Goal: Task Accomplishment & Management: Manage account settings

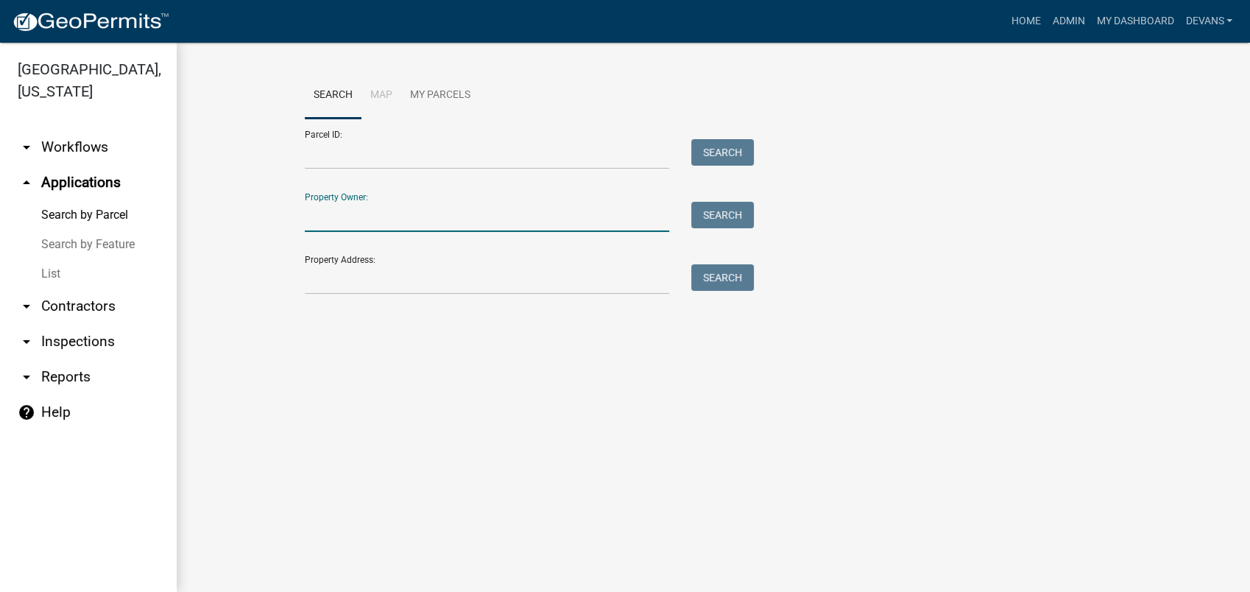
click at [315, 210] on input "Property Owner:" at bounding box center [487, 217] width 364 height 30
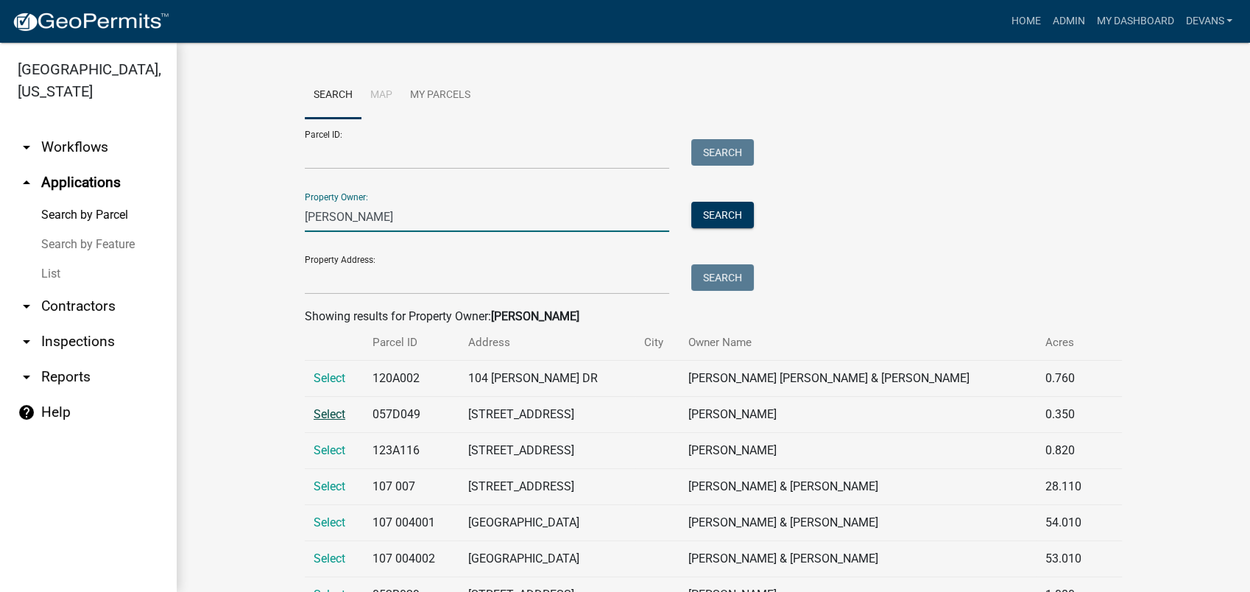
type input "david williams"
click at [327, 415] on span "Select" at bounding box center [329, 414] width 32 height 14
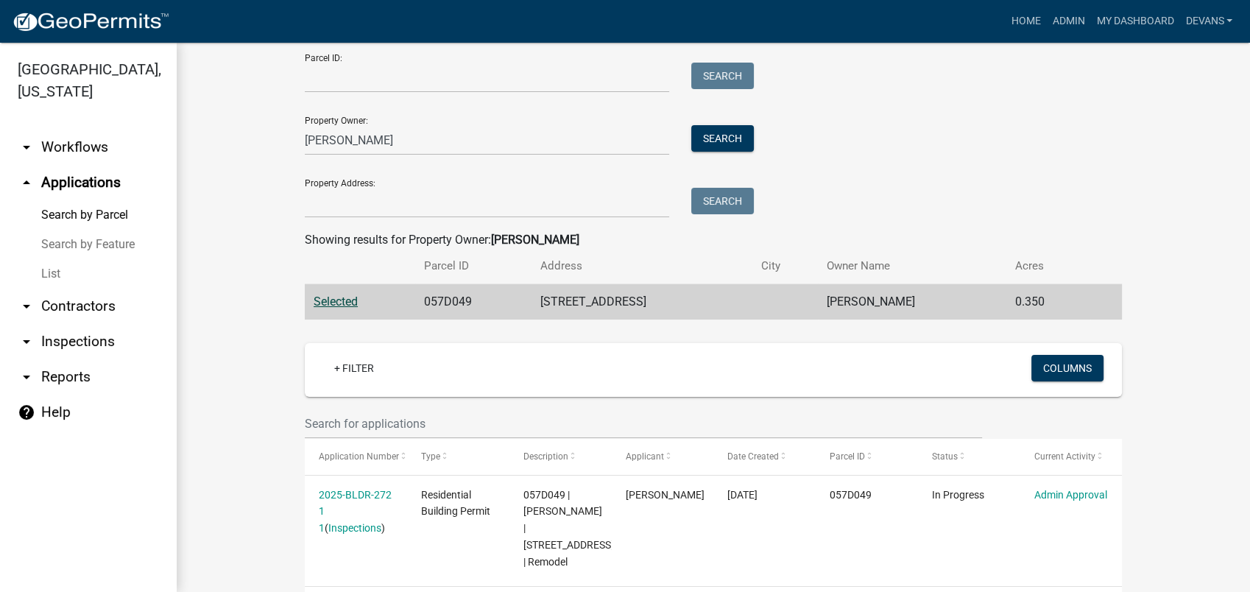
scroll to position [136, 0]
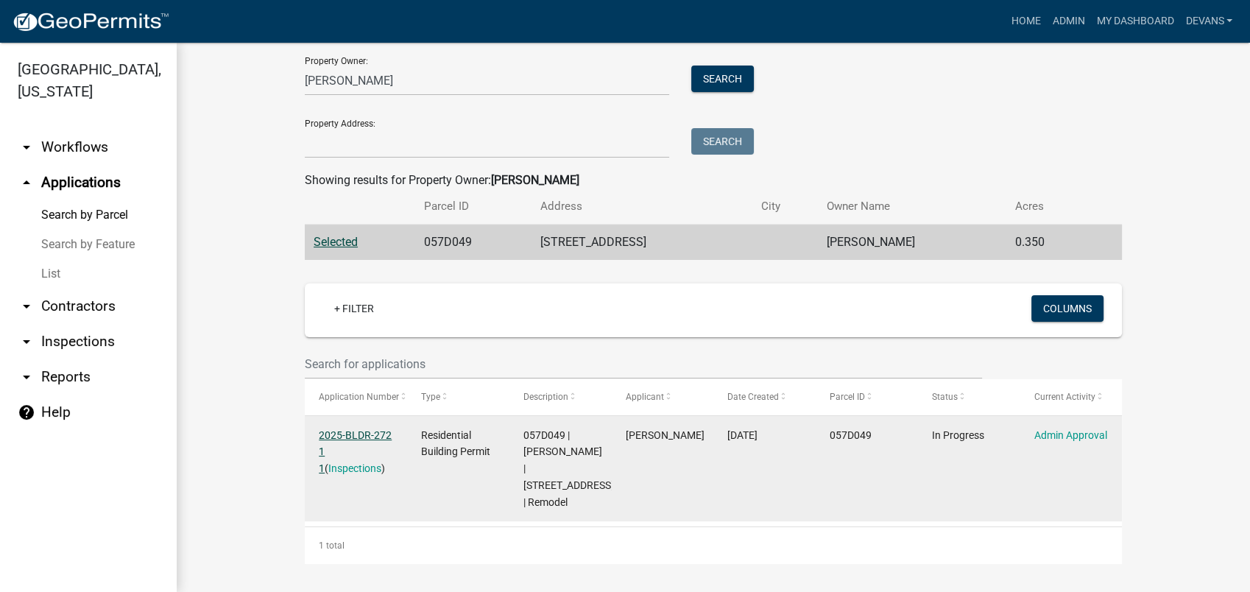
click at [351, 431] on link "2025-BLDR-272 1 1" at bounding box center [355, 452] width 73 height 46
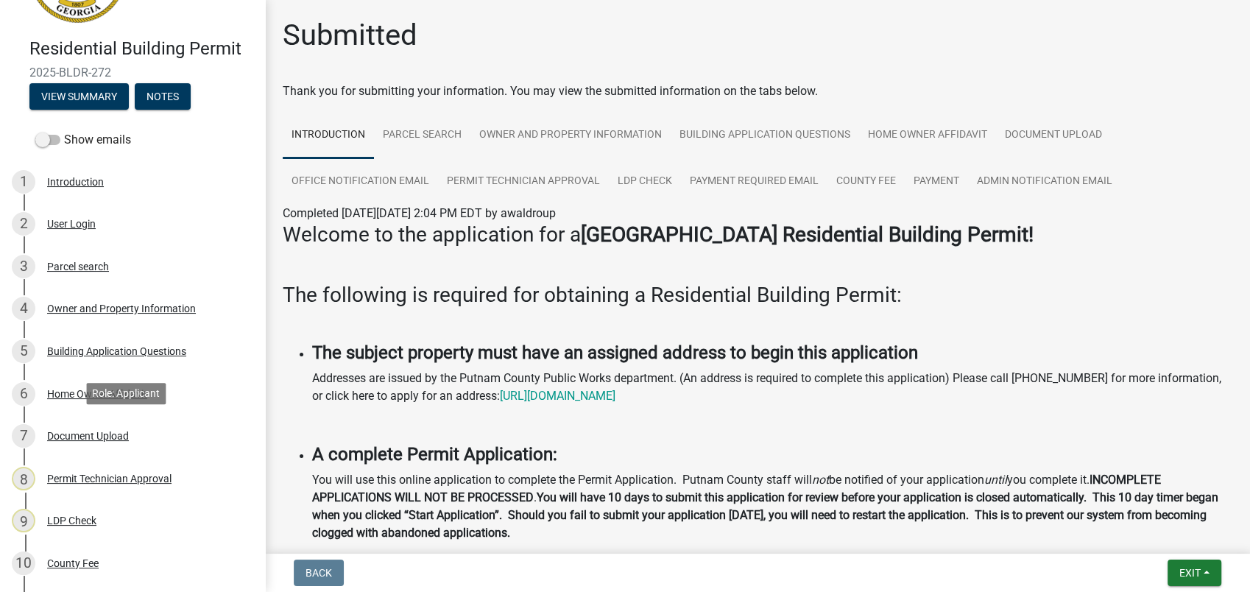
scroll to position [344, 0]
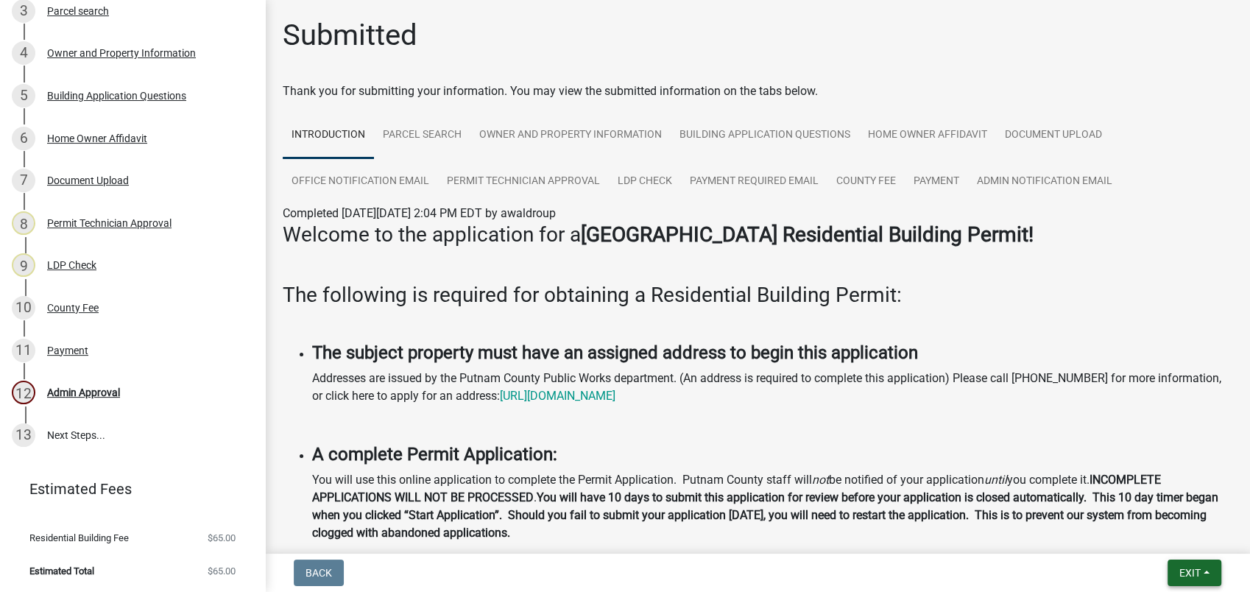
click at [1182, 571] on span "Exit" at bounding box center [1189, 573] width 21 height 12
click at [1180, 529] on button "Save & Exit" at bounding box center [1162, 534] width 118 height 35
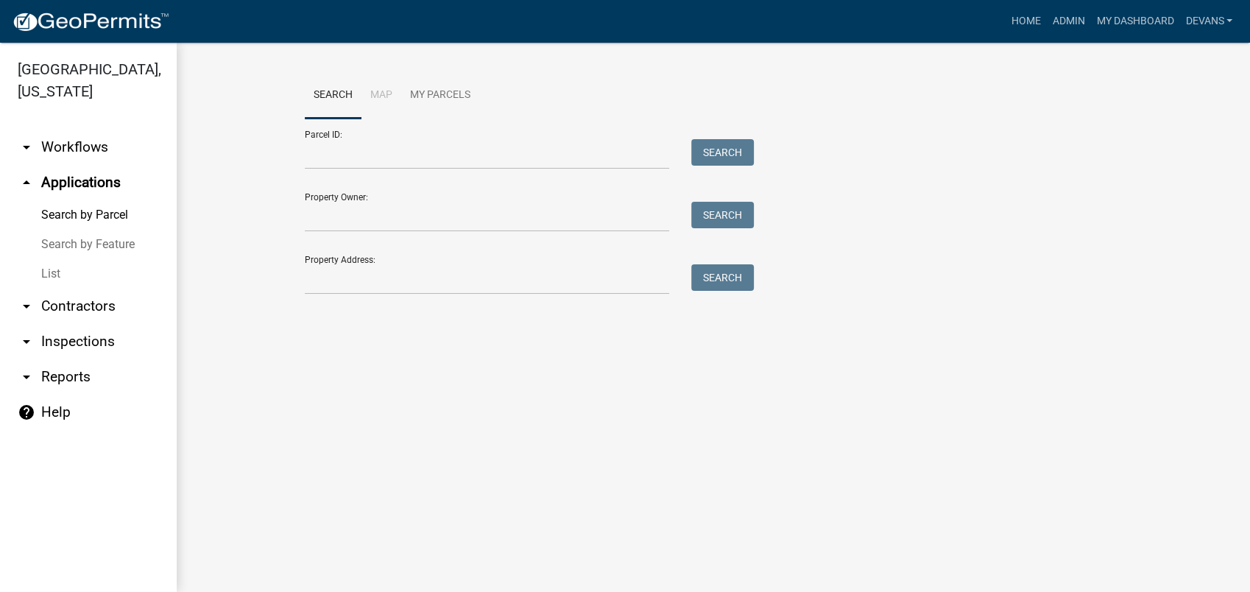
click at [60, 277] on link "List" at bounding box center [88, 273] width 177 height 29
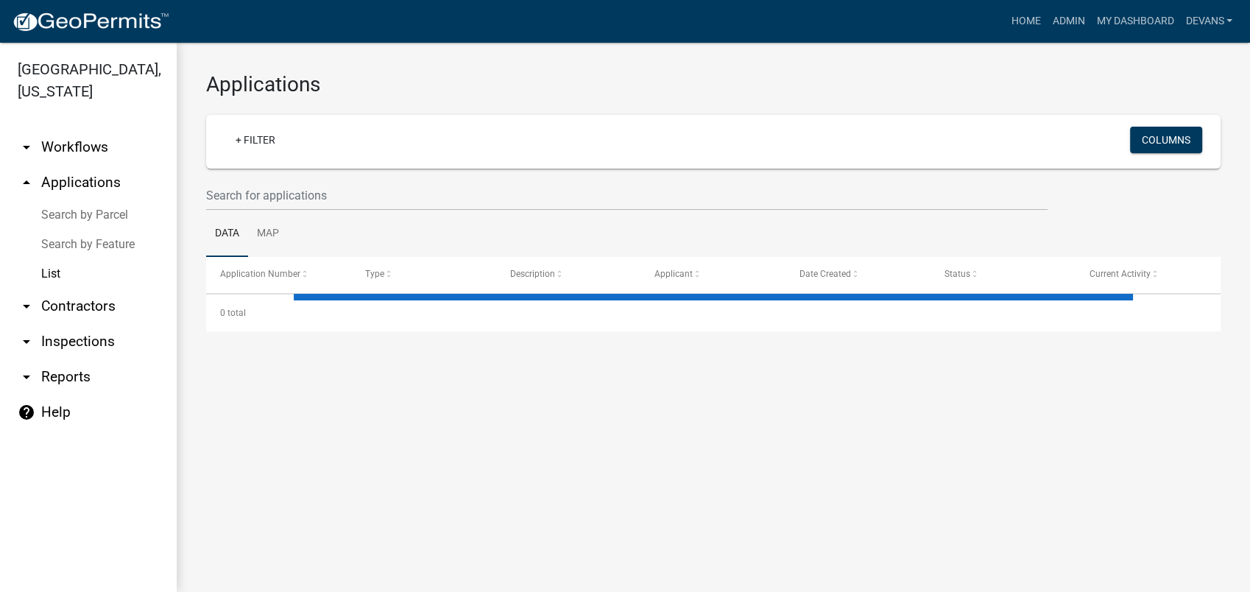
select select "1: 25"
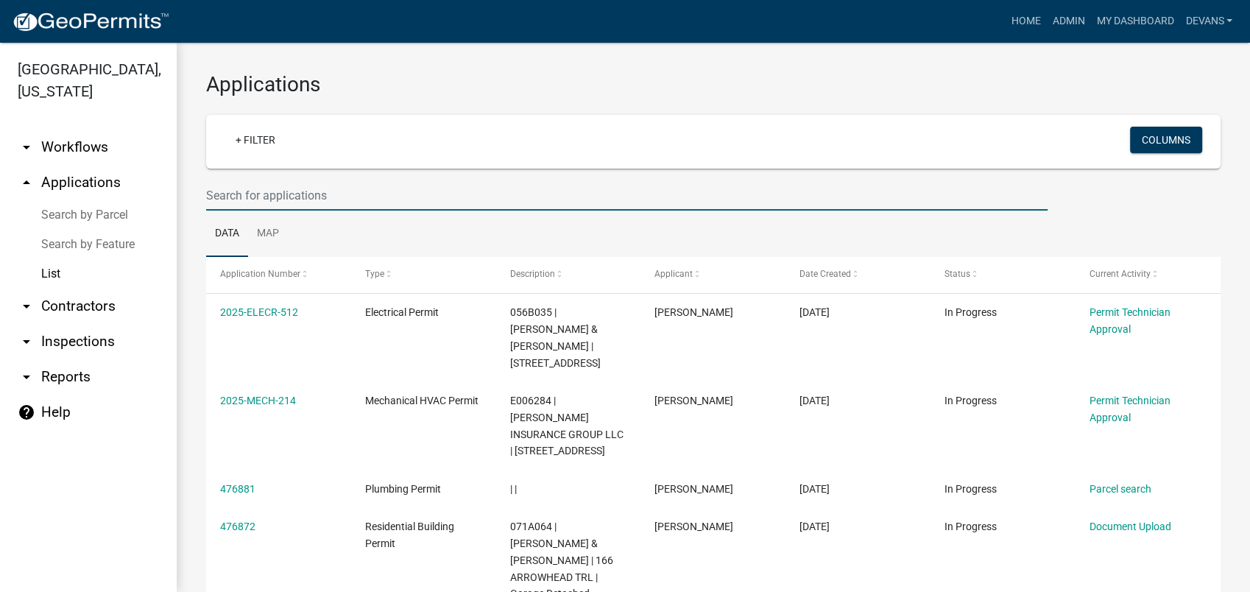
click at [281, 194] on input "text" at bounding box center [626, 195] width 841 height 30
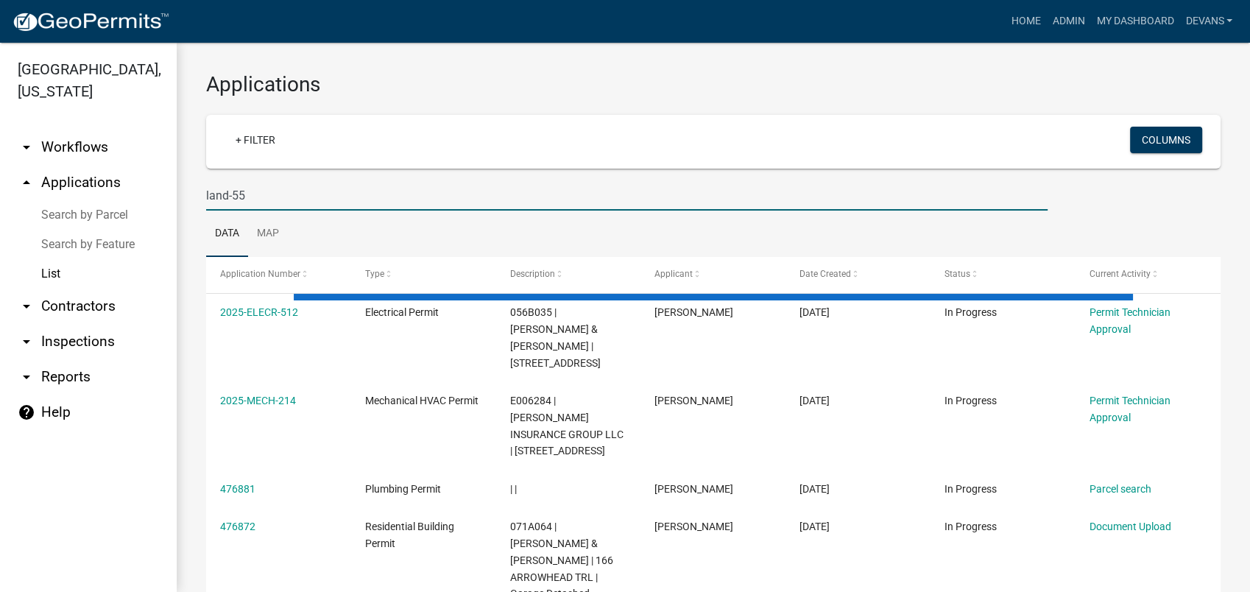
type input "land-55"
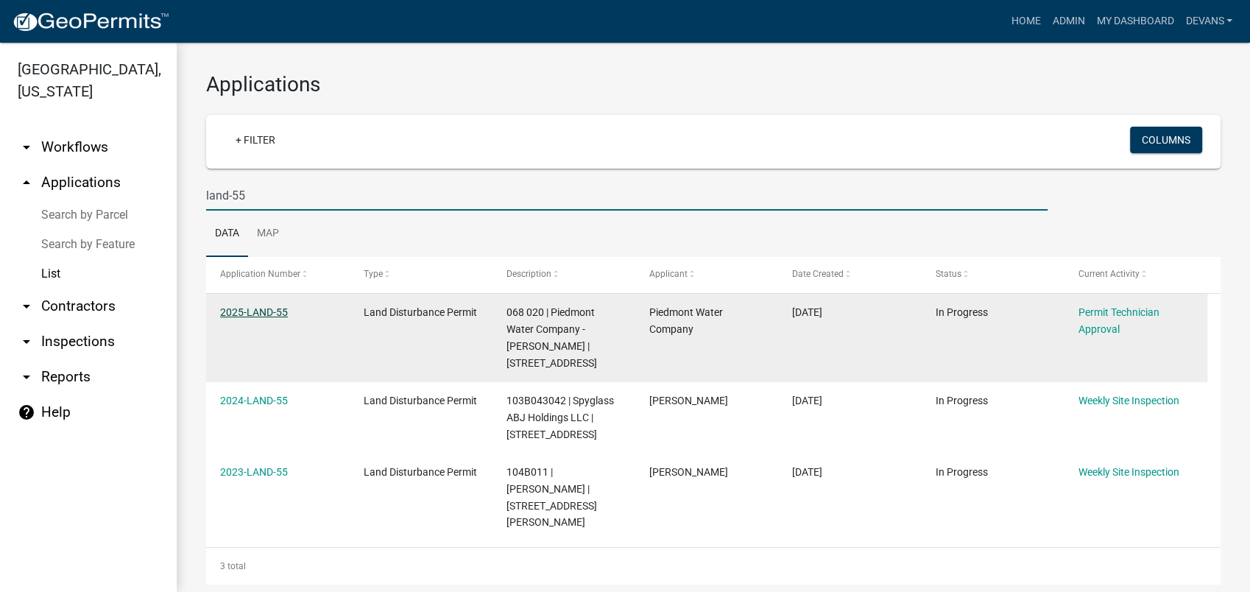
click at [256, 314] on link "2025-LAND-55" at bounding box center [254, 312] width 68 height 12
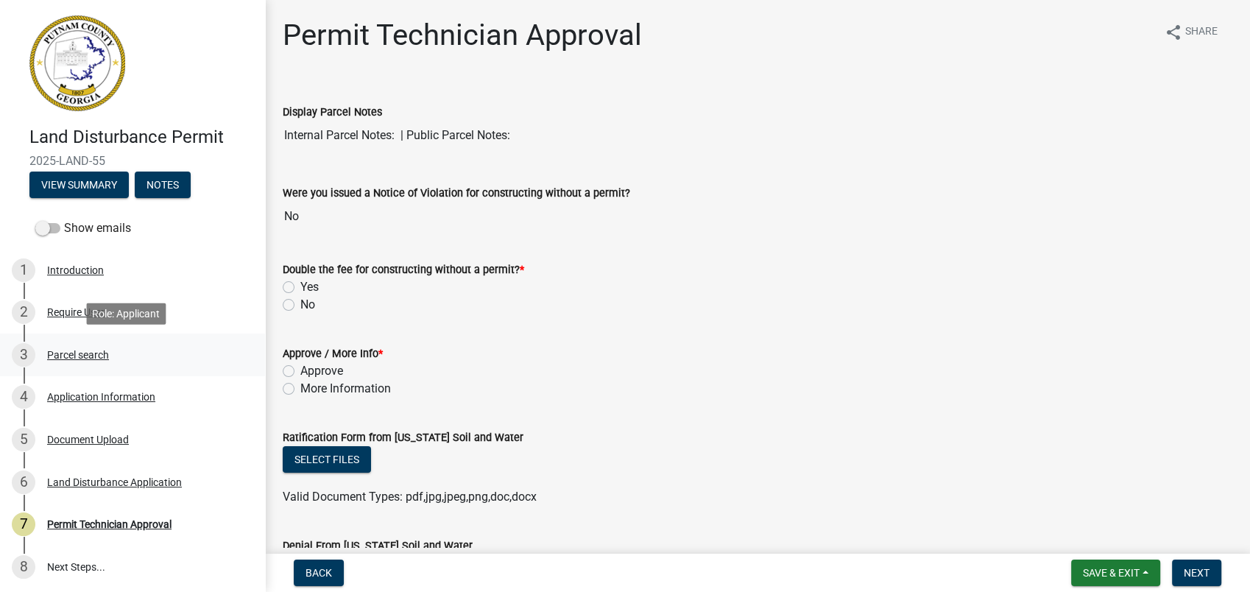
click at [79, 355] on div "Parcel search" at bounding box center [78, 355] width 62 height 10
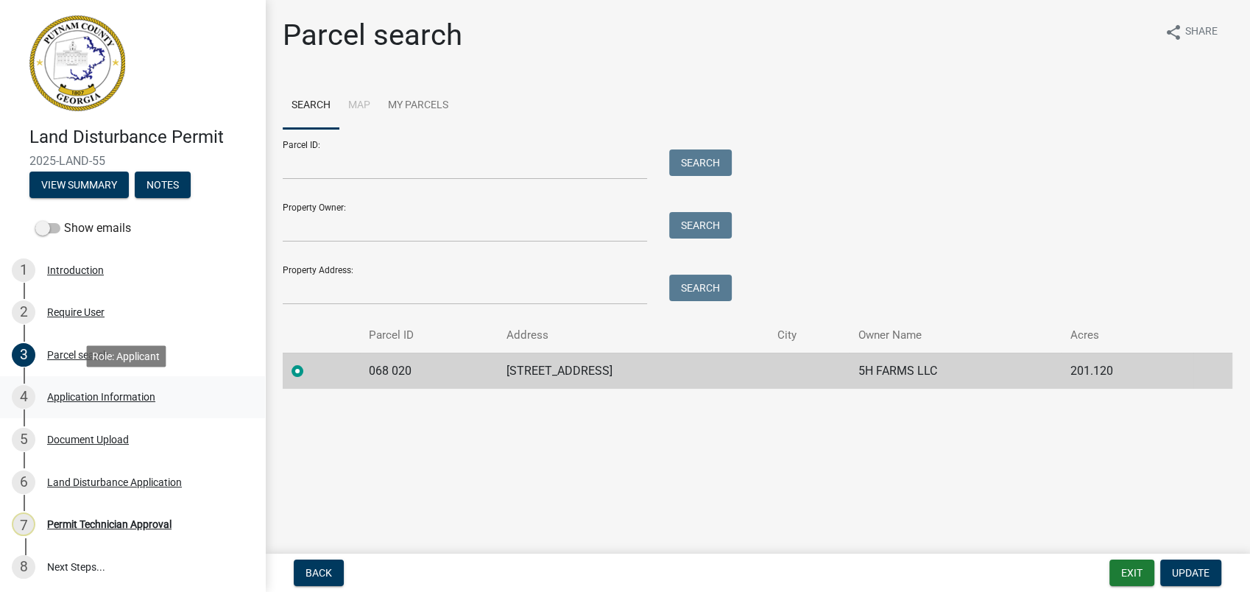
click at [99, 383] on link "4 Application Information" at bounding box center [132, 397] width 265 height 43
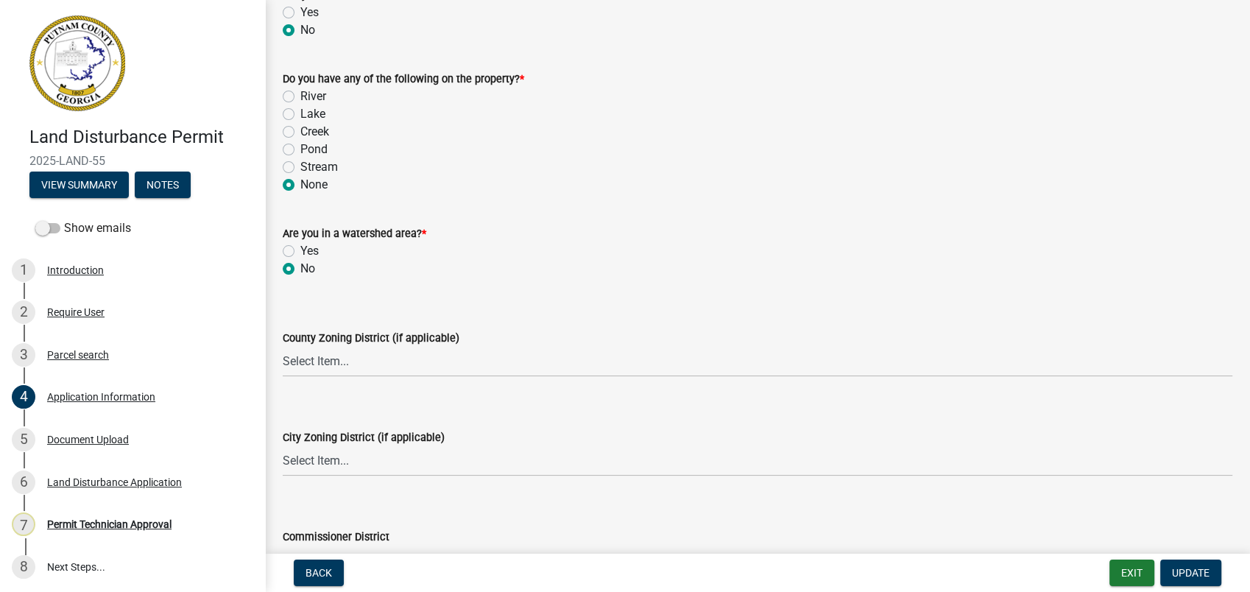
scroll to position [1635, 0]
click at [328, 363] on select "Select Item... AG-1 R-1R R-1 R-2 MHP RM-1 RM-3 C-1 C-2 I-M PUD N/A" at bounding box center [757, 359] width 949 height 30
click at [283, 344] on select "Select Item... AG-1 R-1R R-1 R-2 MHP RM-1 RM-3 C-1 C-2 I-M PUD N/A" at bounding box center [757, 359] width 949 height 30
select select "a4366e26-0f82-401b-a682-956e4112ff86"
click at [307, 466] on select "Select Item... A-1 A-2 R-1 R-2 R-3 R-4 MHP C-1 C-2 I-1 I-2 DB FH H-P N/A" at bounding box center [757, 459] width 949 height 30
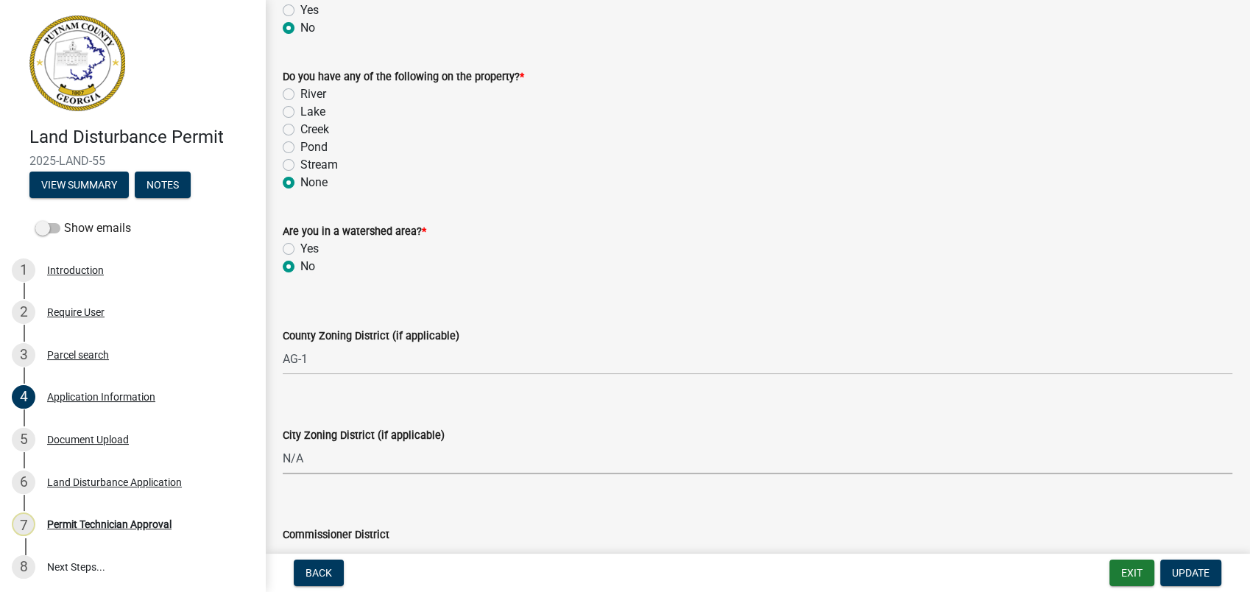
click at [283, 444] on select "Select Item... A-1 A-2 R-1 R-2 R-3 R-4 MHP C-1 C-2 I-1 I-2 DB FH H-P N/A" at bounding box center [757, 459] width 949 height 30
select select "83394b22-4a11-496c-8e5c-75ade2e72faf"
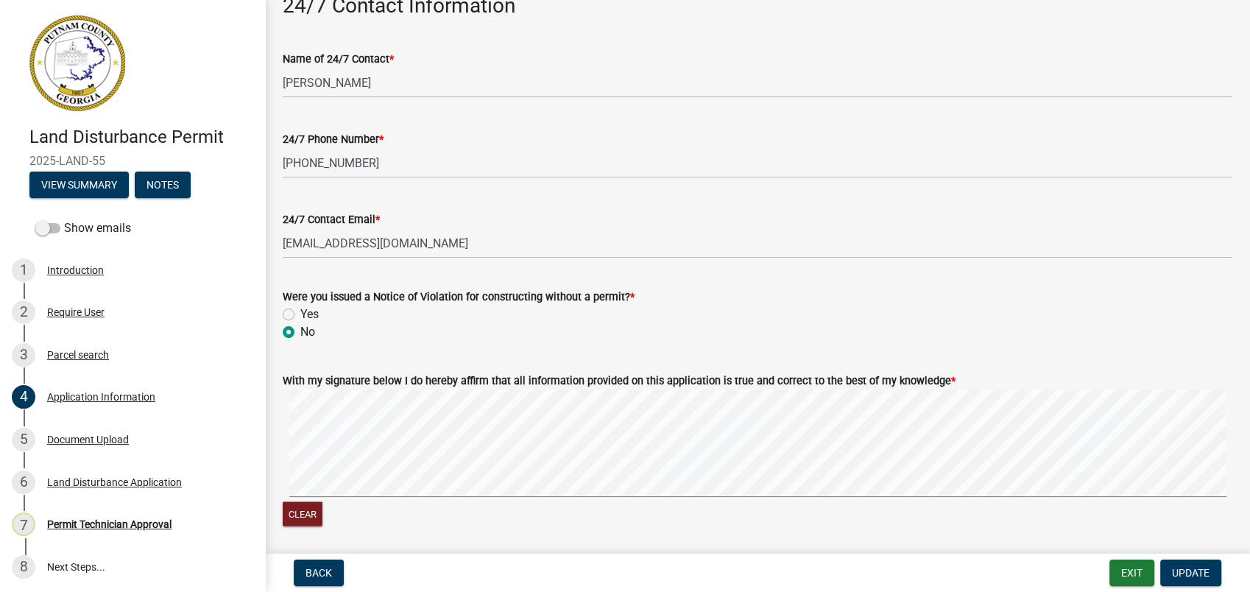
scroll to position [2371, 0]
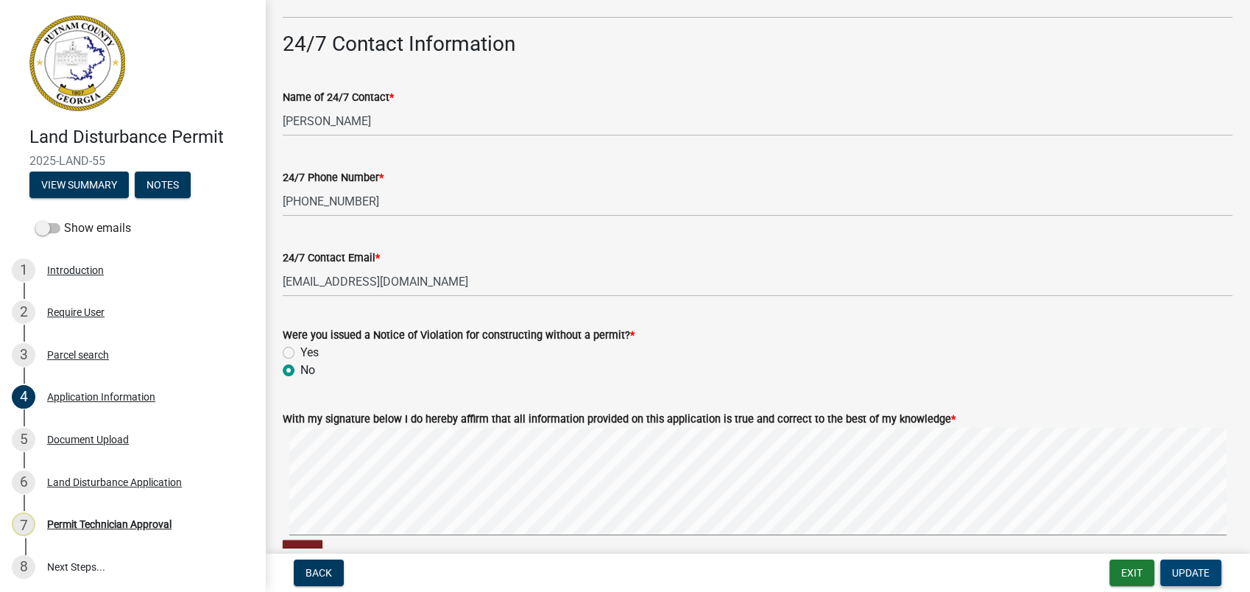
click at [1188, 573] on span "Update" at bounding box center [1191, 573] width 38 height 12
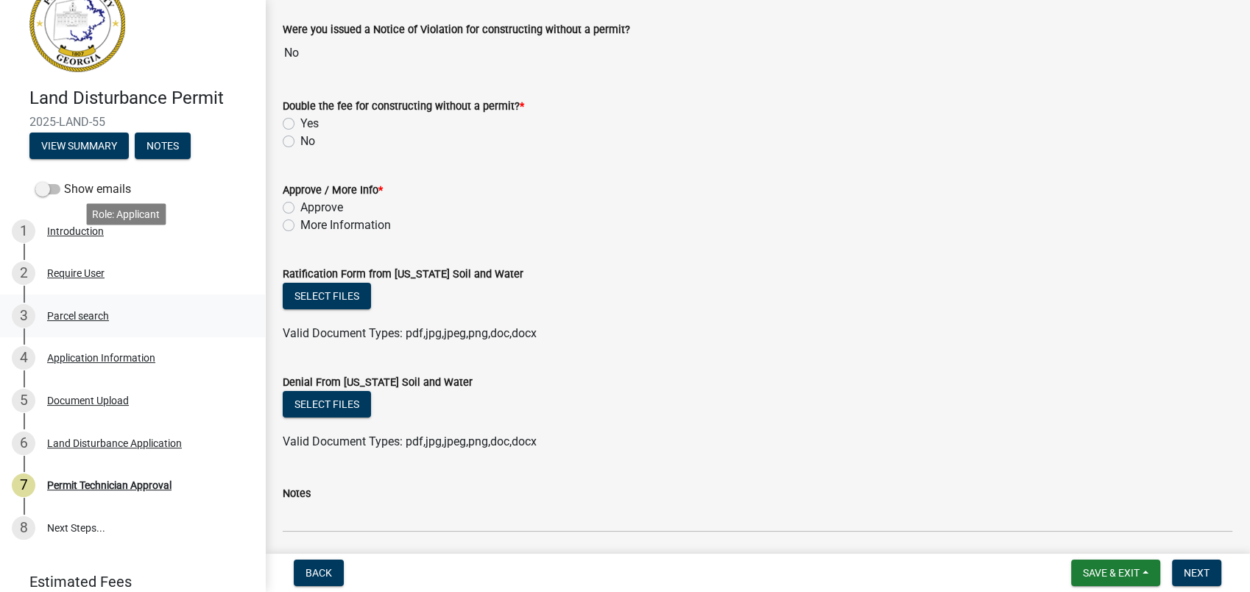
scroll to position [99, 0]
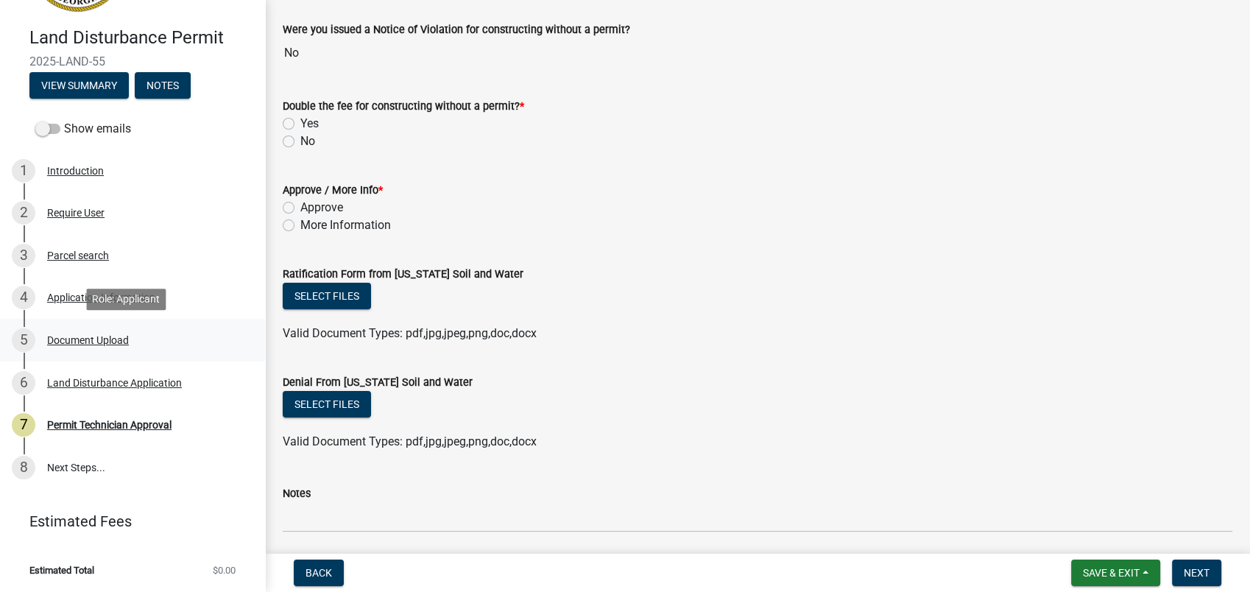
click at [79, 336] on div "Document Upload" at bounding box center [88, 340] width 82 height 10
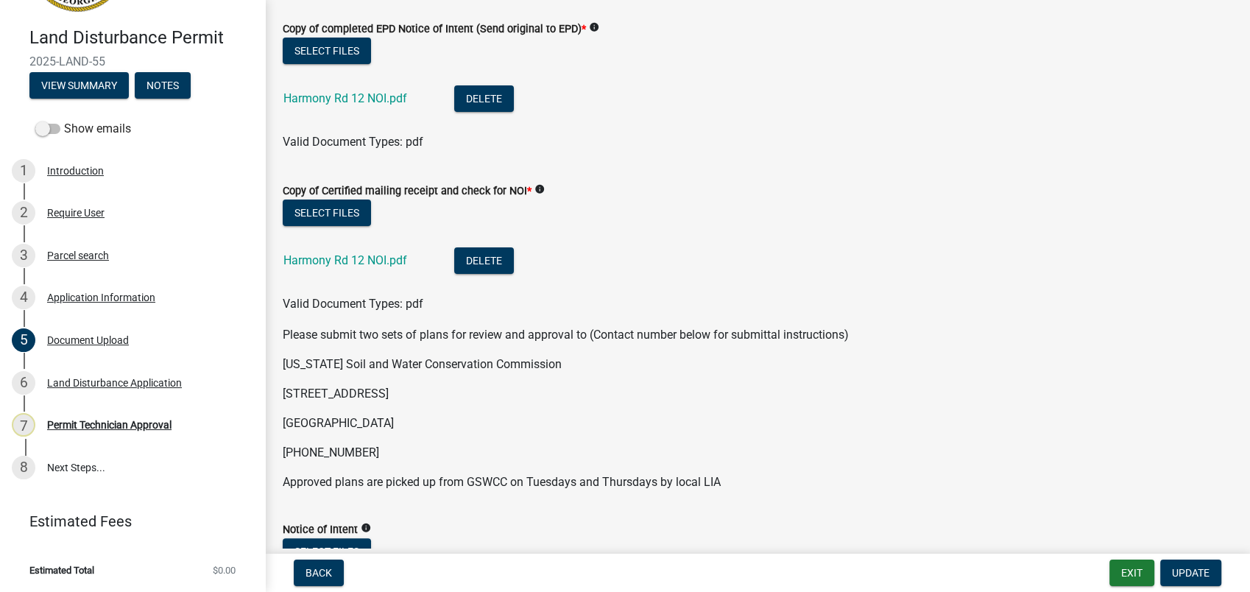
scroll to position [0, 0]
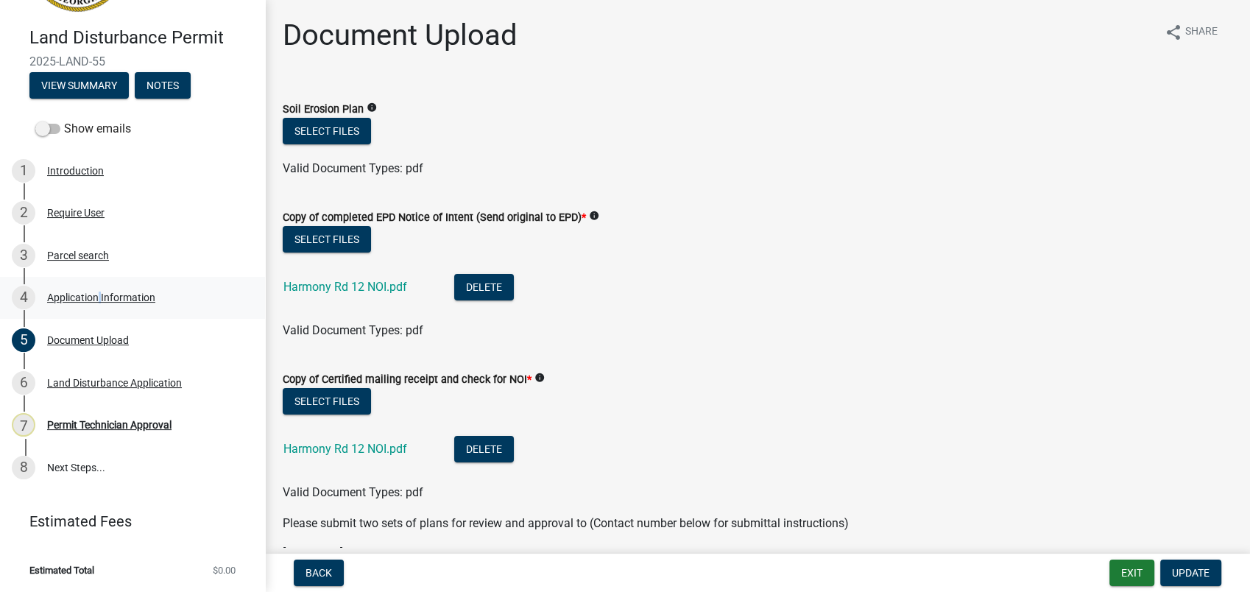
click at [96, 302] on div "Application Information" at bounding box center [101, 297] width 108 height 10
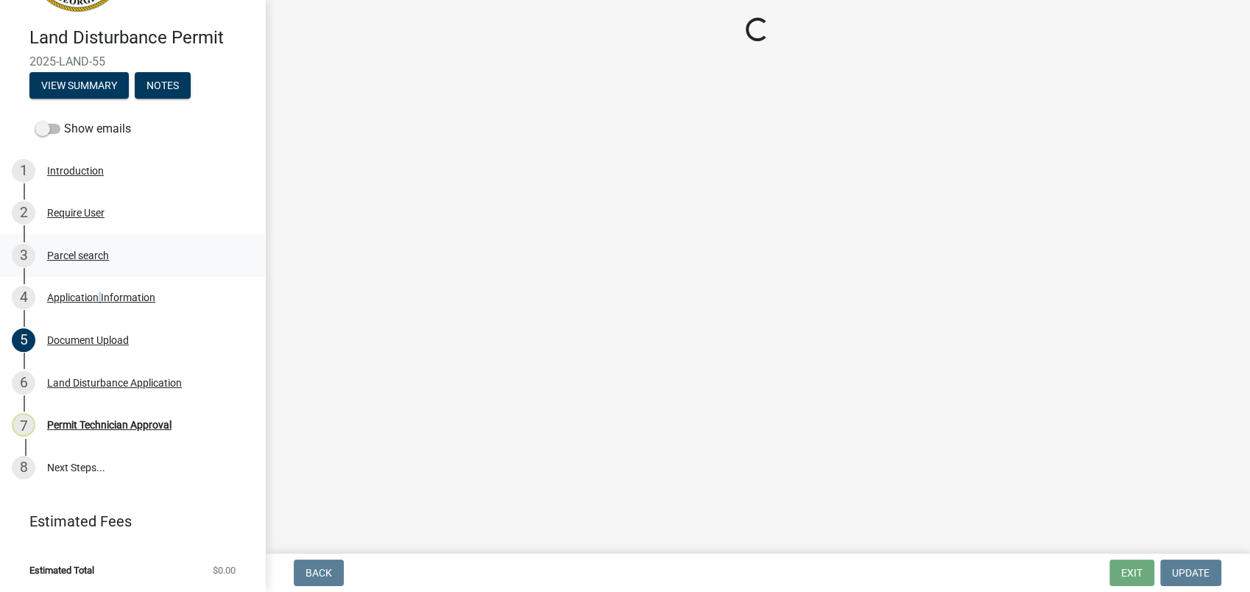
select select "a4366e26-0f82-401b-a682-956e4112ff86"
select select "83394b22-4a11-496c-8e5c-75ade2e72faf"
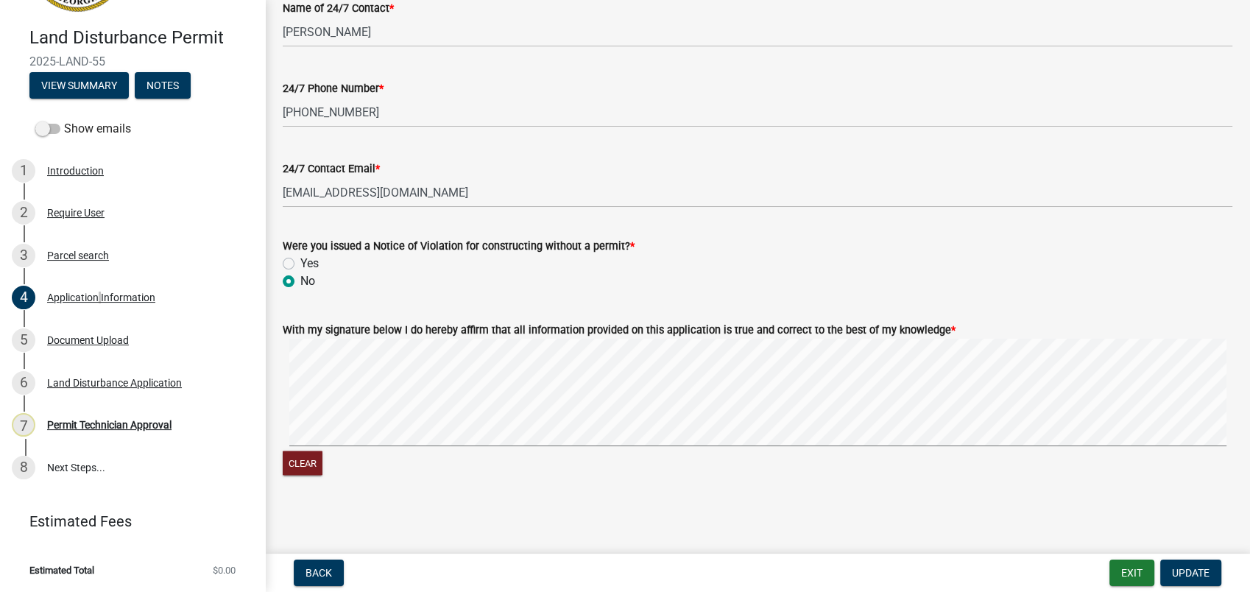
scroll to position [2461, 0]
click at [93, 339] on div "Document Upload" at bounding box center [88, 340] width 82 height 10
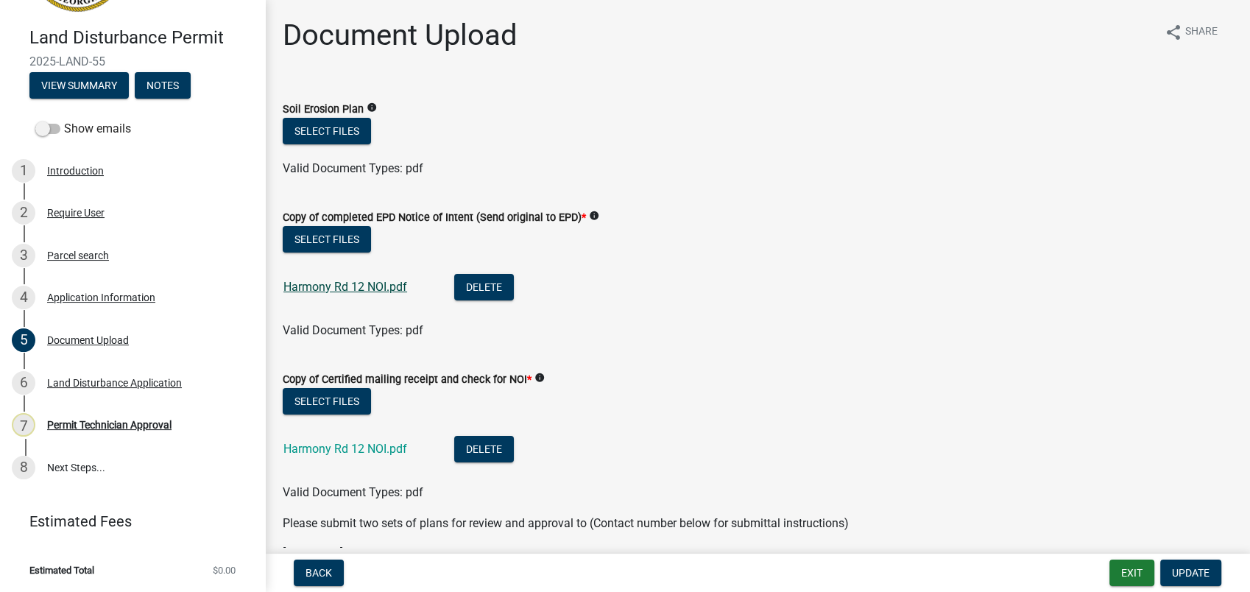
click at [340, 285] on link "Harmony Rd 12 NOI.pdf" at bounding box center [345, 287] width 124 height 14
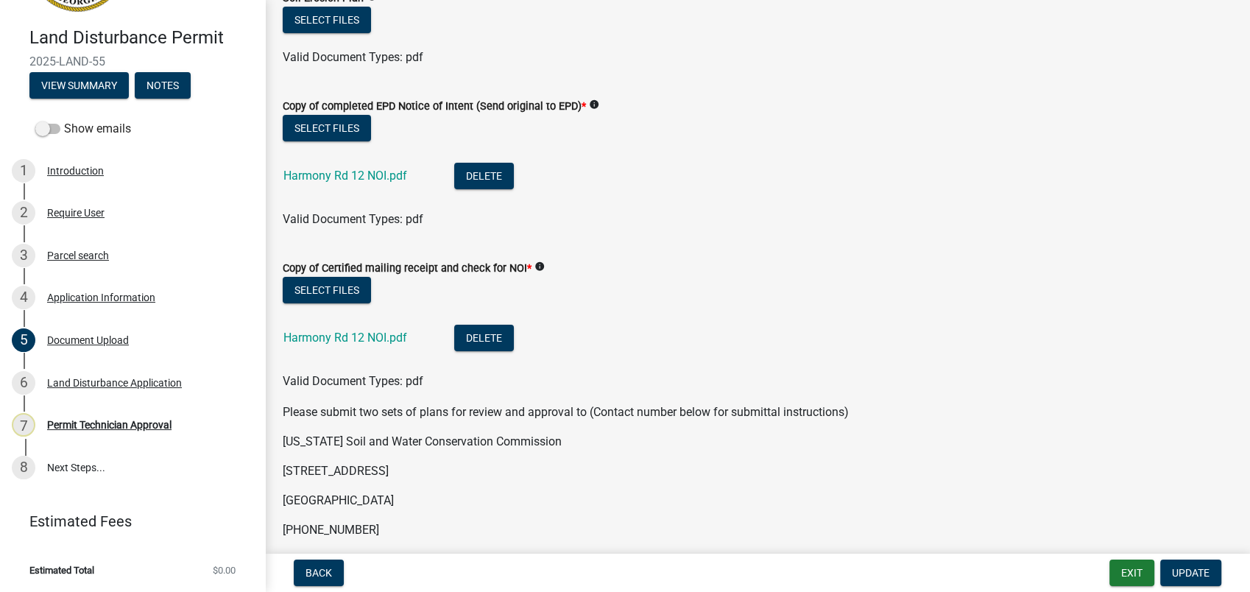
scroll to position [163, 0]
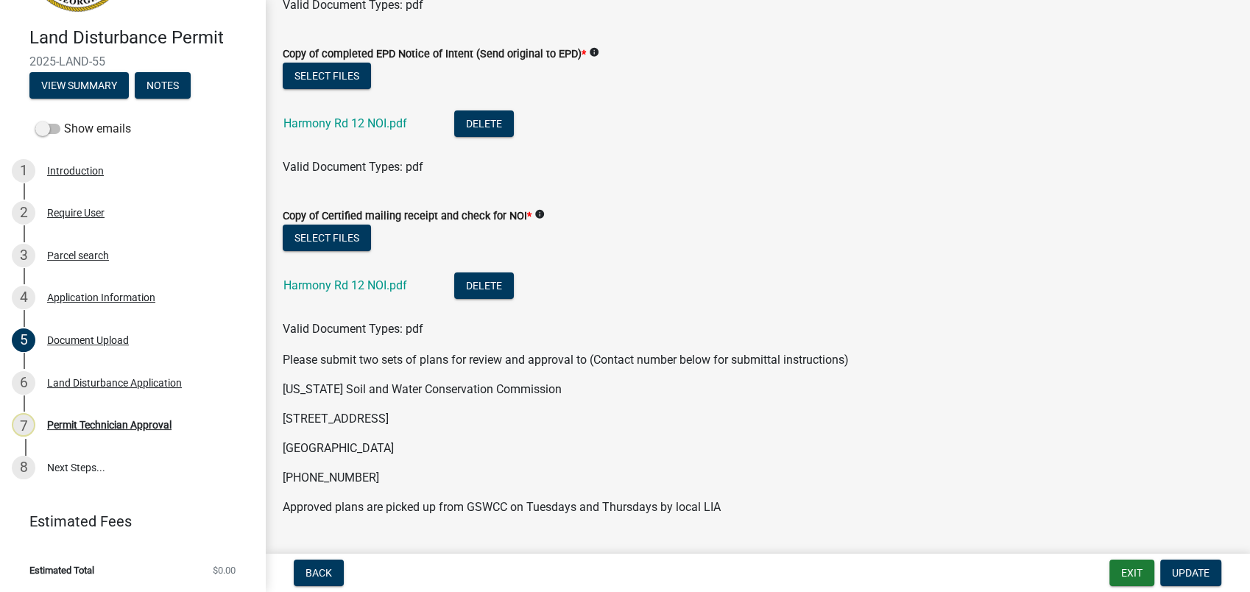
click at [318, 294] on div "Harmony Rd 12 NOI.pdf" at bounding box center [356, 287] width 147 height 30
click at [339, 281] on link "Harmony Rd 12 NOI.pdf" at bounding box center [345, 285] width 124 height 14
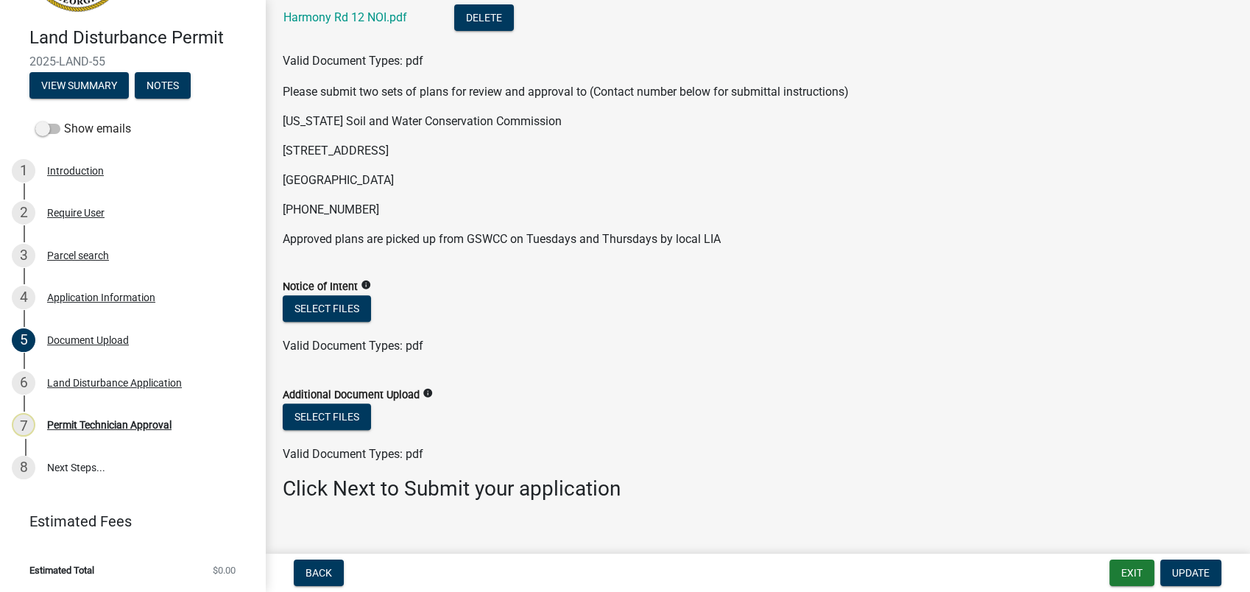
scroll to position [453, 0]
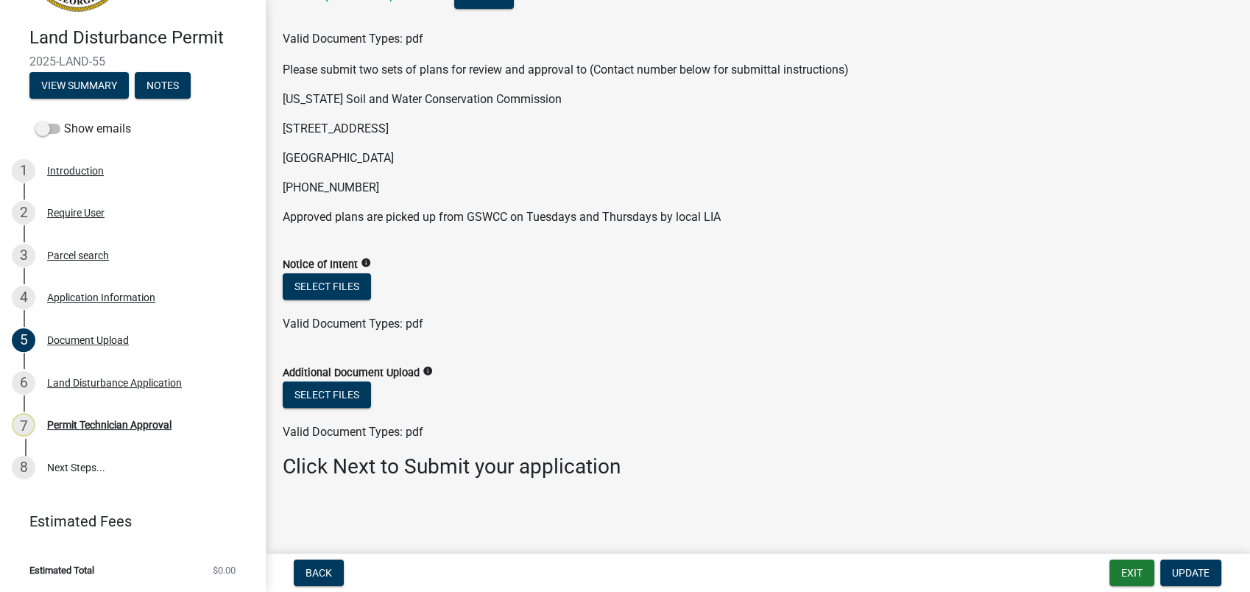
click at [697, 296] on div "Select files" at bounding box center [757, 288] width 949 height 30
click at [96, 378] on div "Land Disturbance Application" at bounding box center [114, 383] width 135 height 10
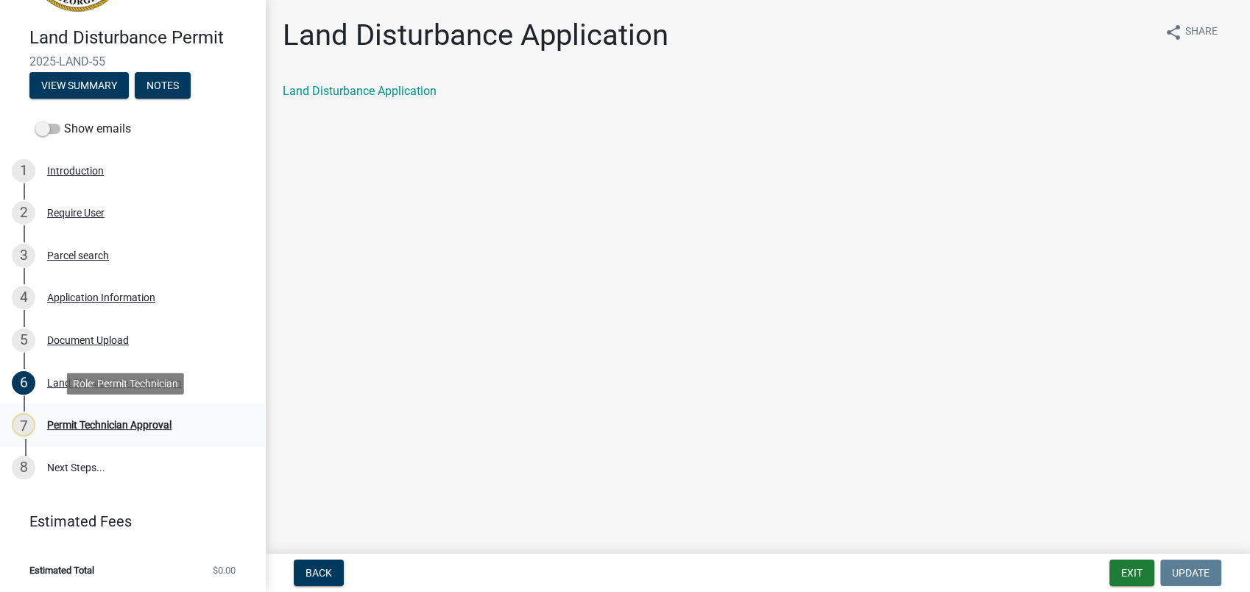
click at [95, 429] on div "Permit Technician Approval" at bounding box center [109, 424] width 124 height 10
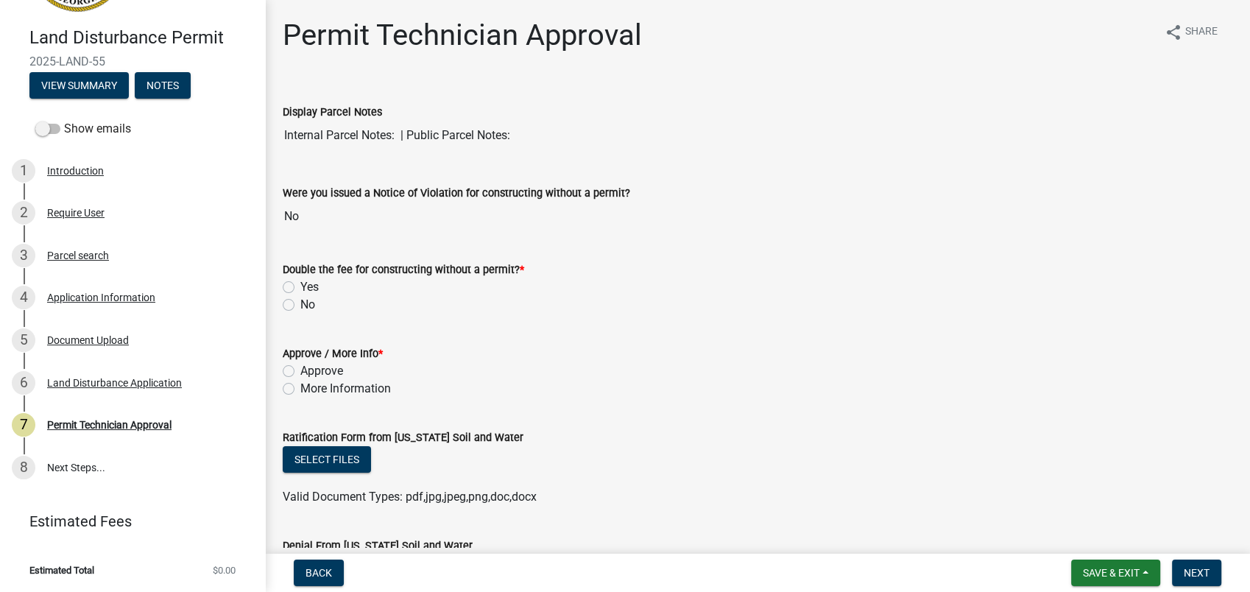
click at [300, 308] on label "No" at bounding box center [307, 305] width 15 height 18
click at [300, 305] on input "No" at bounding box center [305, 301] width 10 height 10
radio input "true"
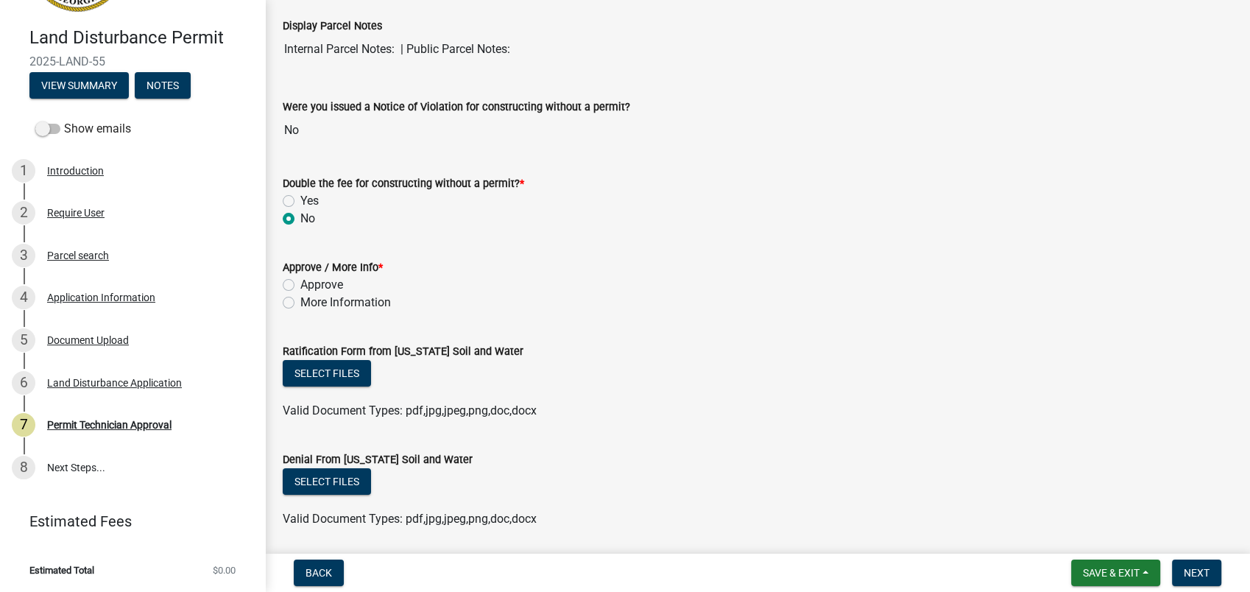
scroll to position [163, 0]
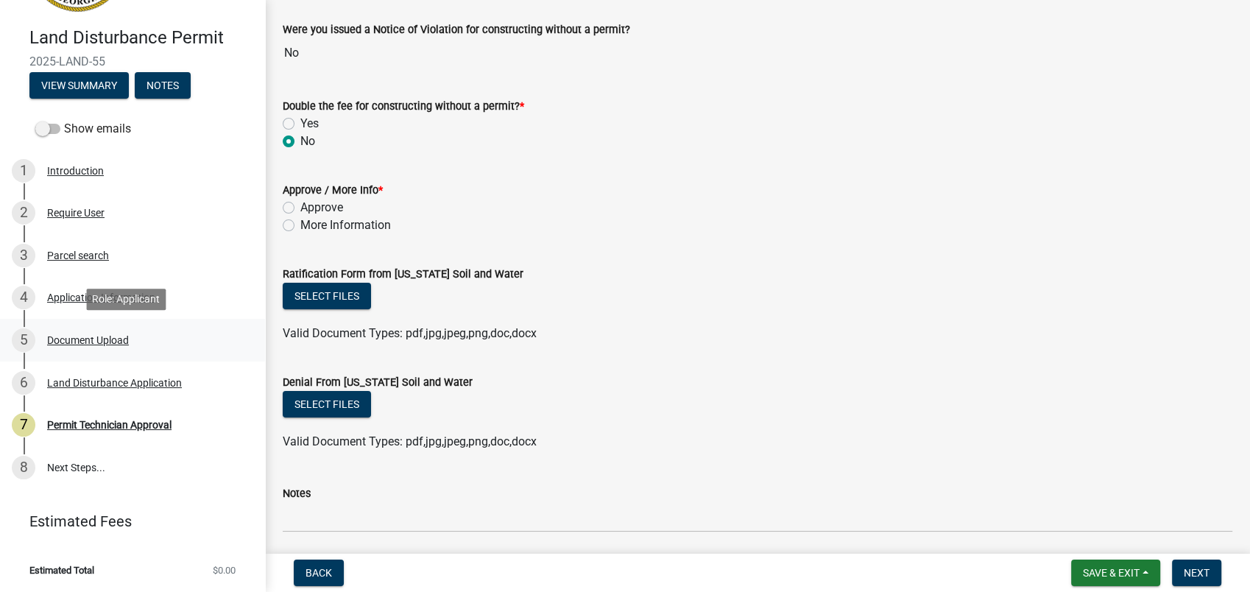
click at [110, 331] on div "5 Document Upload" at bounding box center [127, 340] width 230 height 24
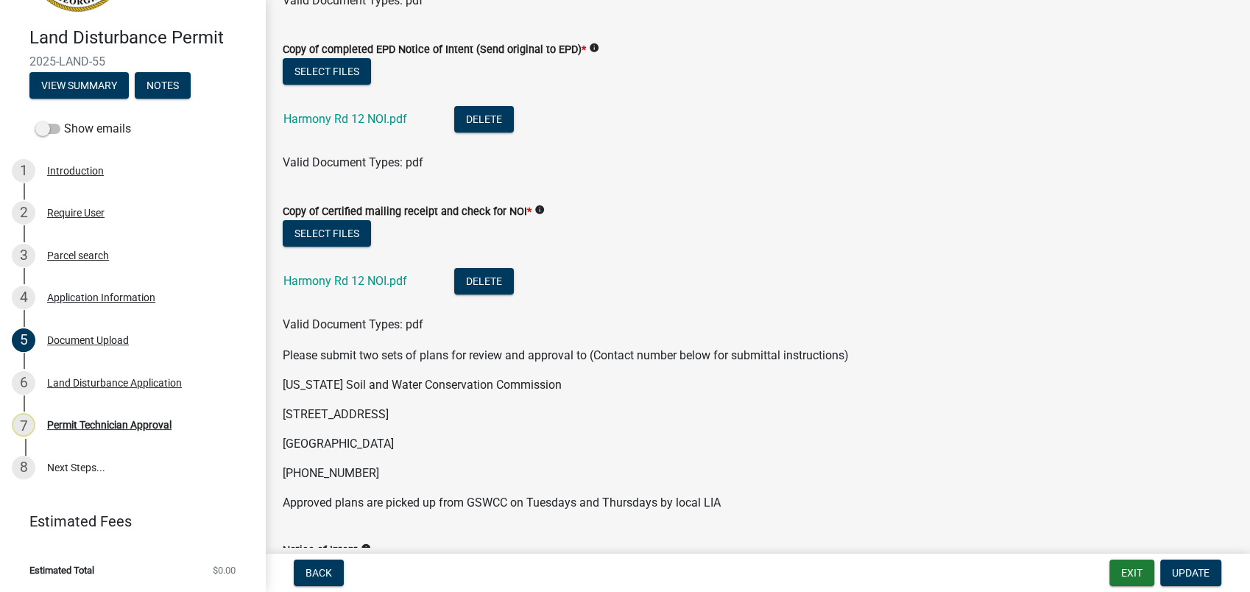
scroll to position [0, 0]
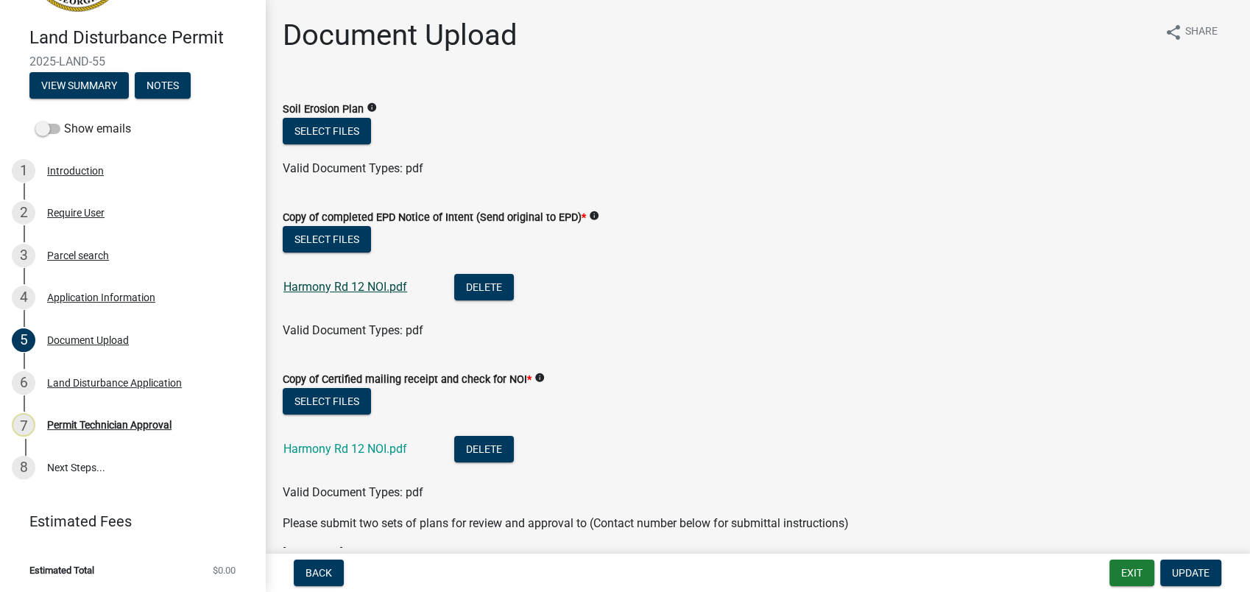
click at [348, 290] on link "Harmony Rd 12 NOI.pdf" at bounding box center [345, 287] width 124 height 14
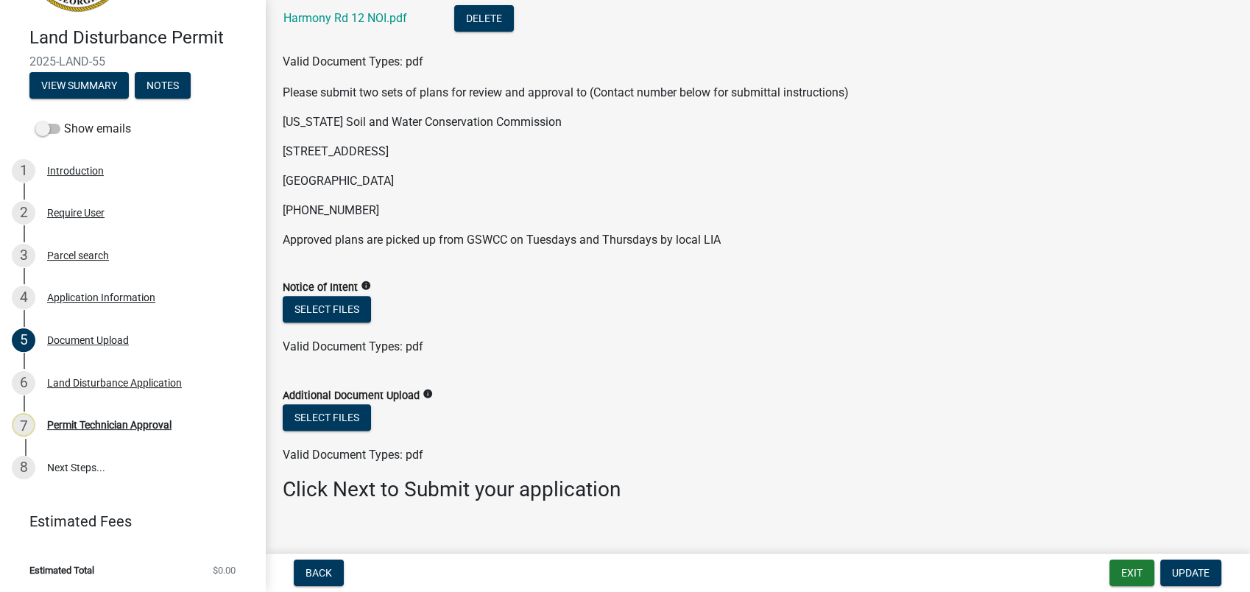
scroll to position [453, 0]
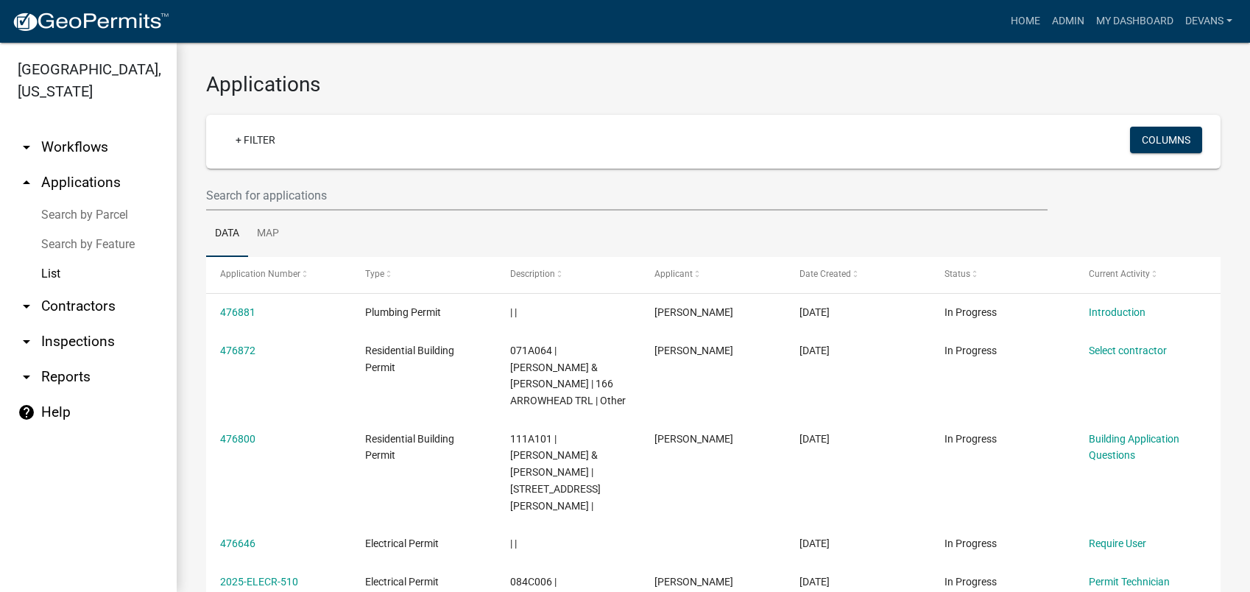
select select "1: 25"
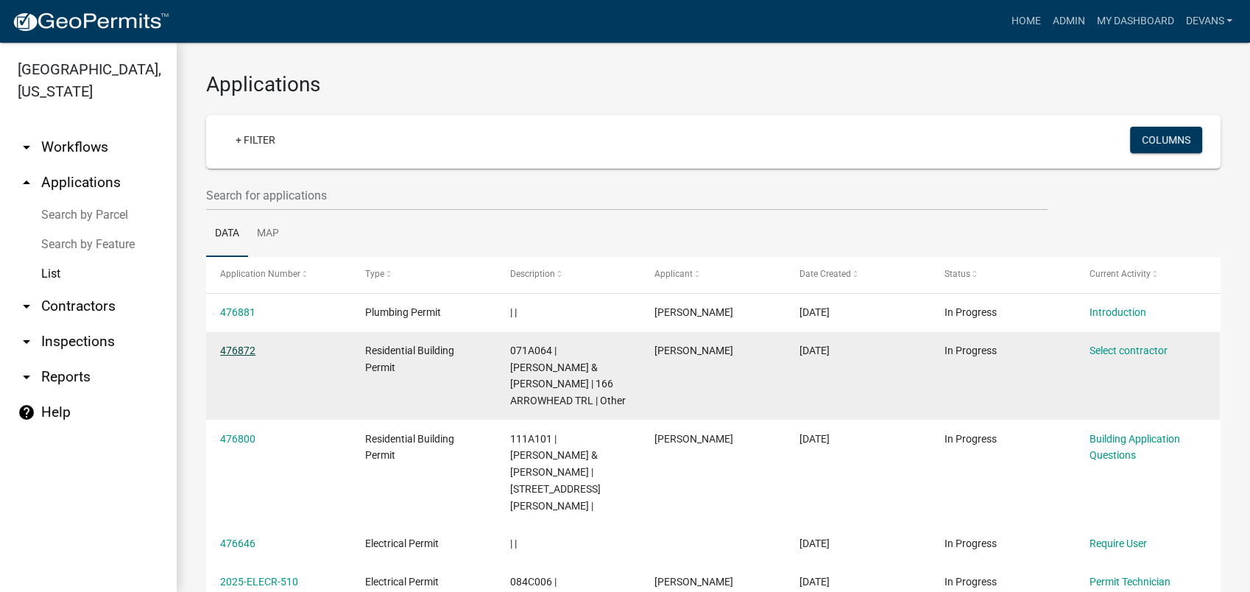
click at [243, 349] on link "476872" at bounding box center [237, 350] width 35 height 12
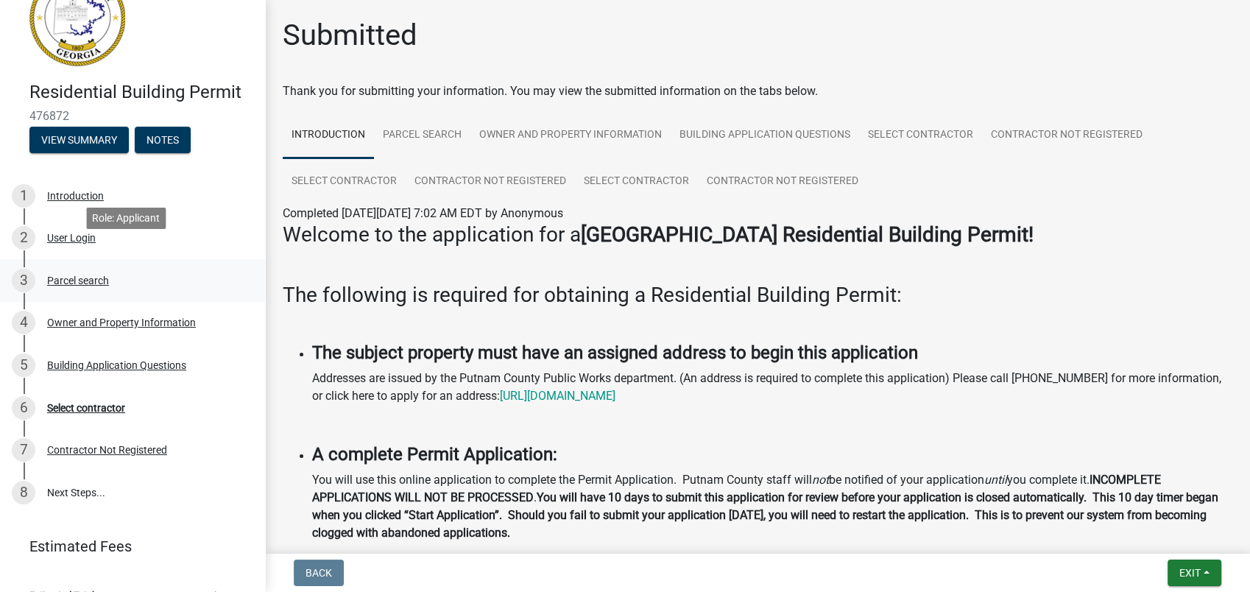
scroll to position [70, 0]
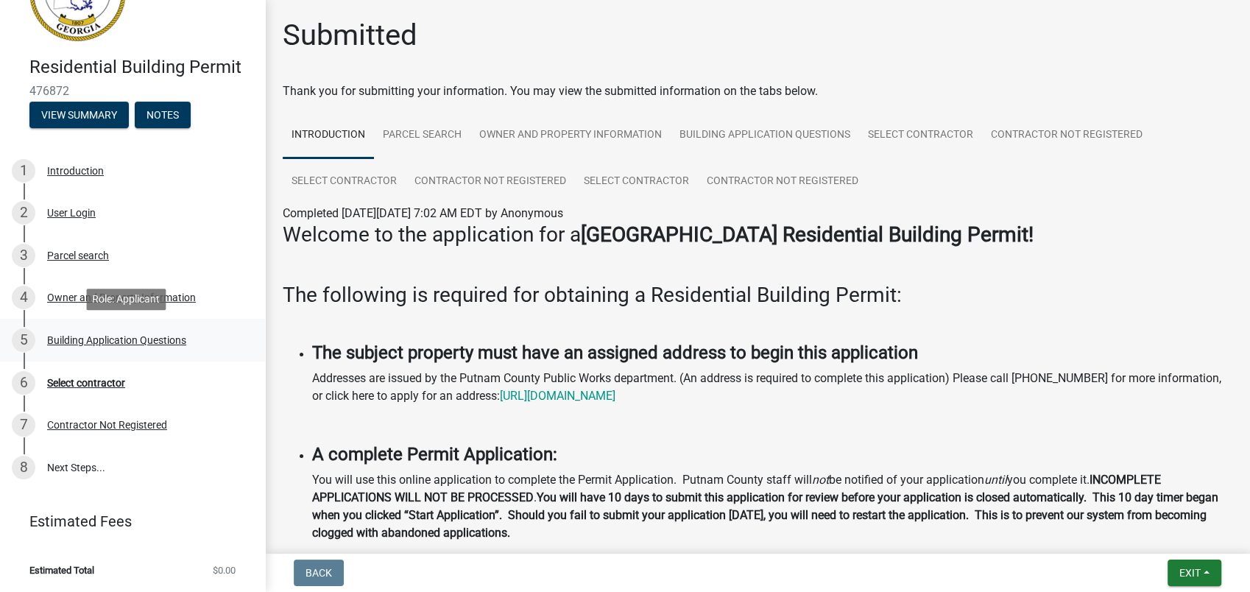
click at [125, 341] on div "Building Application Questions" at bounding box center [116, 340] width 139 height 10
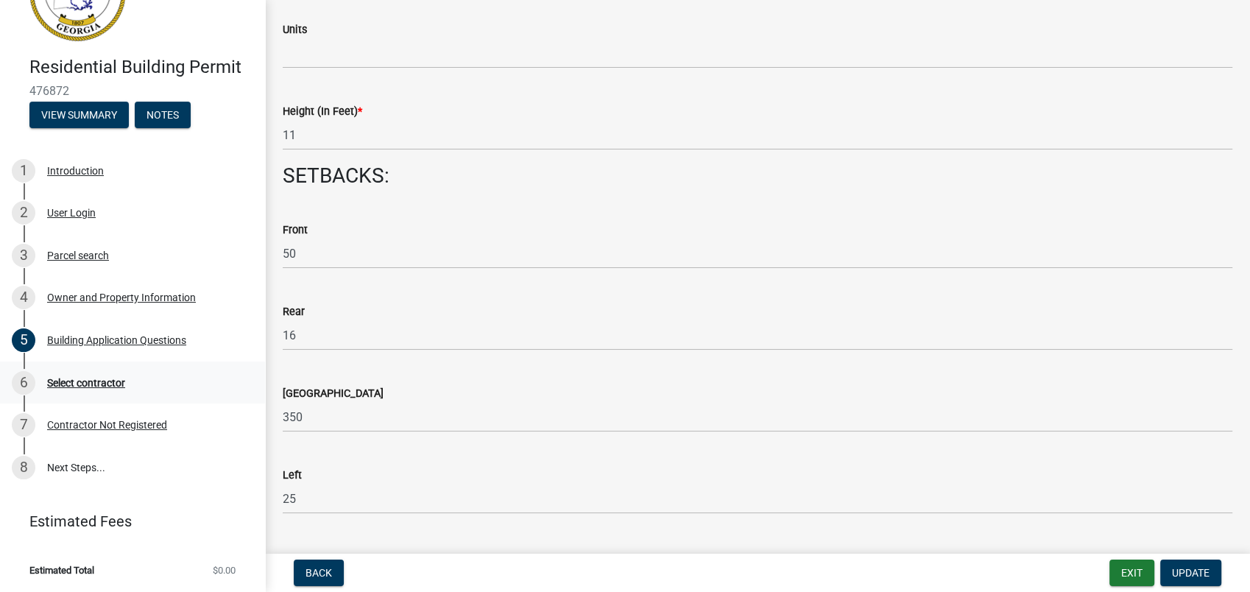
scroll to position [1880, 0]
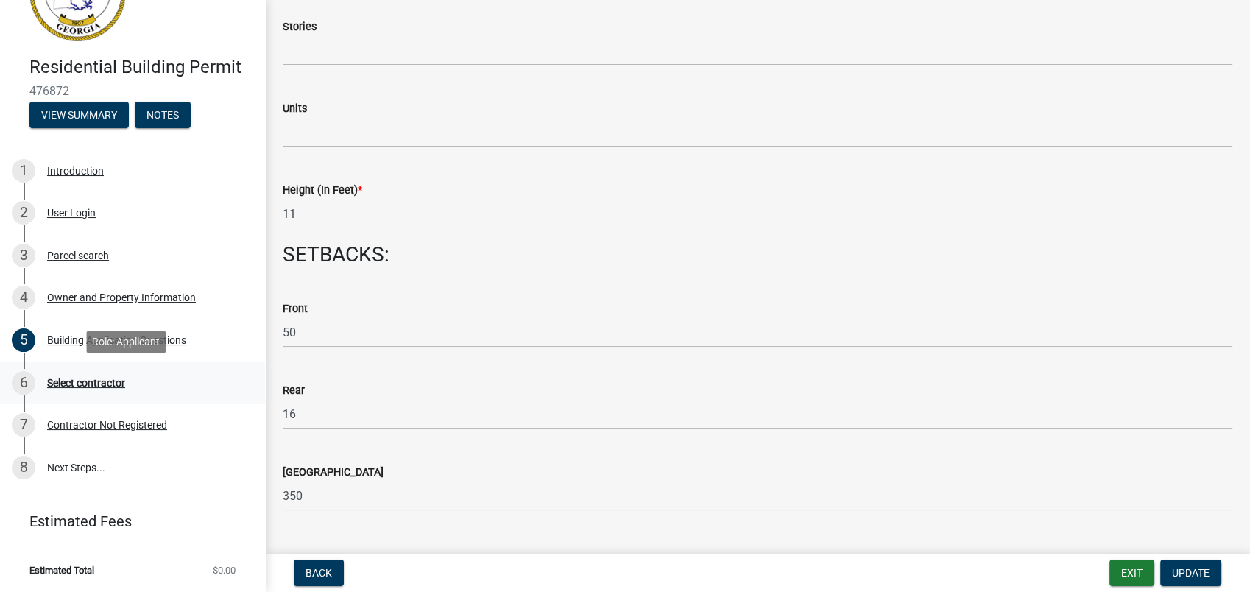
click at [76, 381] on div "Select contractor" at bounding box center [86, 383] width 78 height 10
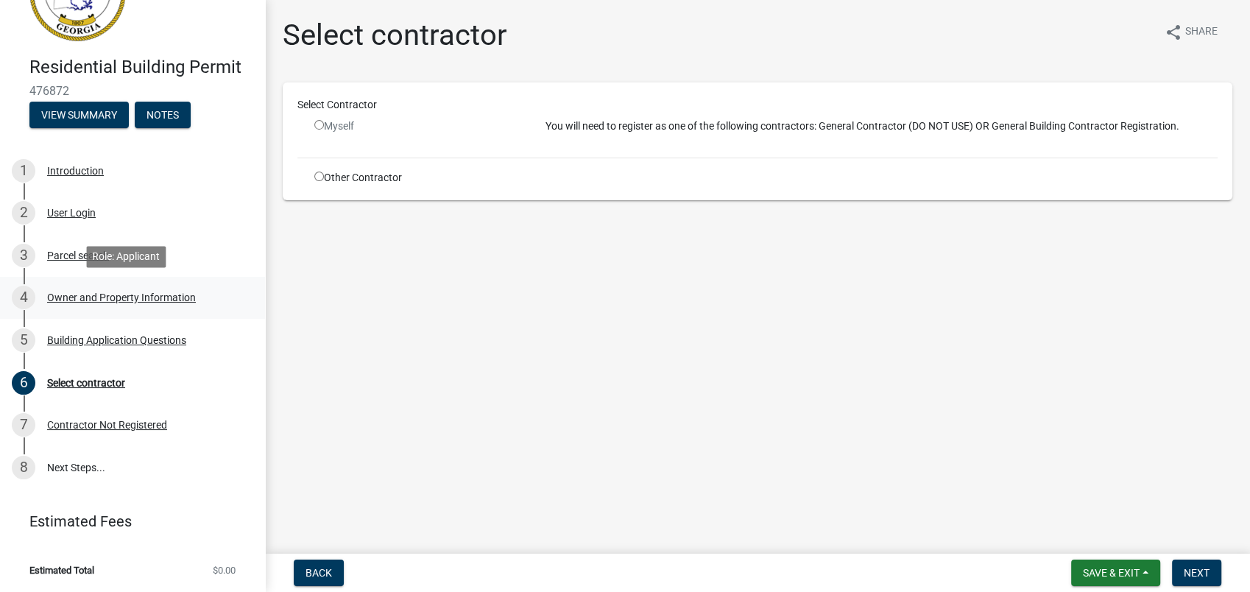
click at [100, 294] on div "Owner and Property Information" at bounding box center [121, 297] width 149 height 10
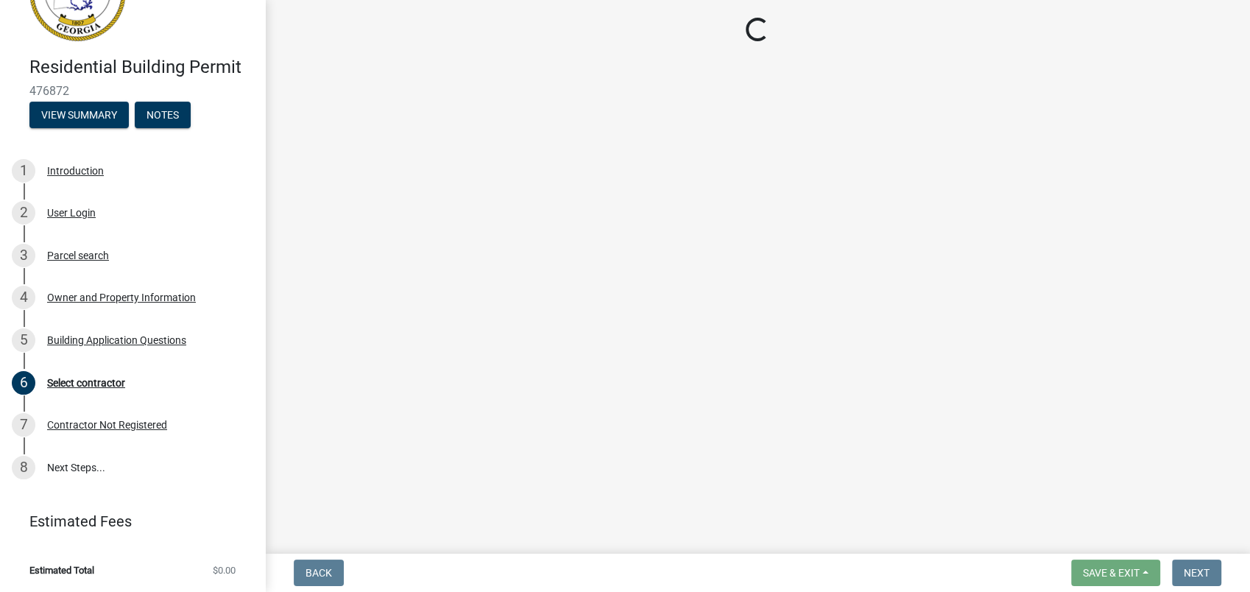
select select "34fe85c2-5f76-4343-b6bb-8ca387e0bed7"
select select "83394b22-4a11-496c-8e5c-75ade2e72faf"
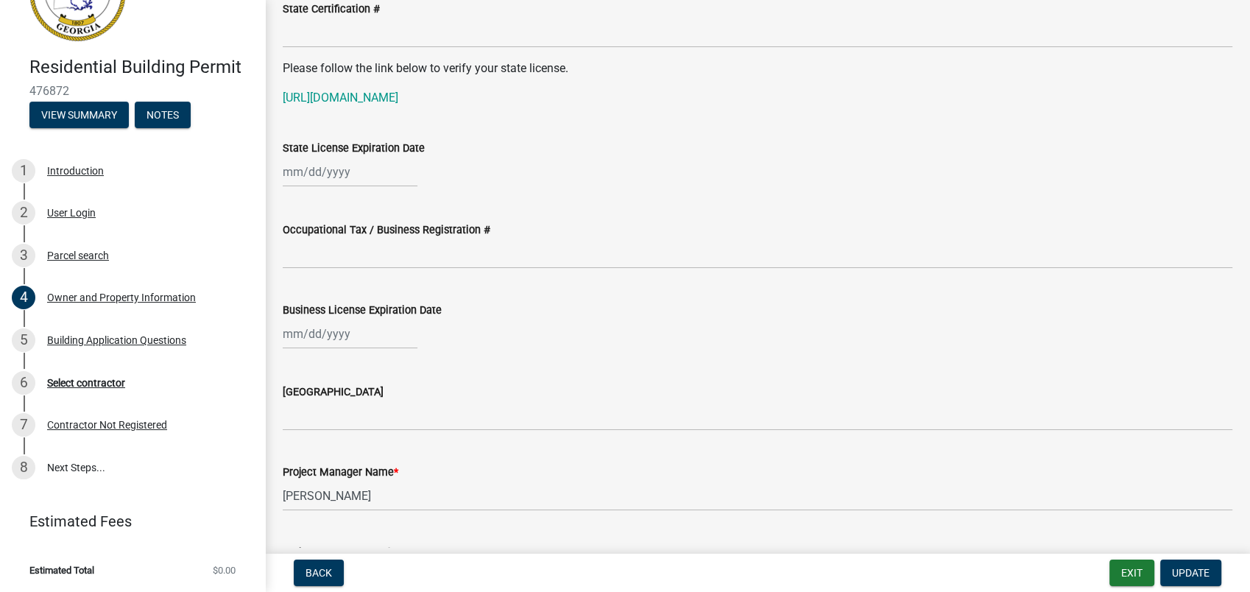
scroll to position [2044, 0]
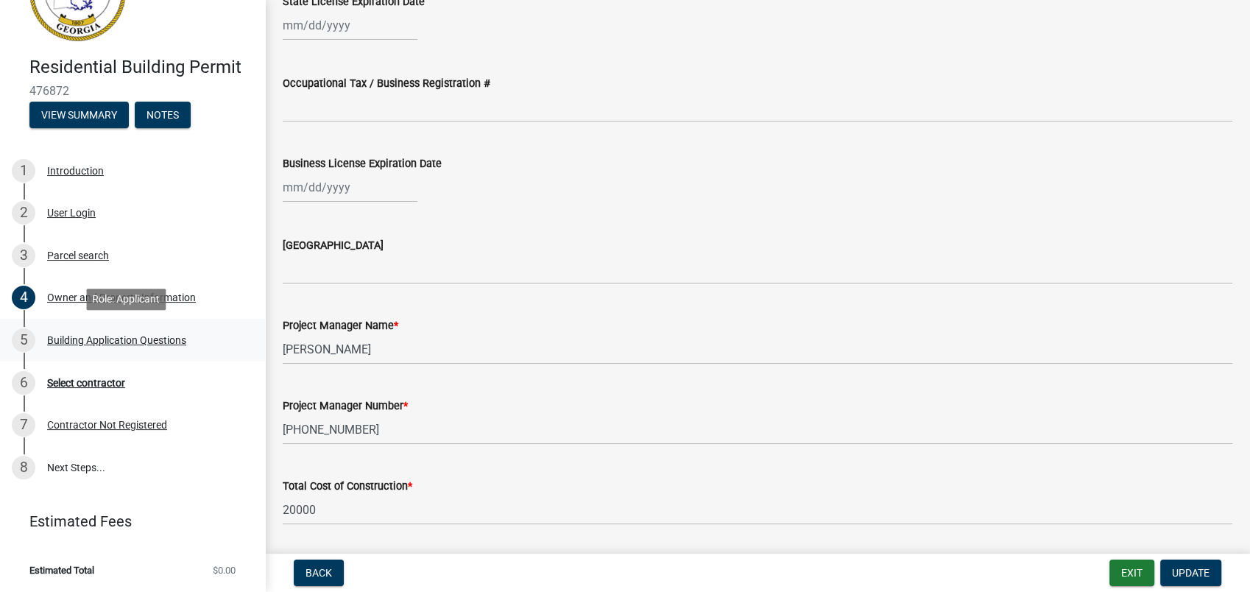
click at [181, 341] on div "Building Application Questions" at bounding box center [116, 340] width 139 height 10
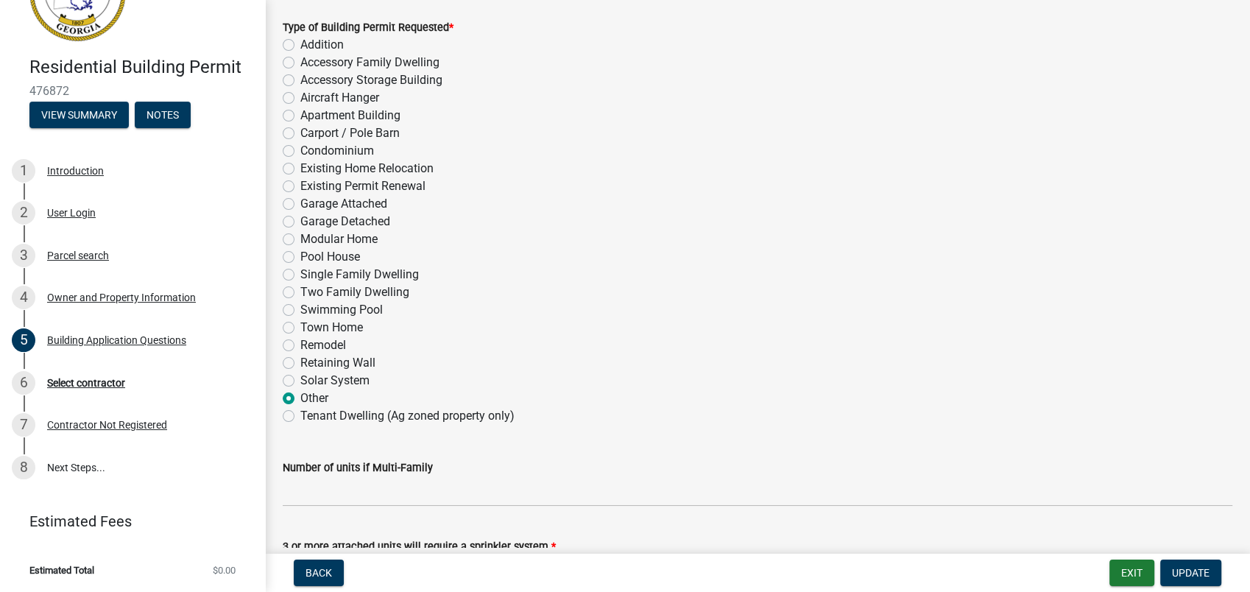
scroll to position [0, 0]
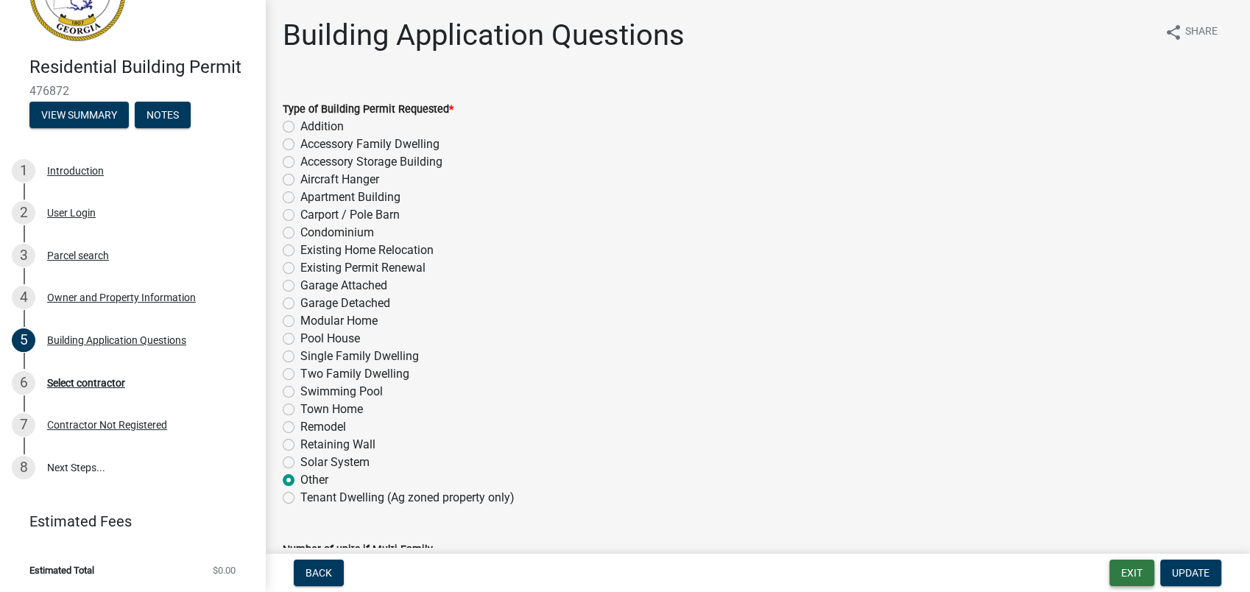
click at [1143, 561] on button "Exit" at bounding box center [1131, 572] width 45 height 26
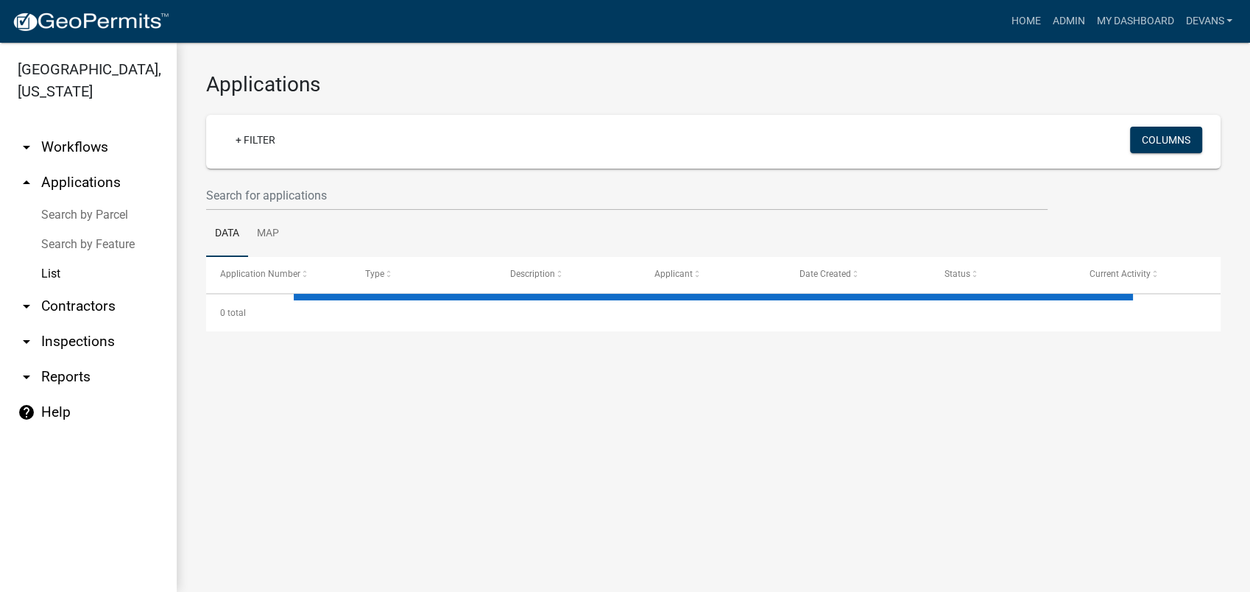
select select "1: 25"
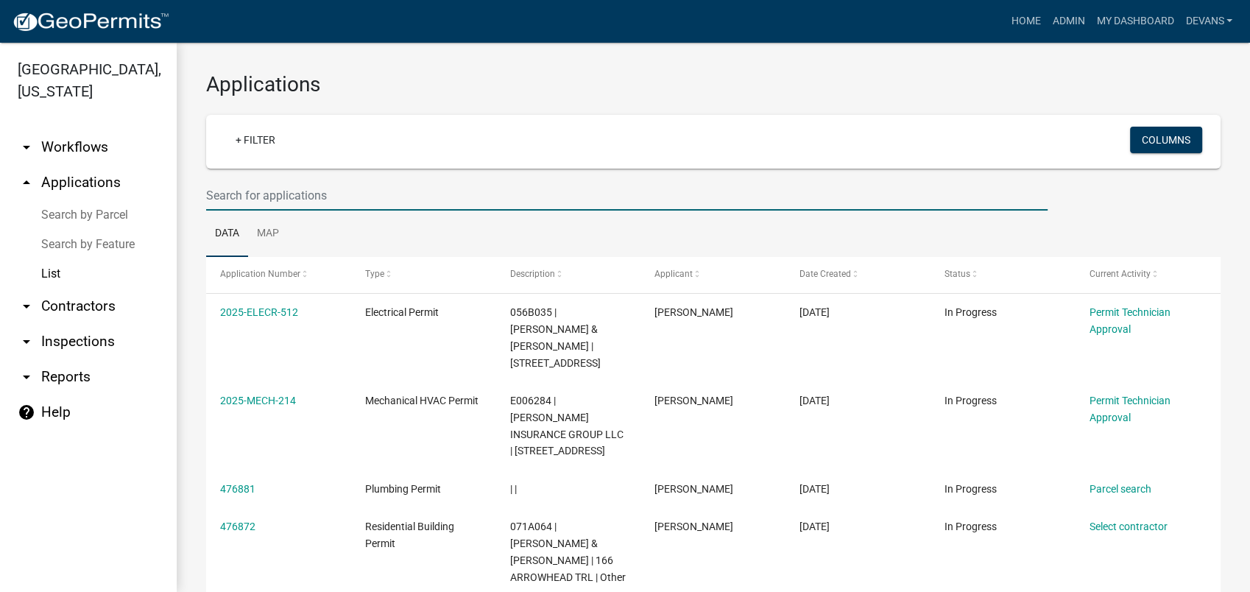
click at [241, 199] on input "text" at bounding box center [626, 195] width 841 height 30
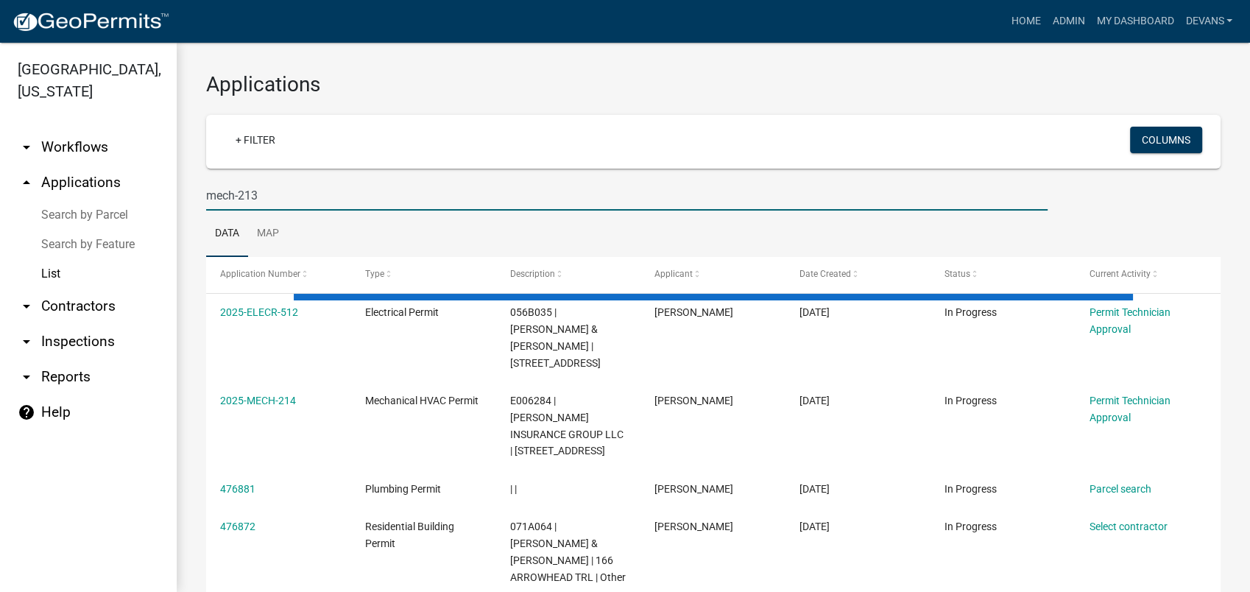
type input "mech-213"
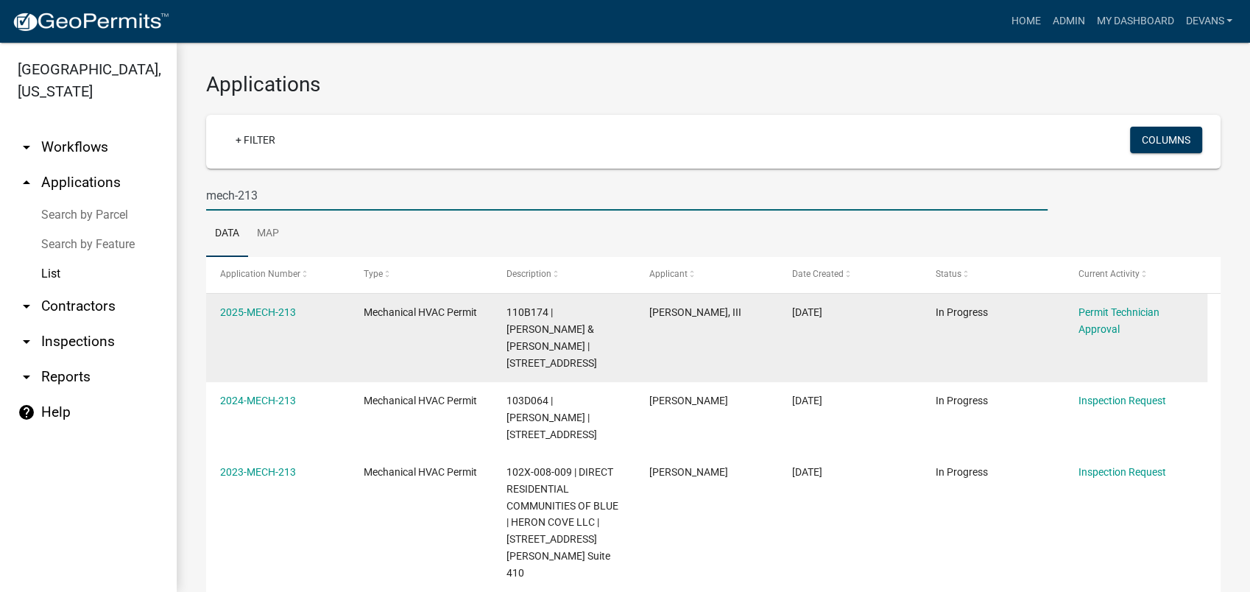
click at [257, 294] on datatable-body-cell "2025-MECH-213" at bounding box center [277, 338] width 143 height 88
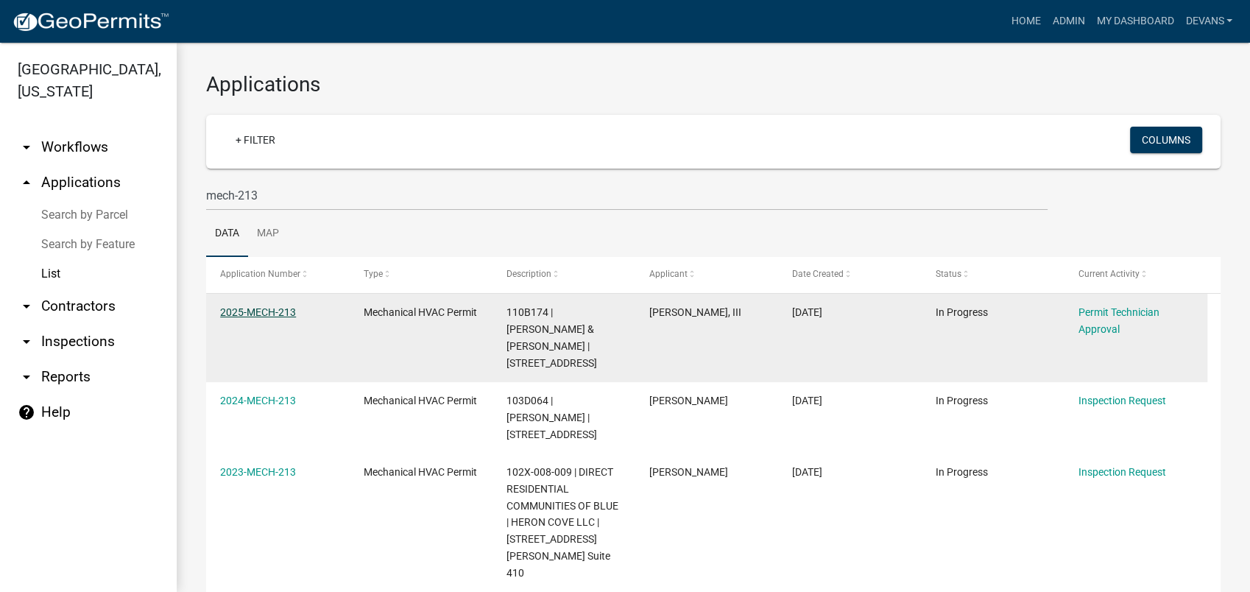
click at [246, 313] on link "2025-MECH-213" at bounding box center [258, 312] width 76 height 12
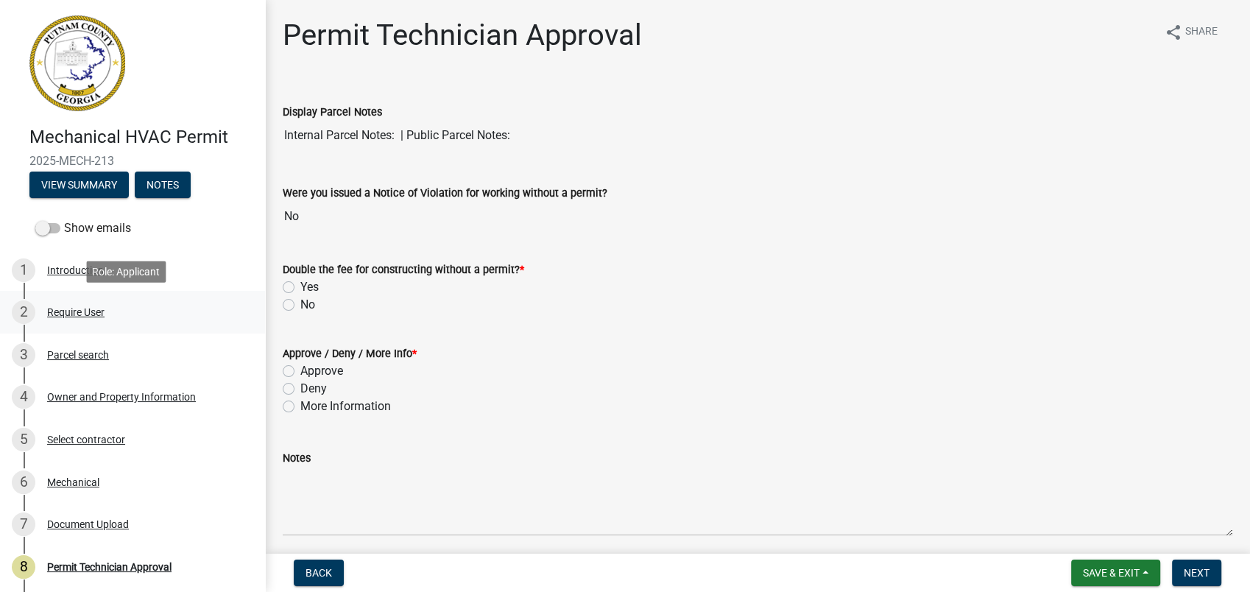
click at [53, 310] on div "Require User" at bounding box center [75, 312] width 57 height 10
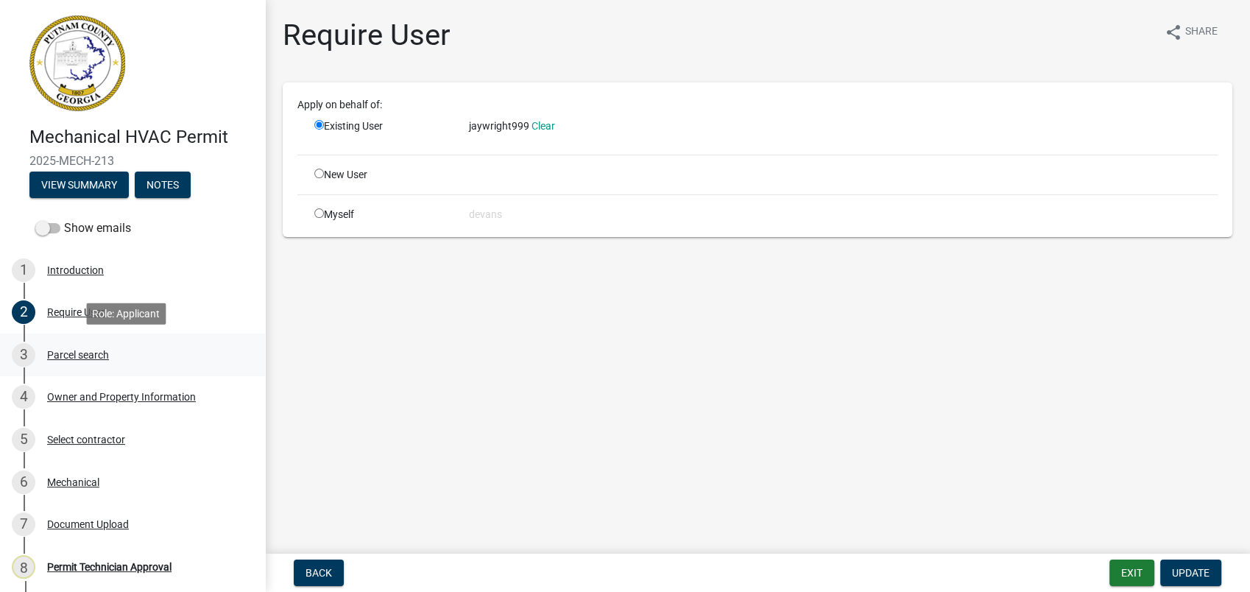
click at [77, 356] on div "Parcel search" at bounding box center [78, 355] width 62 height 10
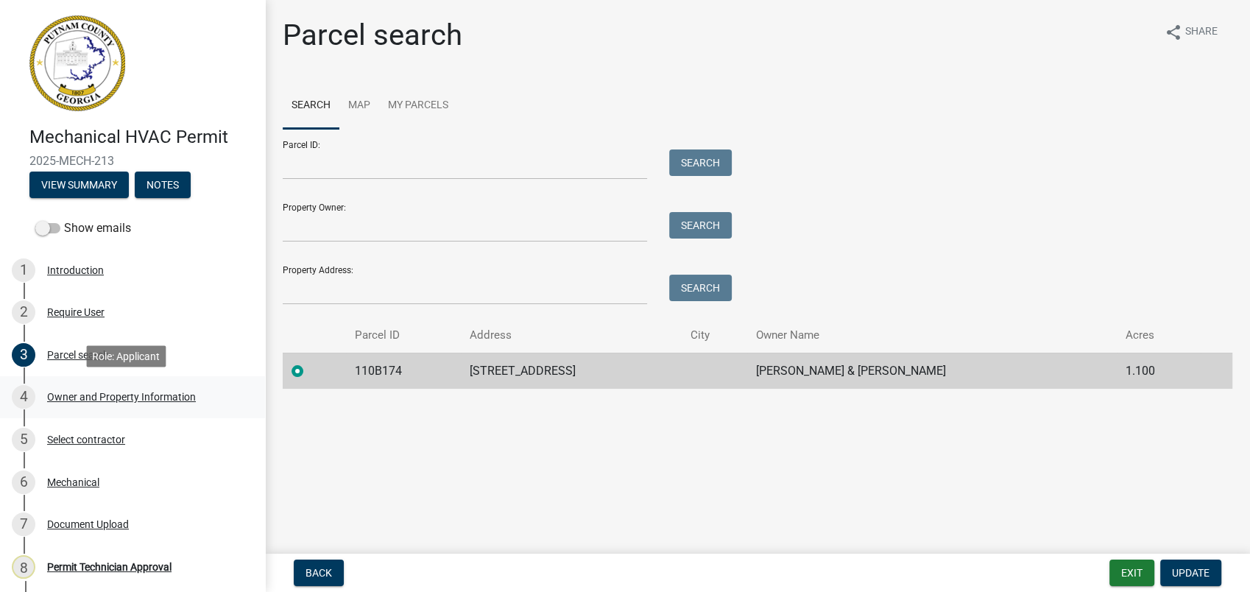
click at [171, 392] on div "Owner and Property Information" at bounding box center [121, 397] width 149 height 10
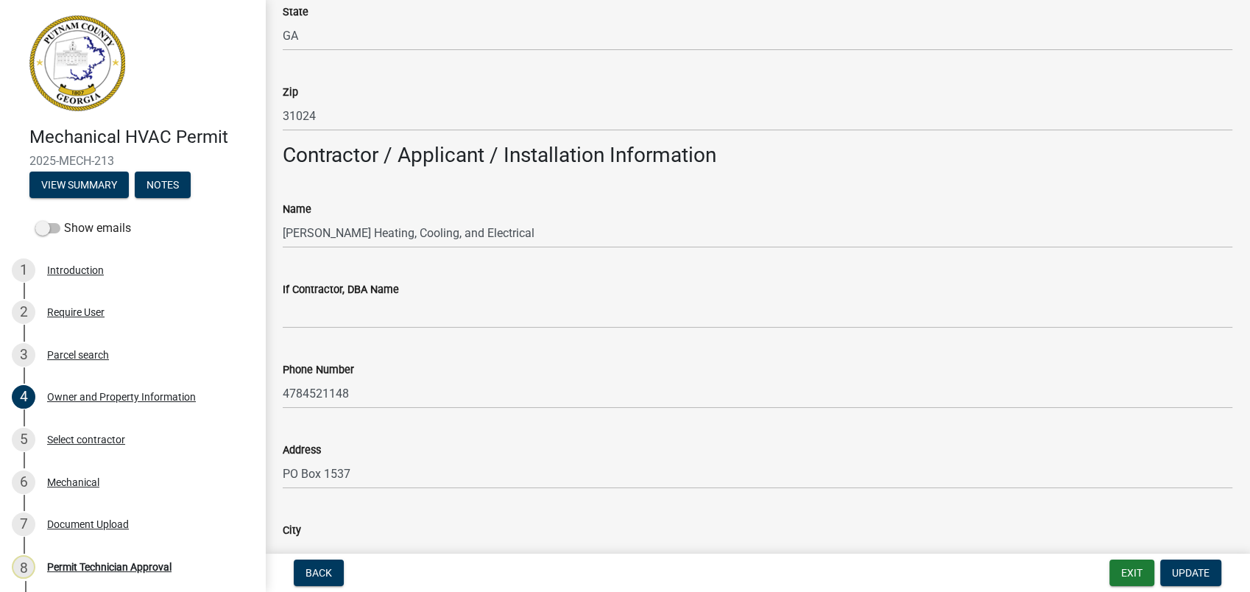
scroll to position [1144, 0]
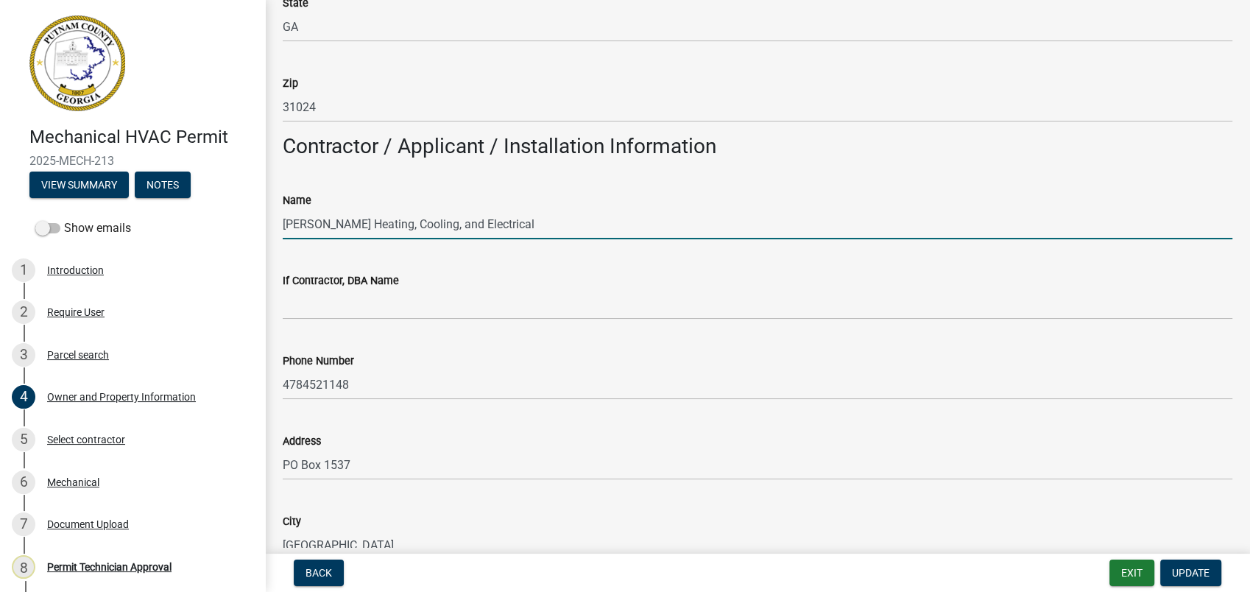
drag, startPoint x: 489, startPoint y: 213, endPoint x: 275, endPoint y: 227, distance: 213.9
click at [275, 227] on div "Name Wright Heating, Cooling, and Electrical" at bounding box center [757, 205] width 971 height 68
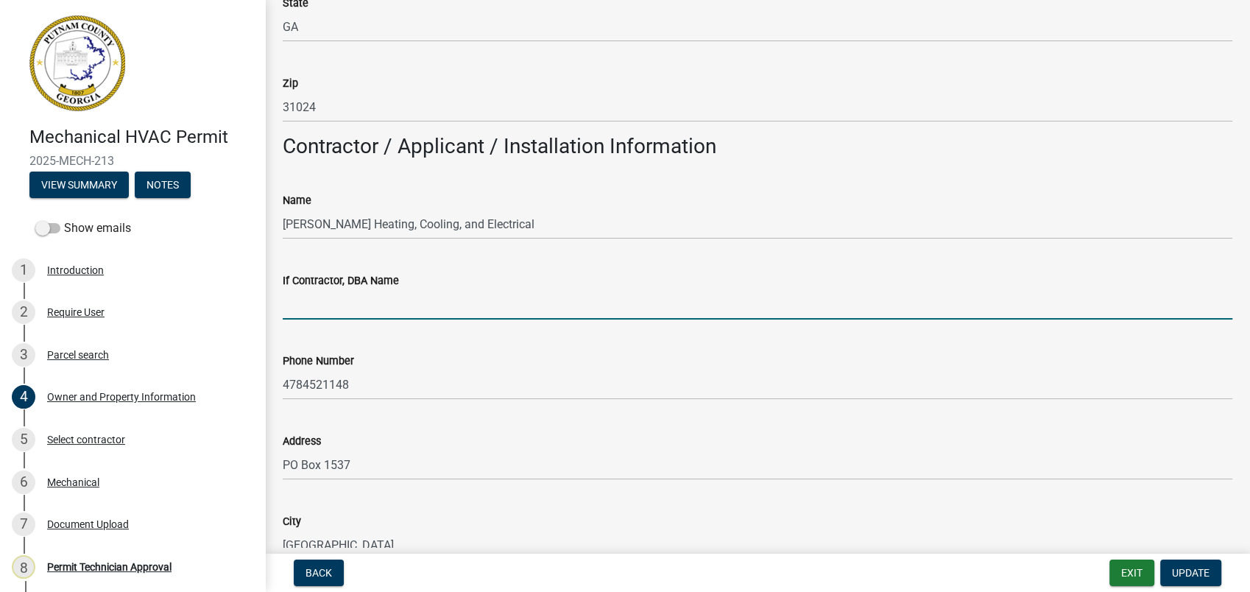
click at [347, 308] on input "If Contractor, DBA Name" at bounding box center [757, 304] width 949 height 30
paste input "Wright Heating, Cooling, and Electrical"
type input "Wright Heating, Cooling, and Electrical"
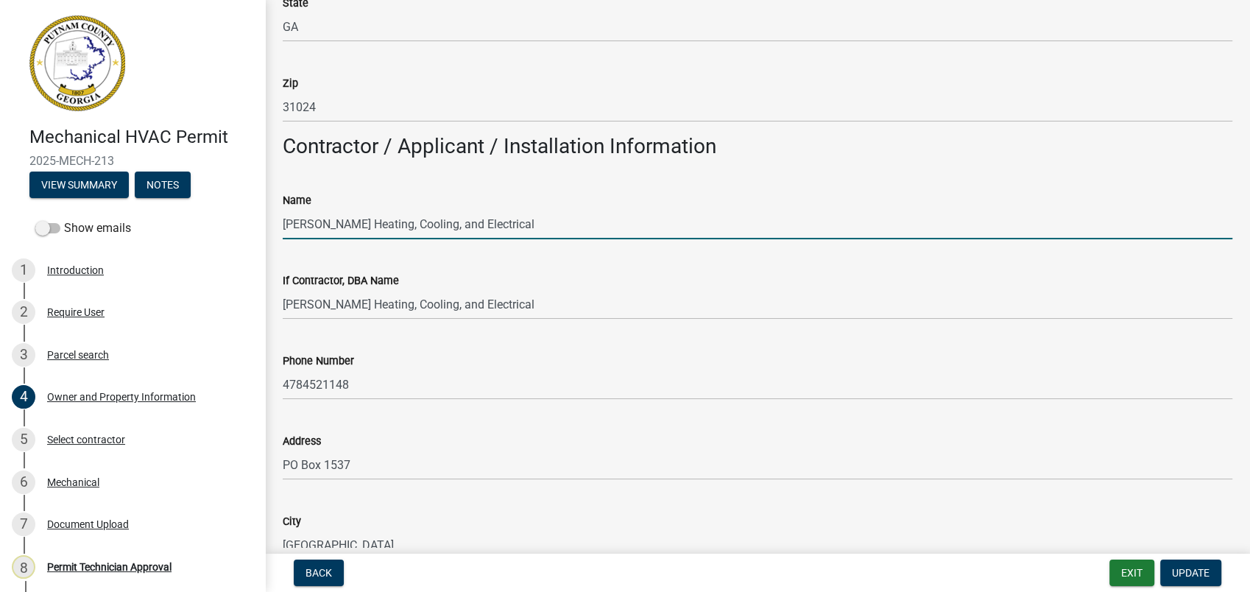
drag, startPoint x: 511, startPoint y: 227, endPoint x: 257, endPoint y: 220, distance: 254.0
click at [267, 220] on div "Owner and Property Information share Share Property Information Applicant Name …" at bounding box center [757, 401] width 985 height 3057
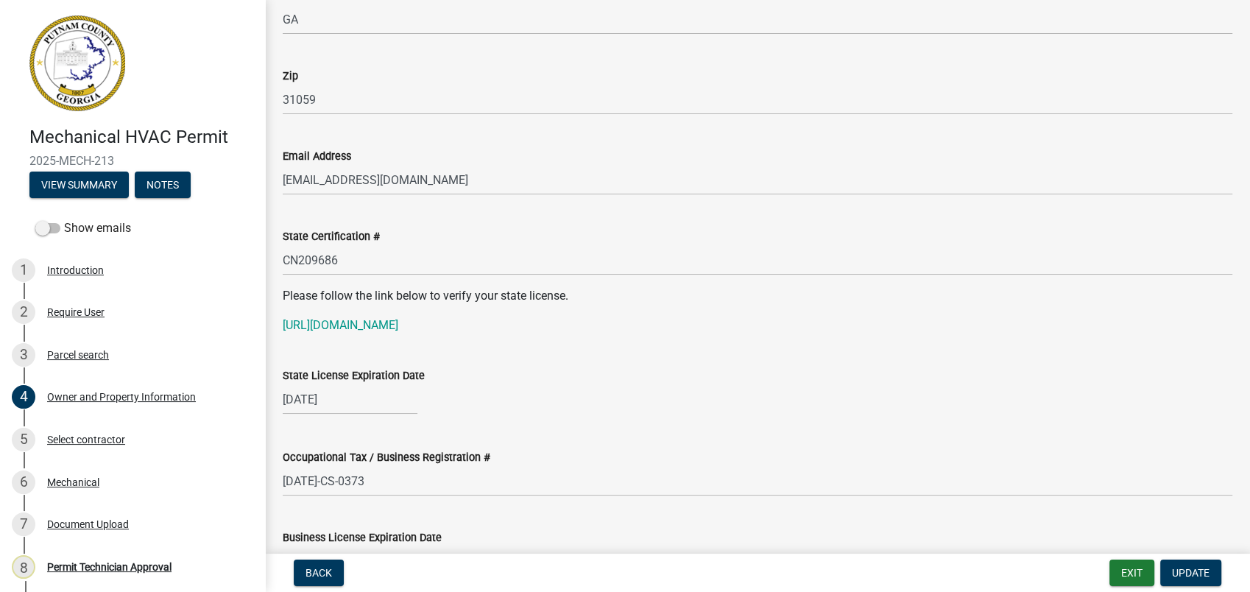
scroll to position [1799, 0]
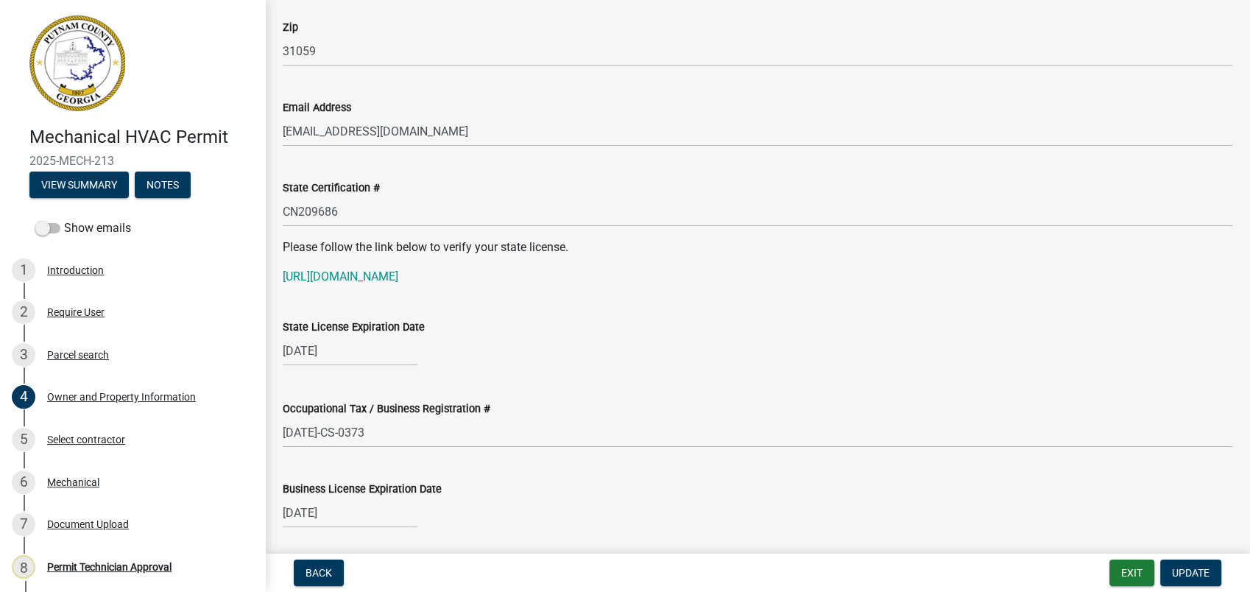
type input "Jack Wright, III"
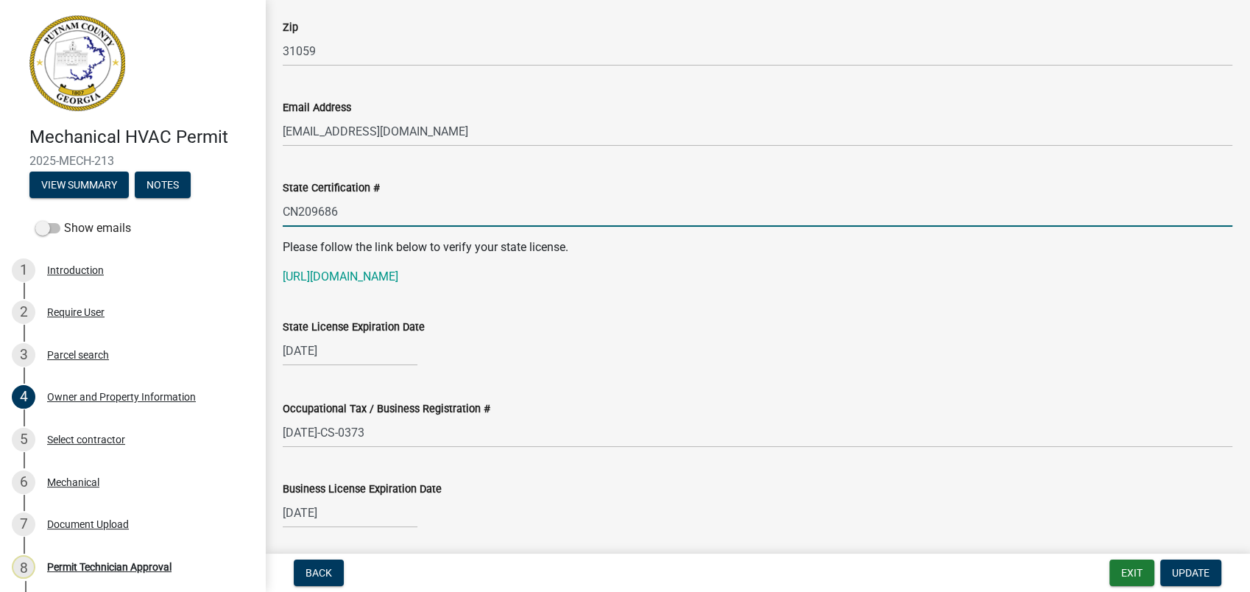
drag, startPoint x: 348, startPoint y: 211, endPoint x: 275, endPoint y: 215, distance: 72.9
click at [275, 215] on div "State Certification # CN209686" at bounding box center [757, 192] width 971 height 68
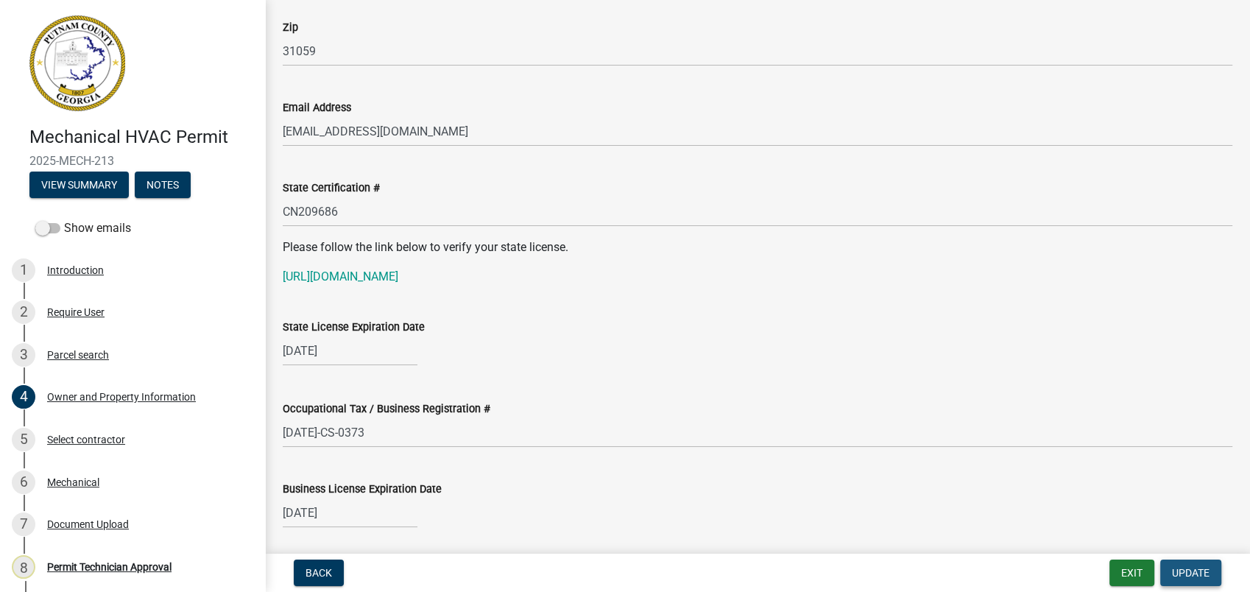
click at [1182, 570] on span "Update" at bounding box center [1191, 573] width 38 height 12
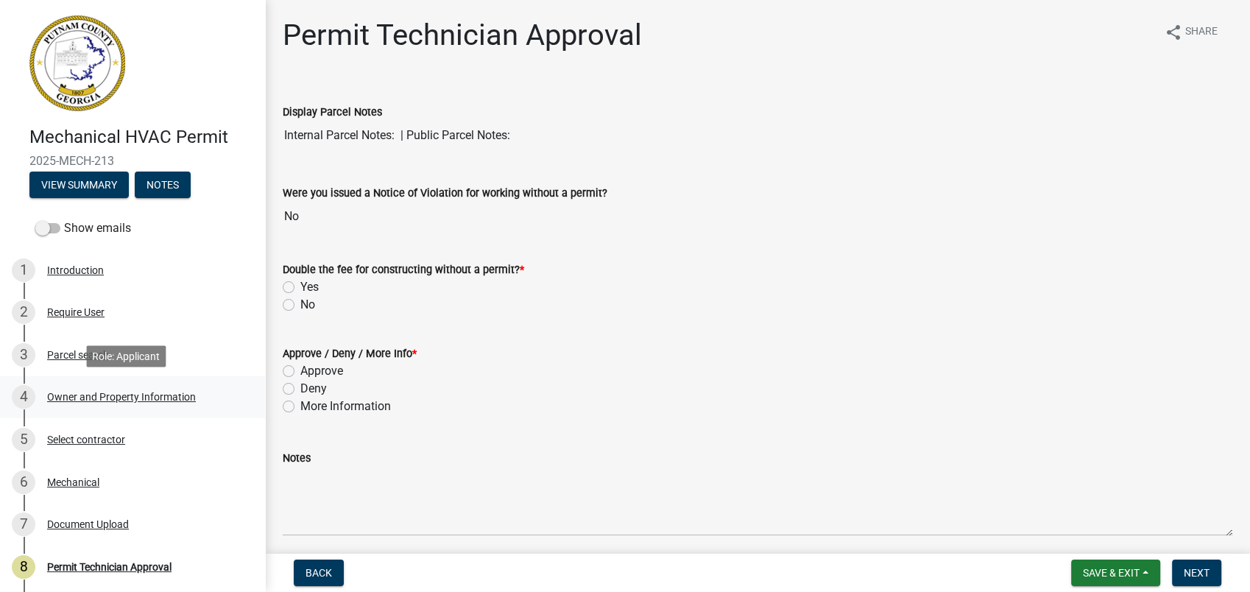
click at [152, 392] on div "Owner and Property Information" at bounding box center [121, 397] width 149 height 10
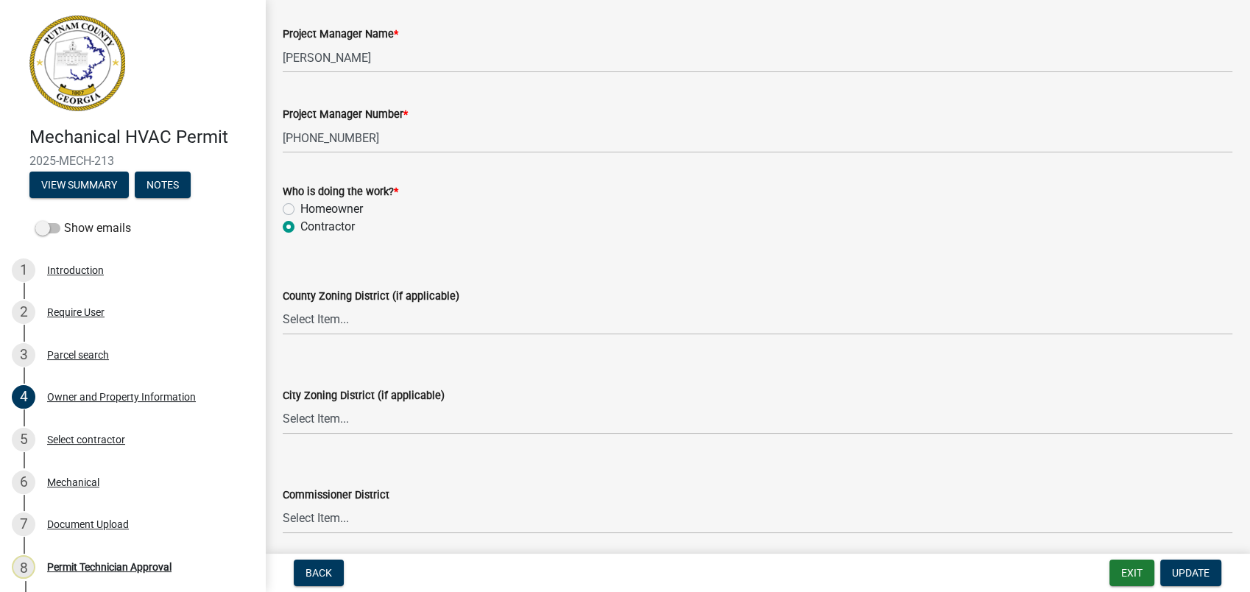
scroll to position [2453, 0]
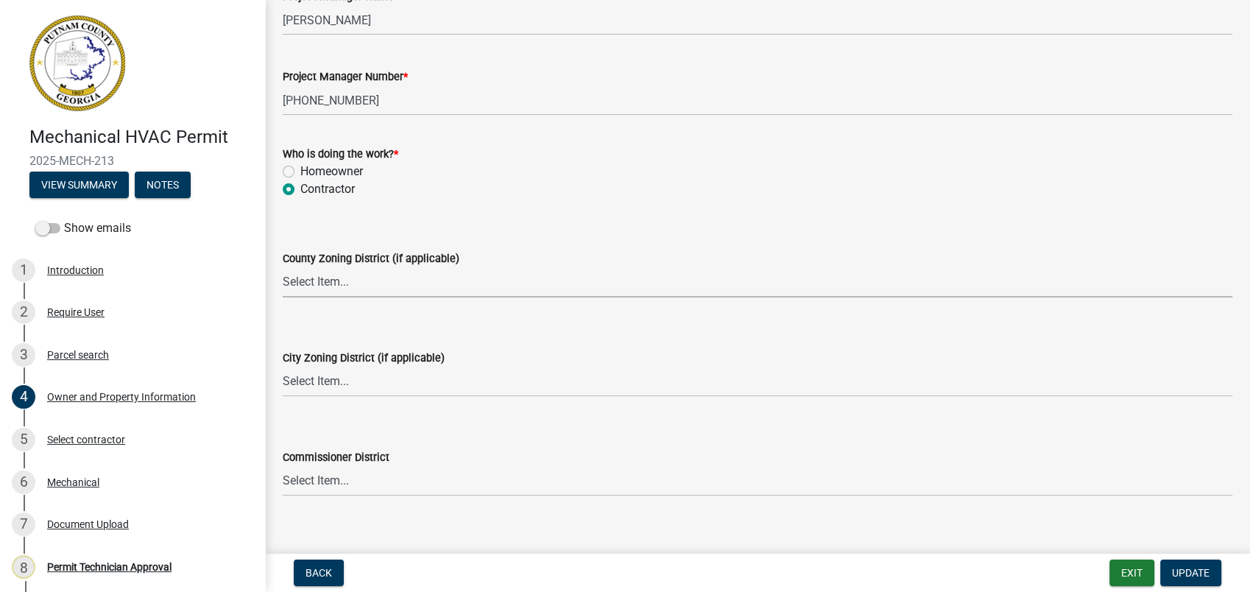
click at [325, 278] on select "Select Item... AG-1 R-1R R-1 R-2 MHP RM-1 RM-3 C-1 C-2 I-M PUD N/A" at bounding box center [757, 282] width 949 height 30
click at [283, 267] on select "Select Item... AG-1 R-1R R-1 R-2 MHP RM-1 RM-3 C-1 C-2 I-M PUD N/A" at bounding box center [757, 282] width 949 height 30
select select "78bfdc44-73ff-456e-a557-d4c99b9c08be"
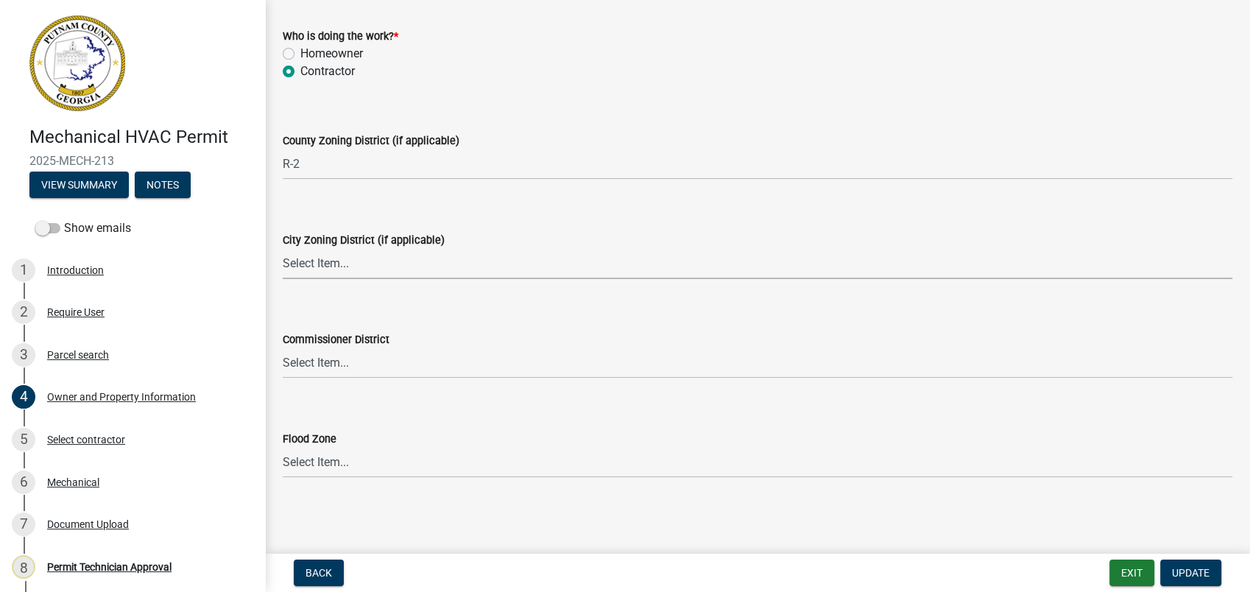
click at [297, 267] on select "Select Item... A-1 A-2 R-1 R-2 R-3 R-4 MHP C-1 C-2 I-1 I-2 DB FH H-P N/A" at bounding box center [757, 264] width 949 height 30
click at [283, 249] on select "Select Item... A-1 A-2 R-1 R-2 R-3 R-4 MHP C-1 C-2 I-1 I-2 DB FH H-P N/A" at bounding box center [757, 264] width 949 height 30
select select "83394b22-4a11-496c-8e5c-75ade2e72faf"
click at [336, 370] on select "Select Item... District 1 District 2 District 3 District 4" at bounding box center [757, 363] width 949 height 30
click at [283, 348] on select "Select Item... District 1 District 2 District 3 District 4" at bounding box center [757, 363] width 949 height 30
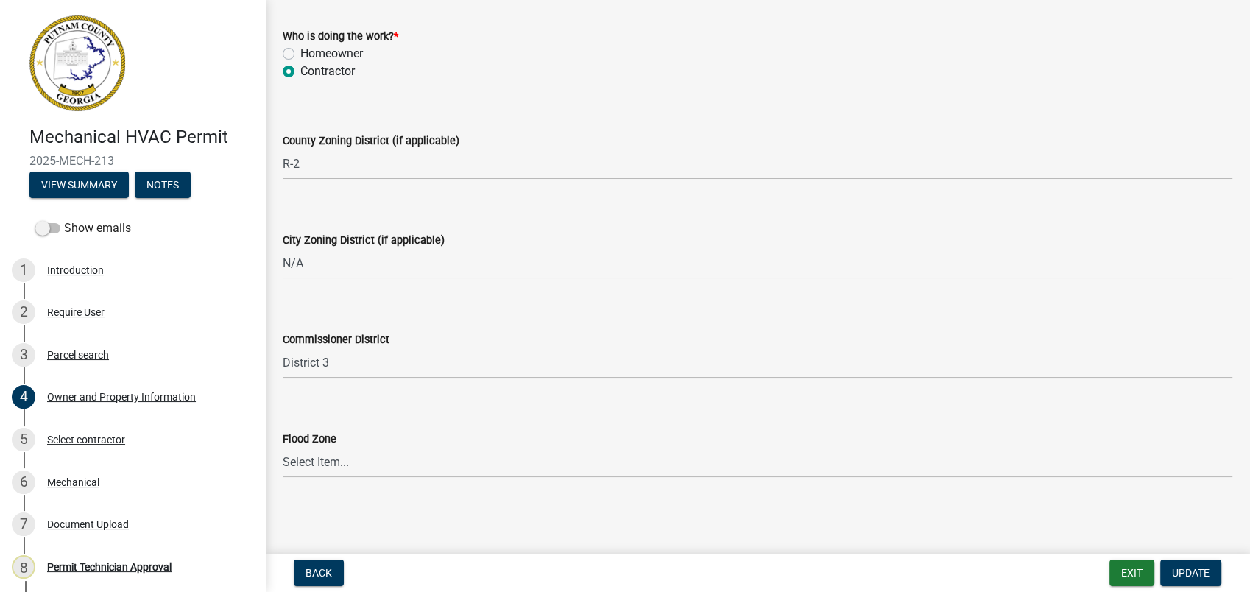
select select "469c5908-2854-42d5-89ed-bee7fc26529e"
click at [1189, 568] on span "Update" at bounding box center [1191, 573] width 38 height 12
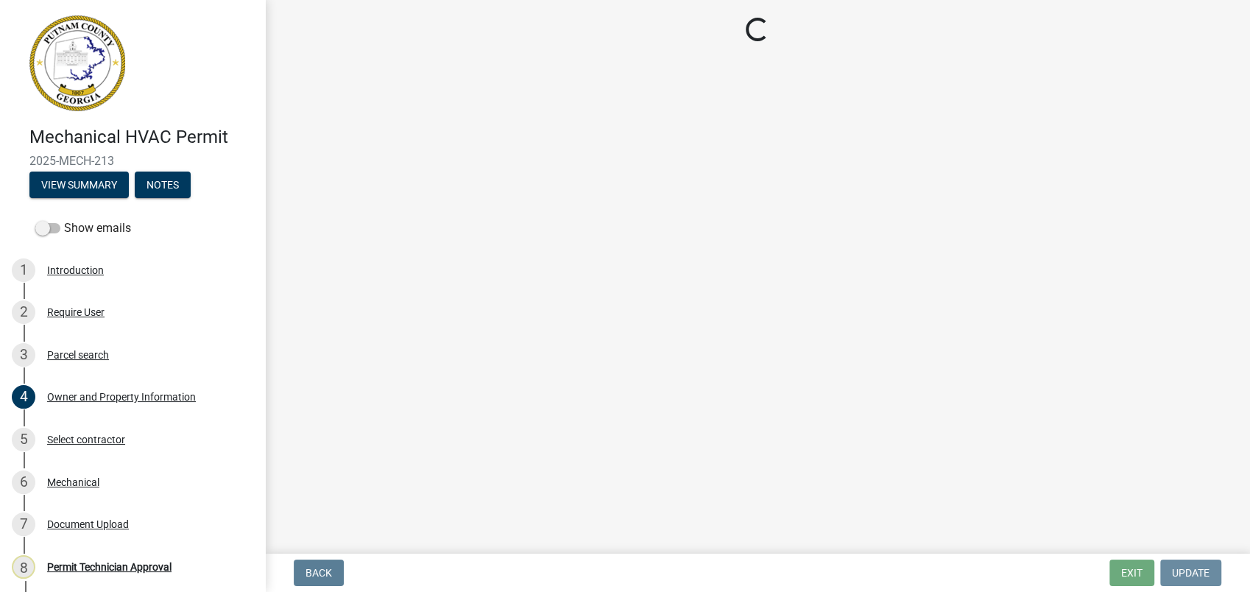
scroll to position [0, 0]
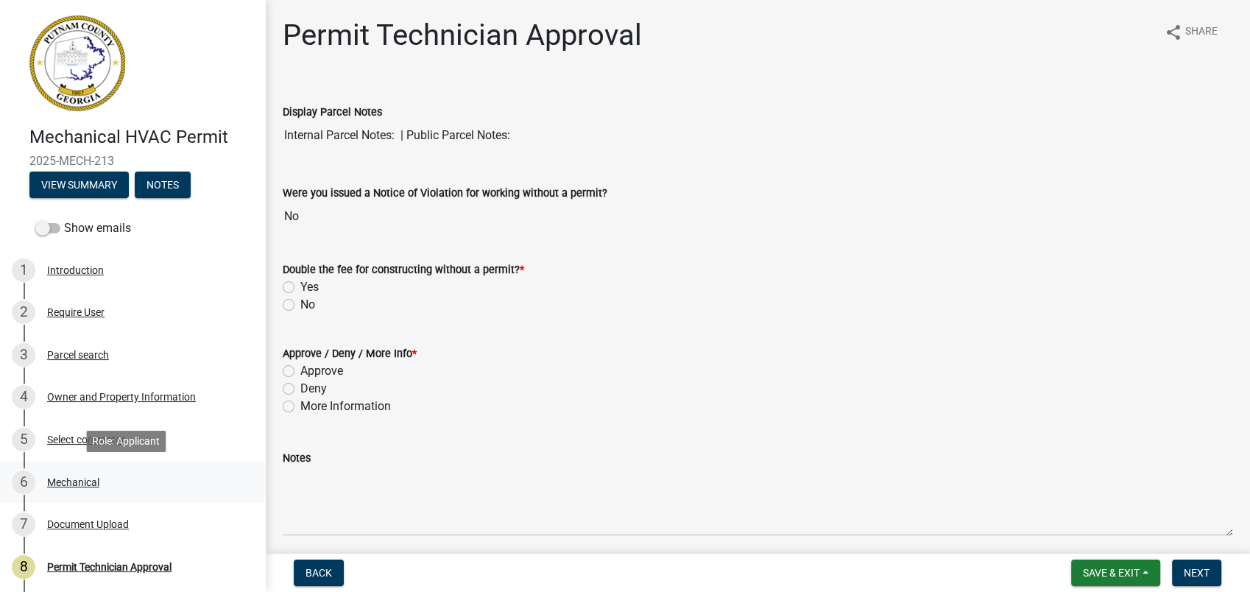
click at [74, 486] on div "Mechanical" at bounding box center [73, 482] width 52 height 10
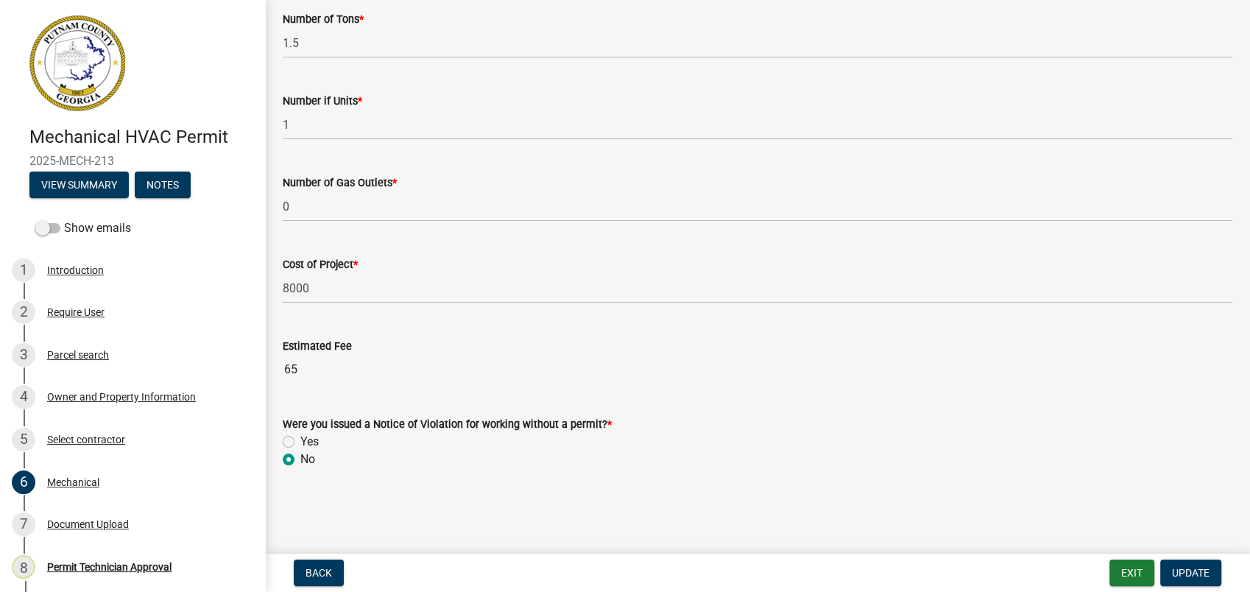
scroll to position [991, 0]
click at [1193, 571] on span "Update" at bounding box center [1191, 573] width 38 height 12
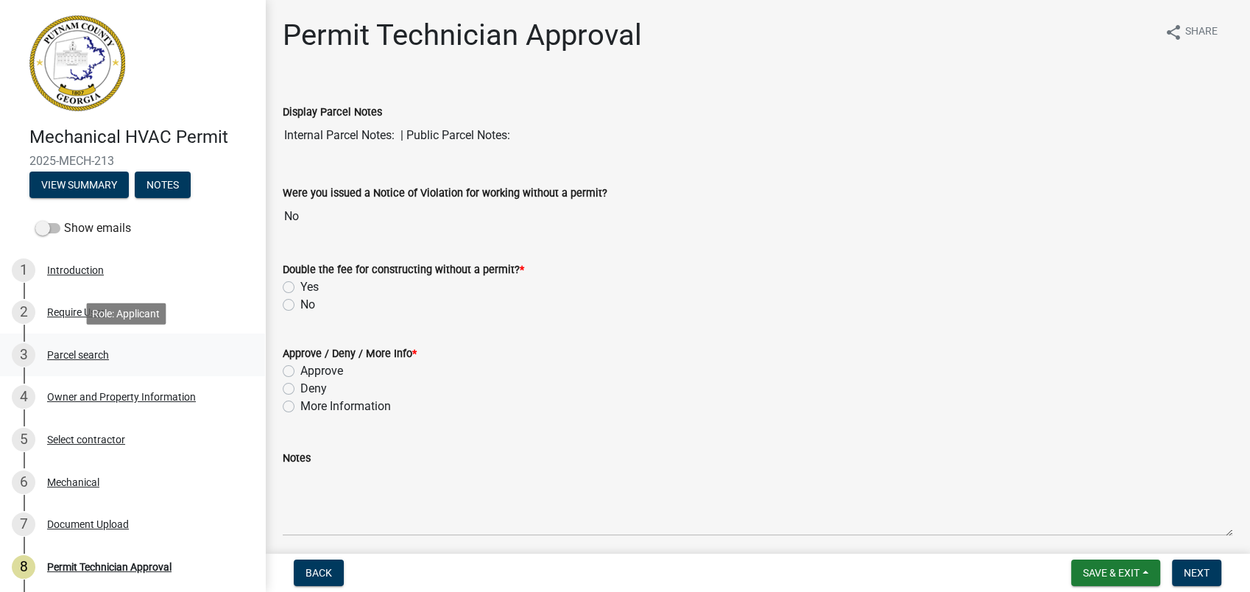
scroll to position [141, 0]
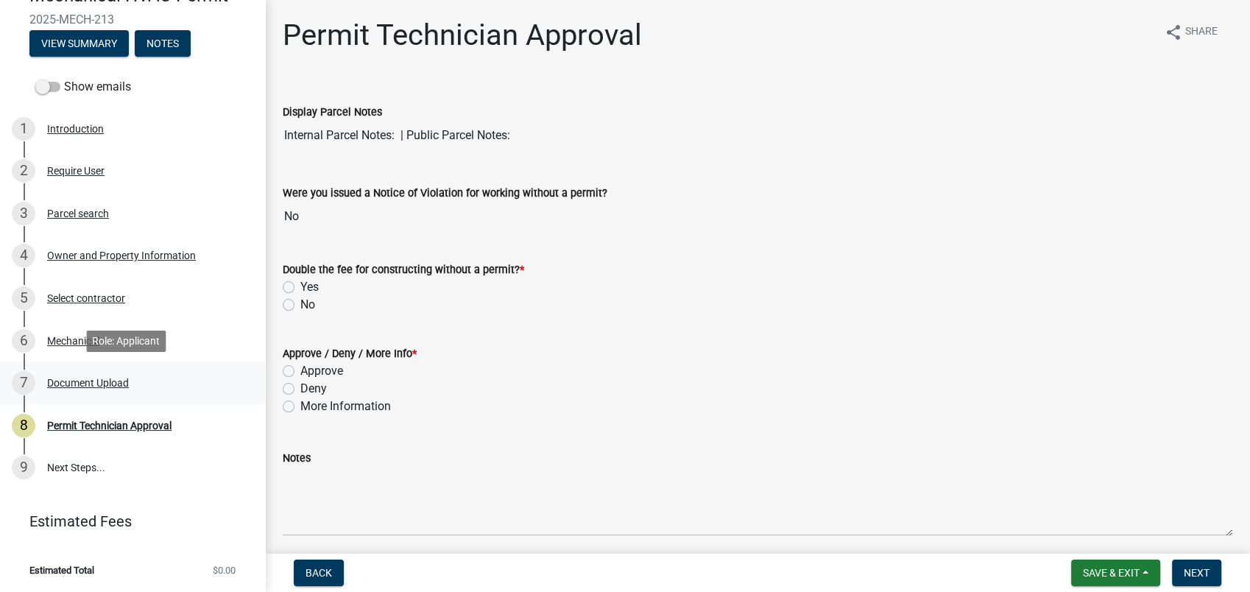
click at [74, 384] on div "Document Upload" at bounding box center [88, 383] width 82 height 10
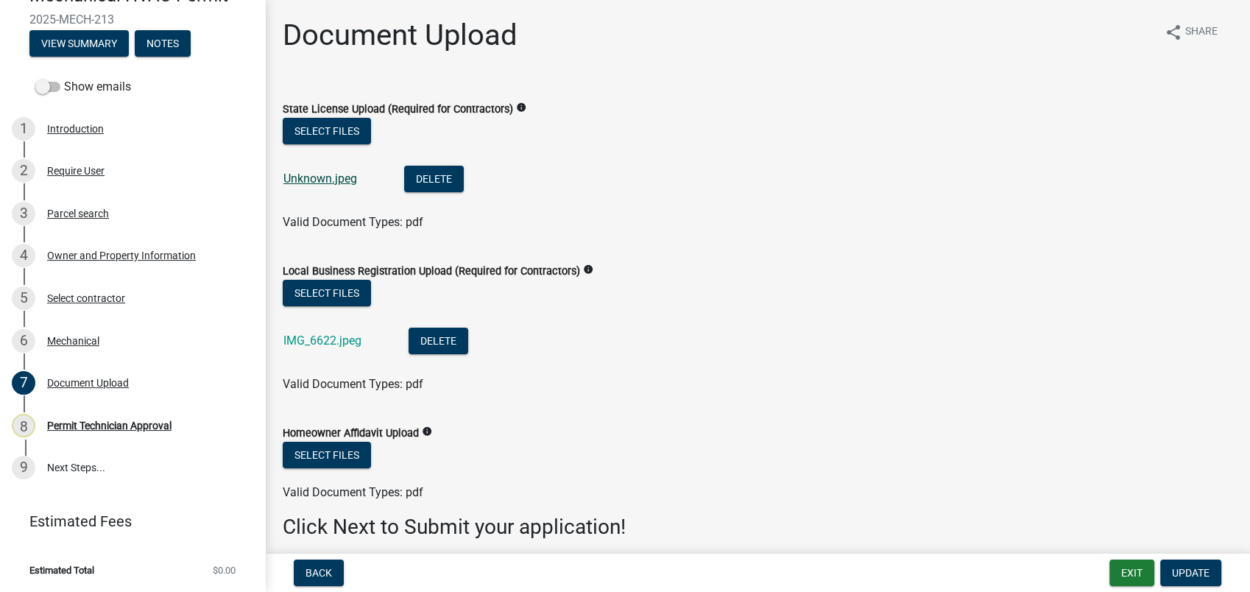
click at [325, 178] on link "Unknown.jpeg" at bounding box center [320, 178] width 74 height 14
click at [333, 332] on div "IMG_6622.jpeg" at bounding box center [334, 342] width 102 height 30
click at [330, 344] on link "IMG_6622.jpeg" at bounding box center [322, 340] width 78 height 14
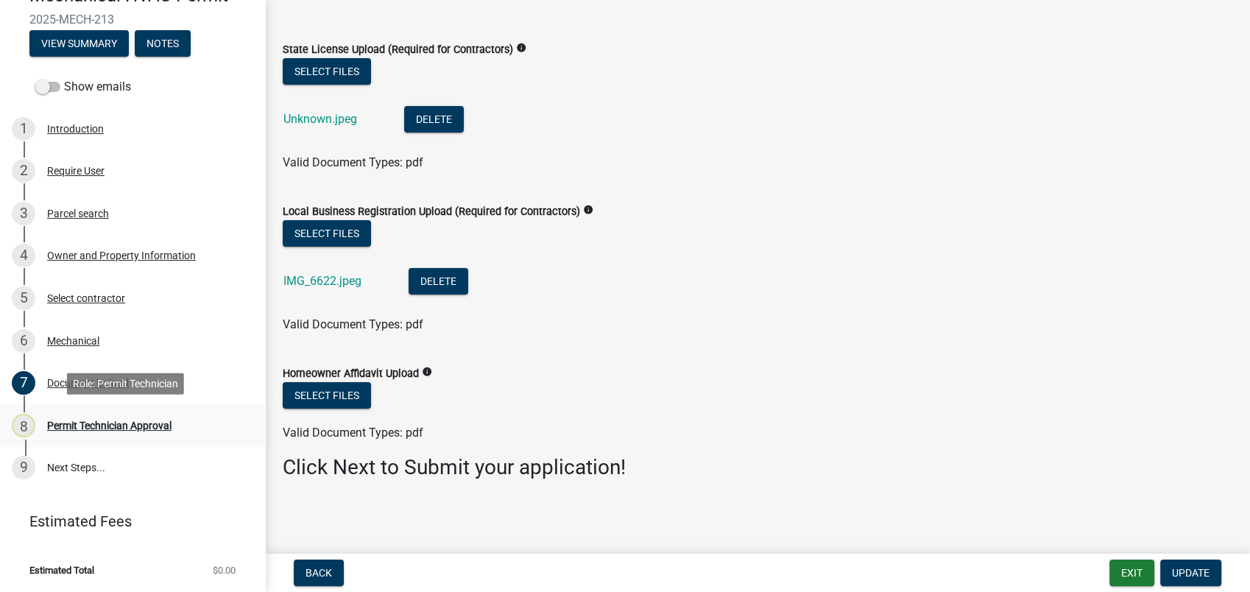
click at [99, 424] on div "Permit Technician Approval" at bounding box center [109, 425] width 124 height 10
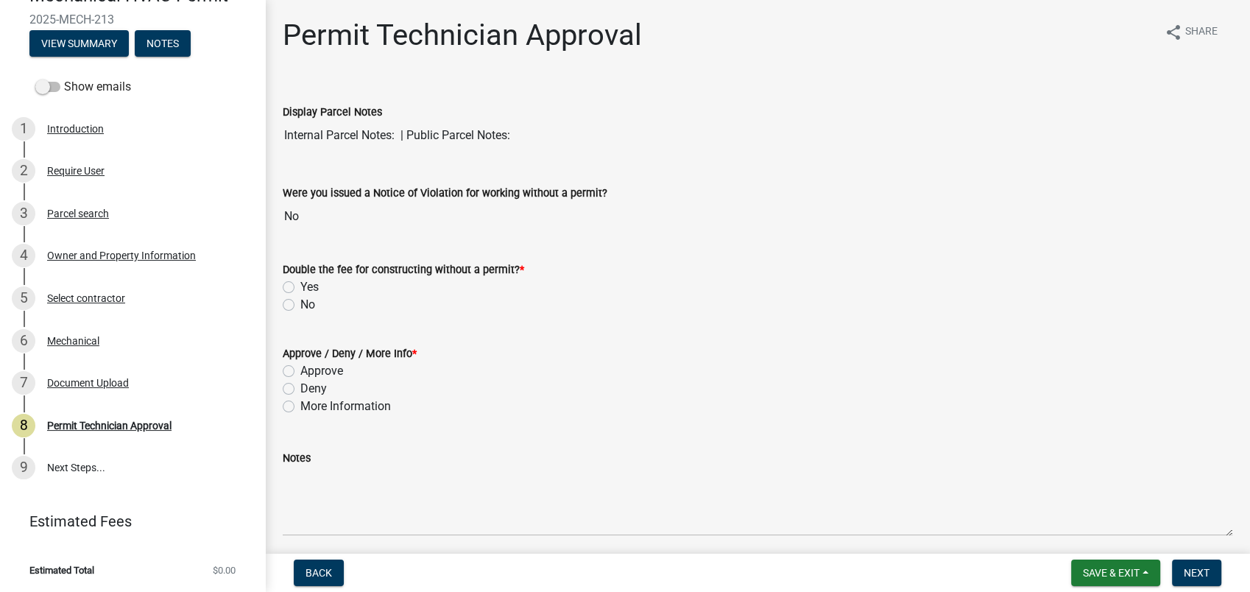
click at [300, 302] on label "No" at bounding box center [307, 305] width 15 height 18
click at [300, 302] on input "No" at bounding box center [305, 301] width 10 height 10
radio input "true"
click at [300, 406] on label "More Information" at bounding box center [345, 406] width 91 height 18
click at [300, 406] on input "More Information" at bounding box center [305, 402] width 10 height 10
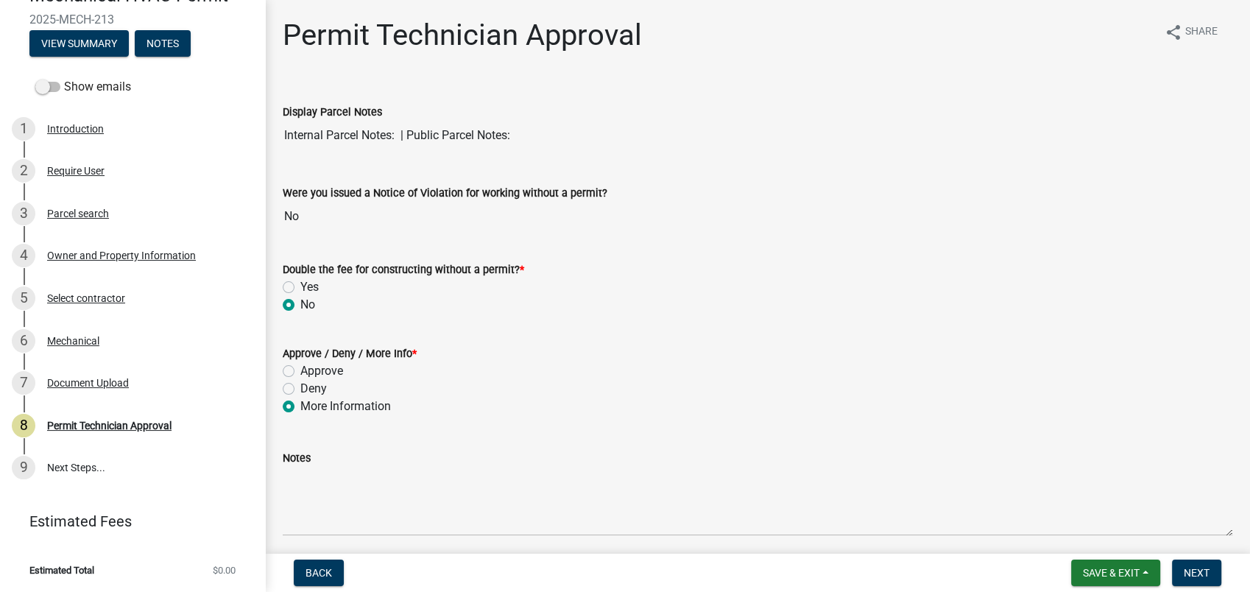
radio input "true"
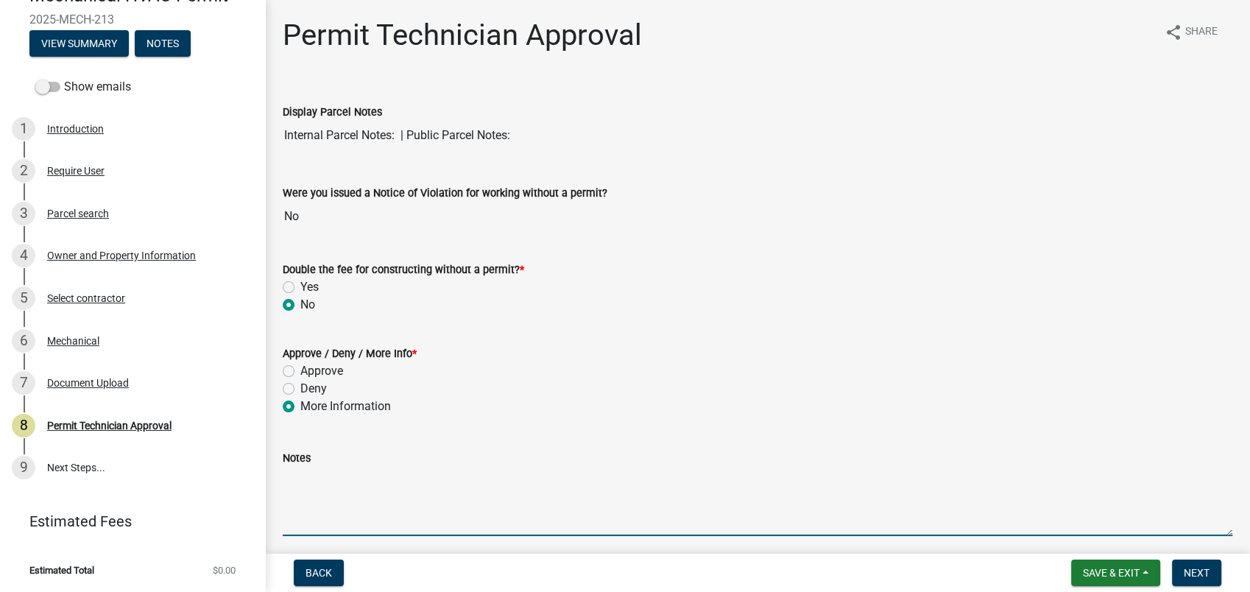
click at [296, 475] on textarea "Notes" at bounding box center [757, 501] width 949 height 69
type textarea "Please upload you state card in the more information section of the permit. 09-…"
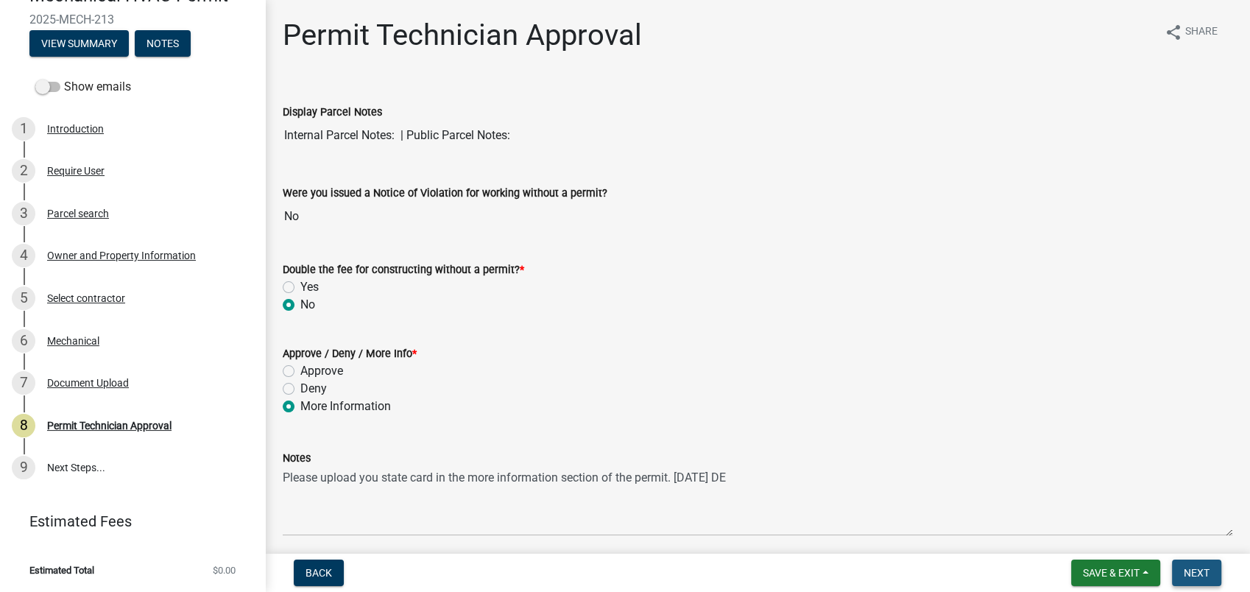
click at [1189, 575] on span "Next" at bounding box center [1196, 573] width 26 height 12
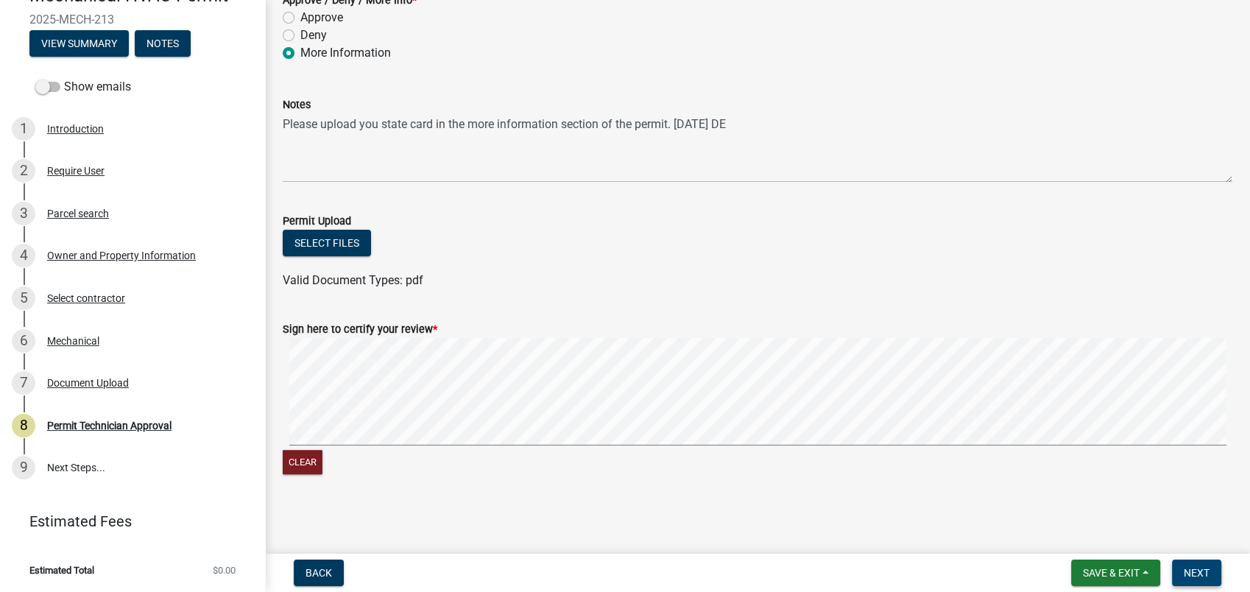
scroll to position [353, 0]
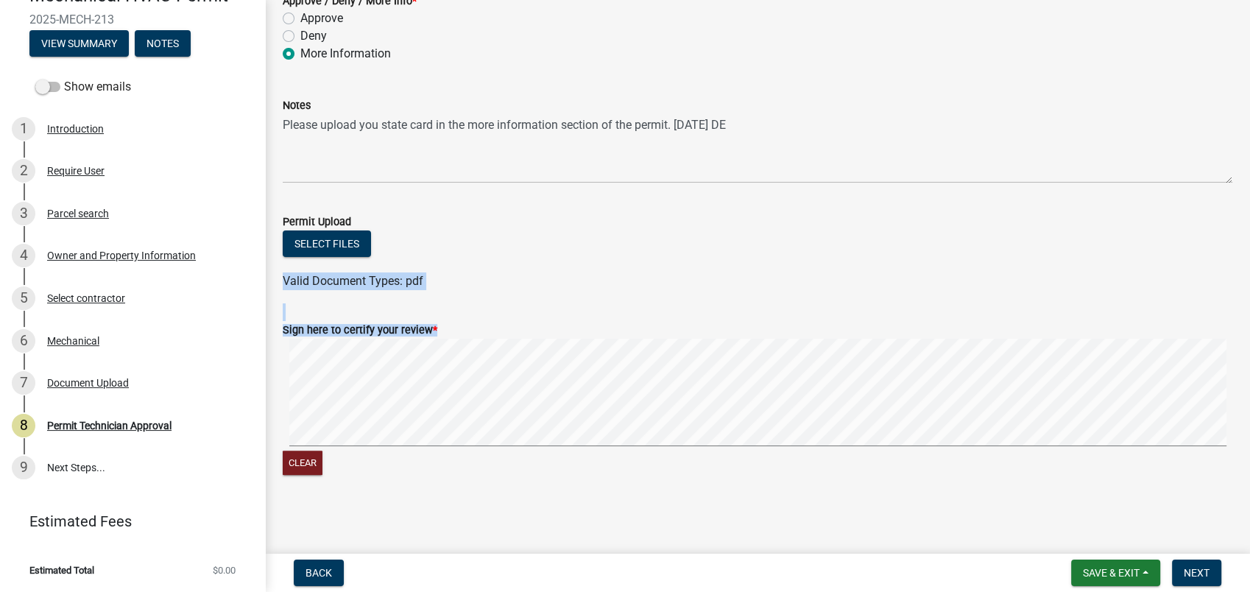
click at [818, 402] on wm-data-entity-input-list "Display Parcel Notes Internal Parcel Notes: | Public Parcel Notes: Were you iss…" at bounding box center [757, 110] width 949 height 761
click at [865, 447] on signature-pad at bounding box center [757, 395] width 949 height 112
click at [1197, 564] on button "Next" at bounding box center [1196, 572] width 49 height 26
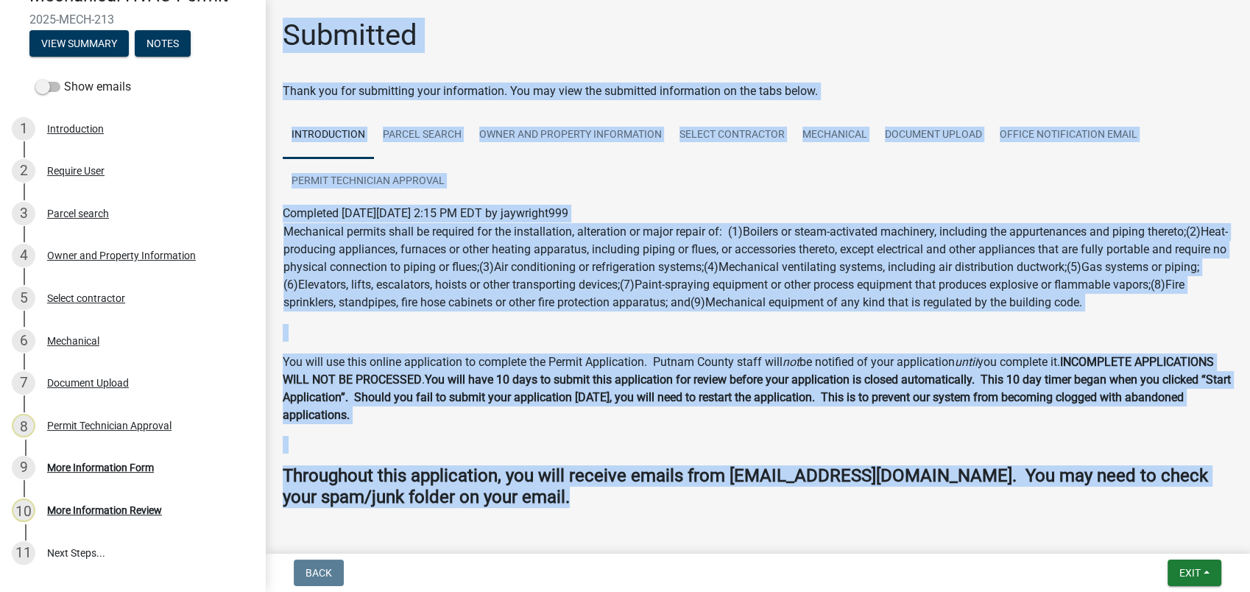
click at [1160, 266] on td "Mechanical permits shall be required for the installation, alteration or major …" at bounding box center [757, 267] width 949 height 90
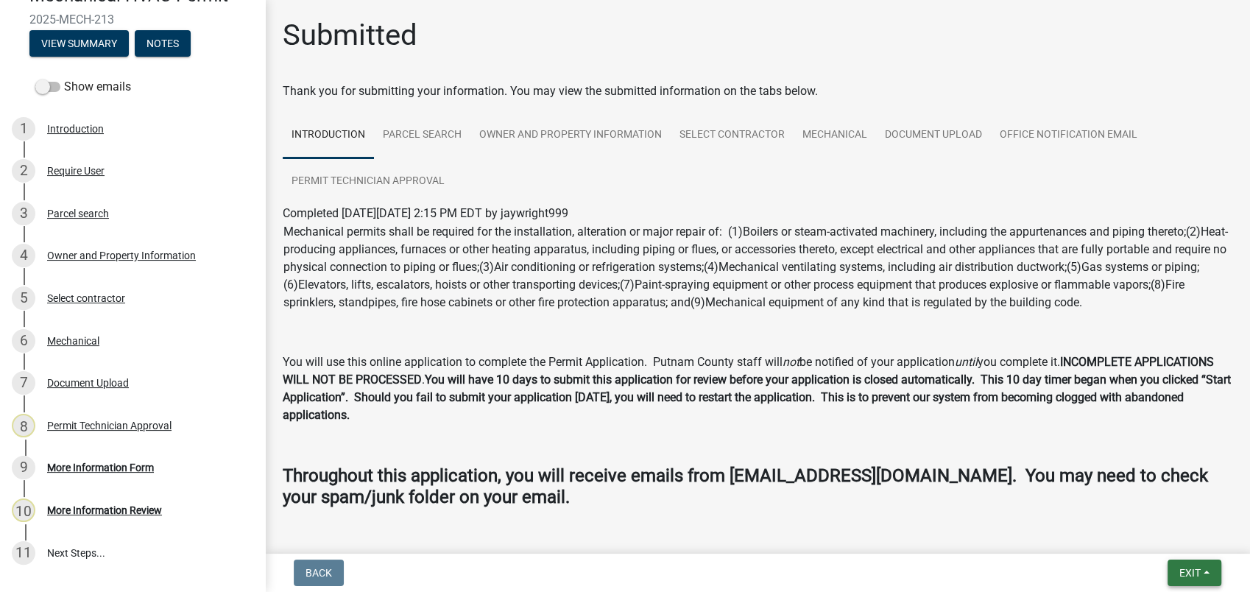
click at [1197, 565] on button "Exit" at bounding box center [1194, 572] width 54 height 26
click at [1165, 552] on div "Save Save & Exit" at bounding box center [1162, 516] width 118 height 82
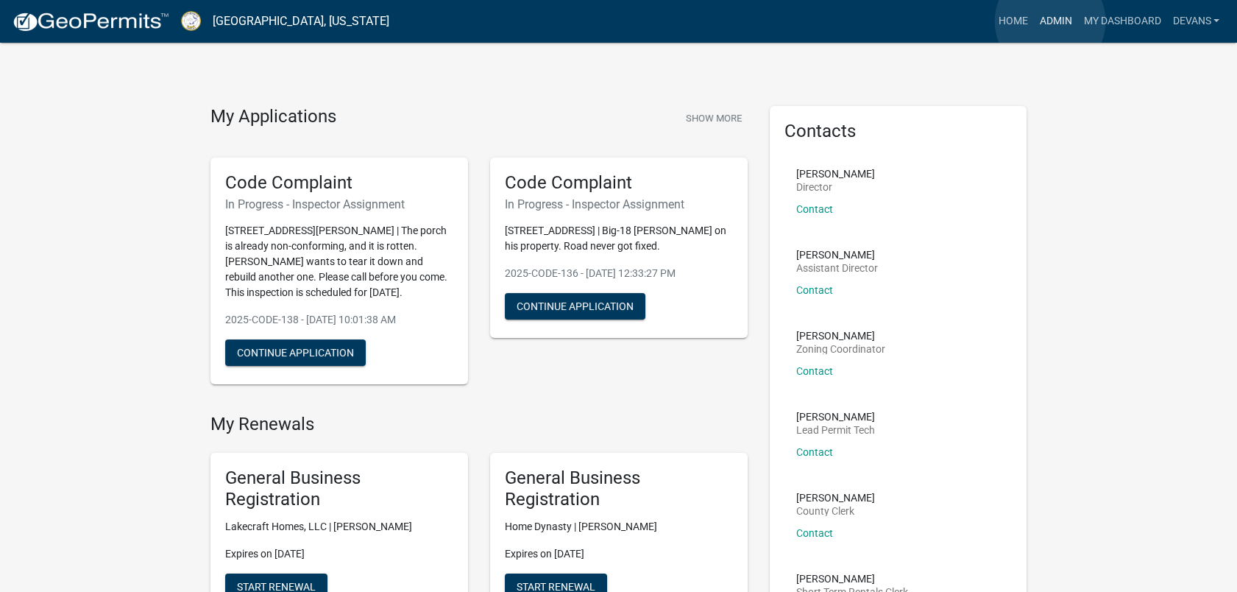
click at [1050, 21] on link "Admin" at bounding box center [1055, 21] width 44 height 28
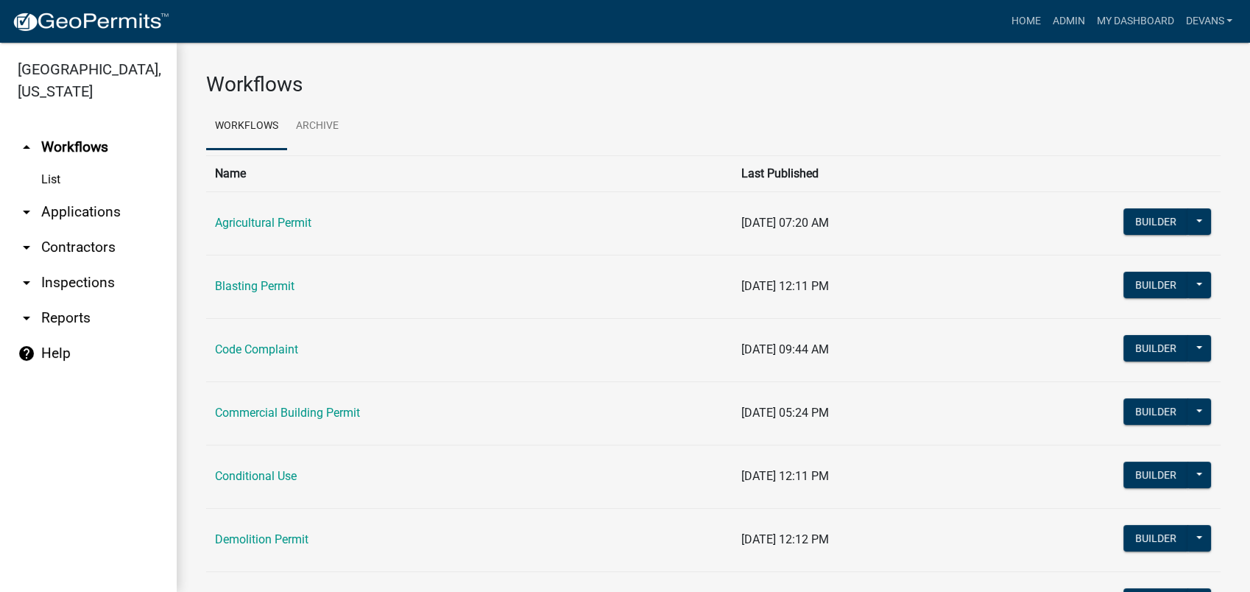
click at [53, 210] on link "arrow_drop_down Applications" at bounding box center [88, 211] width 177 height 35
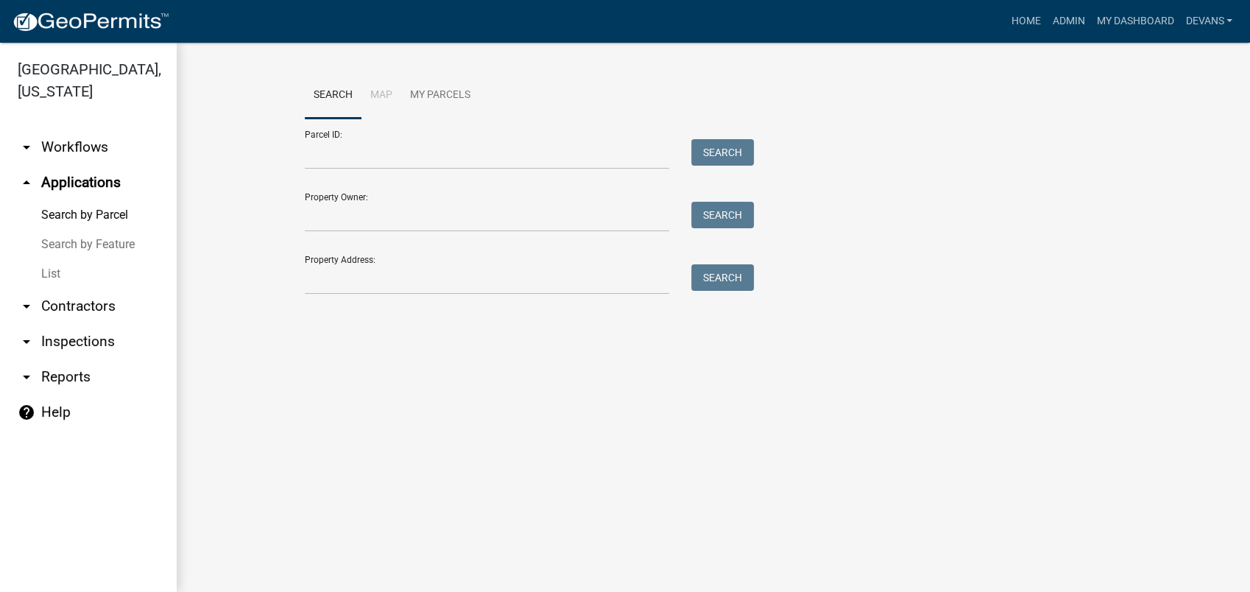
click at [41, 271] on link "List" at bounding box center [88, 273] width 177 height 29
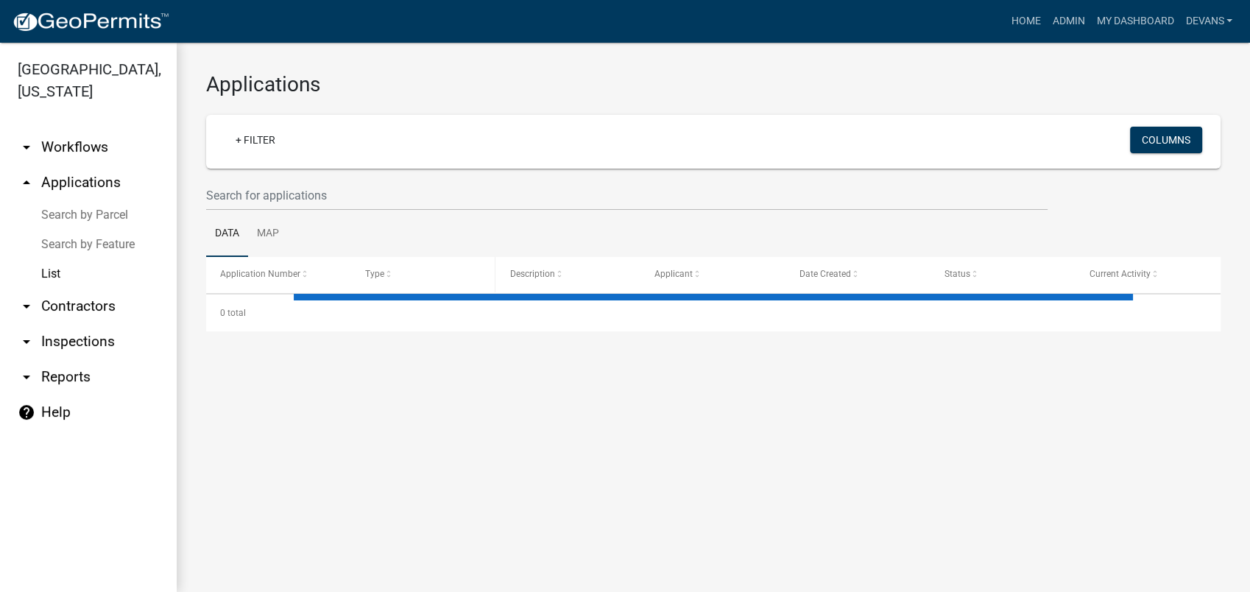
select select "1: 25"
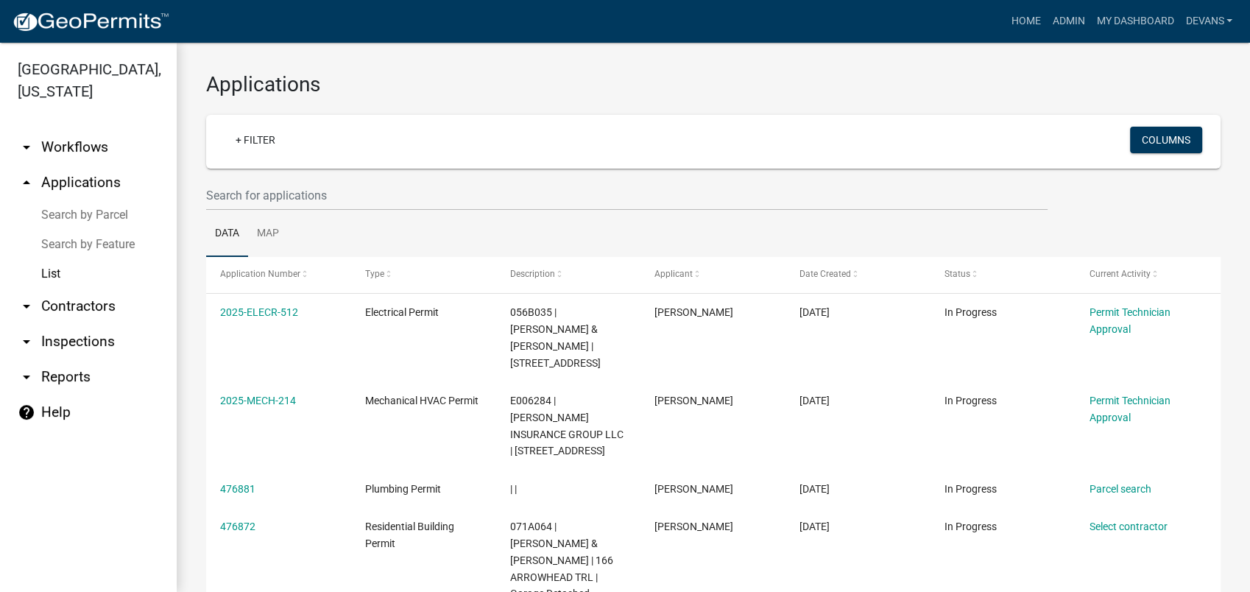
scroll to position [82, 0]
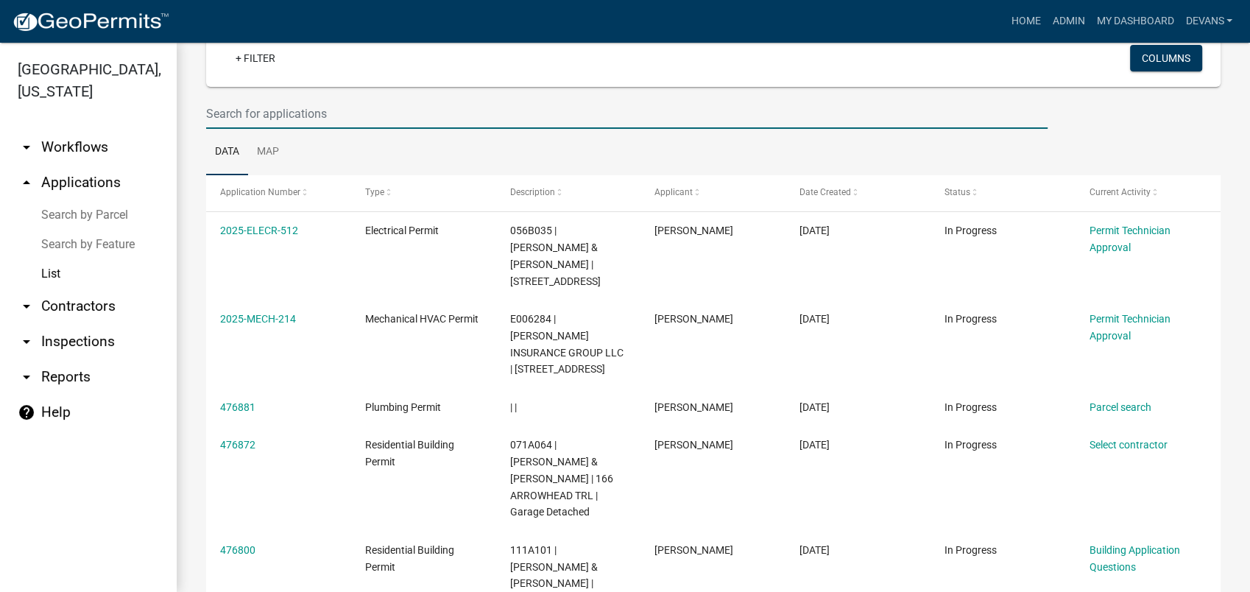
click at [228, 107] on input "text" at bounding box center [626, 114] width 841 height 30
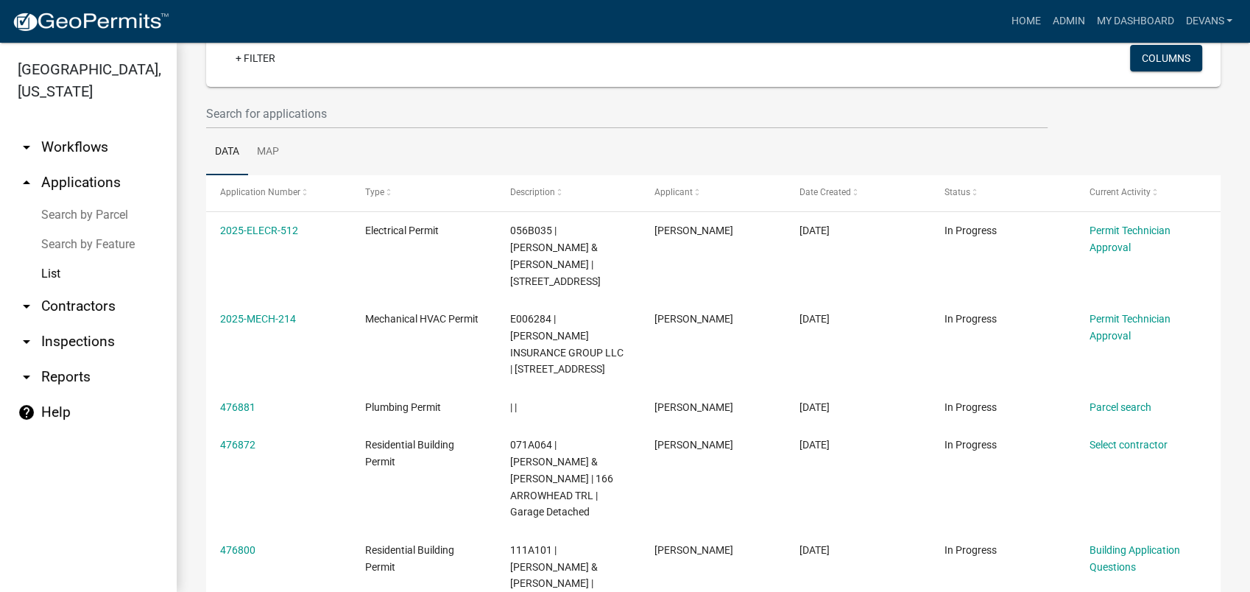
click at [113, 177] on link "arrow_drop_up Applications" at bounding box center [88, 182] width 177 height 35
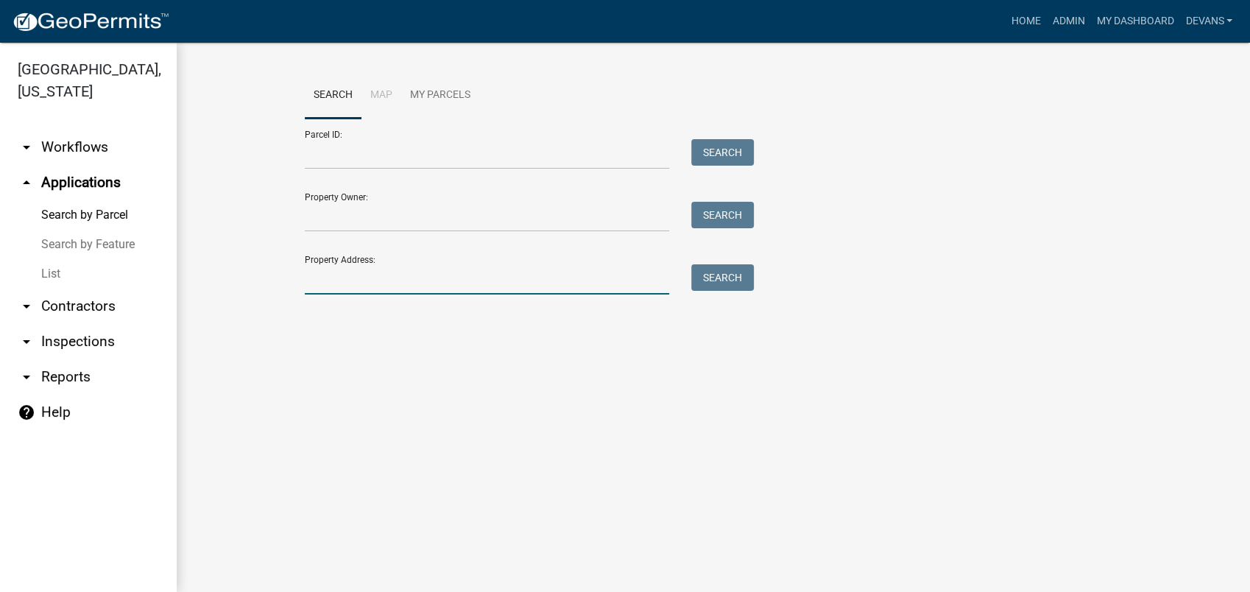
click at [392, 288] on input "Property Address:" at bounding box center [487, 279] width 364 height 30
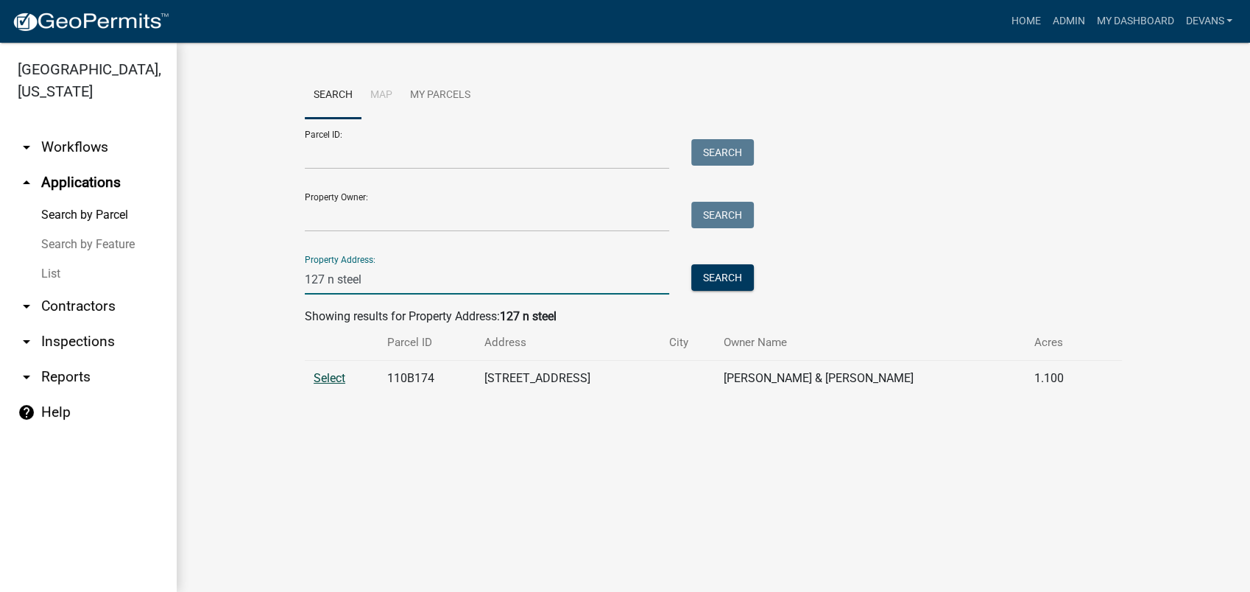
type input "127 n steel"
click at [314, 379] on span "Select" at bounding box center [329, 378] width 32 height 14
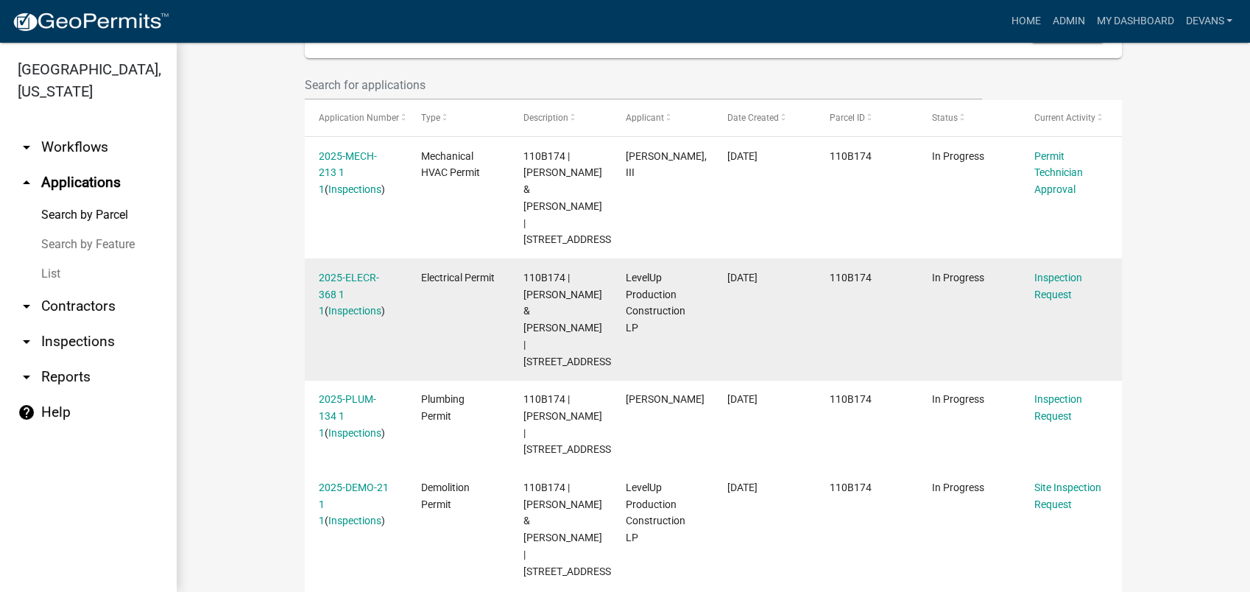
scroll to position [572, 0]
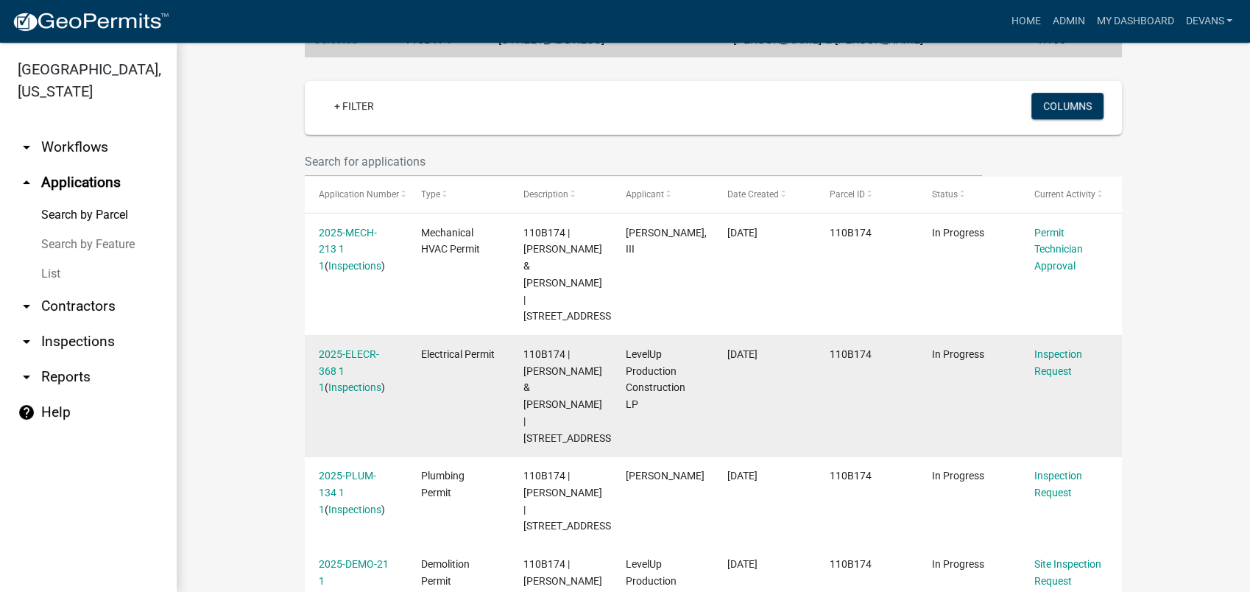
scroll to position [163, 0]
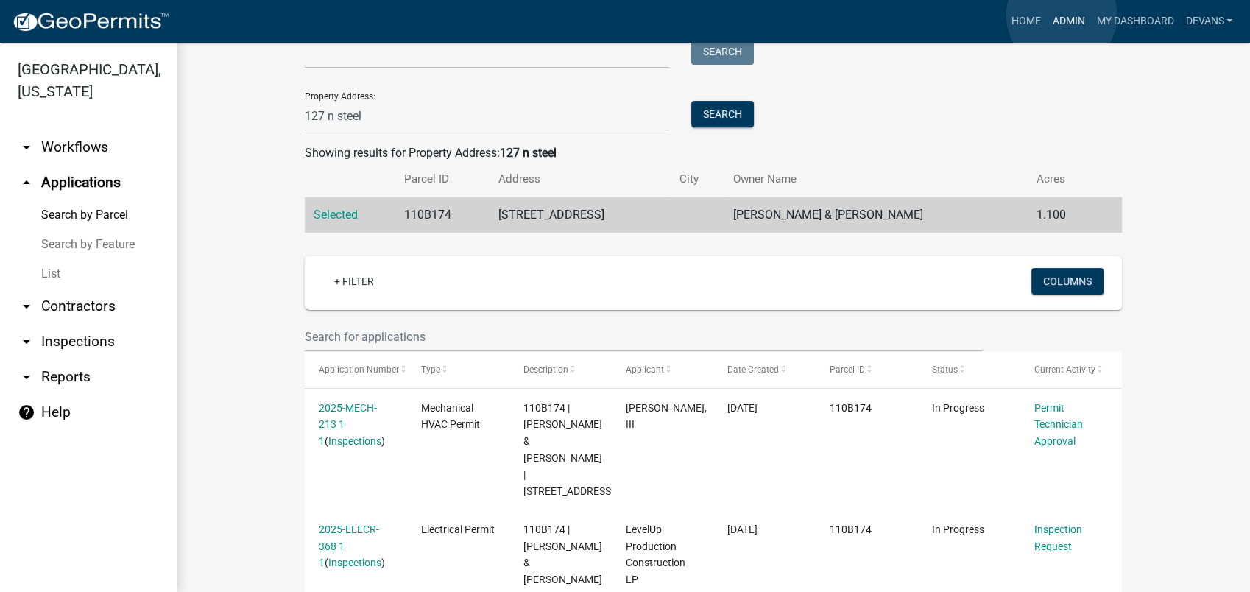
click at [1061, 15] on link "Admin" at bounding box center [1068, 21] width 44 height 28
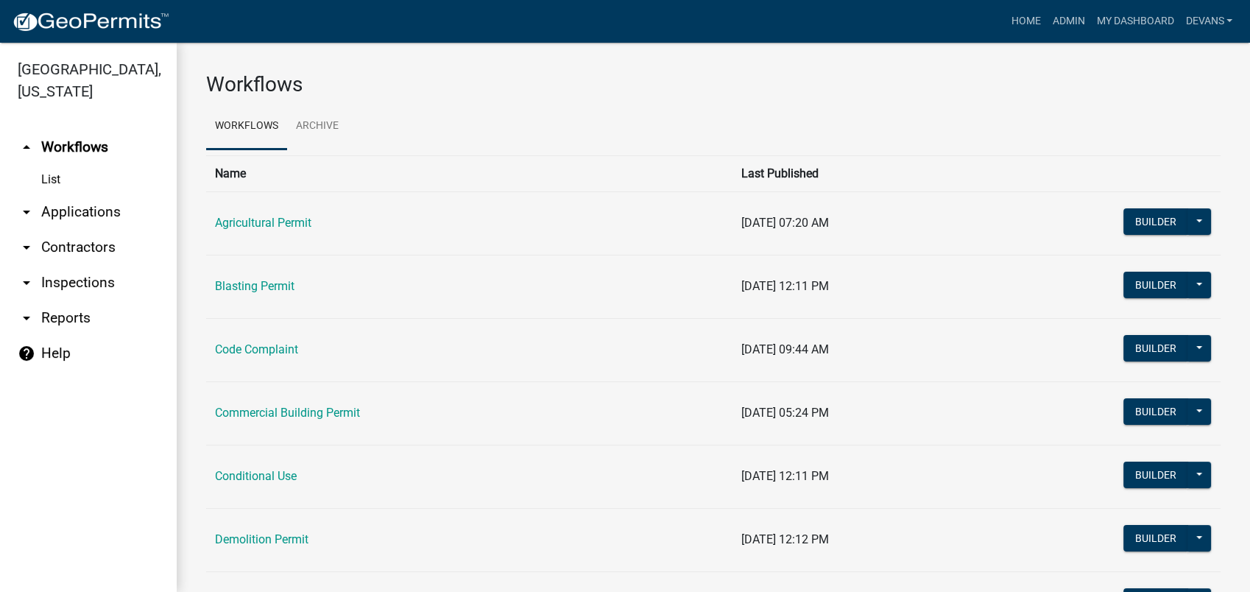
click at [100, 216] on link "arrow_drop_down Applications" at bounding box center [88, 211] width 177 height 35
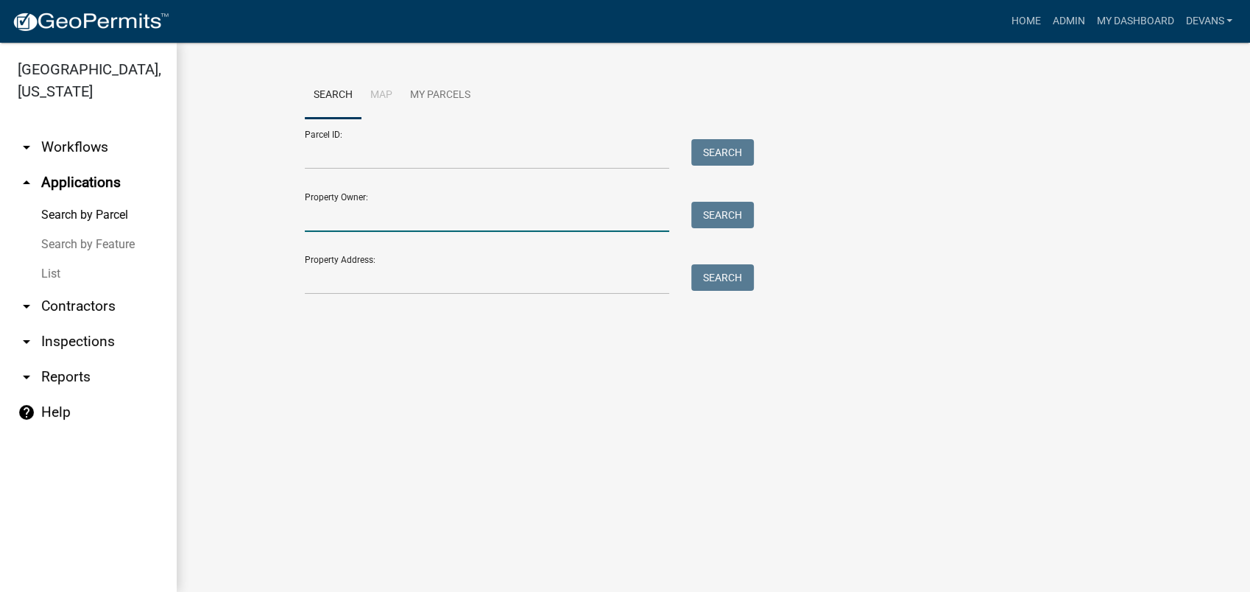
click at [358, 222] on input "Property Owner:" at bounding box center [487, 217] width 364 height 30
type input "mark williams"
click at [726, 214] on button "Search" at bounding box center [722, 215] width 63 height 26
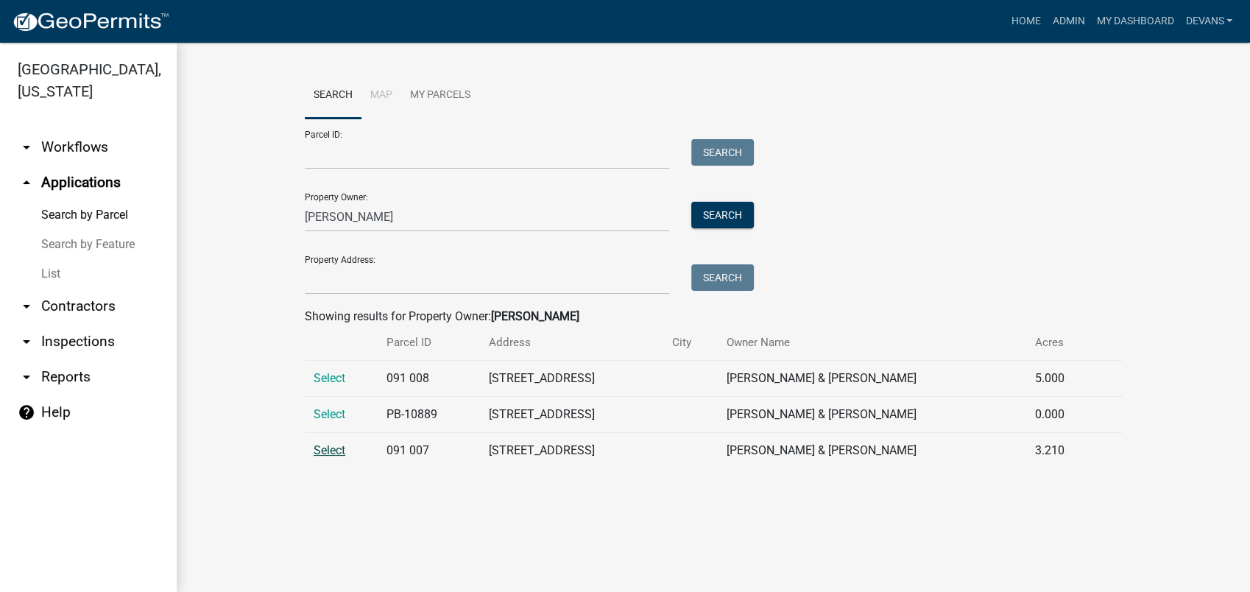
click at [331, 447] on span "Select" at bounding box center [329, 450] width 32 height 14
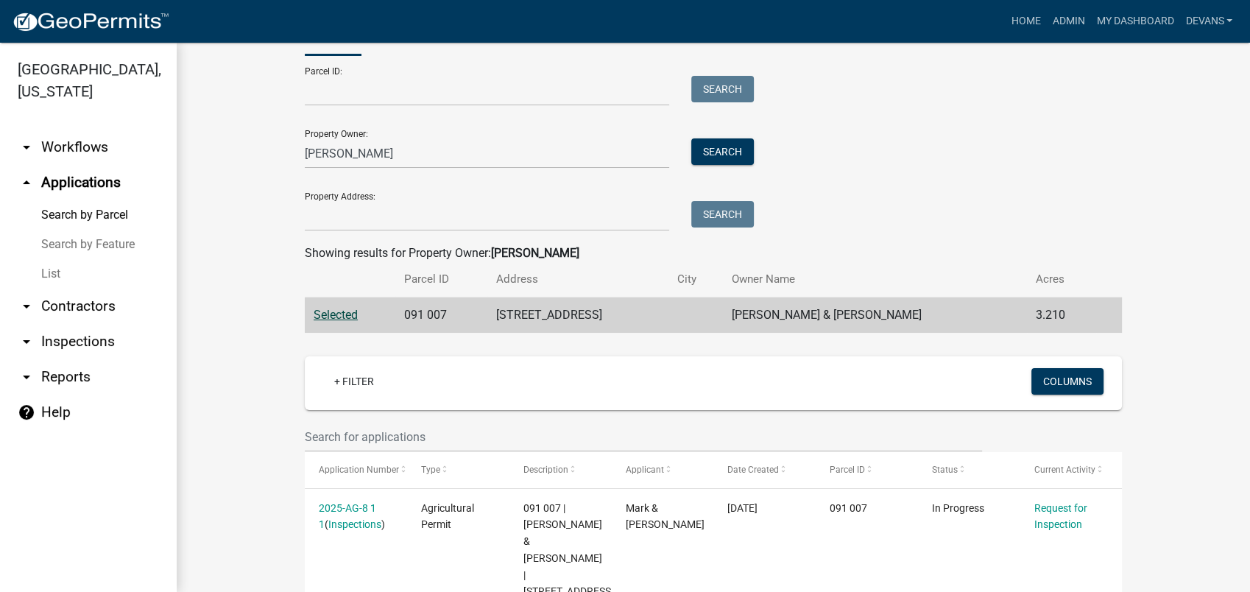
scroll to position [153, 0]
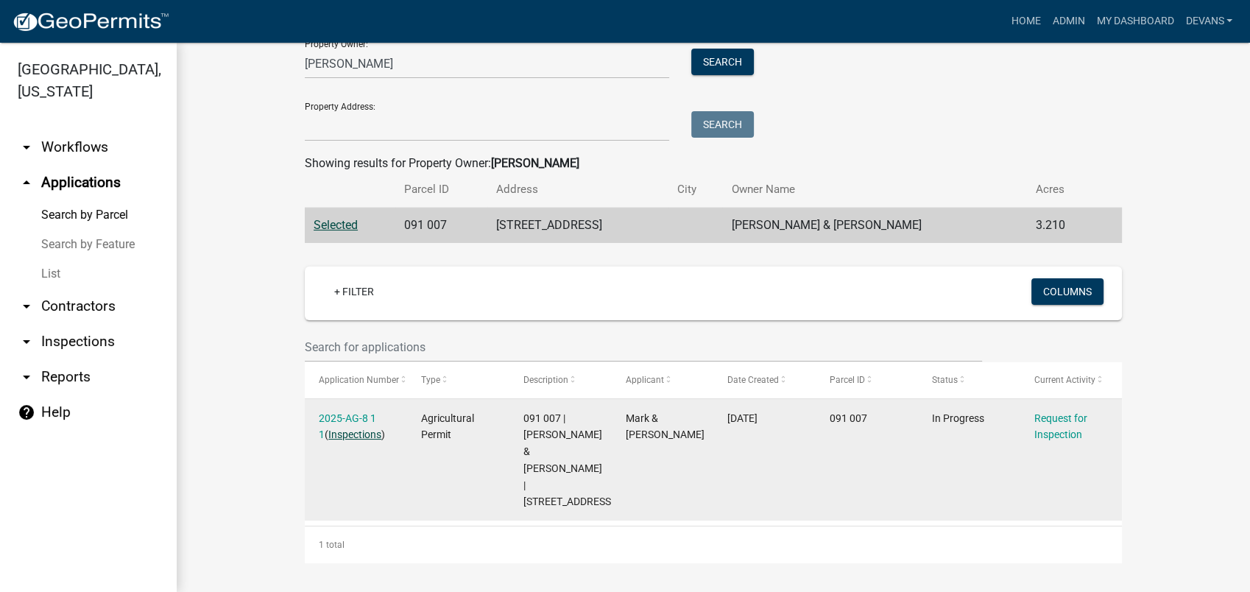
click at [341, 428] on link "Inspections" at bounding box center [354, 434] width 53 height 12
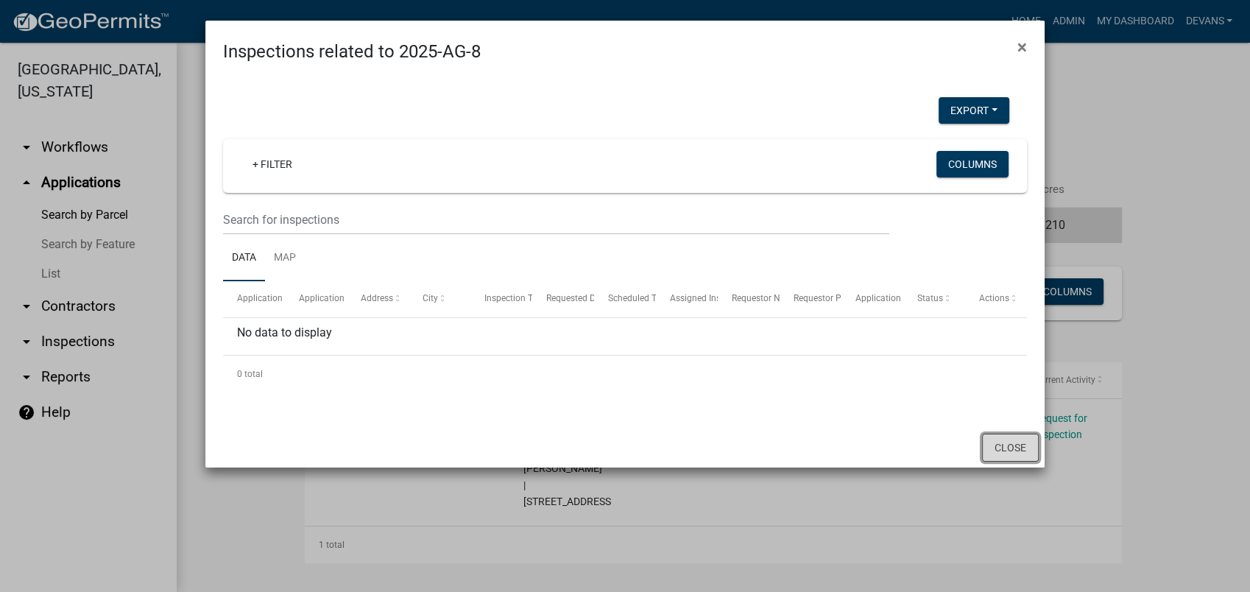
click at [1018, 444] on button "Close" at bounding box center [1010, 447] width 57 height 28
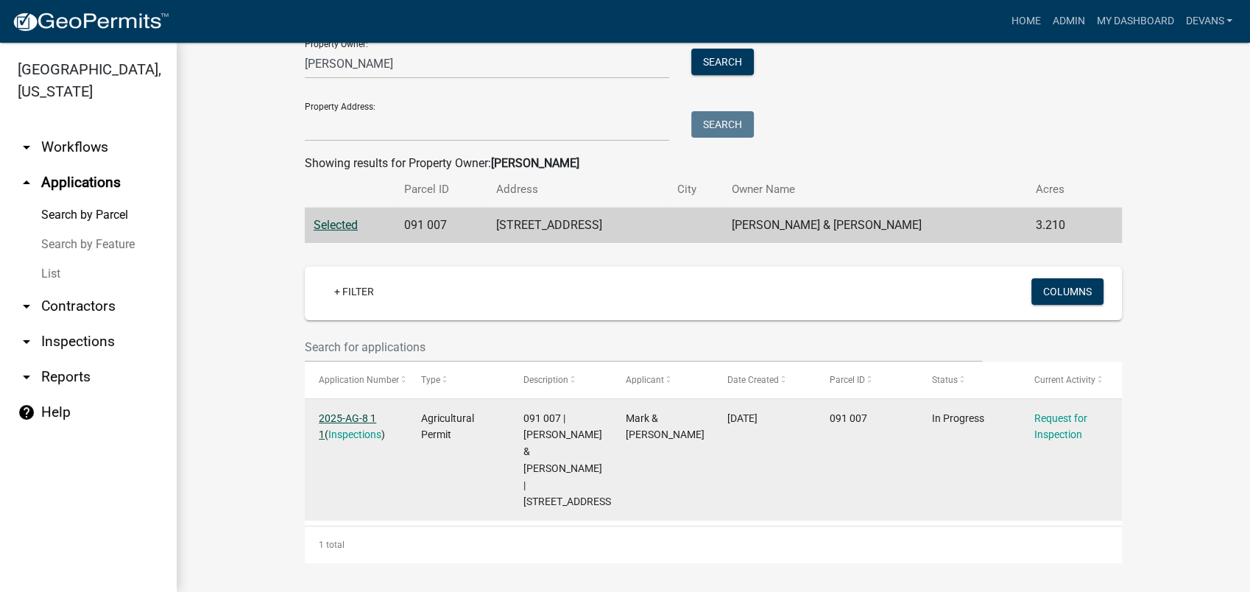
click at [333, 414] on link "2025-AG-8 1 1" at bounding box center [347, 426] width 57 height 29
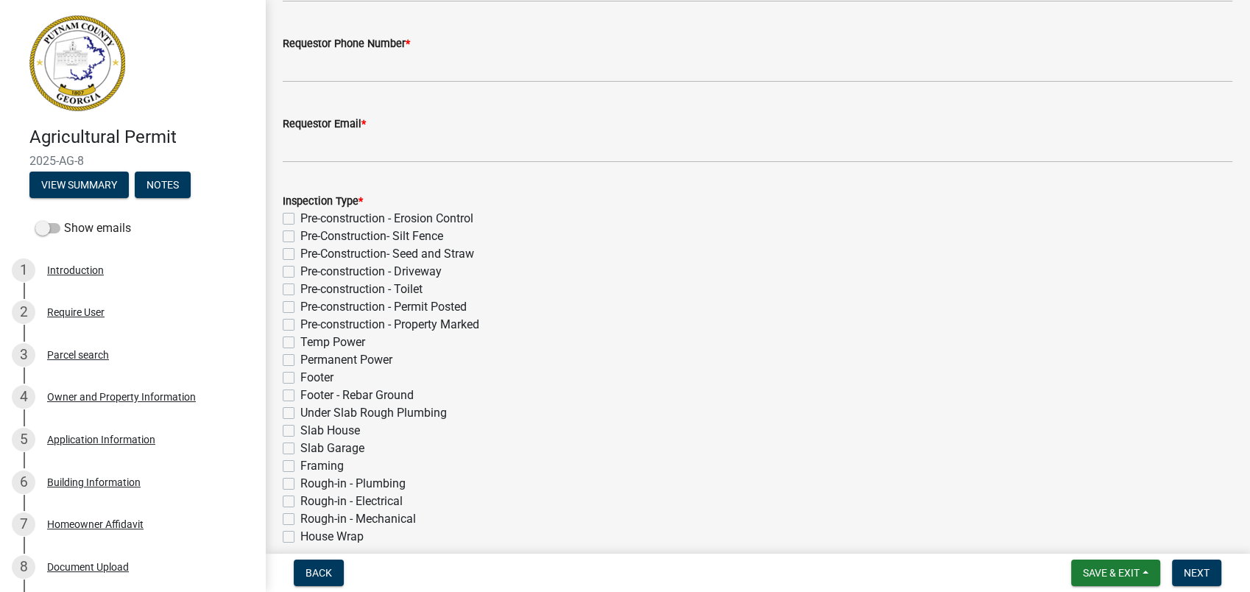
scroll to position [245, 0]
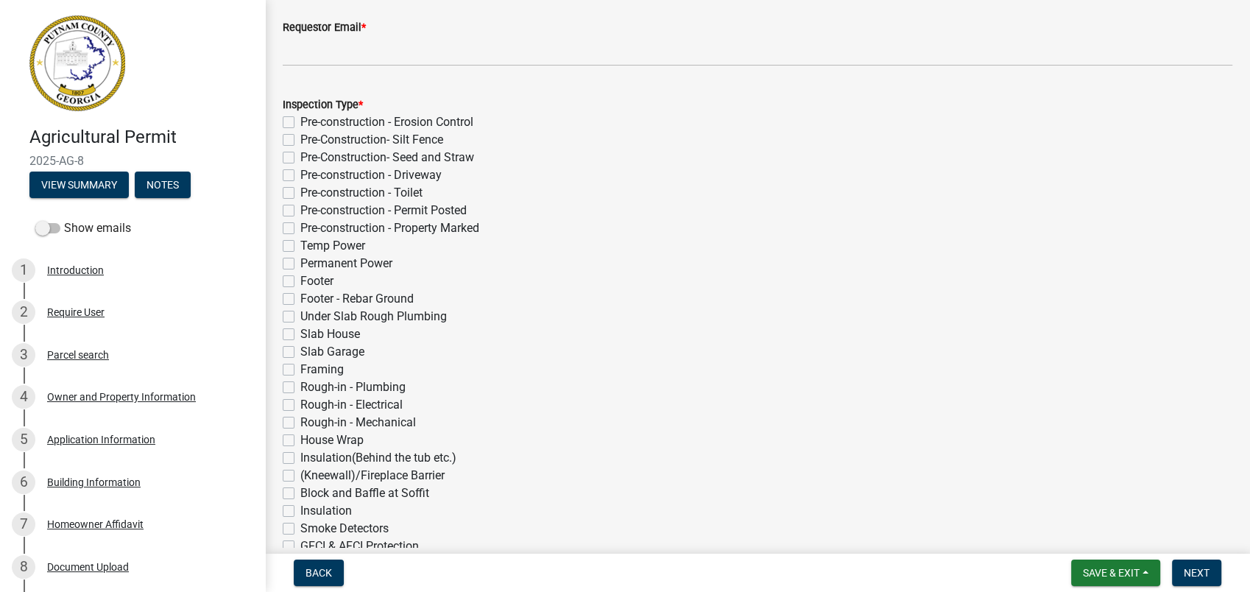
click at [300, 367] on label "Framing" at bounding box center [321, 370] width 43 height 18
click at [300, 367] on input "Framing" at bounding box center [305, 366] width 10 height 10
checkbox input "true"
checkbox input "false"
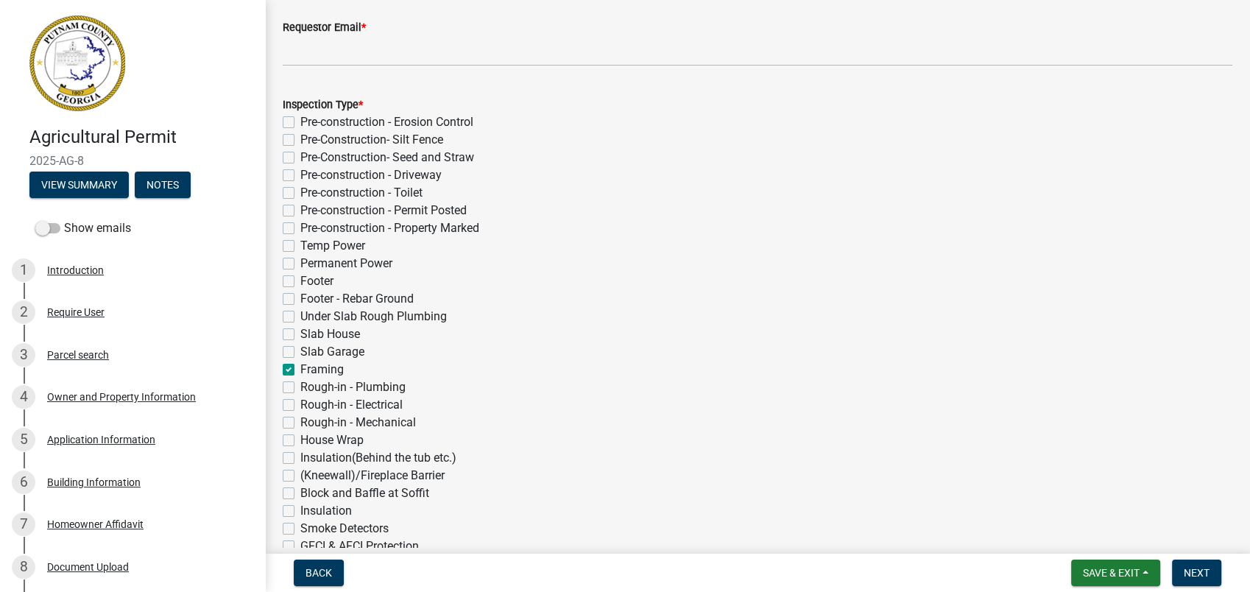
checkbox input "false"
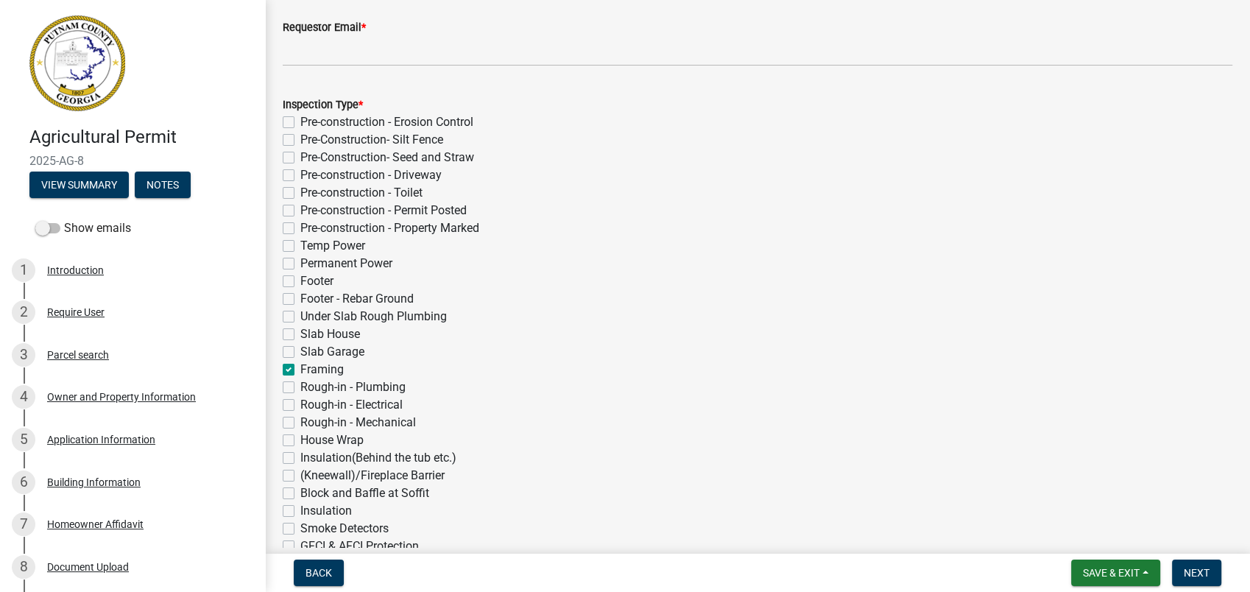
checkbox input "false"
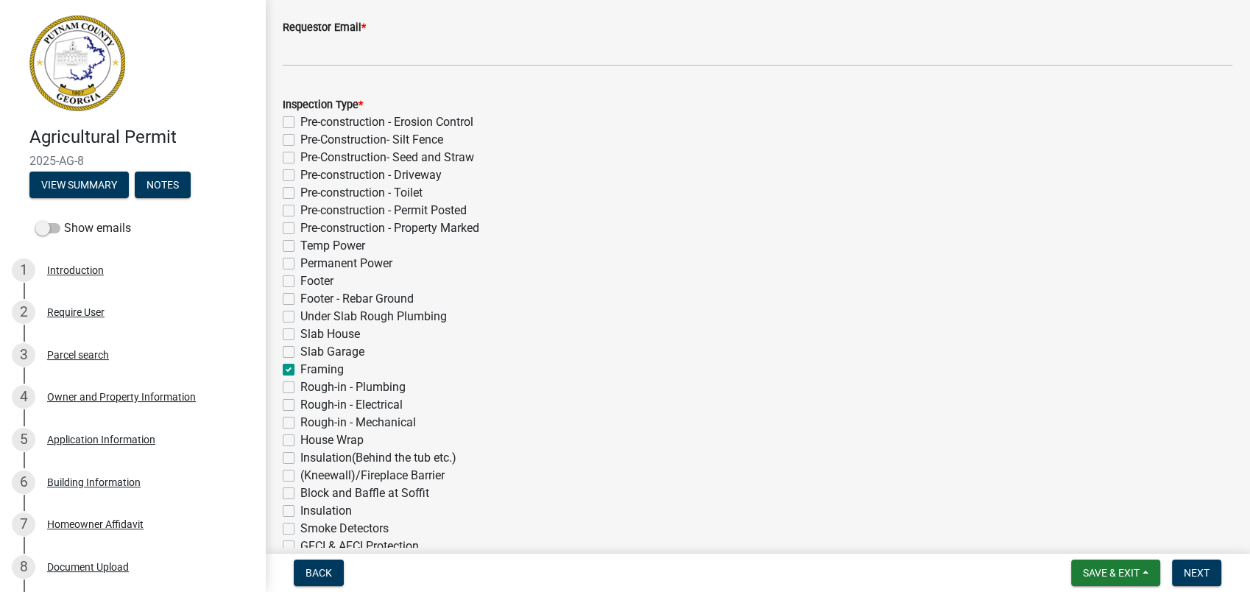
checkbox input "false"
checkbox input "true"
checkbox input "false"
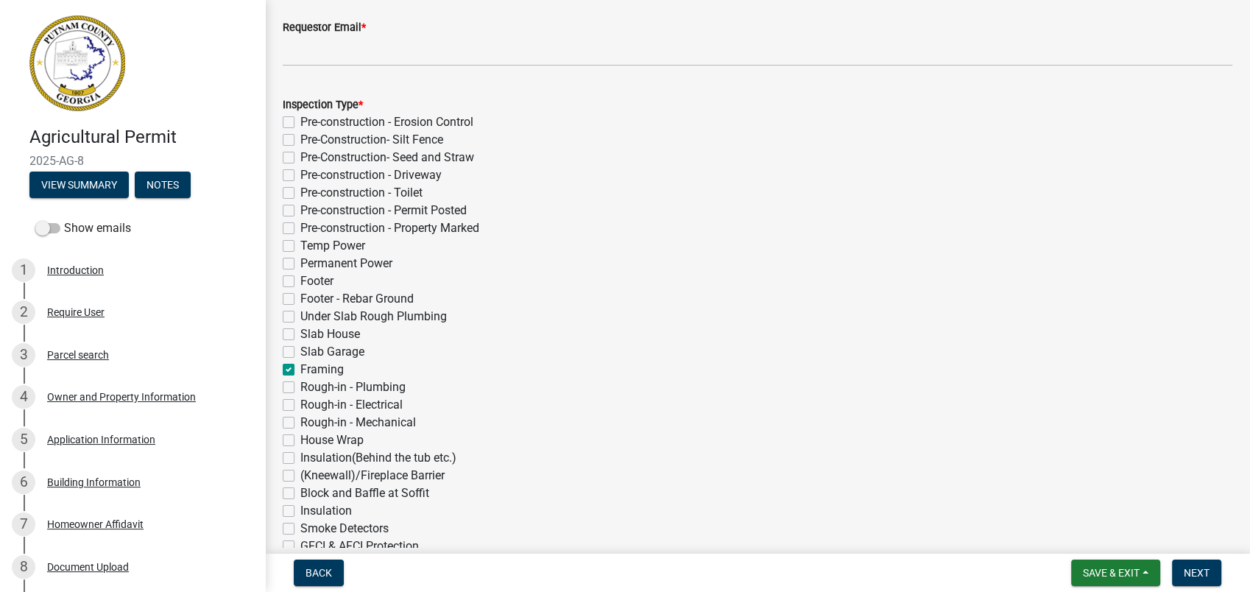
checkbox input "false"
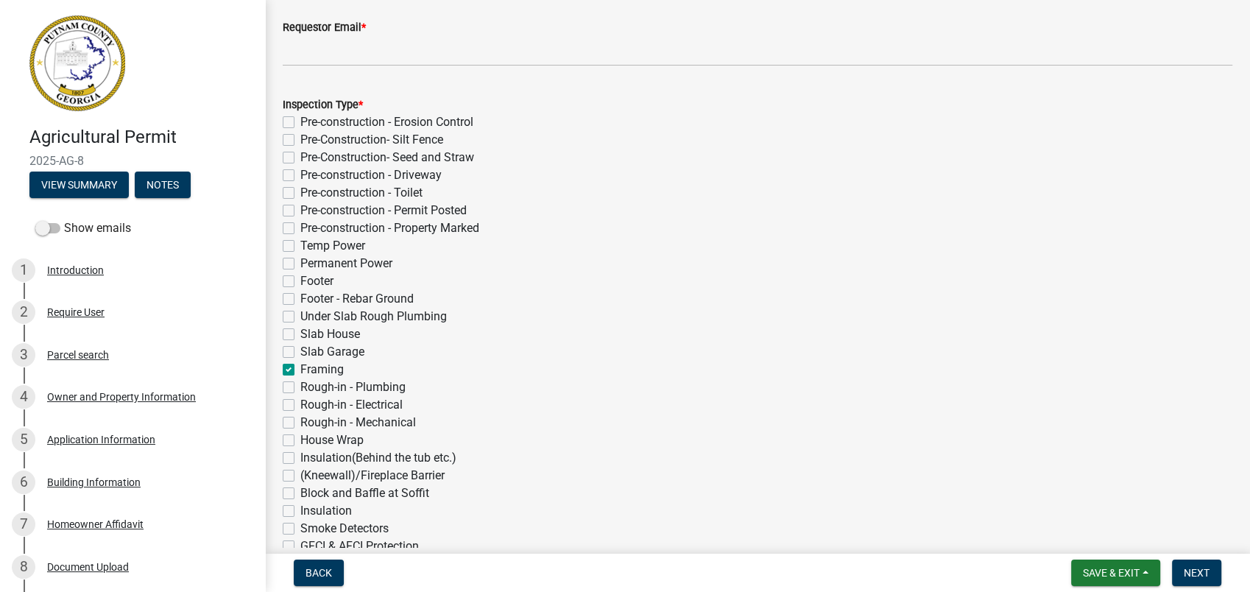
checkbox input "false"
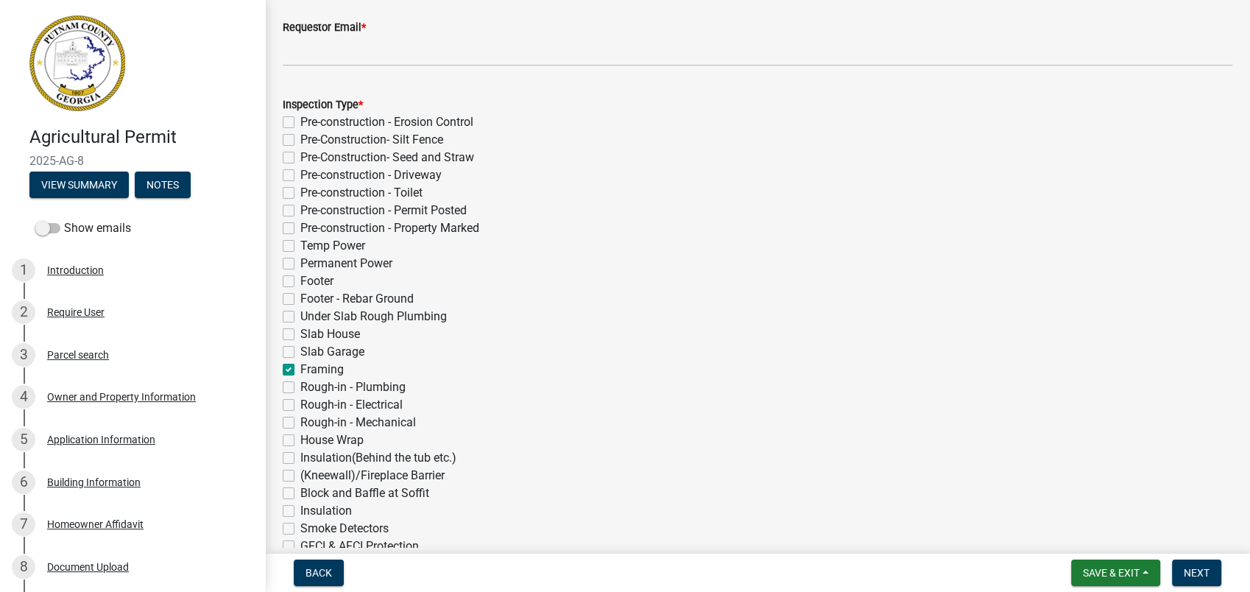
checkbox input "false"
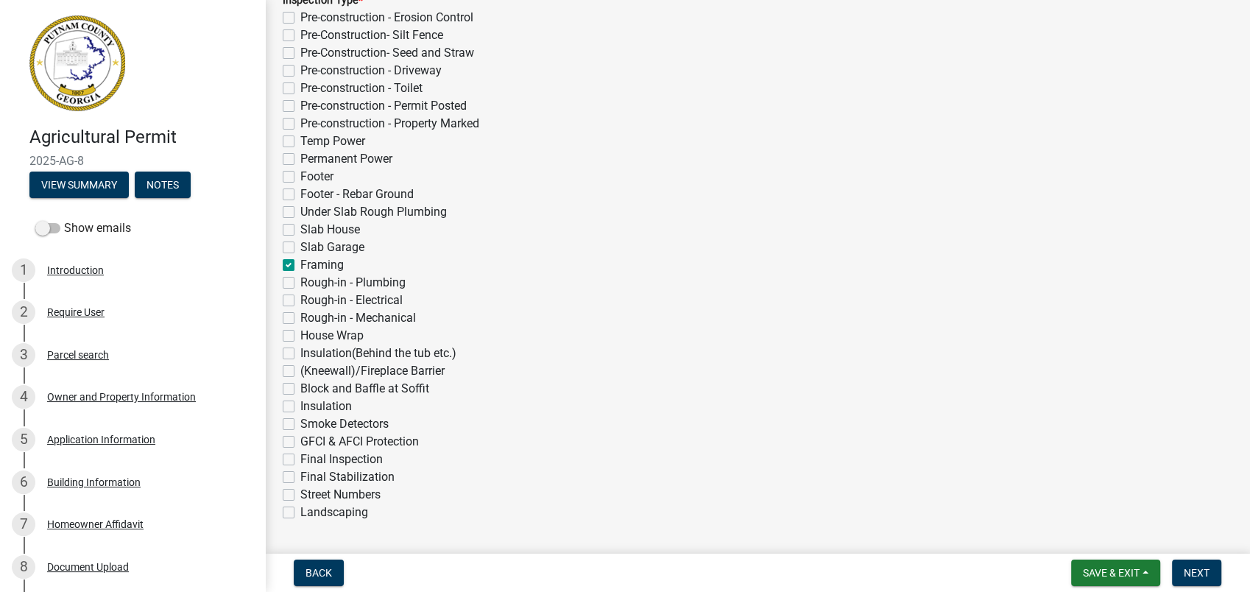
scroll to position [408, 0]
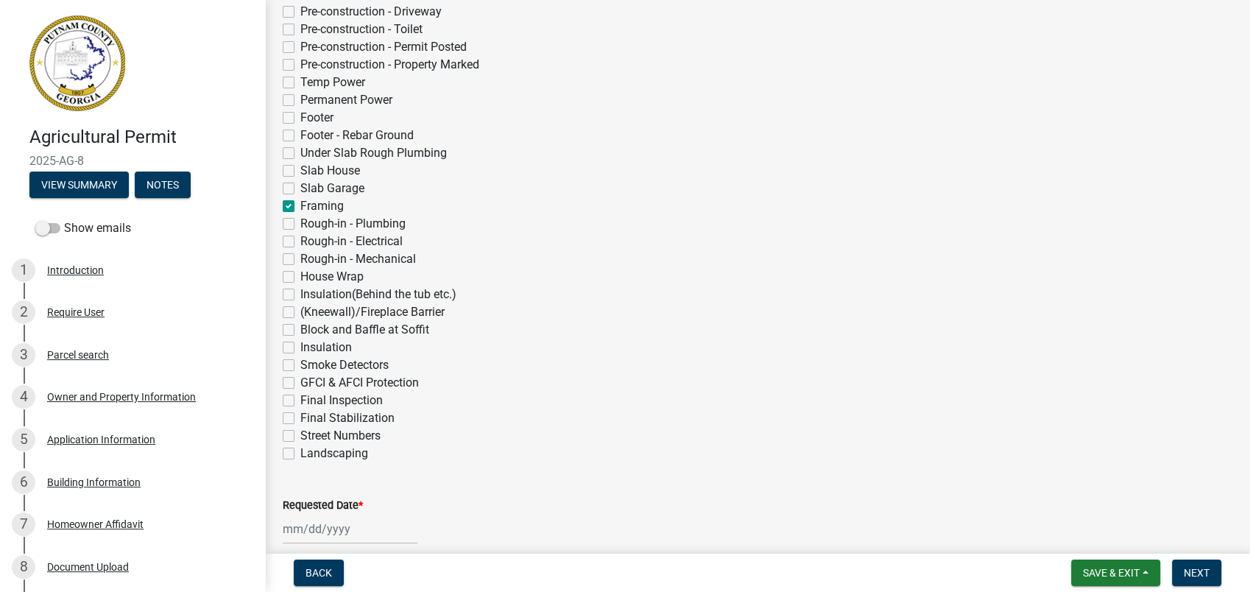
click at [300, 186] on label "Slab Garage" at bounding box center [332, 189] width 64 height 18
click at [300, 186] on input "Slab Garage" at bounding box center [305, 185] width 10 height 10
checkbox input "true"
checkbox input "false"
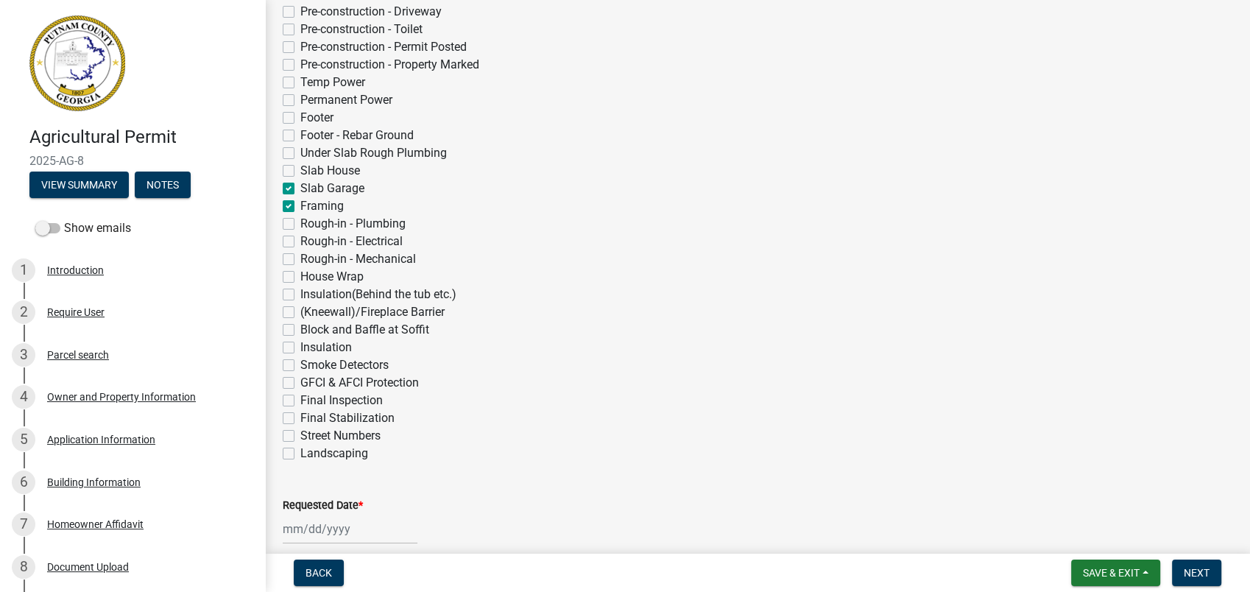
checkbox input "false"
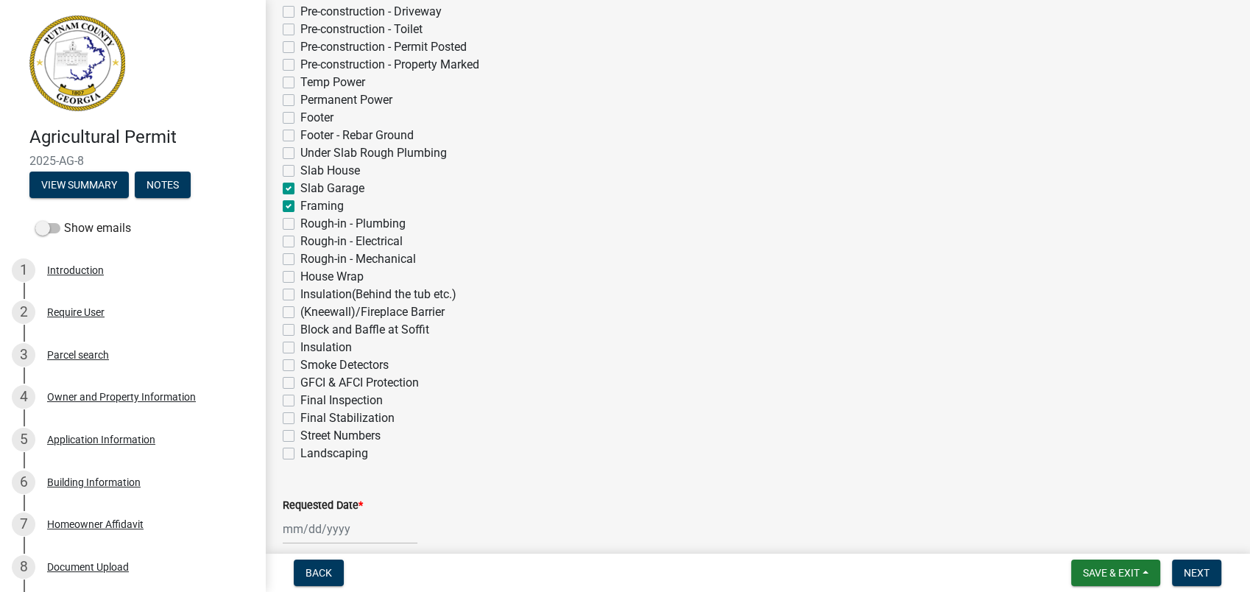
checkbox input "false"
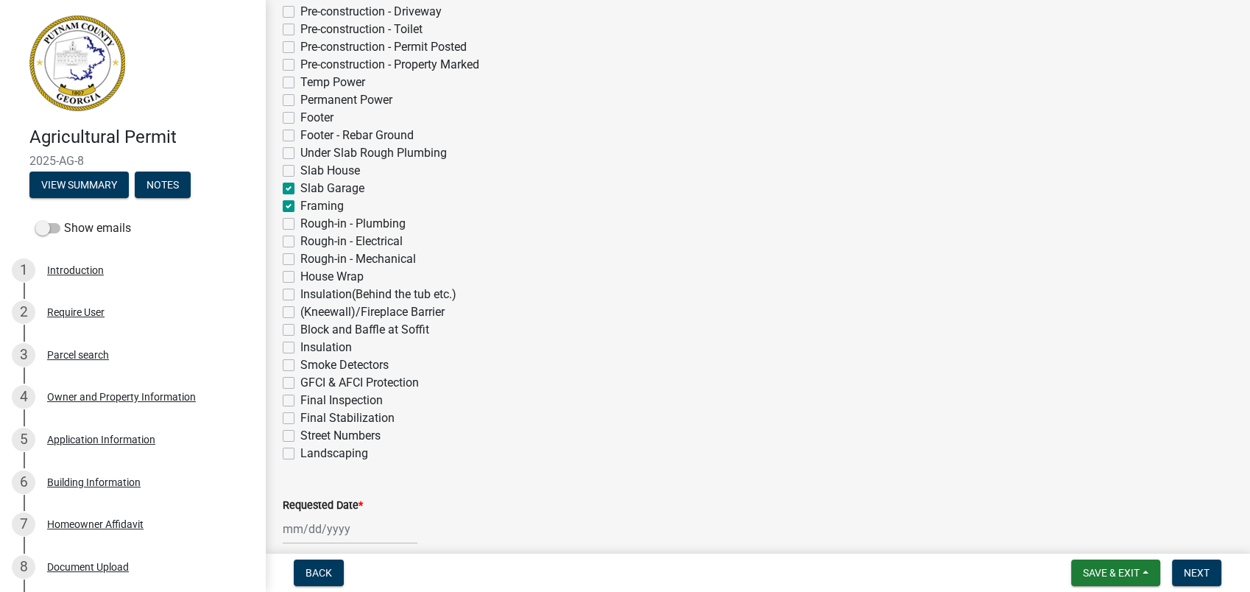
checkbox input "false"
checkbox input "true"
checkbox input "false"
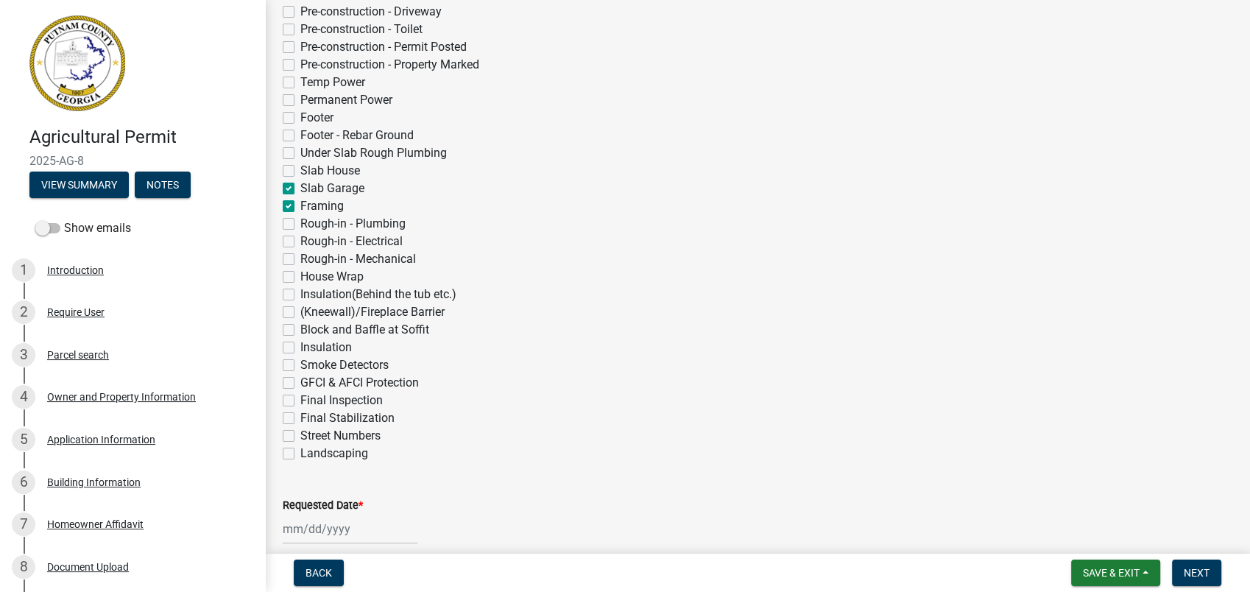
checkbox input "false"
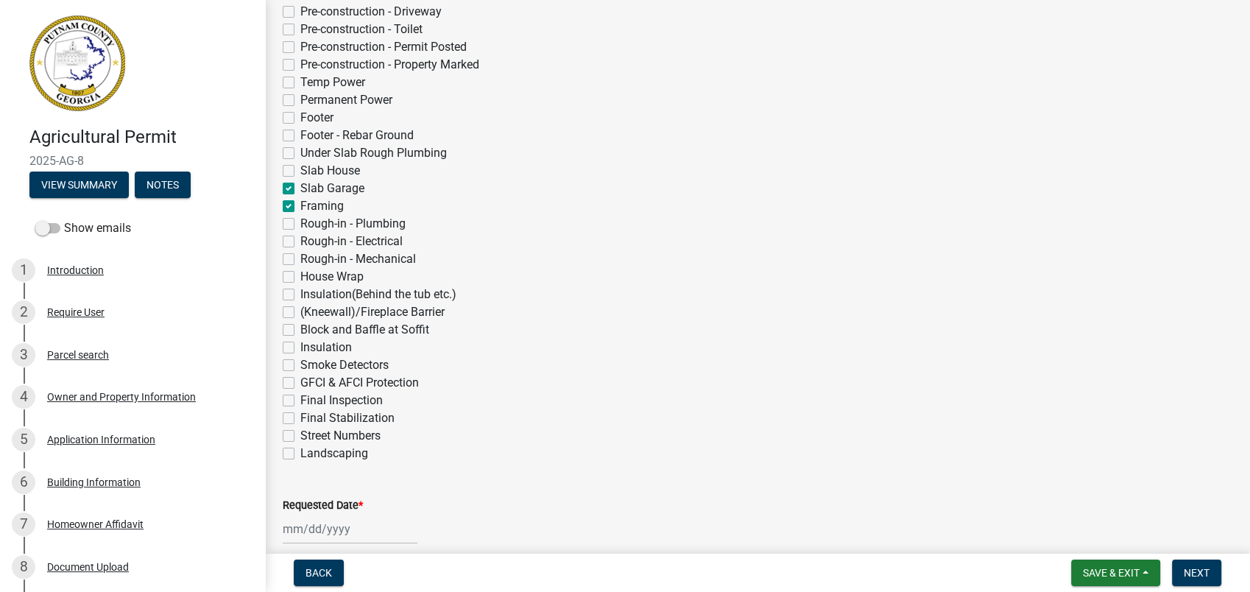
checkbox input "false"
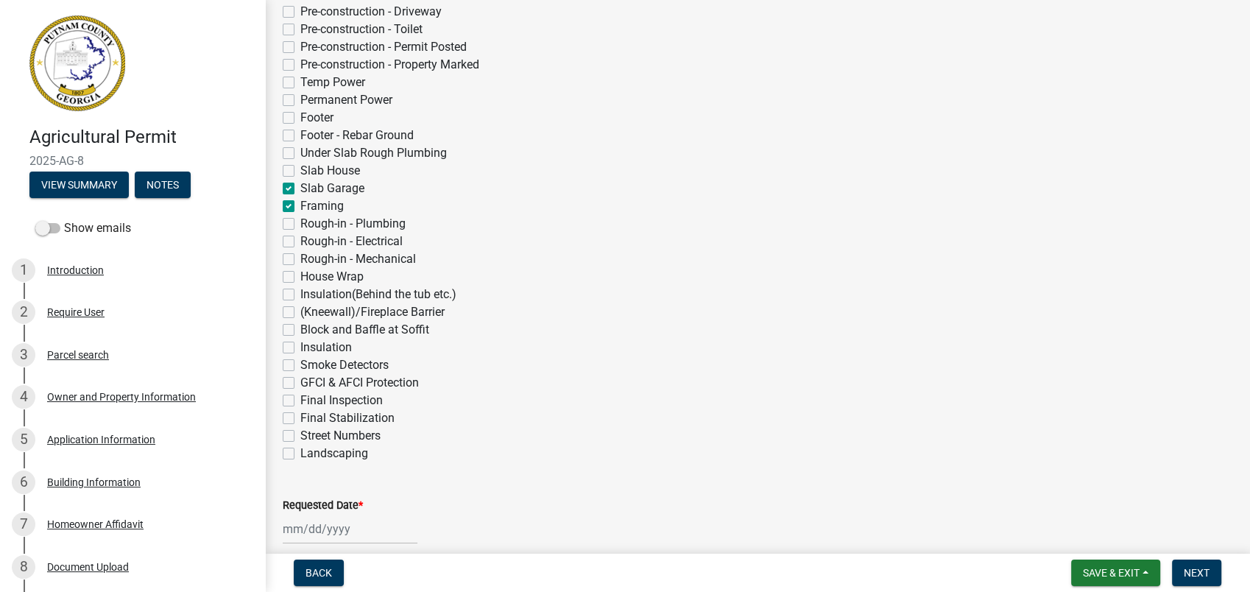
checkbox input "false"
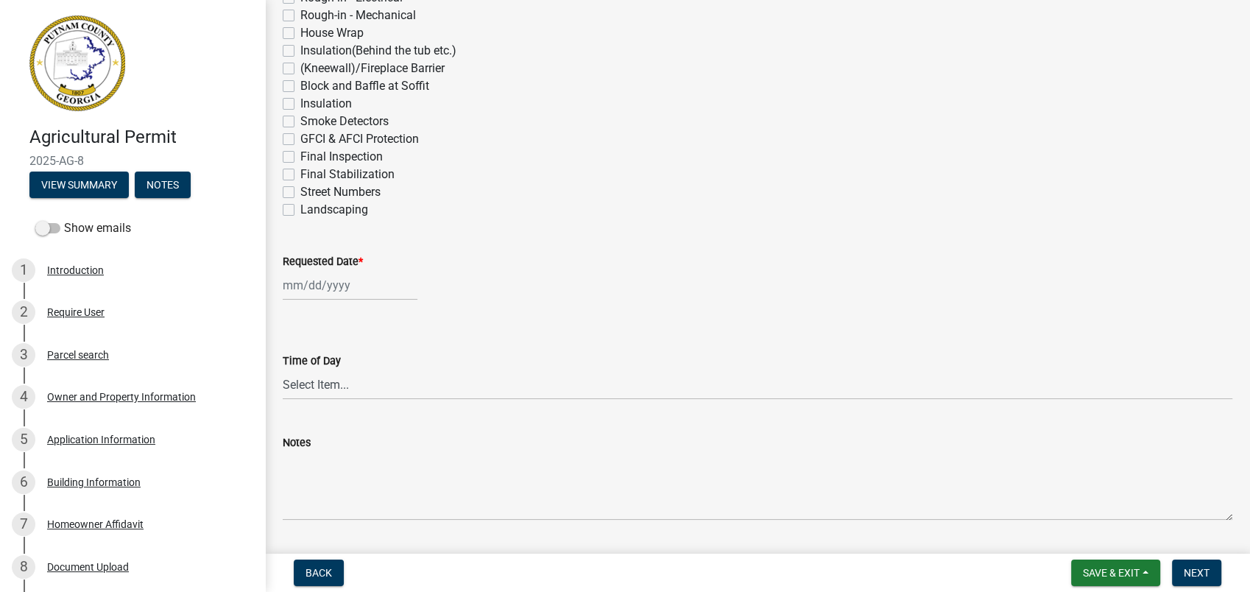
scroll to position [653, 0]
click at [333, 283] on div at bounding box center [350, 284] width 135 height 30
select select "9"
select select "2025"
click at [364, 381] on div "11" at bounding box center [368, 386] width 24 height 24
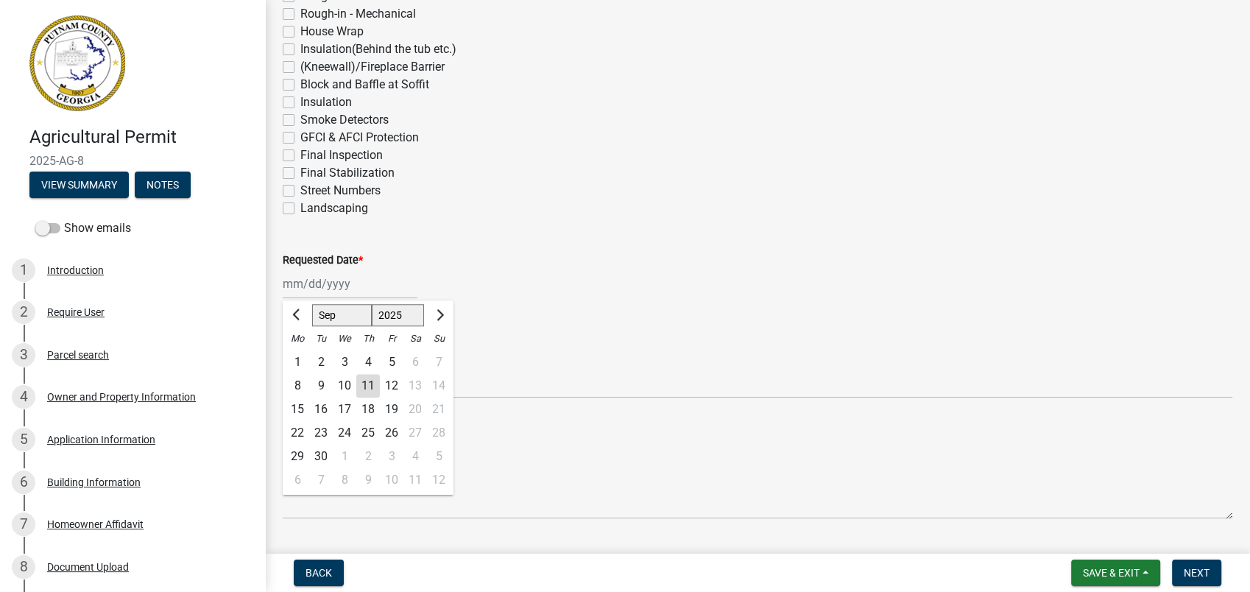
type input "[DATE]"
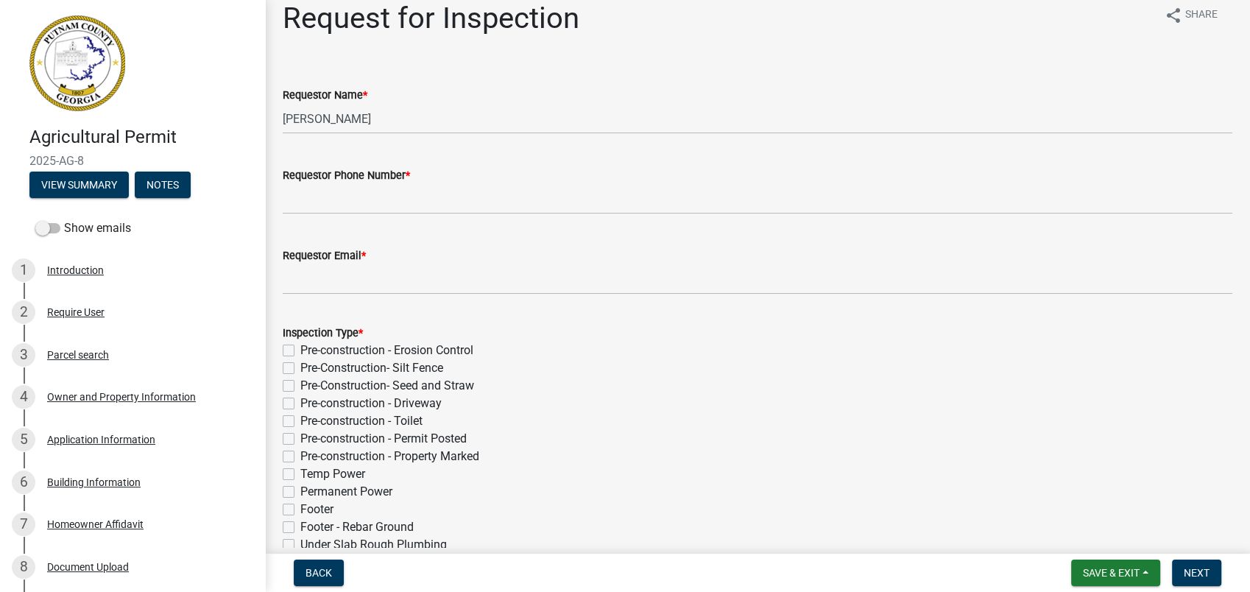
scroll to position [0, 0]
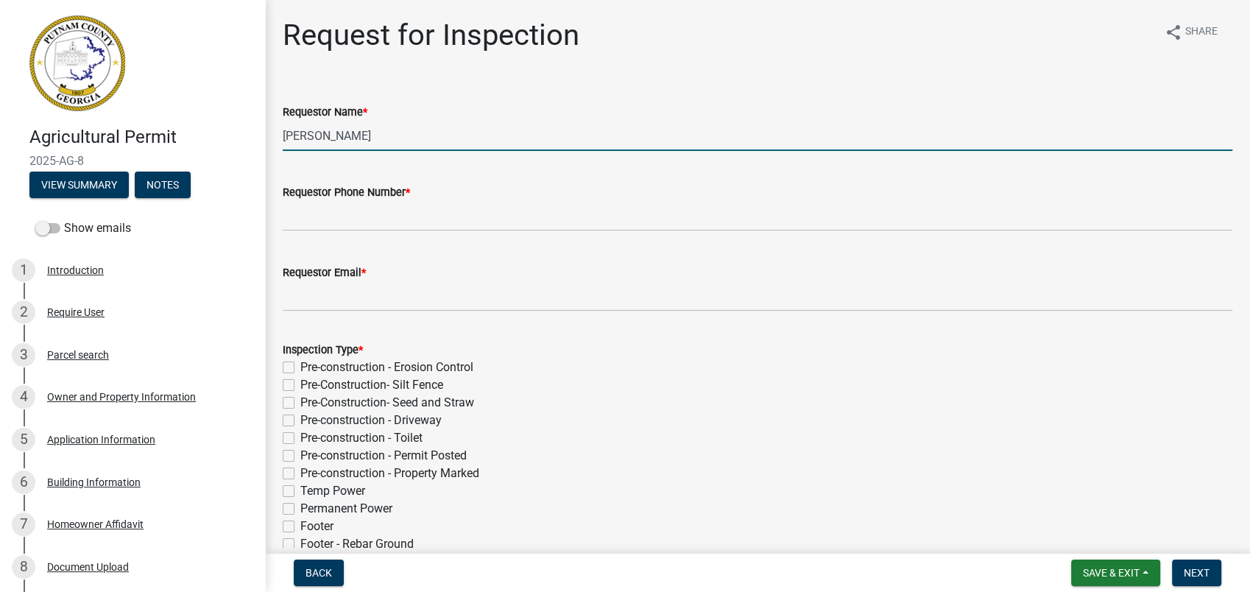
drag, startPoint x: 408, startPoint y: 130, endPoint x: 261, endPoint y: 130, distance: 147.9
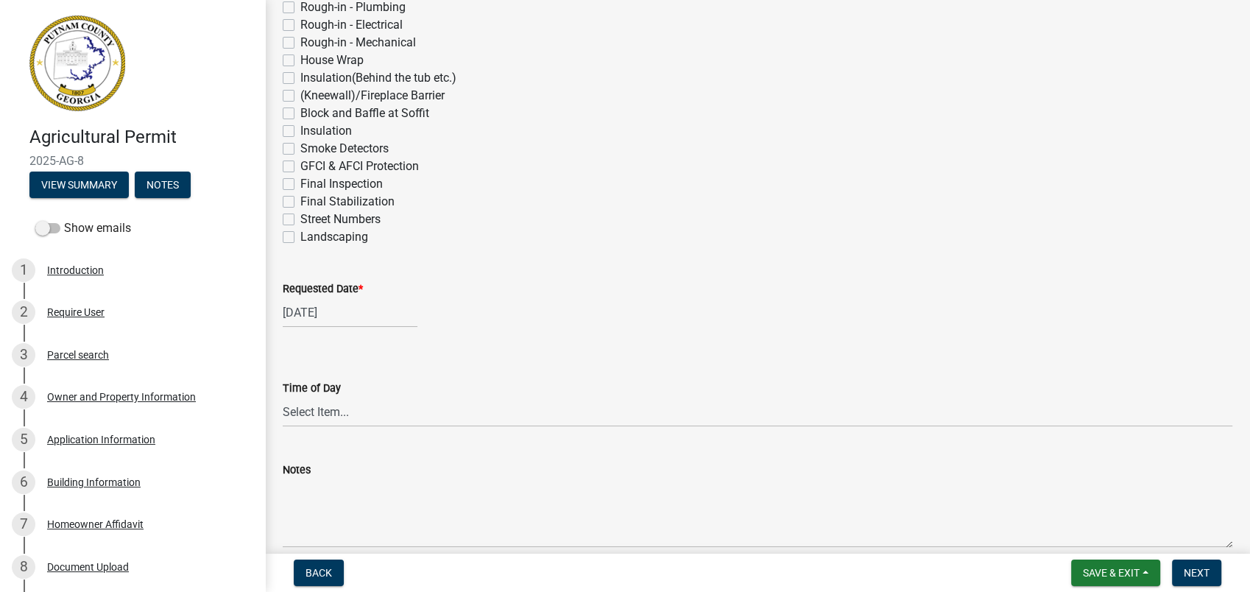
scroll to position [693, 0]
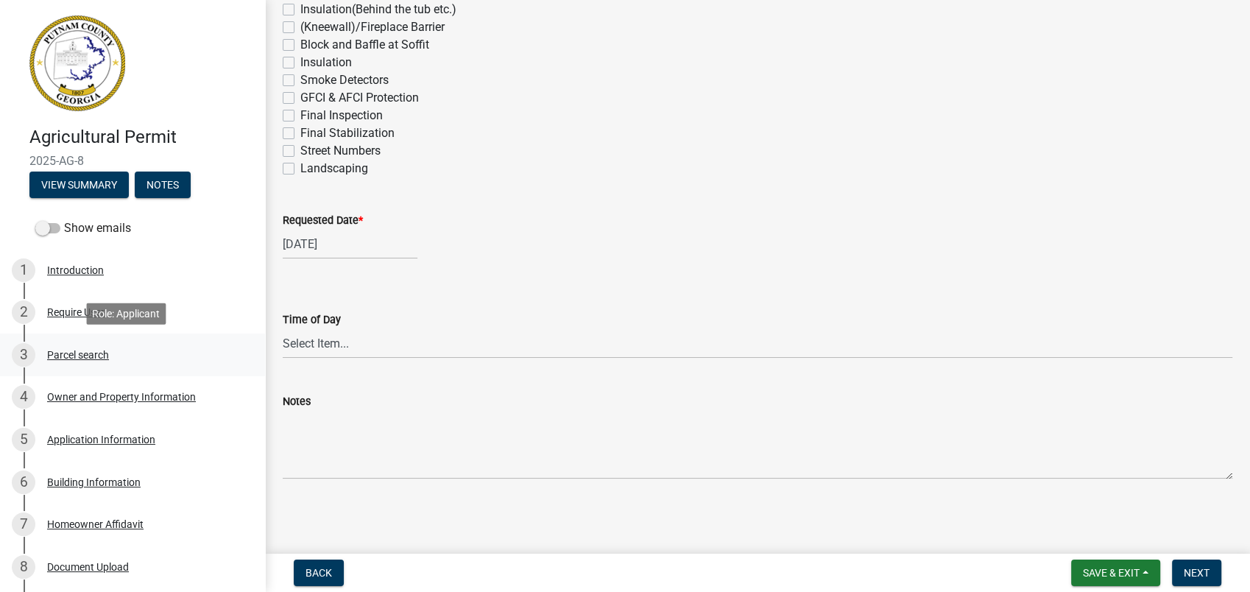
type input "Mark Williams"
click at [91, 357] on div "Parcel search" at bounding box center [78, 355] width 62 height 10
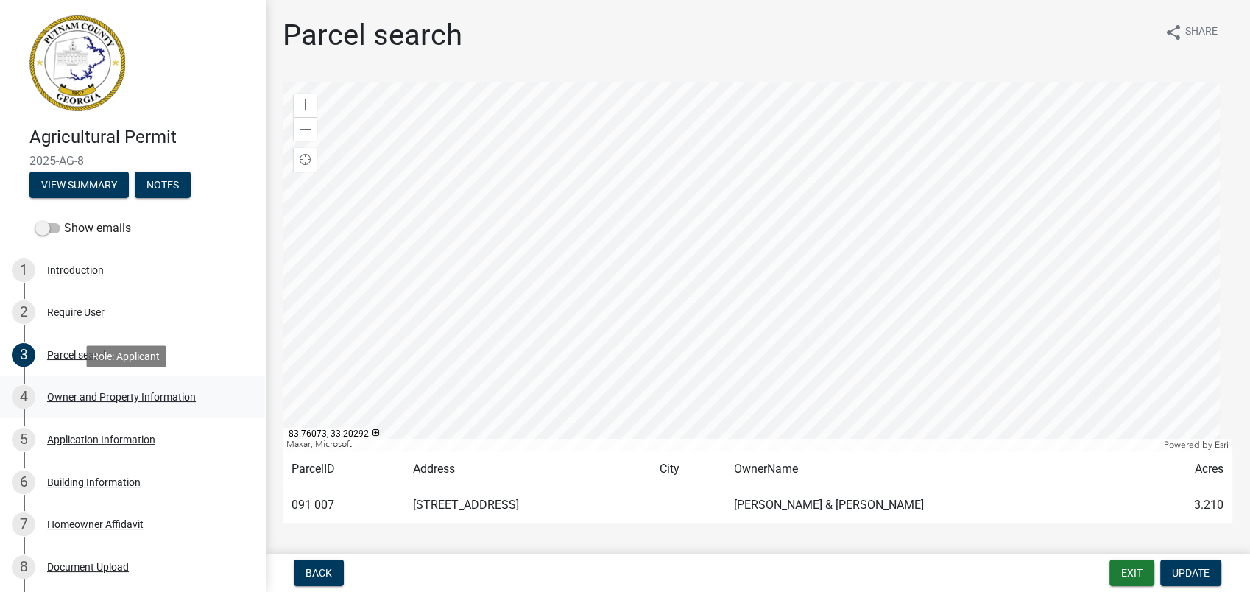
click at [149, 394] on div "Owner and Property Information" at bounding box center [121, 397] width 149 height 10
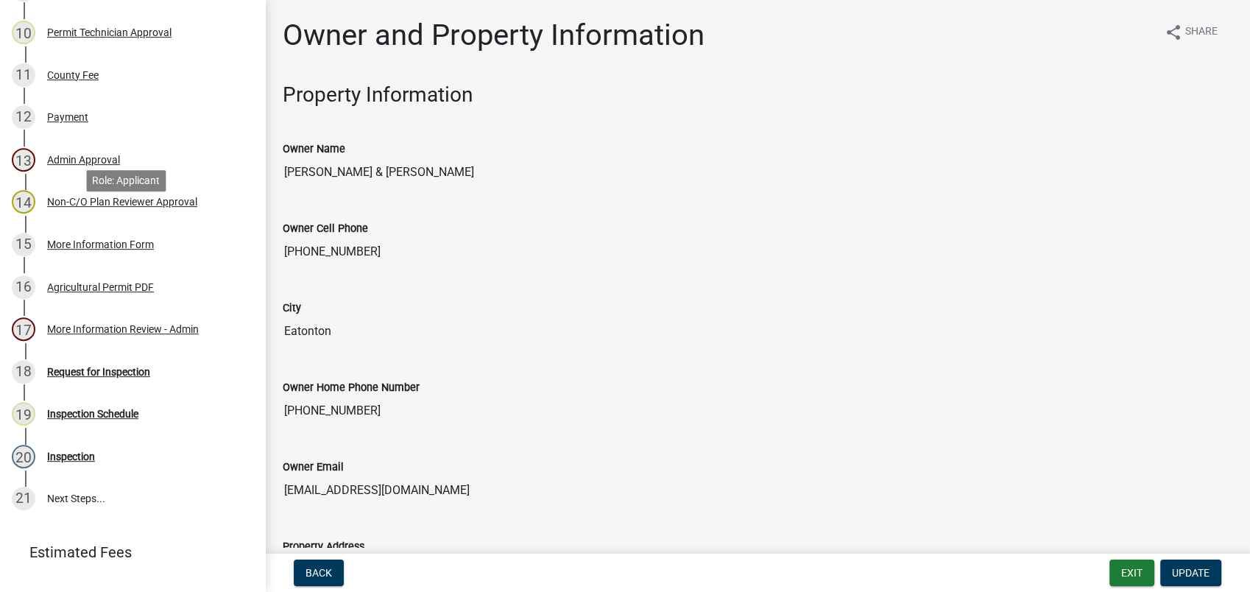
scroll to position [683, 0]
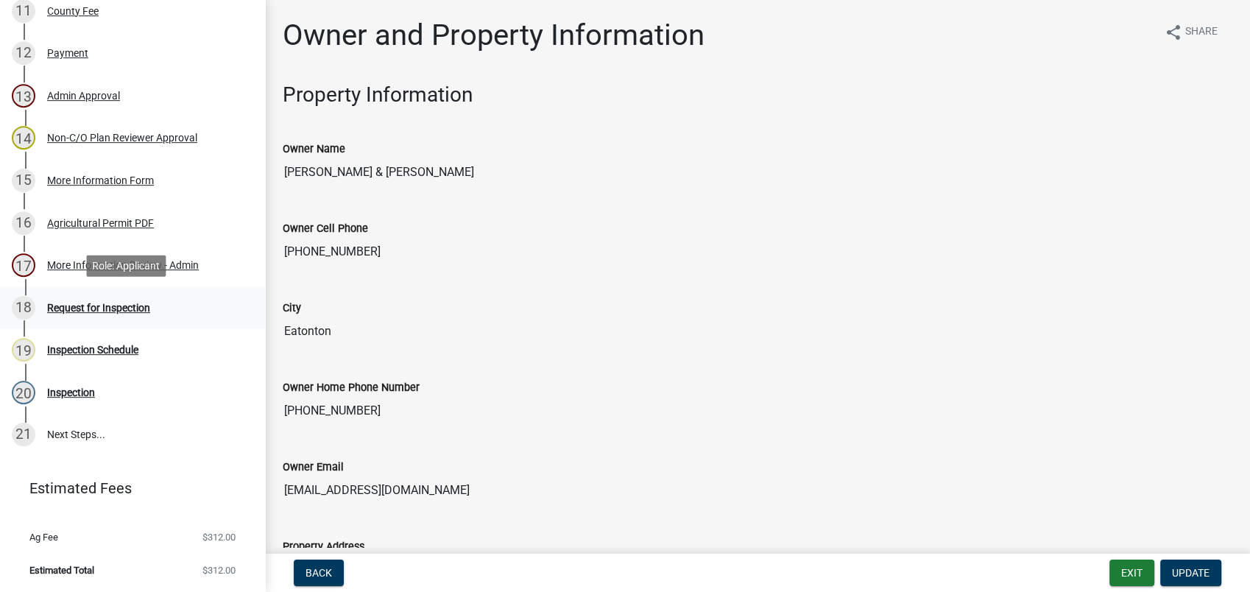
click at [110, 306] on div "Request for Inspection" at bounding box center [98, 307] width 103 height 10
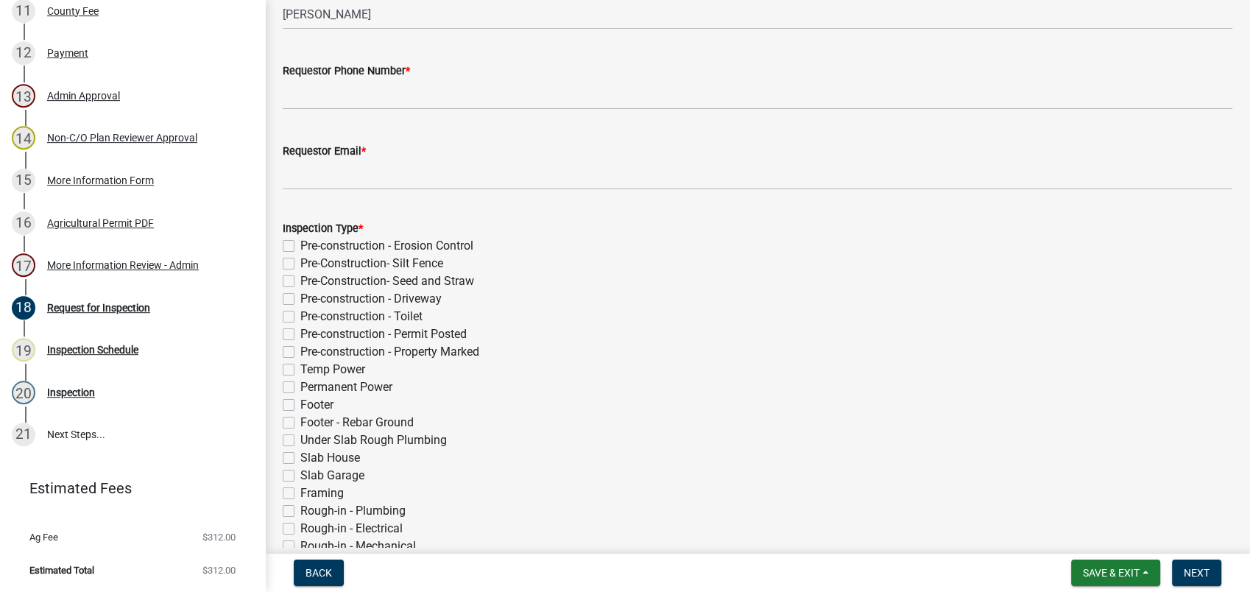
scroll to position [0, 0]
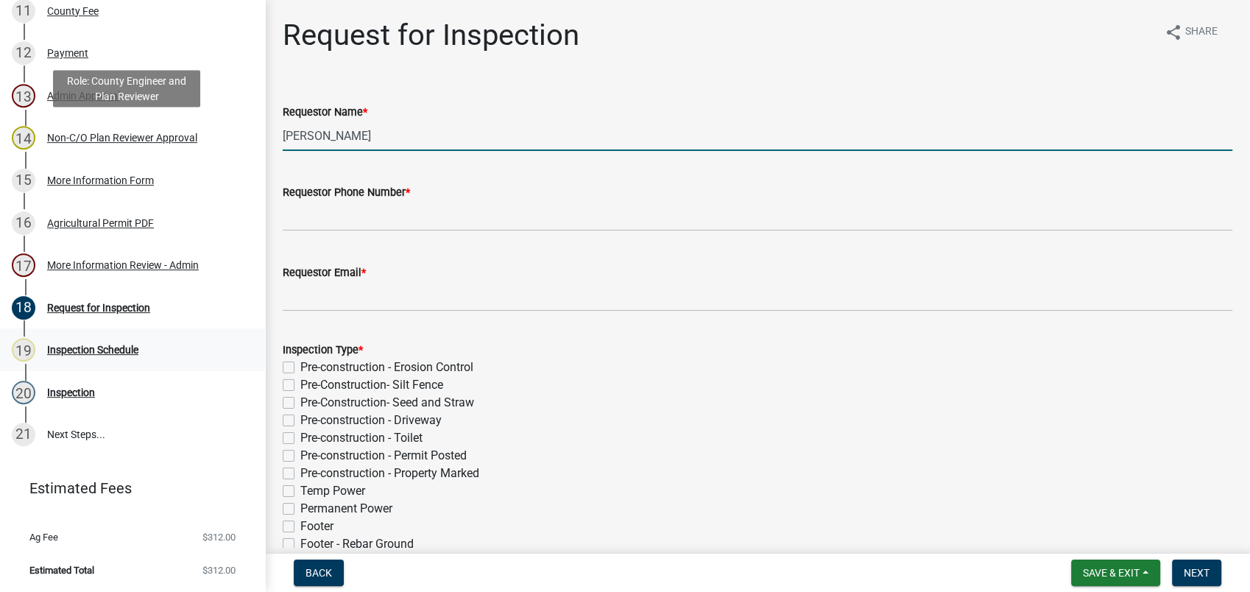
drag, startPoint x: 408, startPoint y: 138, endPoint x: 235, endPoint y: 333, distance: 260.7
click at [244, 138] on div "Agricultural Permit 2025-AG-8 View Summary Notes Show emails 1 Introduction 2 R…" at bounding box center [625, 296] width 1250 height 592
type input "Mark Williams"
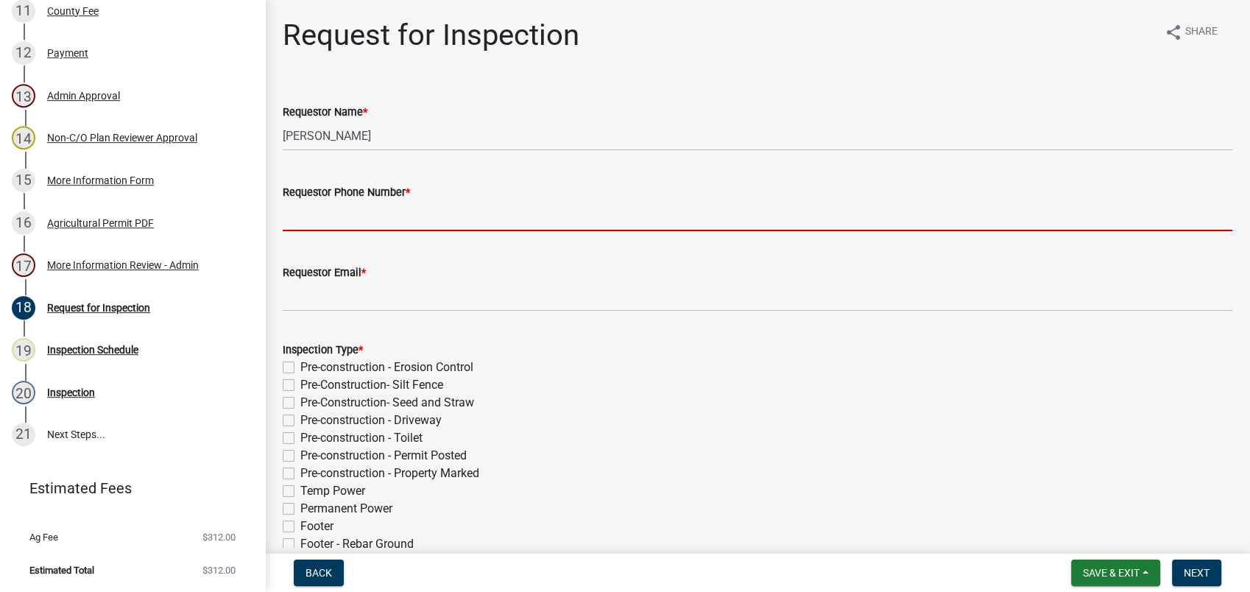
click at [336, 225] on input "Requestor Phone Number *" at bounding box center [757, 216] width 949 height 30
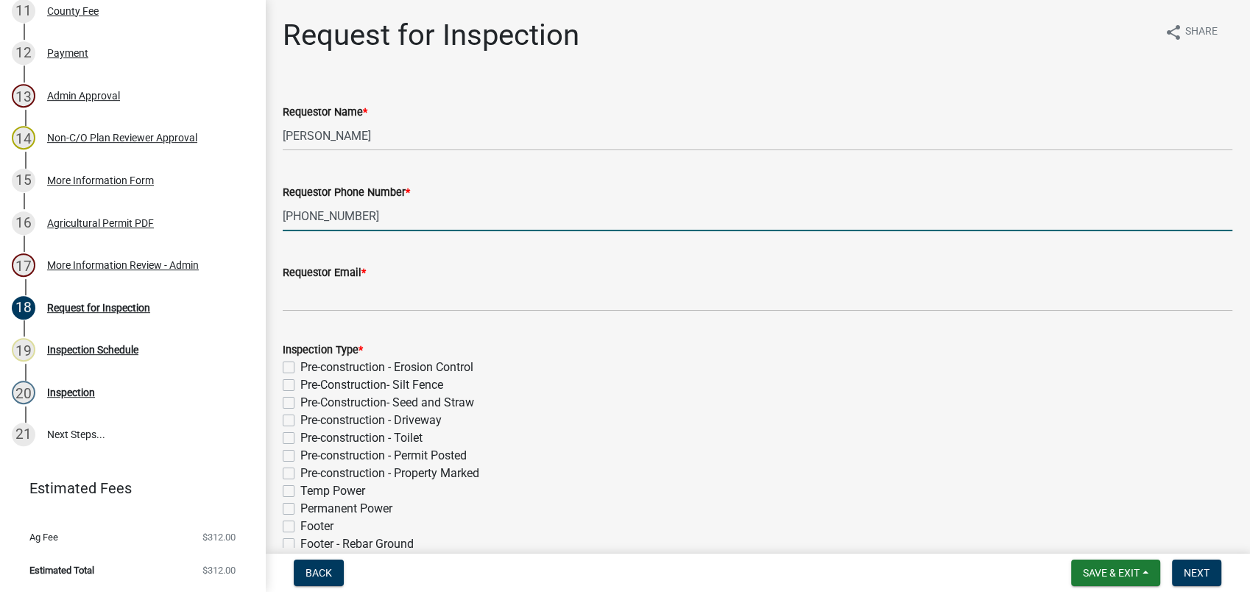
type input "478-288-2143"
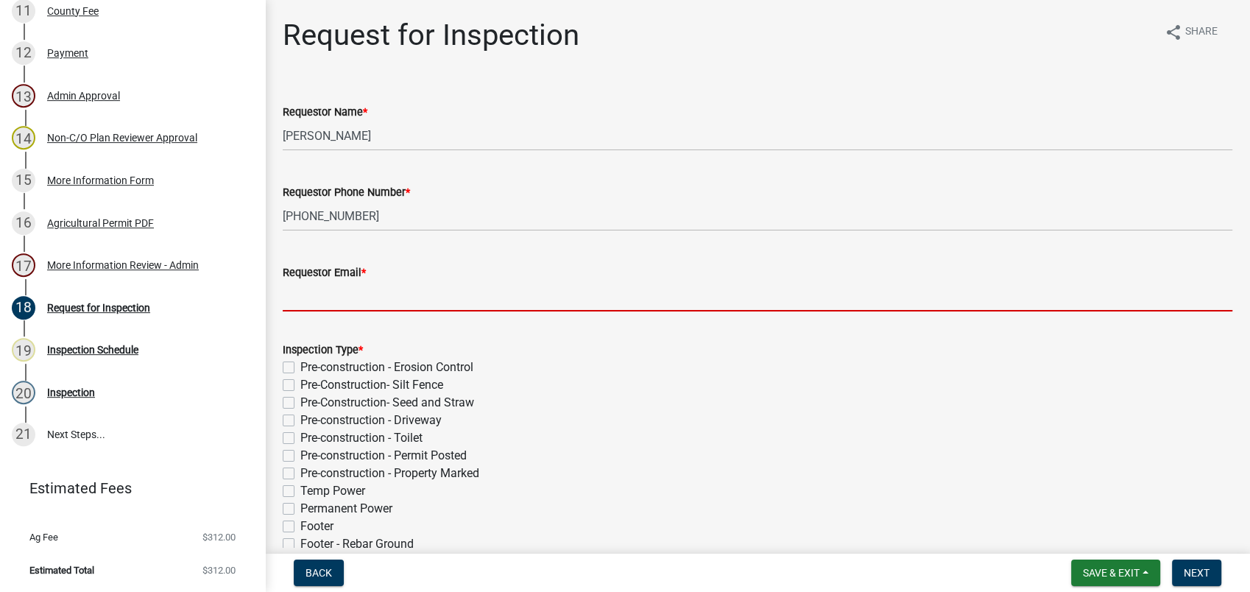
click at [334, 300] on input "Requestor Email *" at bounding box center [757, 296] width 949 height 30
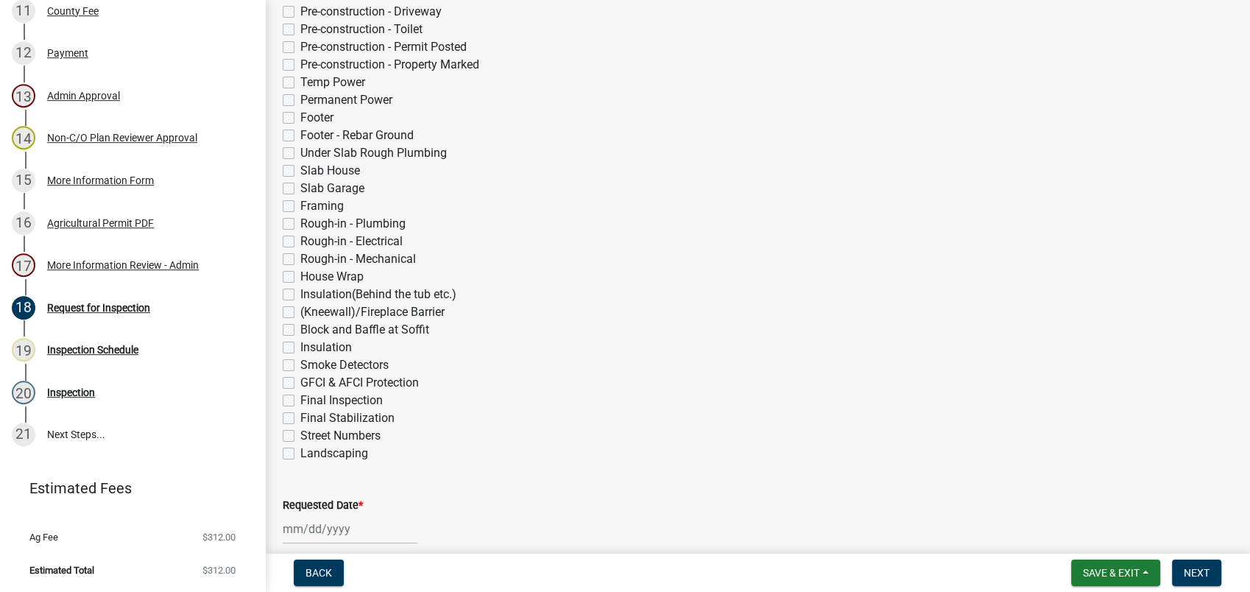
scroll to position [426, 0]
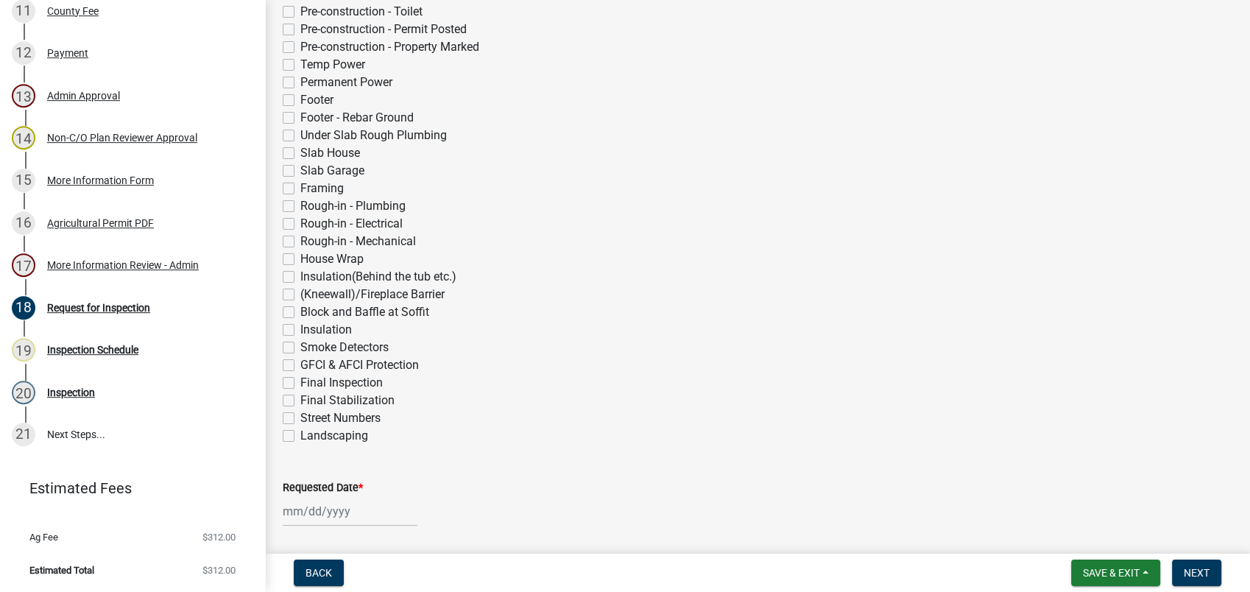
click at [300, 197] on label "Framing" at bounding box center [321, 189] width 43 height 18
click at [300, 189] on input "Framing" at bounding box center [305, 185] width 10 height 10
checkbox input "true"
checkbox input "false"
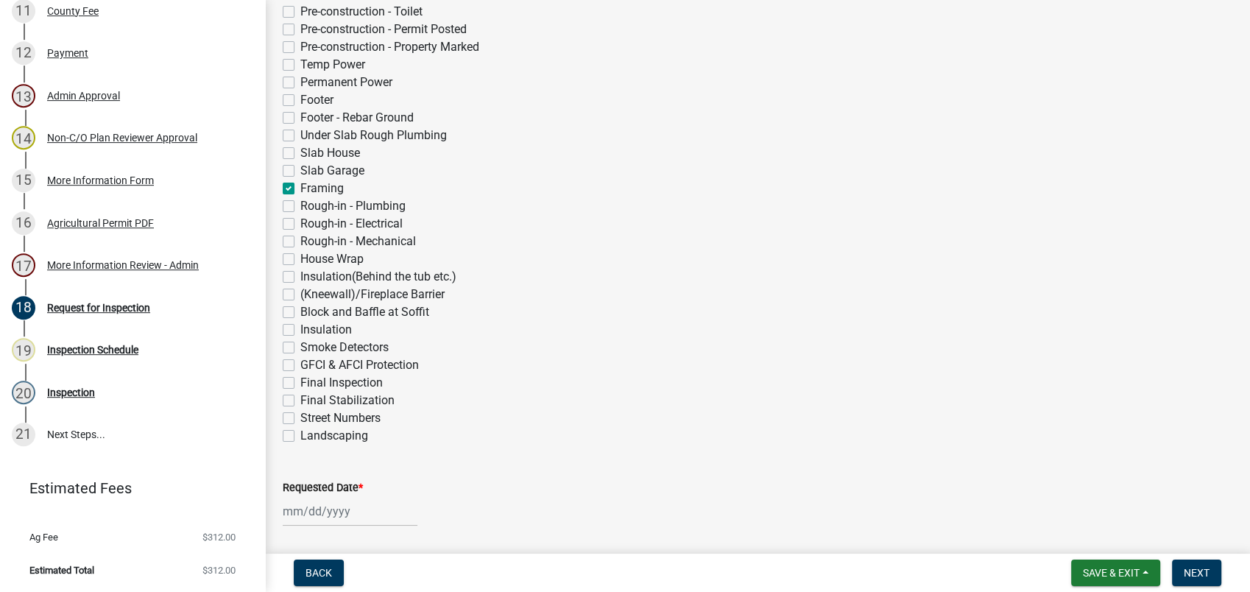
checkbox input "false"
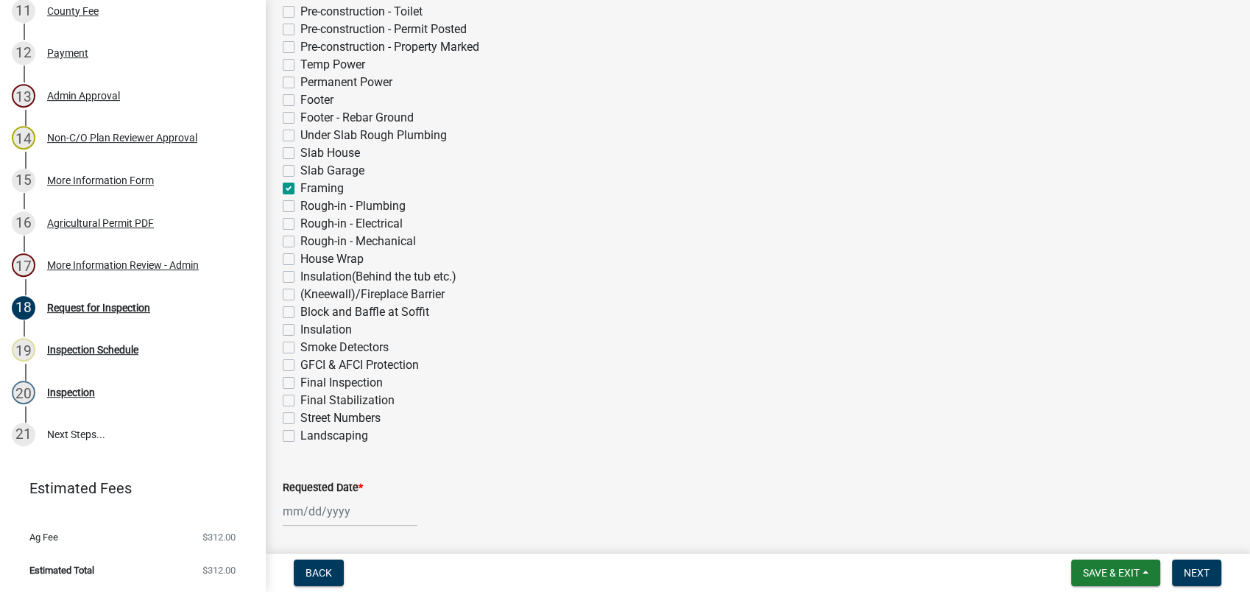
checkbox input "false"
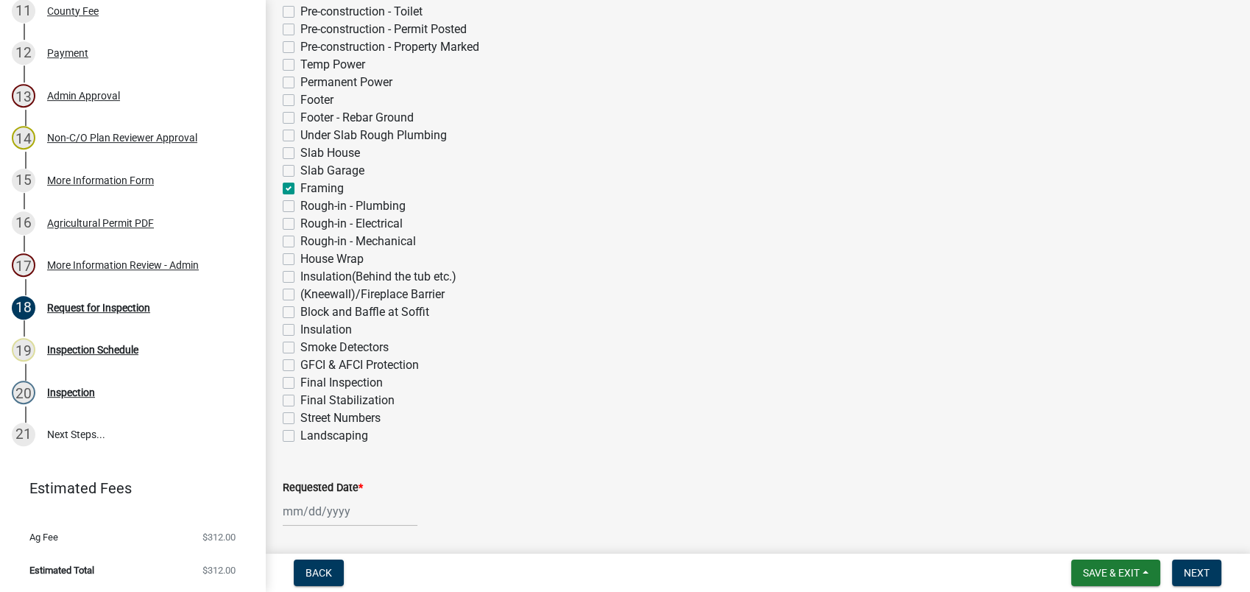
checkbox input "false"
checkbox input "true"
checkbox input "false"
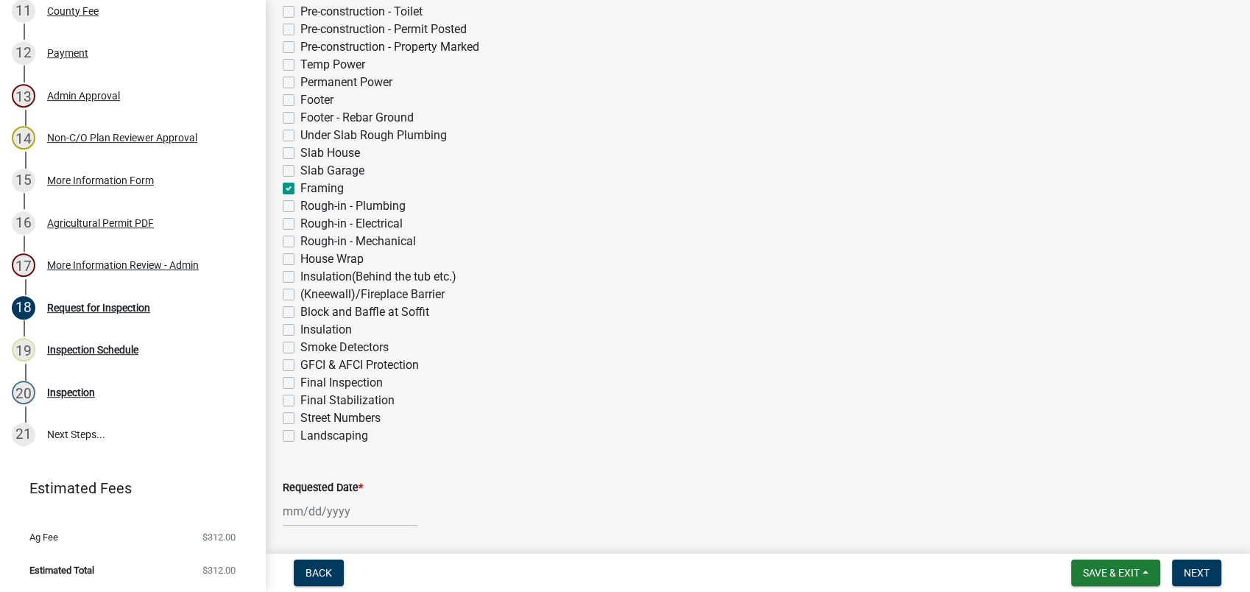
checkbox input "false"
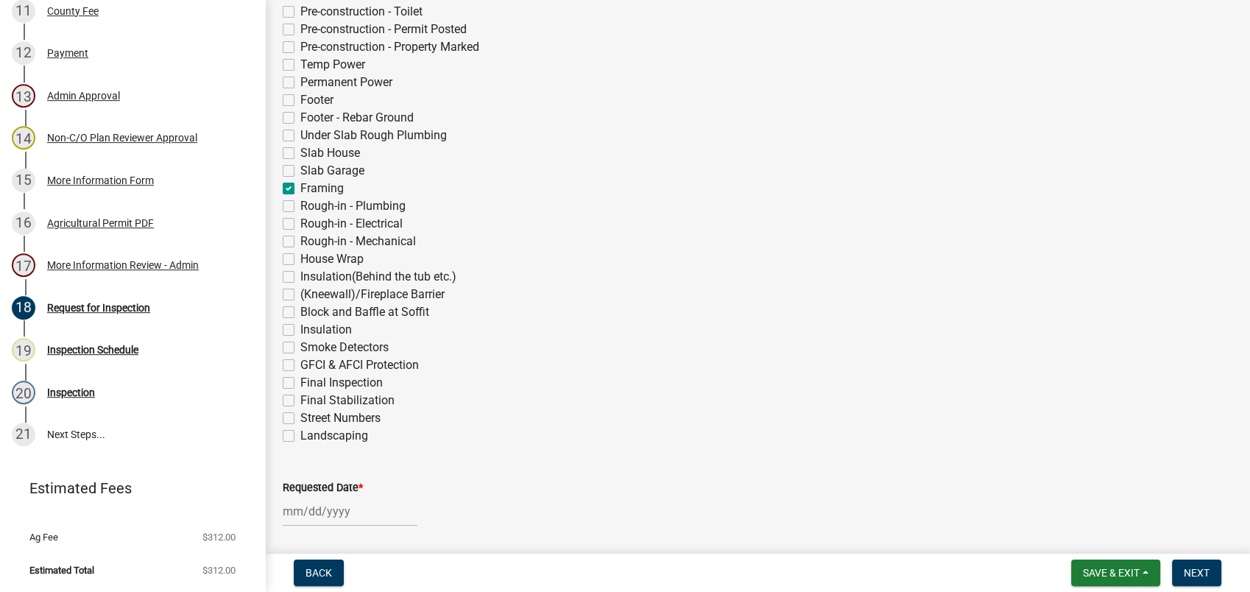
checkbox input "false"
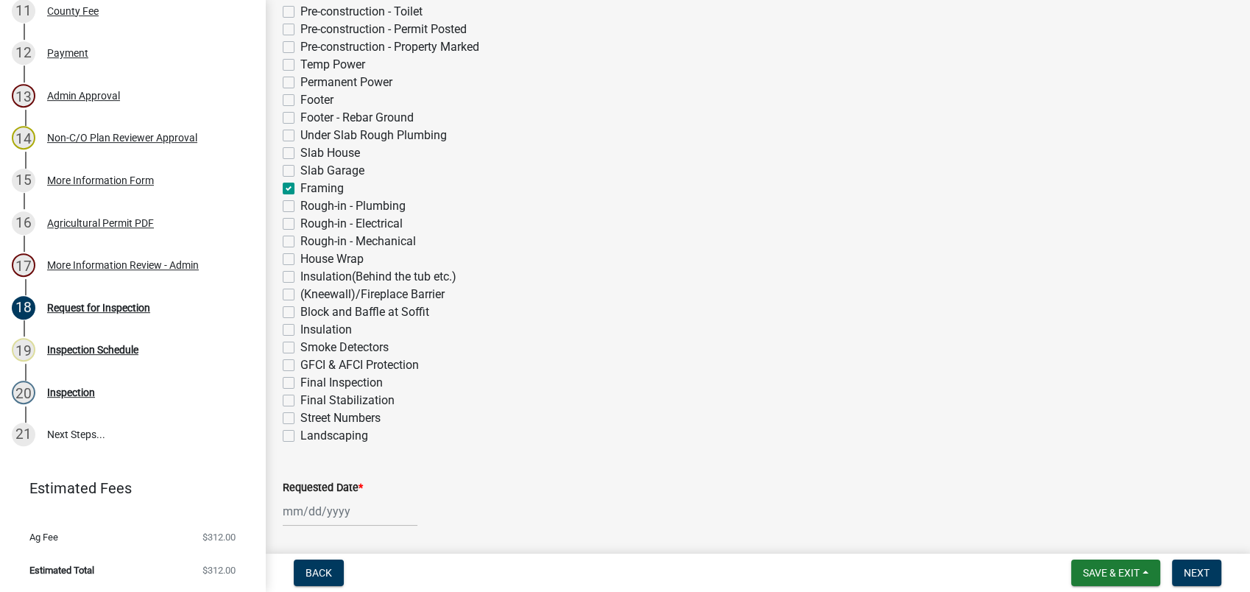
checkbox input "false"
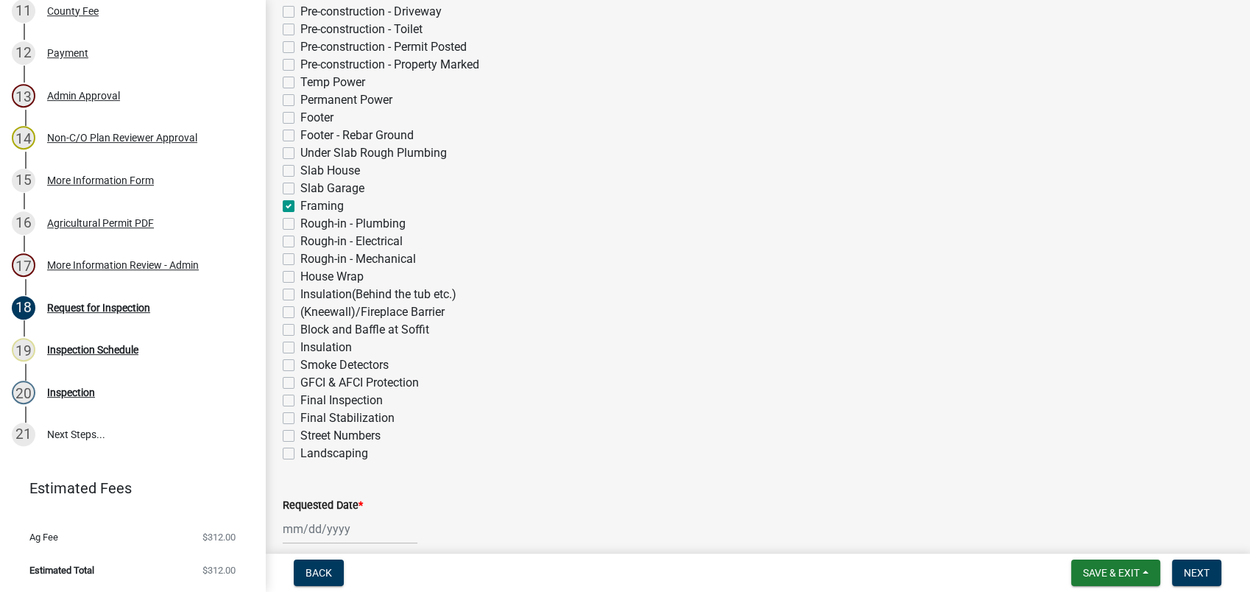
click at [300, 186] on label "Slab Garage" at bounding box center [332, 189] width 64 height 18
click at [300, 186] on input "Slab Garage" at bounding box center [305, 185] width 10 height 10
checkbox input "true"
checkbox input "false"
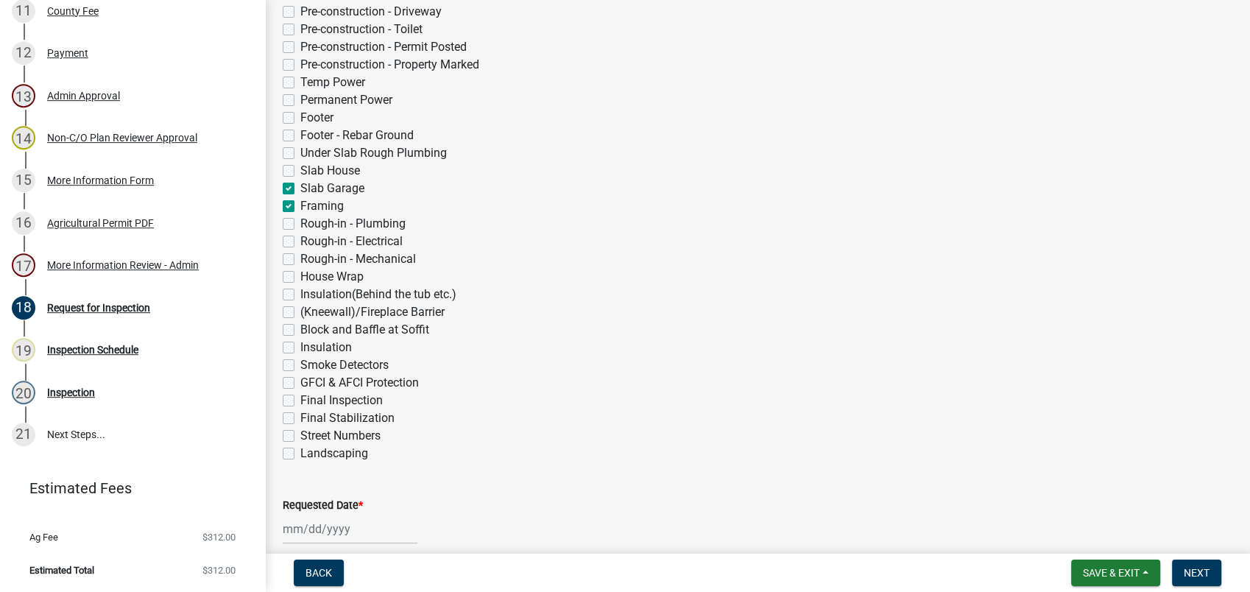
checkbox input "false"
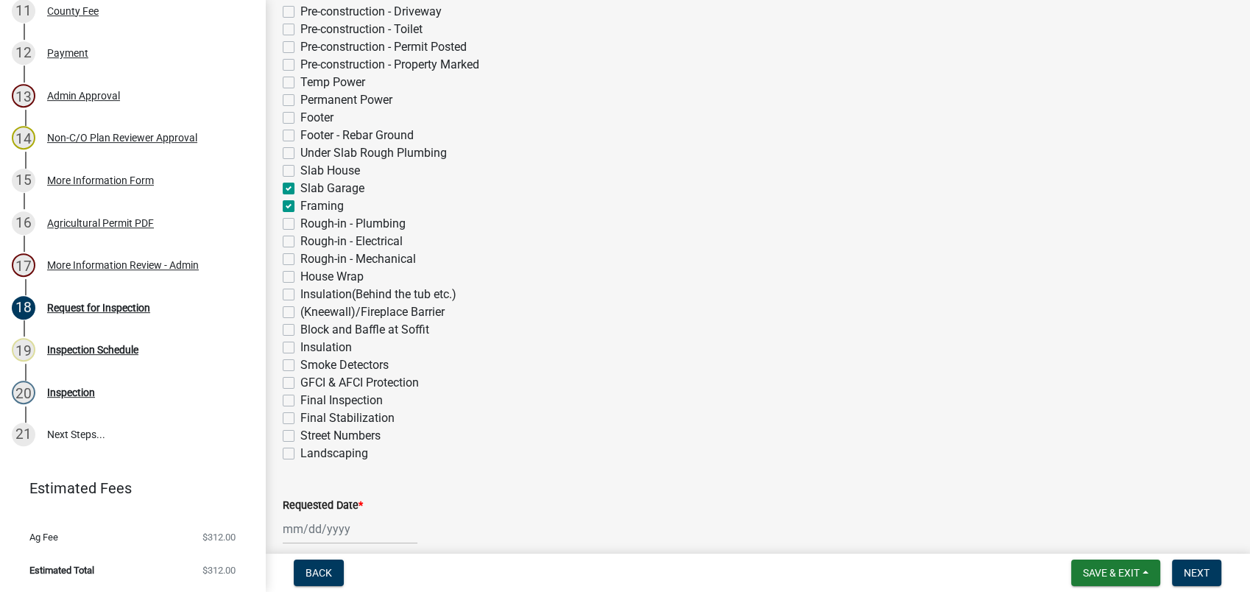
checkbox input "false"
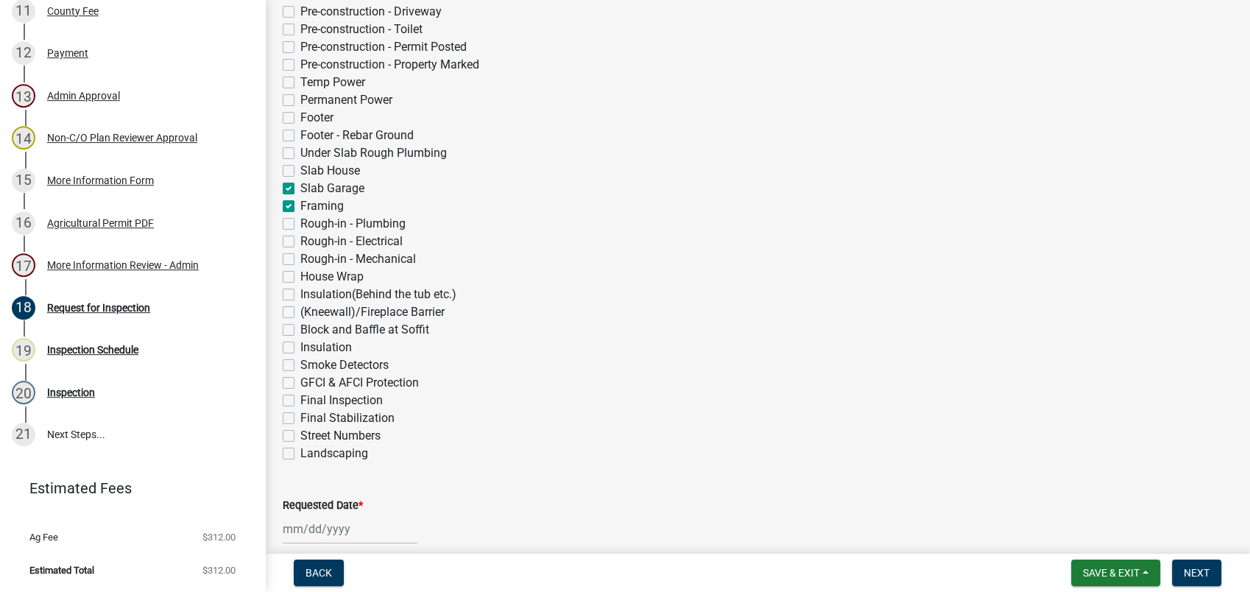
checkbox input "false"
checkbox input "true"
checkbox input "false"
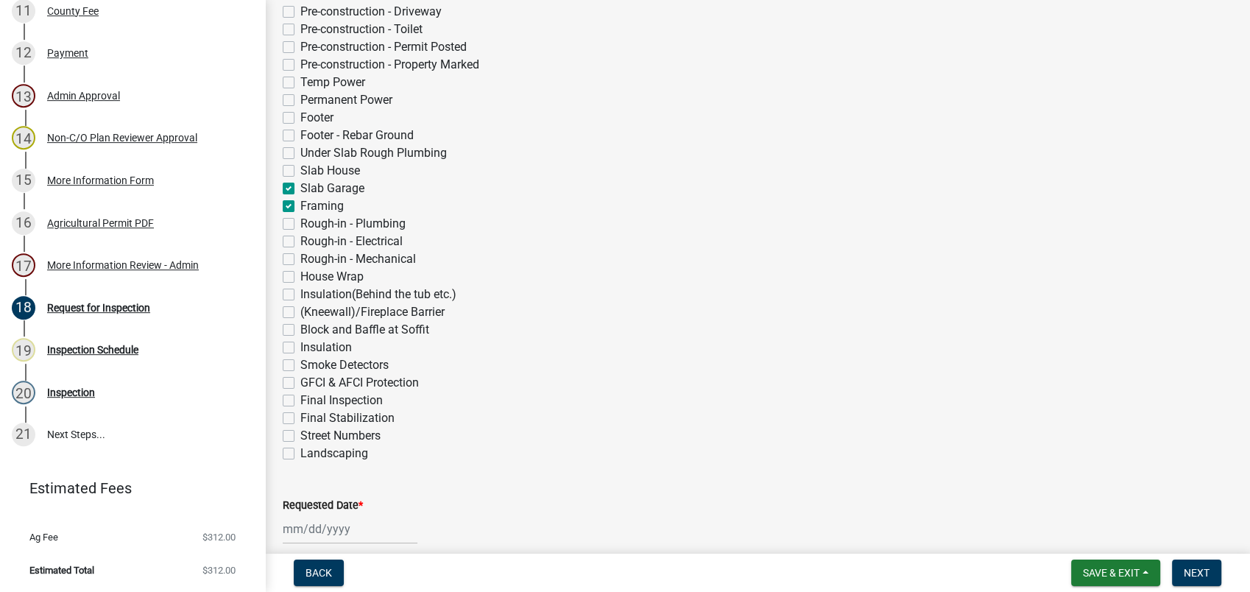
checkbox input "false"
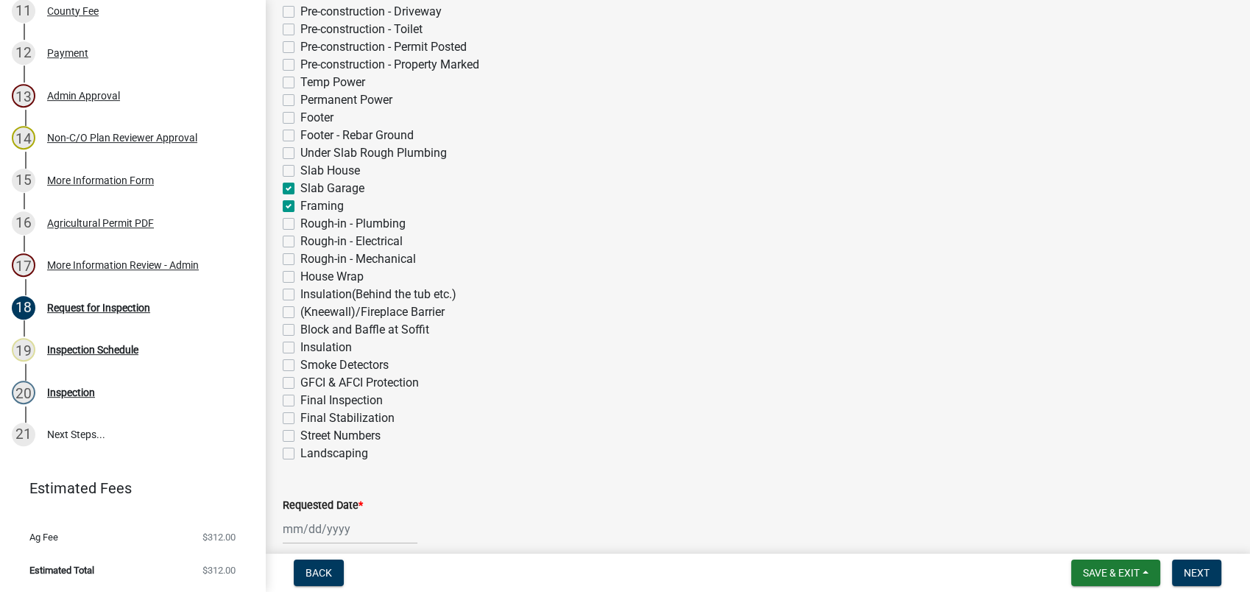
checkbox input "false"
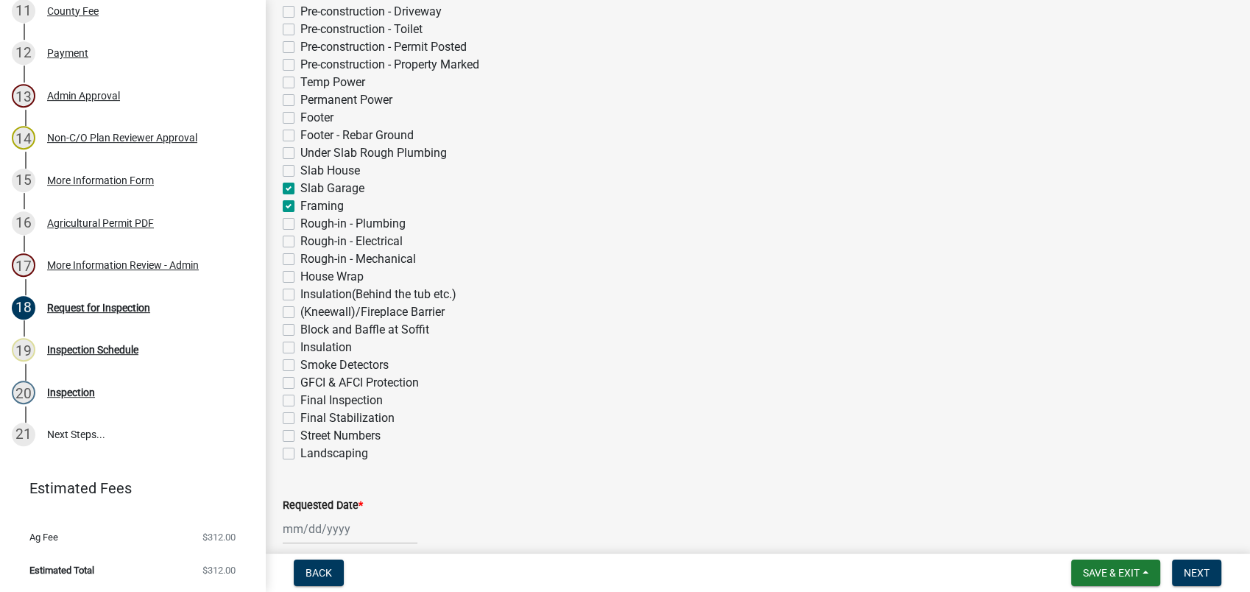
checkbox input "false"
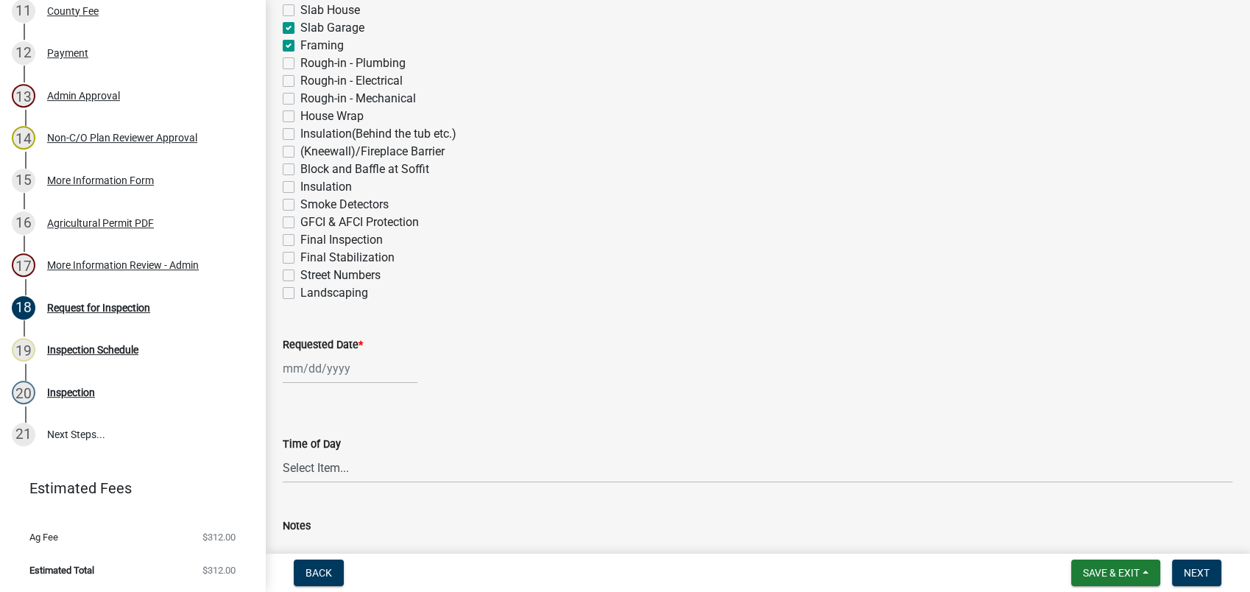
scroll to position [589, 0]
select select "9"
select select "2025"
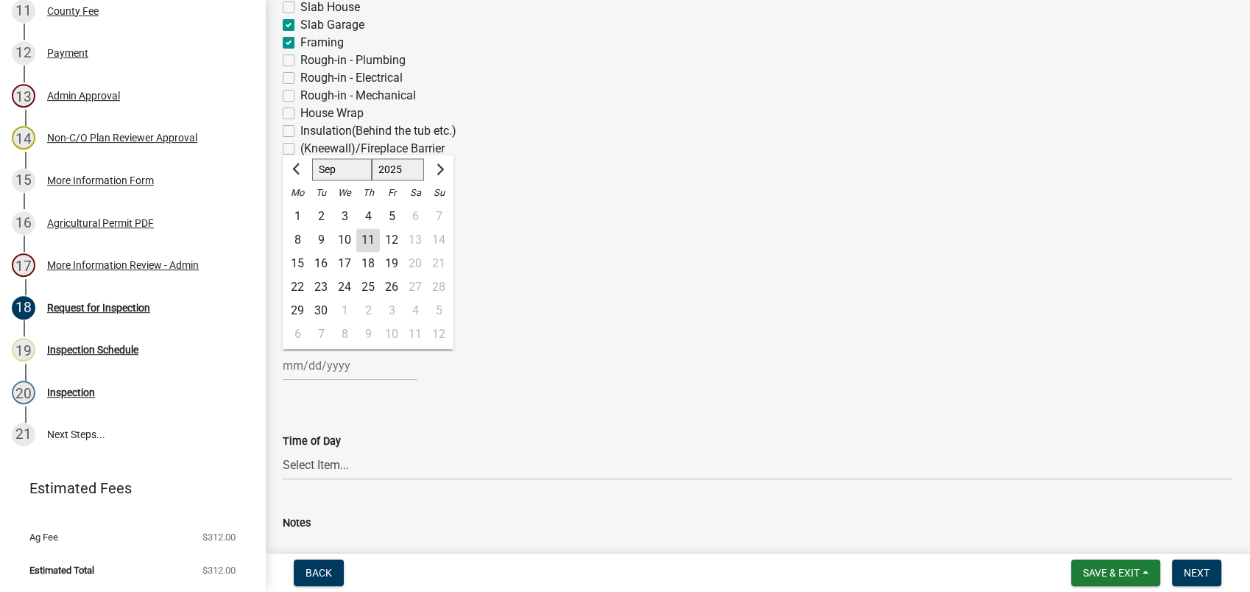
drag, startPoint x: 324, startPoint y: 372, endPoint x: 335, endPoint y: 375, distance: 11.3
click at [324, 373] on input "Requested Date *" at bounding box center [350, 365] width 135 height 30
click at [361, 237] on div "11" at bounding box center [368, 240] width 24 height 24
type input "09/11/2025"
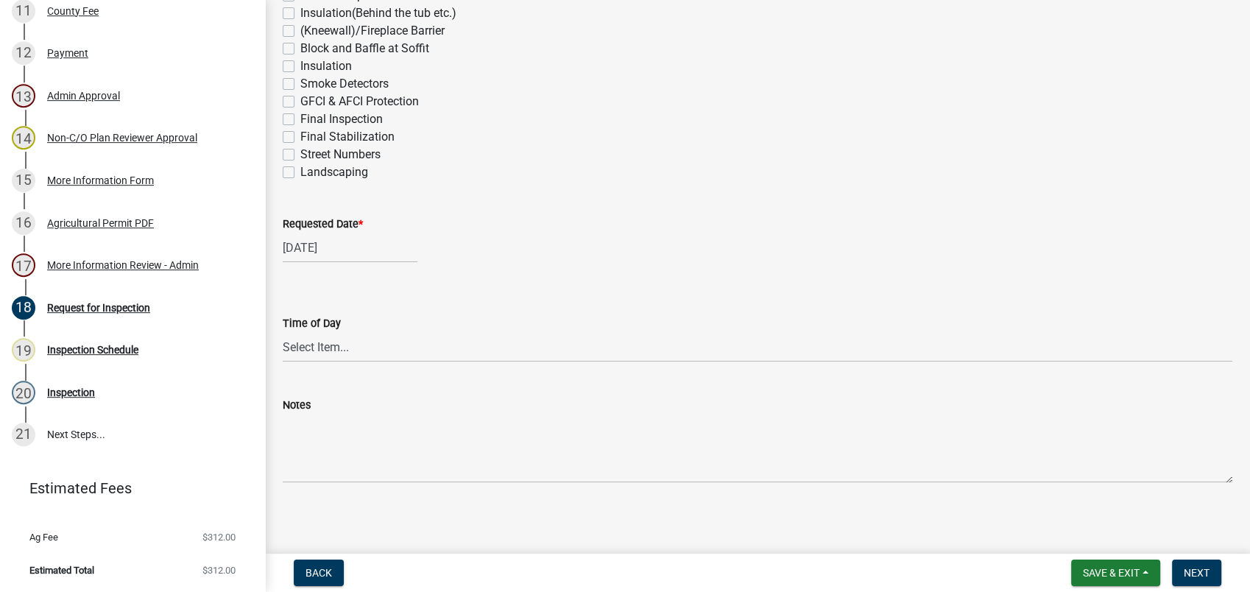
scroll to position [711, 0]
click at [1195, 572] on span "Next" at bounding box center [1196, 573] width 26 height 12
click at [1196, 570] on span "Next" at bounding box center [1196, 573] width 26 height 12
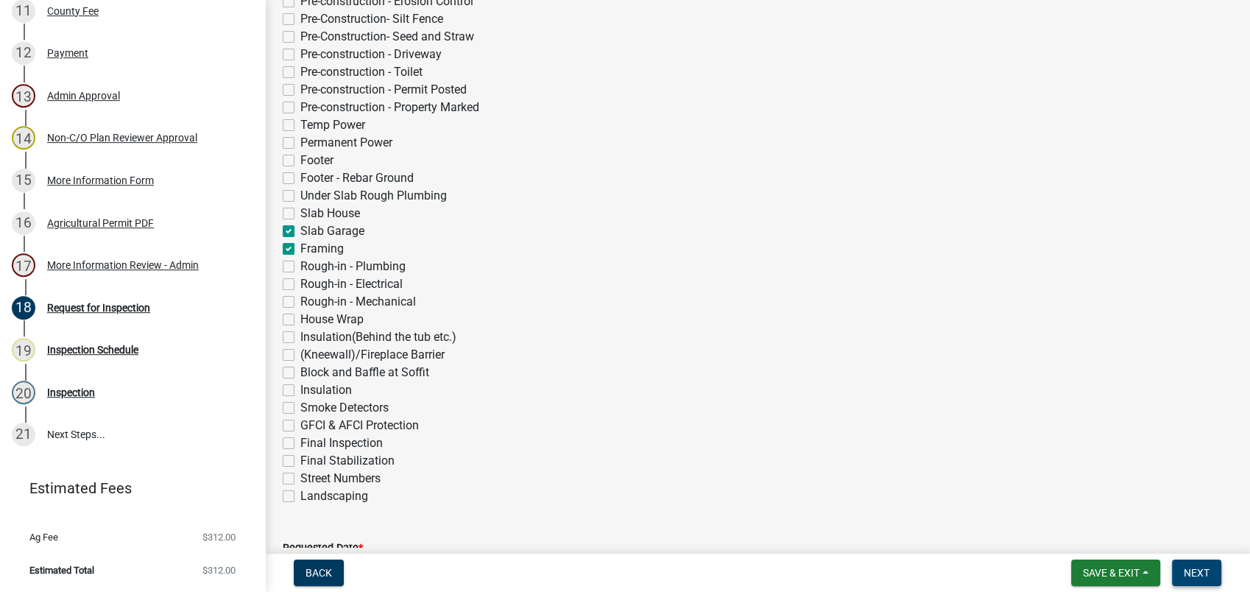
scroll to position [0, 0]
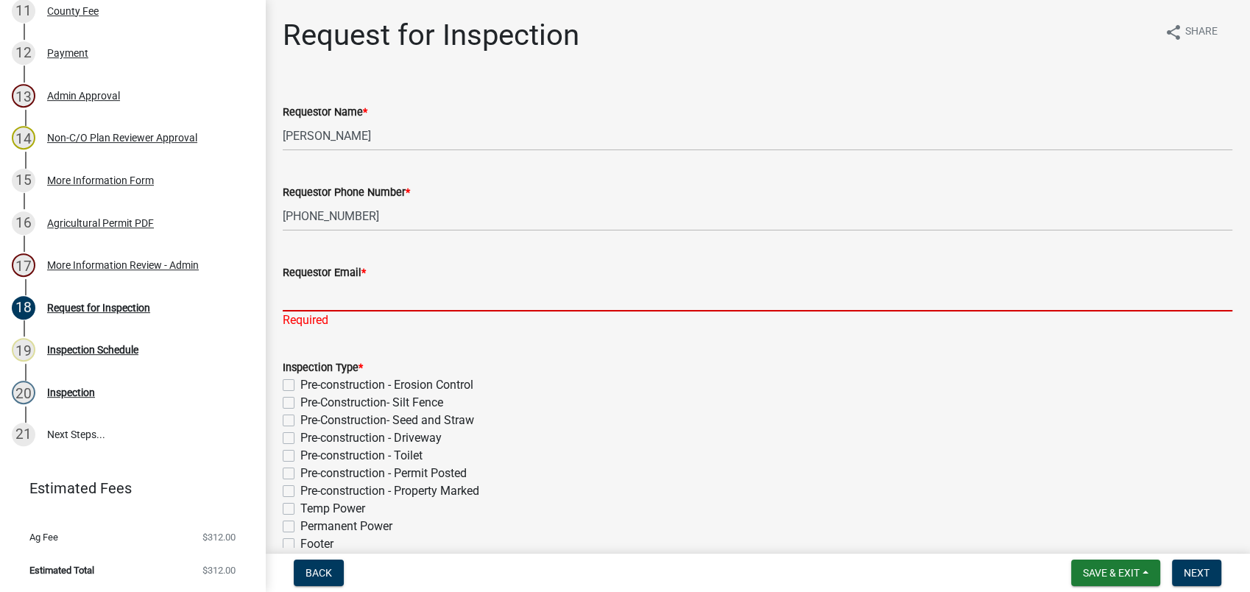
click at [306, 297] on input "Requestor Email *" at bounding box center [757, 296] width 949 height 30
click at [1088, 575] on span "Save & Exit" at bounding box center [1111, 573] width 57 height 12
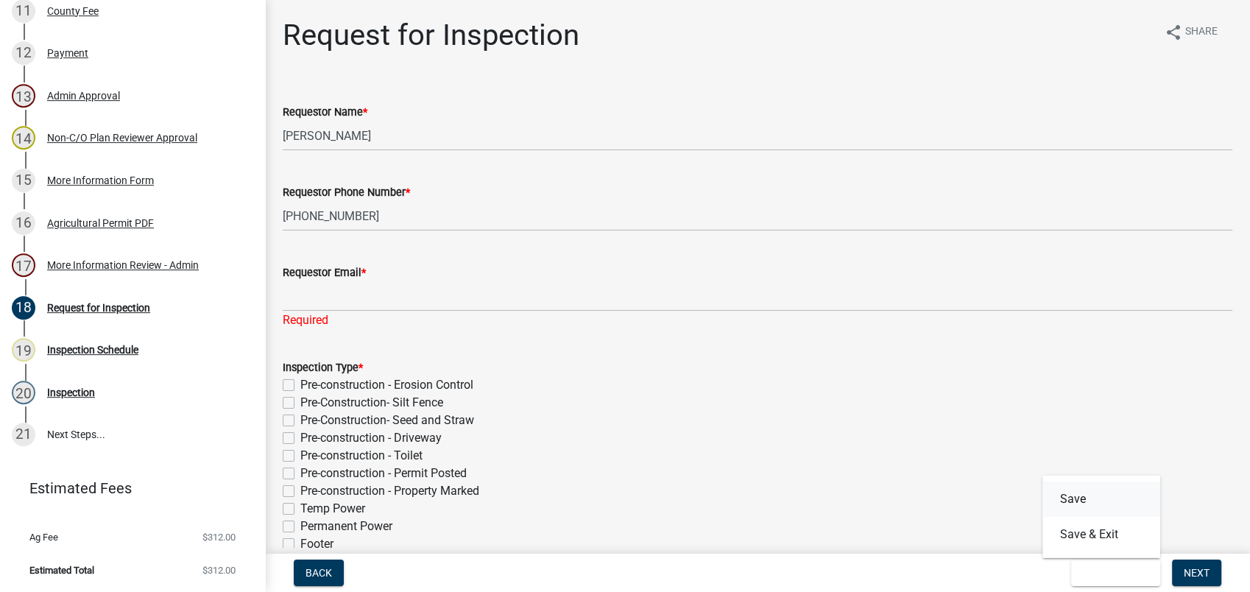
click at [1080, 491] on button "Save" at bounding box center [1101, 498] width 118 height 35
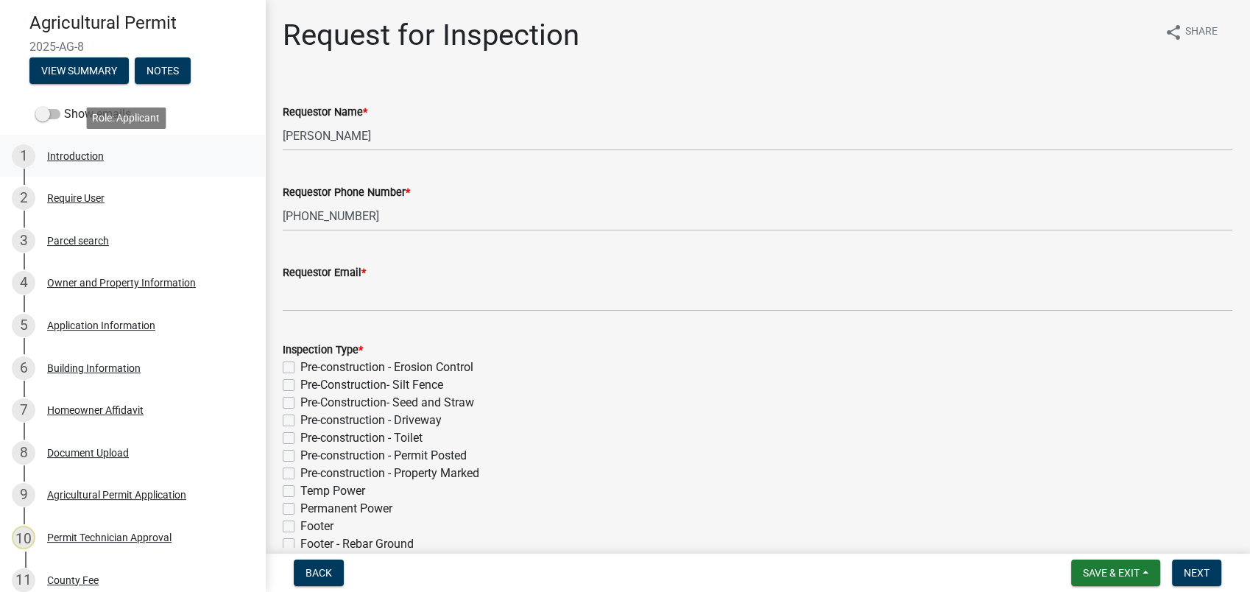
scroll to position [111, 0]
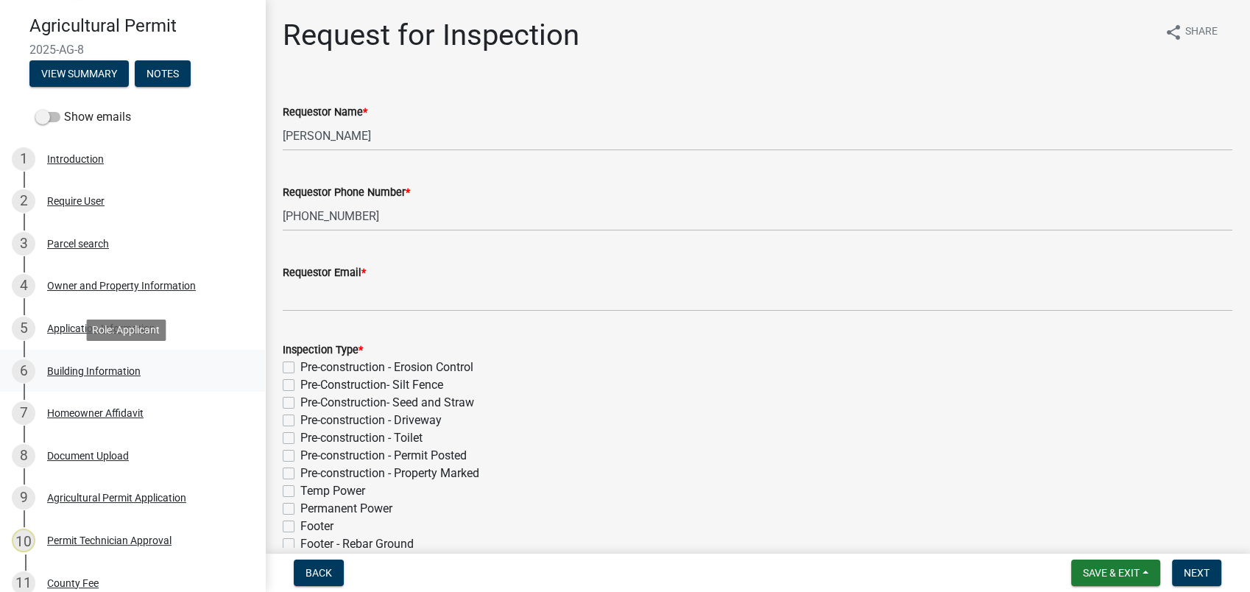
click at [124, 371] on div "Building Information" at bounding box center [93, 371] width 93 height 10
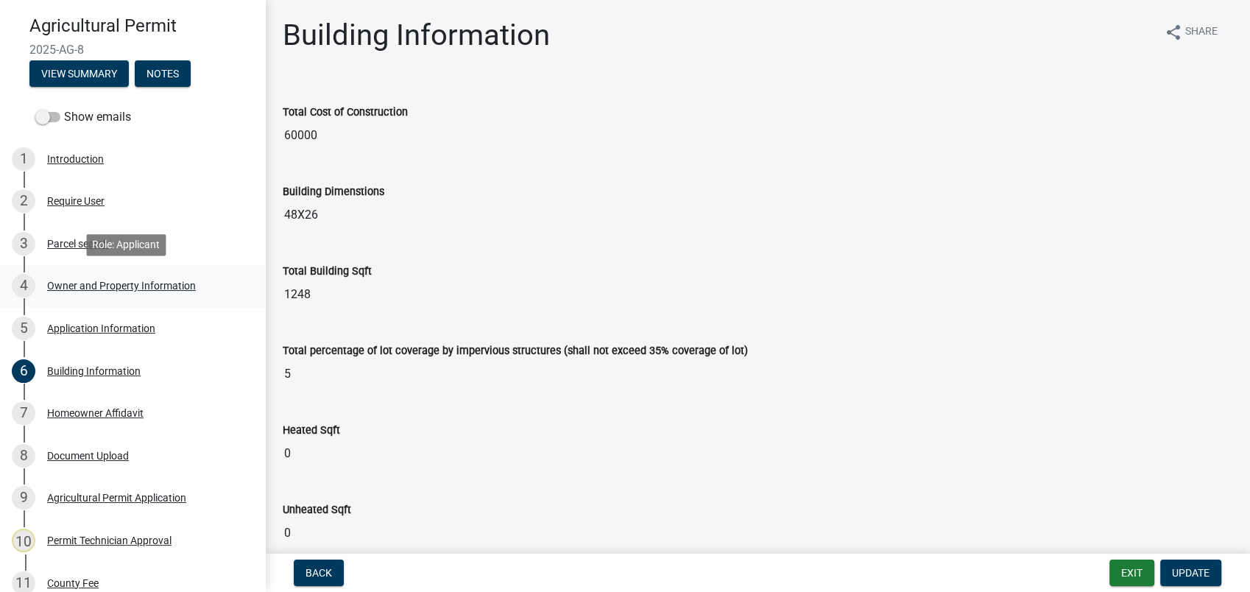
click at [147, 282] on div "Owner and Property Information" at bounding box center [121, 285] width 149 height 10
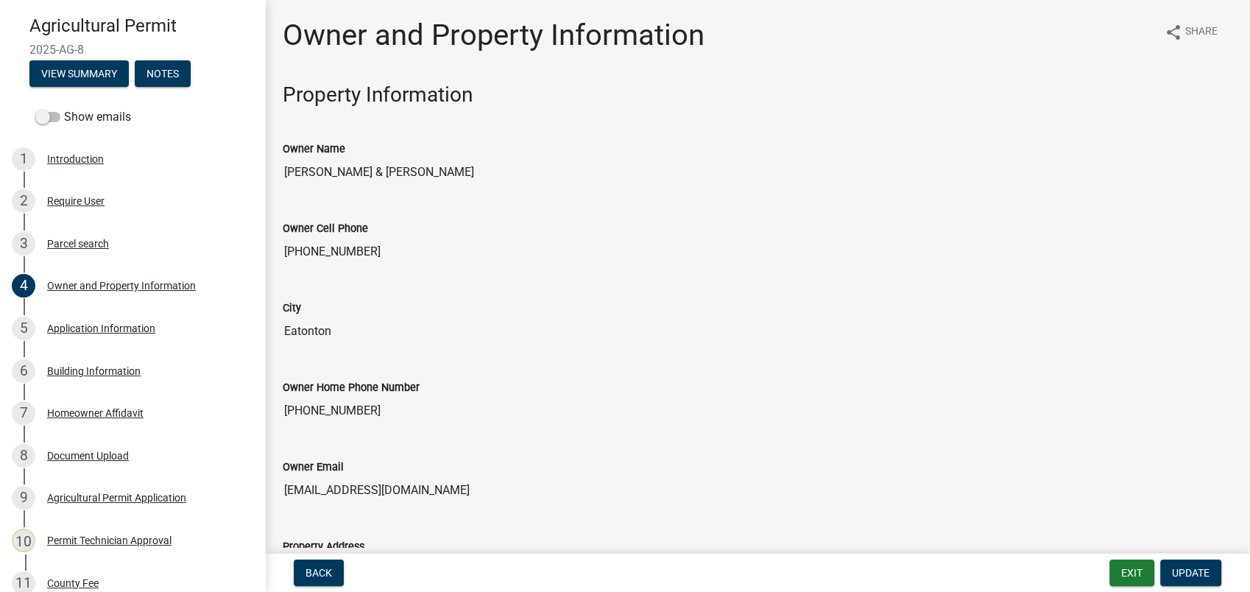
drag, startPoint x: 457, startPoint y: 495, endPoint x: 283, endPoint y: 485, distance: 174.7
click at [283, 485] on input "markronaldwilliams@gmail.com" at bounding box center [757, 489] width 949 height 29
drag, startPoint x: 283, startPoint y: 485, endPoint x: 347, endPoint y: 483, distance: 64.8
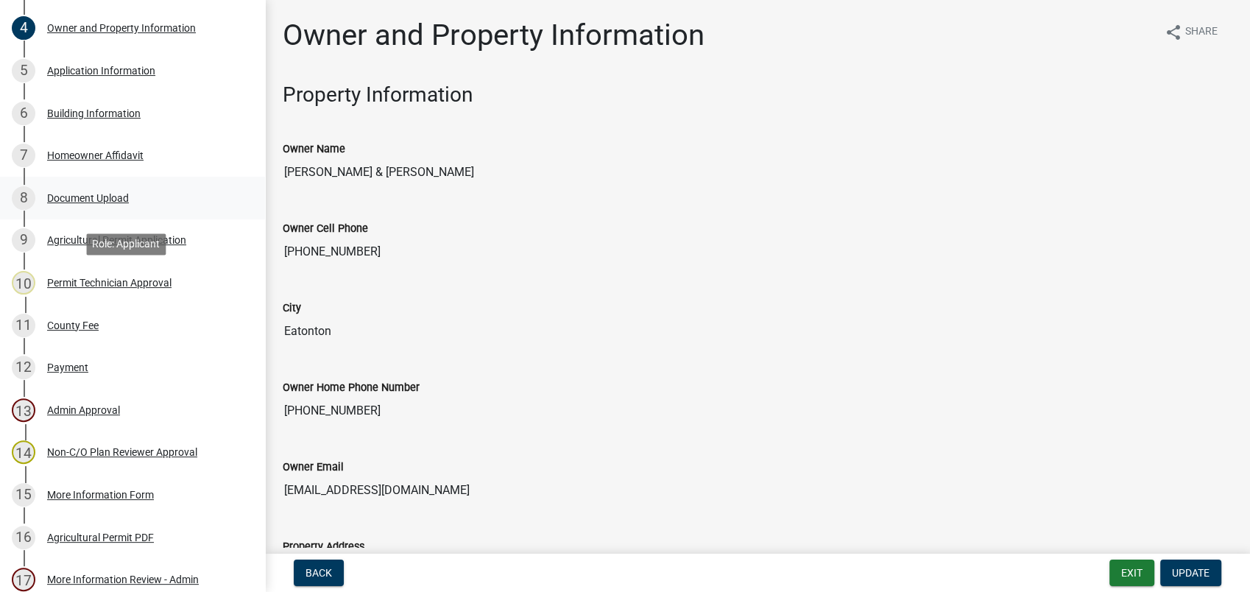
scroll to position [438, 0]
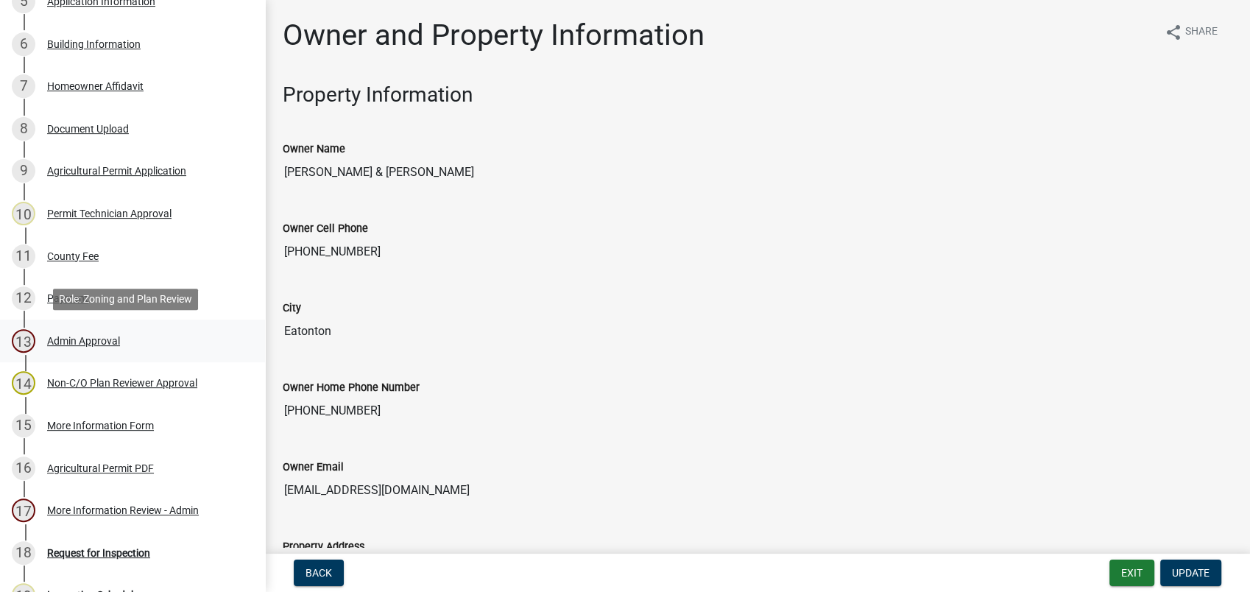
click at [106, 336] on div "Admin Approval" at bounding box center [83, 341] width 73 height 10
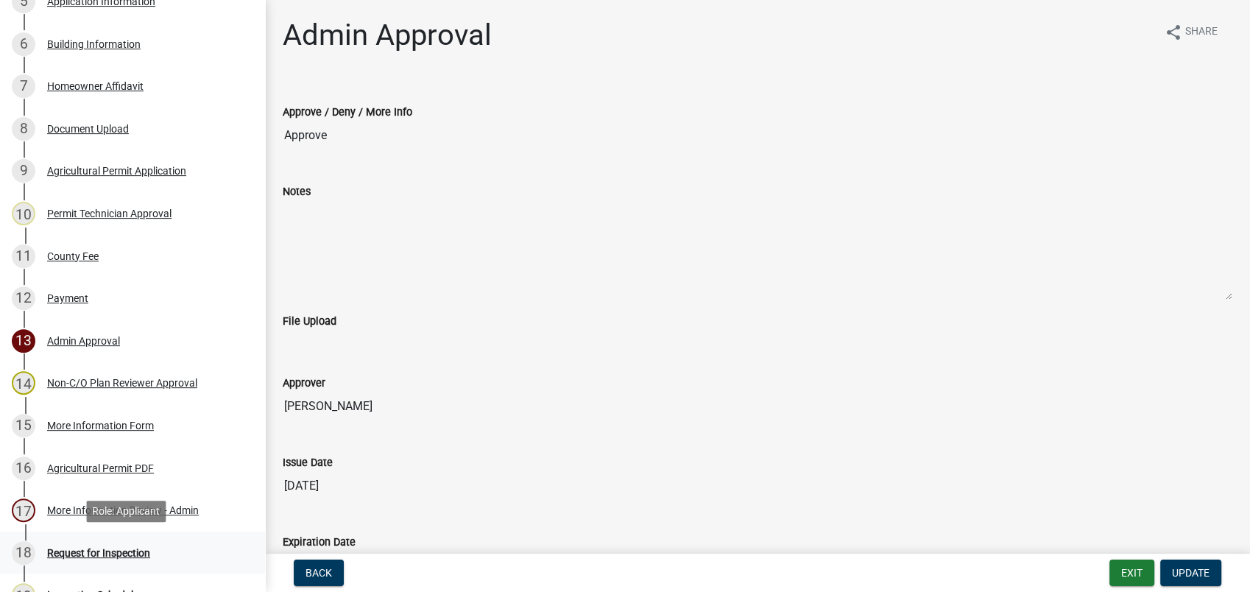
click at [117, 551] on div "Request for Inspection" at bounding box center [98, 553] width 103 height 10
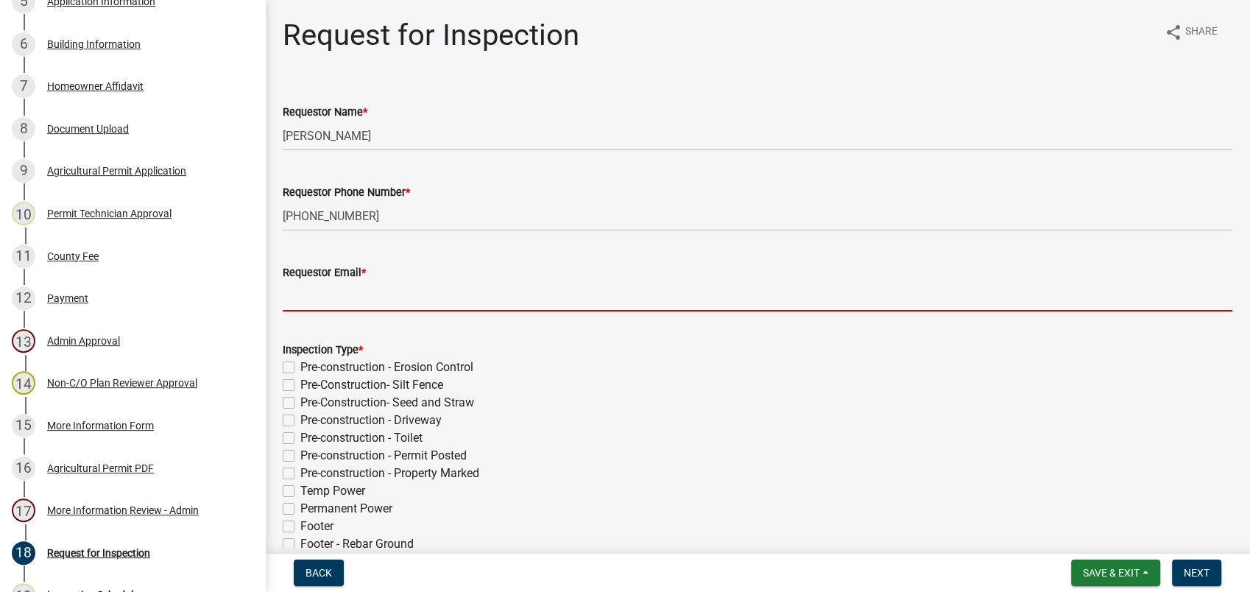
paste input "markronaldwilliams@gmail.com"
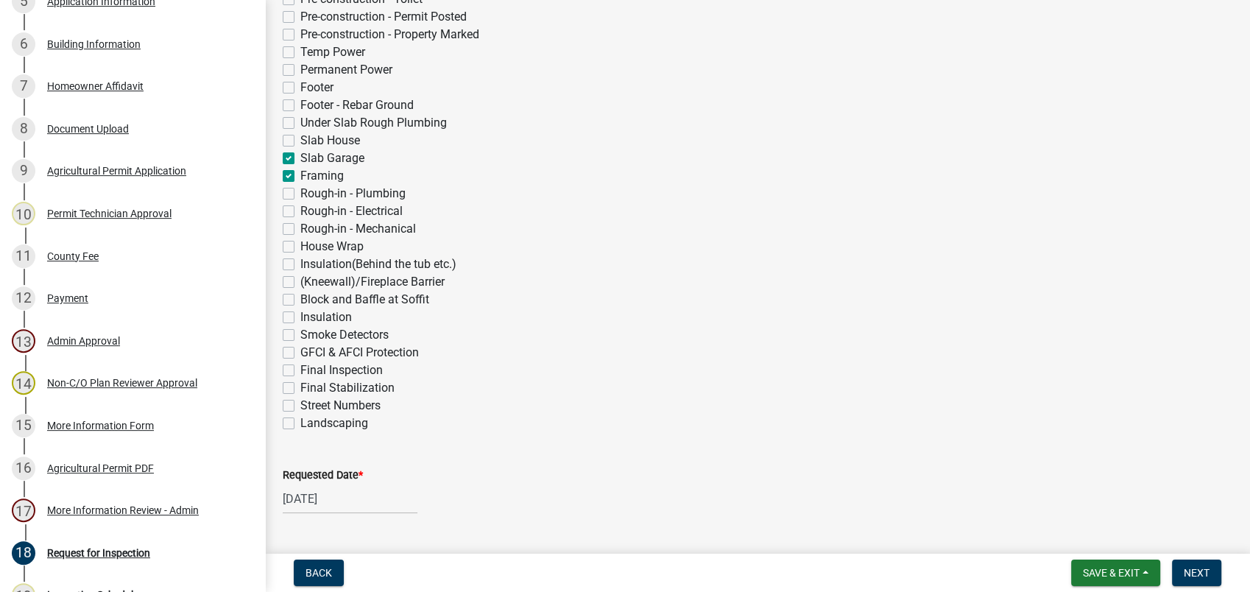
scroll to position [693, 0]
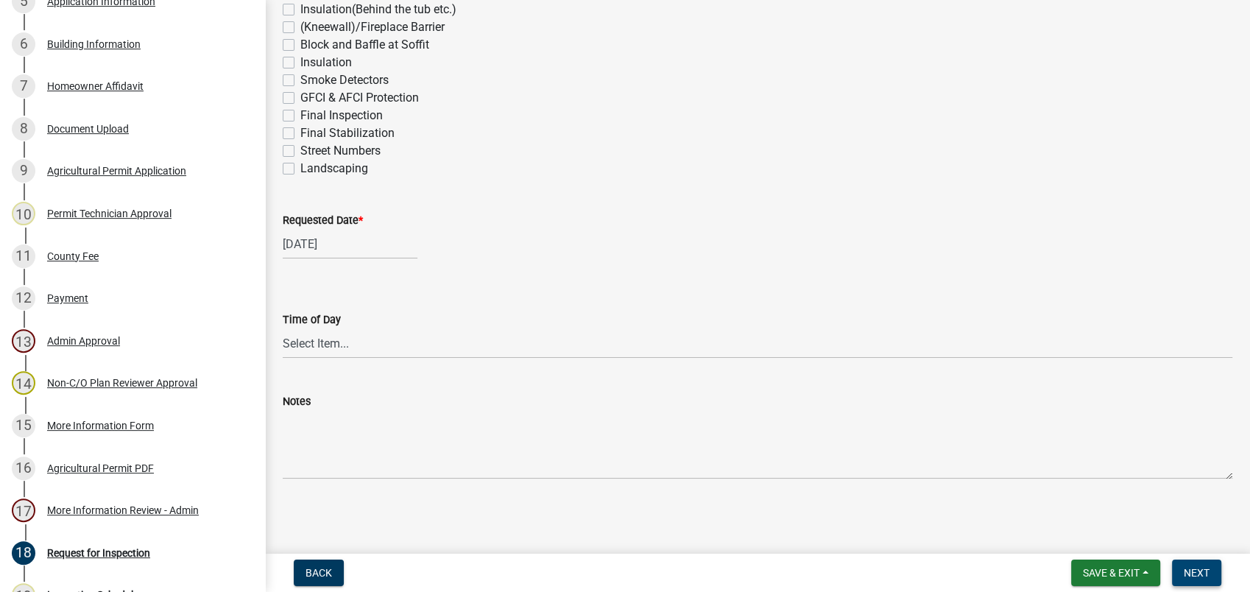
type input "markronaldwilliams@gmail.com"
click at [1203, 578] on span "Next" at bounding box center [1196, 573] width 26 height 12
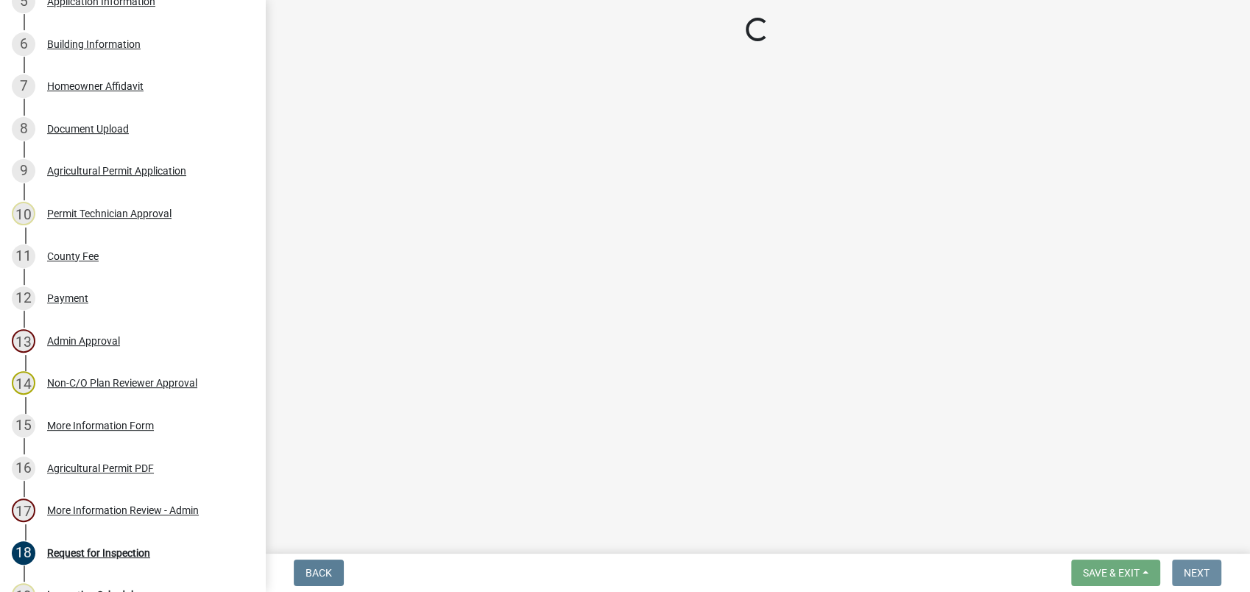
scroll to position [0, 0]
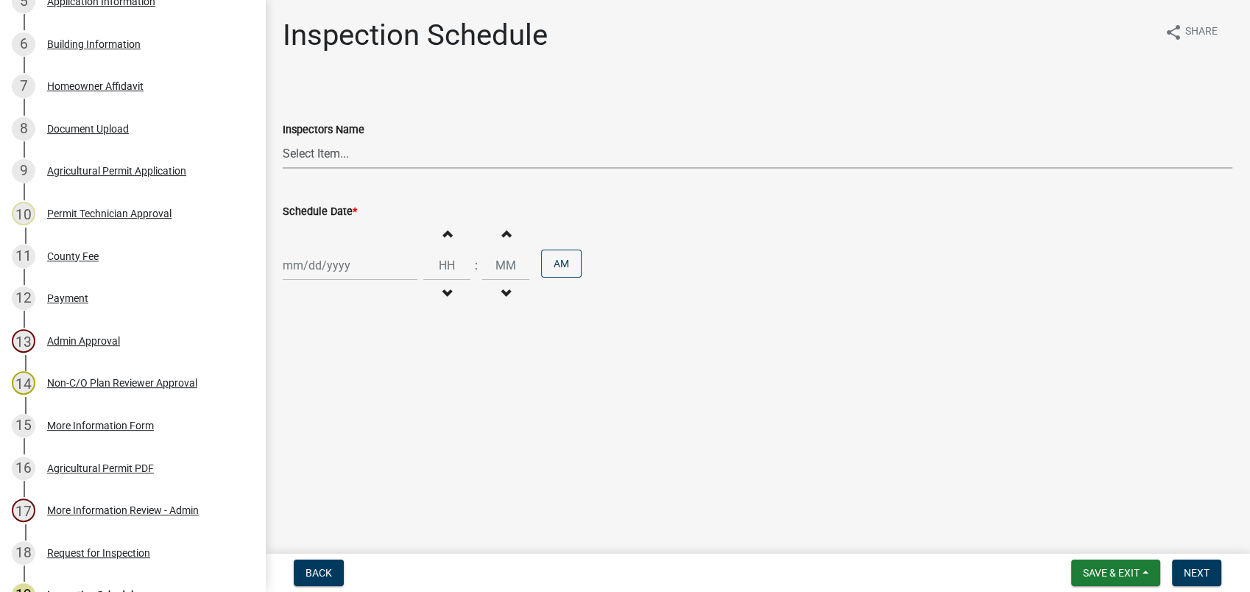
click at [313, 153] on select "Select Item... mrivera (Michele Rivera) StephanieM (Stephanie Morris ) QGrissom…" at bounding box center [757, 153] width 949 height 30
select select "a0ea4169-8540-4a2c-b9f4-cf4c1ffdeb95"
click at [283, 138] on select "Select Item... mrivera (Michele Rivera) StephanieM (Stephanie Morris ) QGrissom…" at bounding box center [757, 153] width 949 height 30
select select "9"
select select "2025"
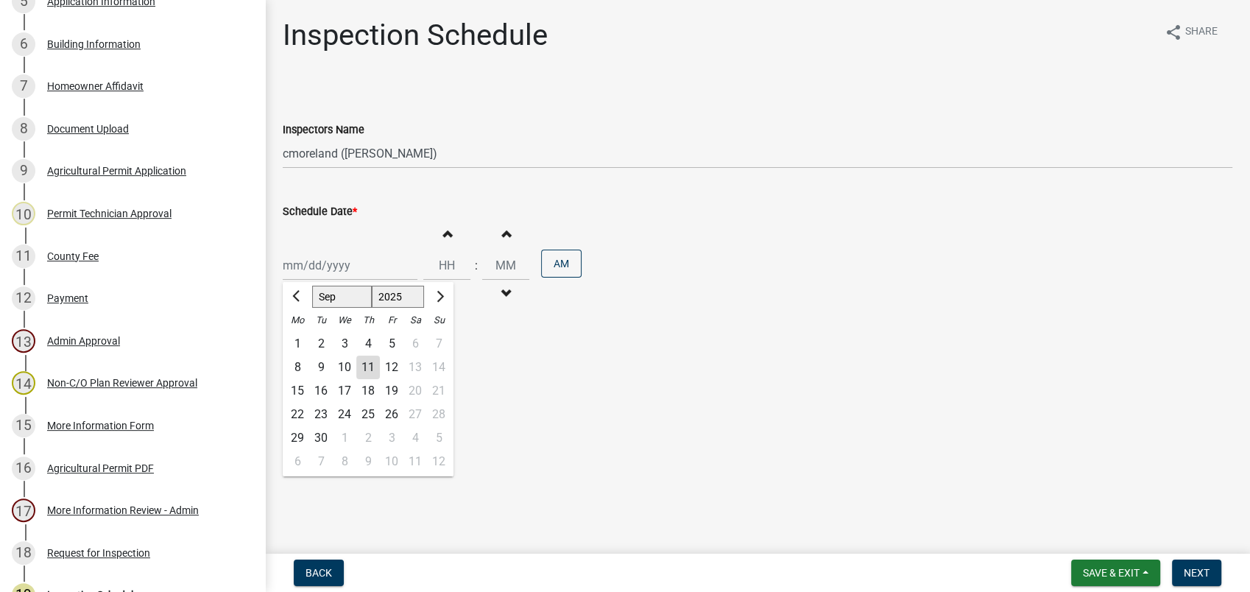
click at [306, 262] on div "Jan Feb Mar Apr May Jun Jul Aug Sep Oct Nov Dec 1525 1526 1527 1528 1529 1530 1…" at bounding box center [350, 265] width 135 height 30
click at [300, 389] on div "15" at bounding box center [298, 391] width 24 height 24
type input "09/15/2025"
drag, startPoint x: 1205, startPoint y: 567, endPoint x: 1198, endPoint y: 567, distance: 7.4
click at [1204, 568] on button "Next" at bounding box center [1196, 572] width 49 height 26
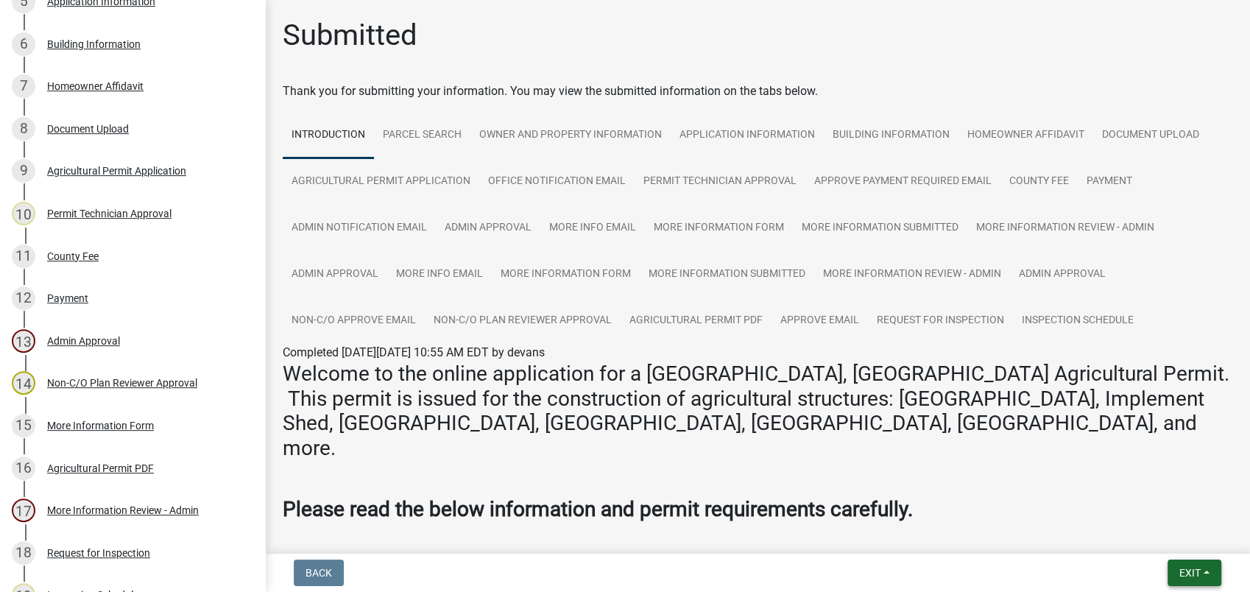
click at [1182, 574] on span "Exit" at bounding box center [1189, 573] width 21 height 12
click at [1196, 541] on button "Save & Exit" at bounding box center [1162, 534] width 118 height 35
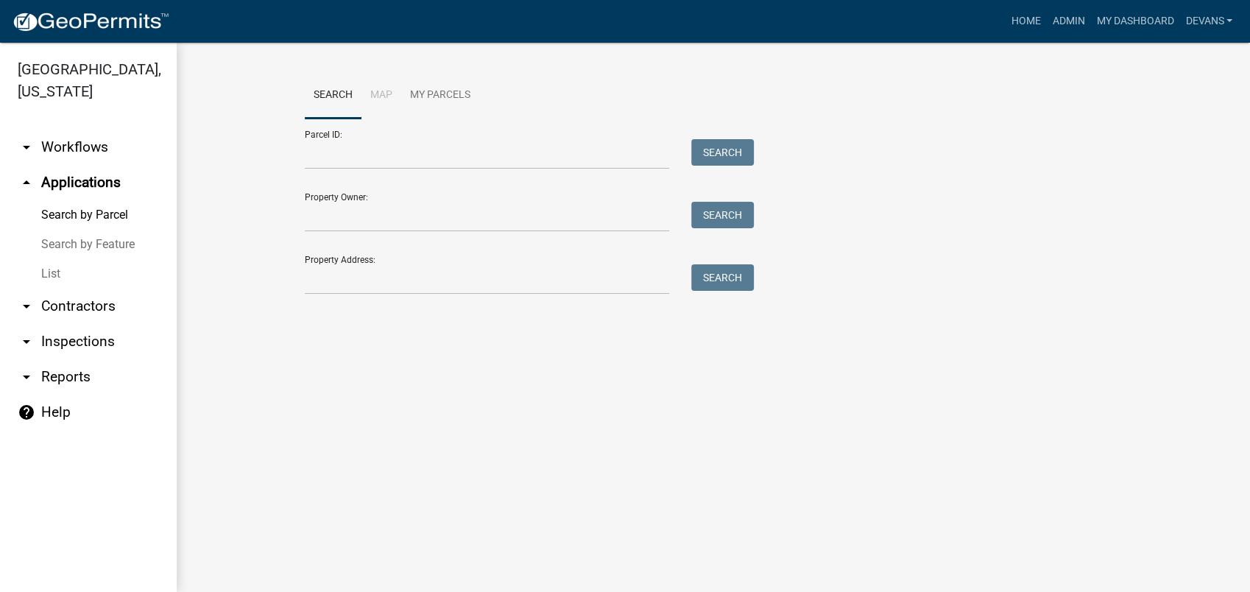
click at [55, 273] on link "List" at bounding box center [88, 273] width 177 height 29
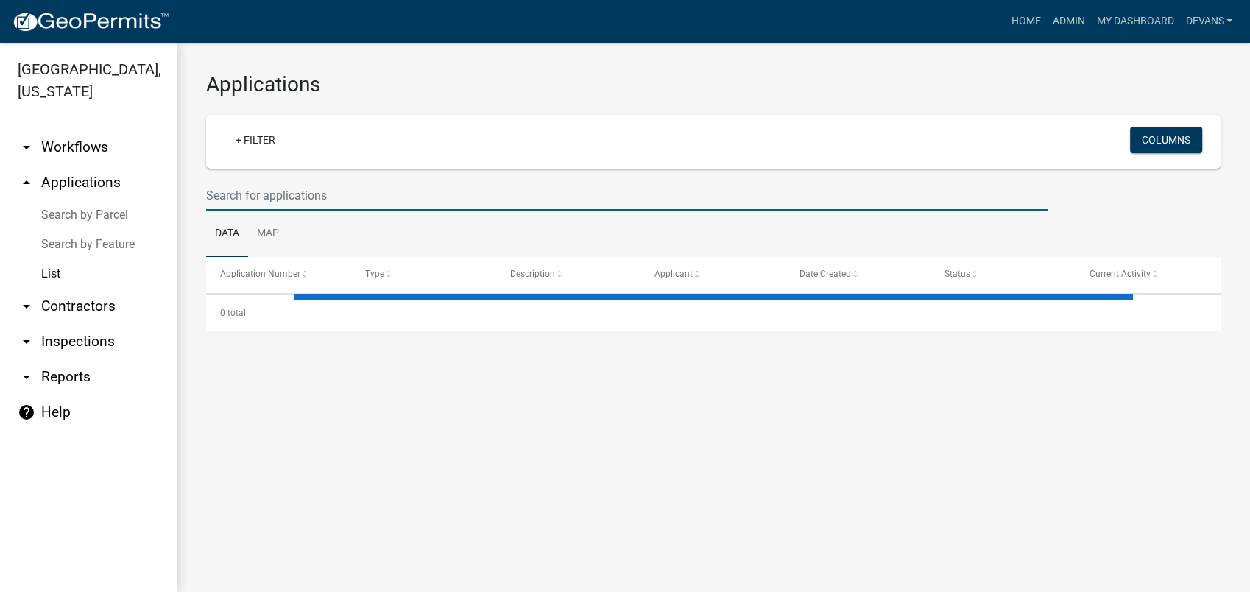
click at [253, 189] on input "text" at bounding box center [626, 195] width 841 height 30
select select "1: 25"
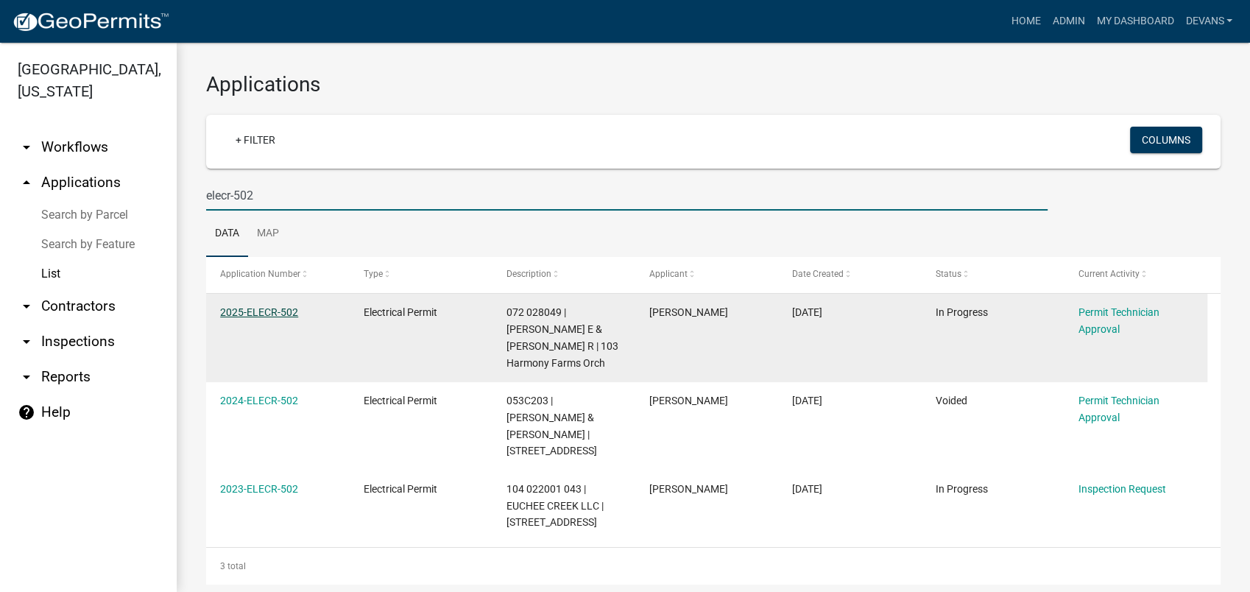
type input "elecr-502"
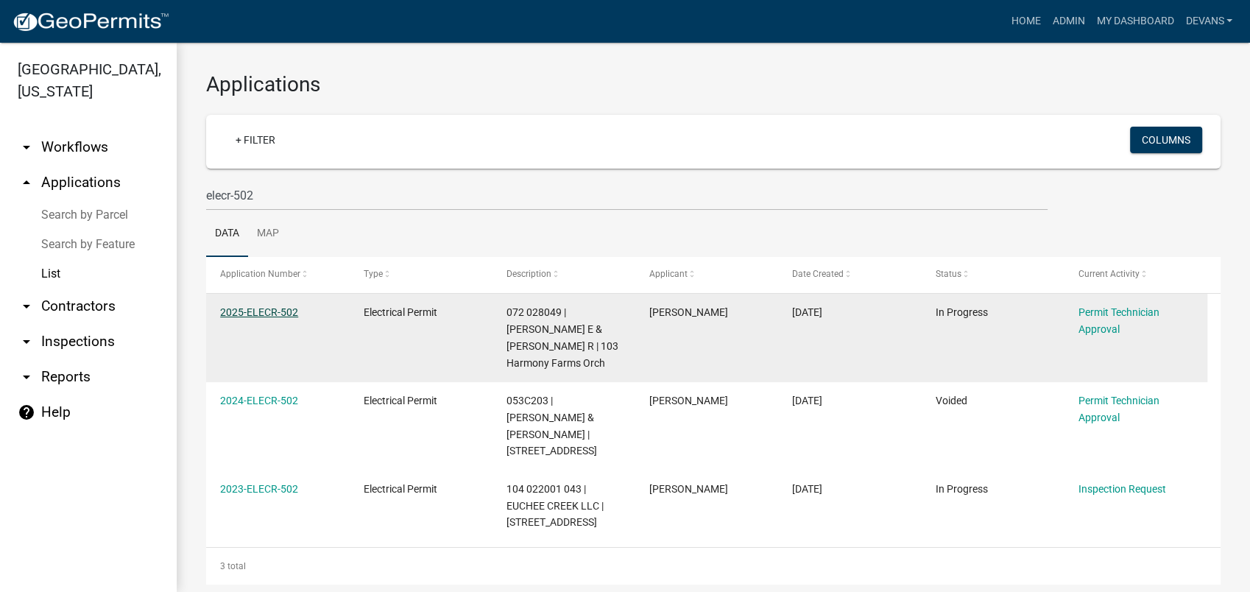
click at [244, 313] on link "2025-ELECR-502" at bounding box center [259, 312] width 78 height 12
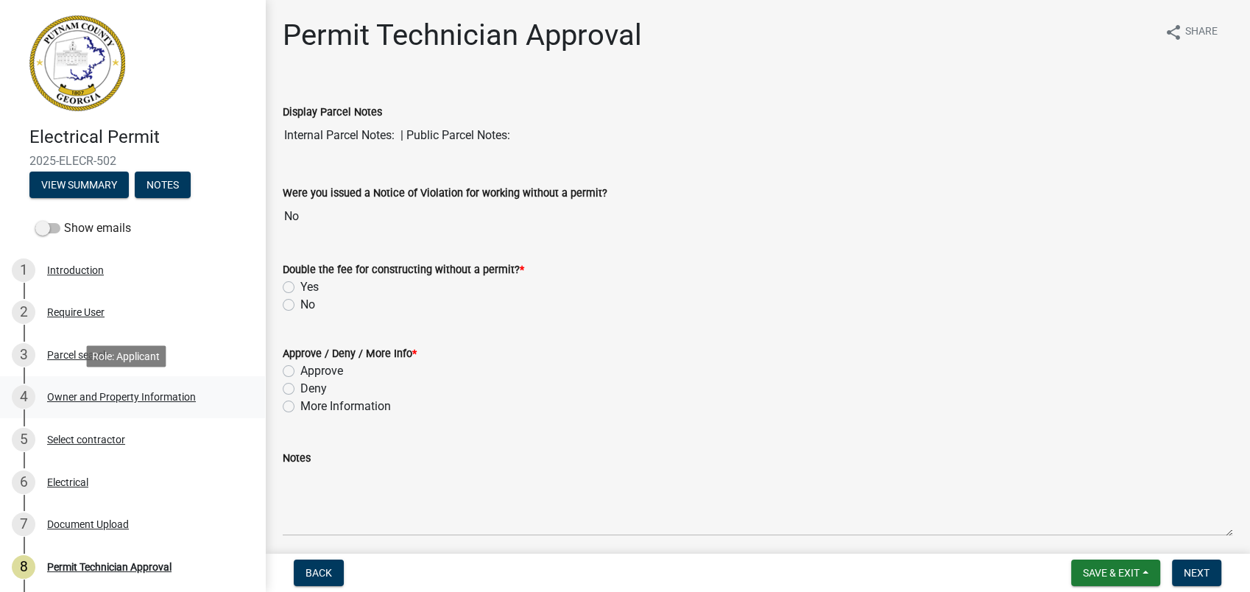
click at [121, 397] on div "Owner and Property Information" at bounding box center [121, 397] width 149 height 10
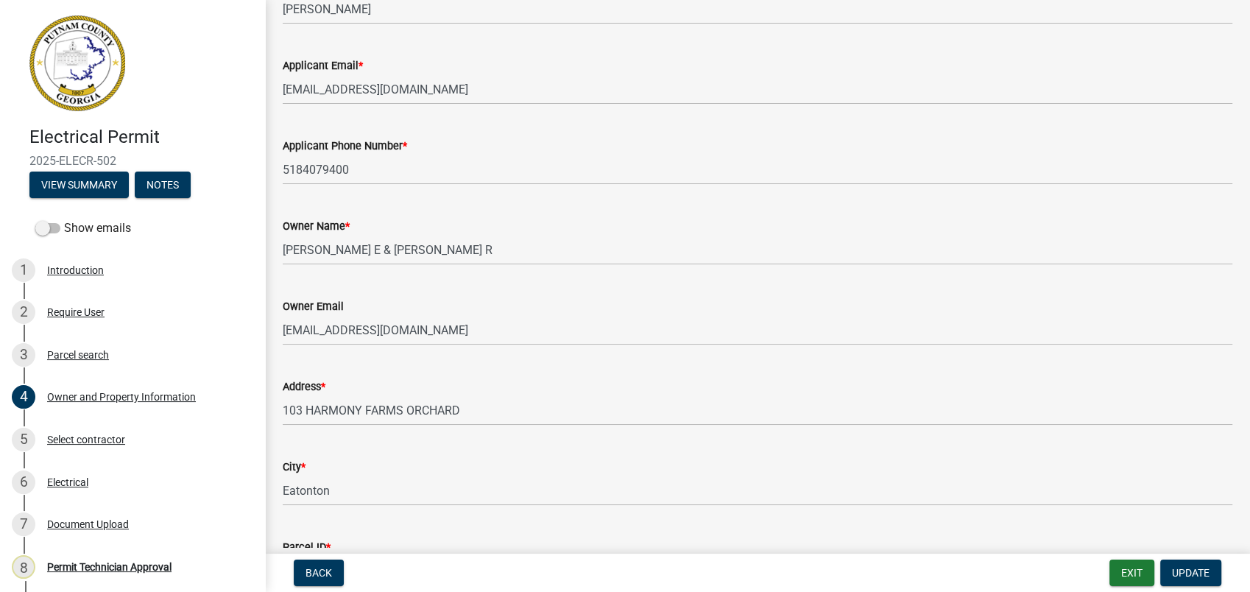
scroll to position [82, 0]
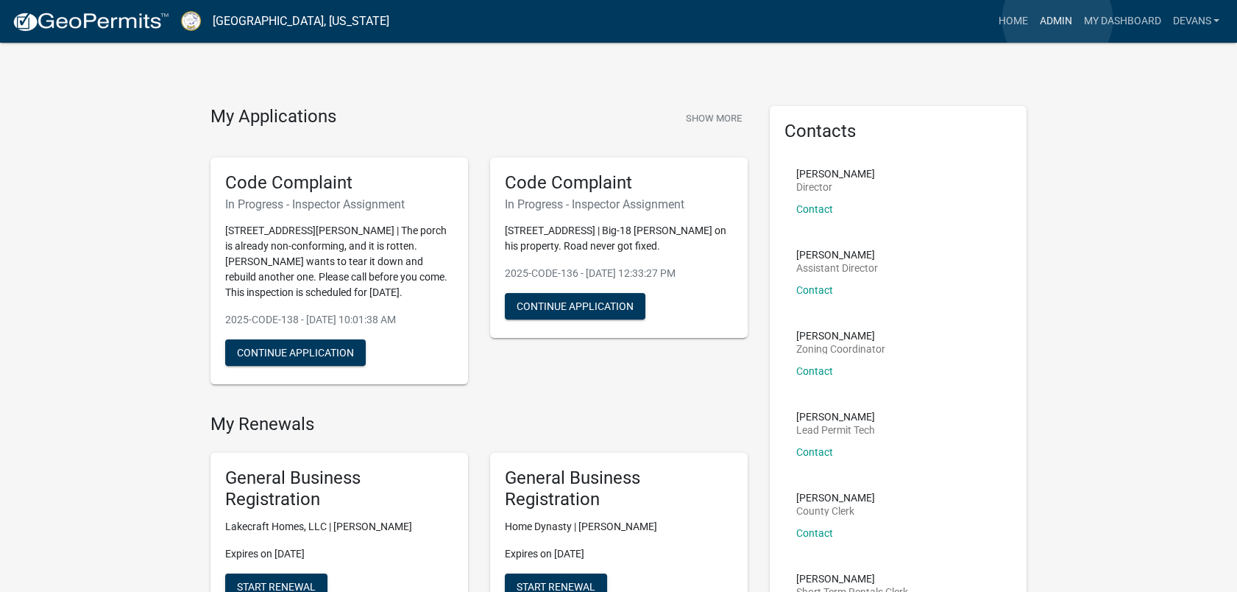
click at [1058, 19] on link "Admin" at bounding box center [1055, 21] width 44 height 28
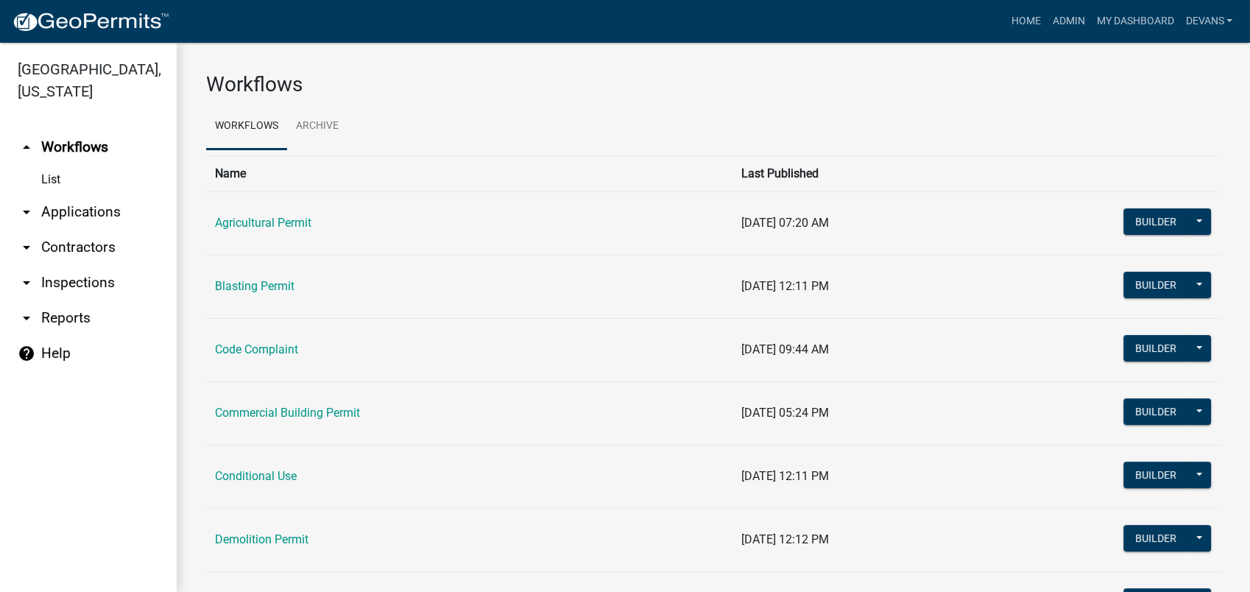
click at [59, 208] on link "arrow_drop_down Applications" at bounding box center [88, 211] width 177 height 35
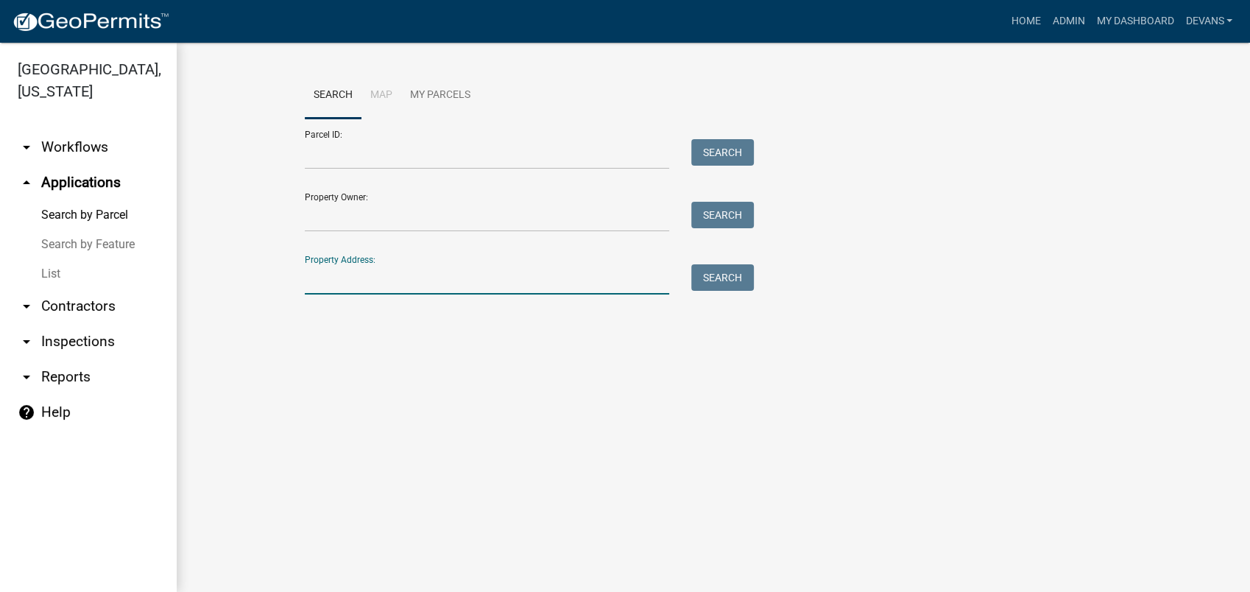
click at [436, 284] on input "Property Address:" at bounding box center [487, 279] width 364 height 30
type input "109 stormy"
click at [735, 277] on button "Search" at bounding box center [722, 277] width 63 height 26
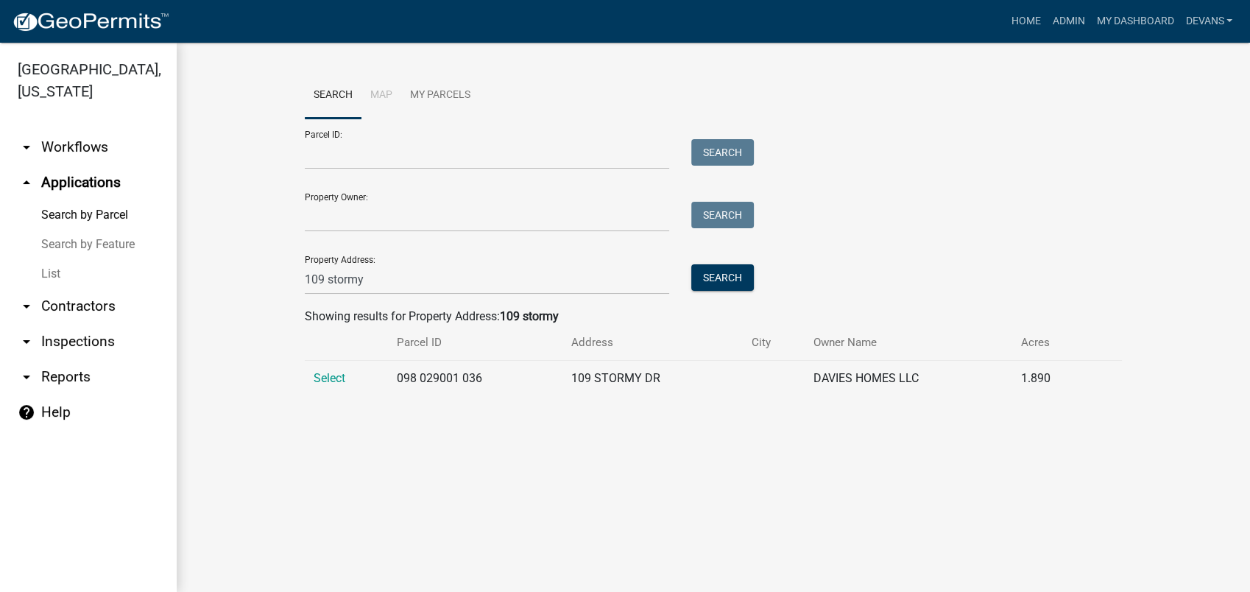
click at [330, 369] on td "Select" at bounding box center [346, 379] width 83 height 36
click at [338, 383] on span "Select" at bounding box center [329, 378] width 32 height 14
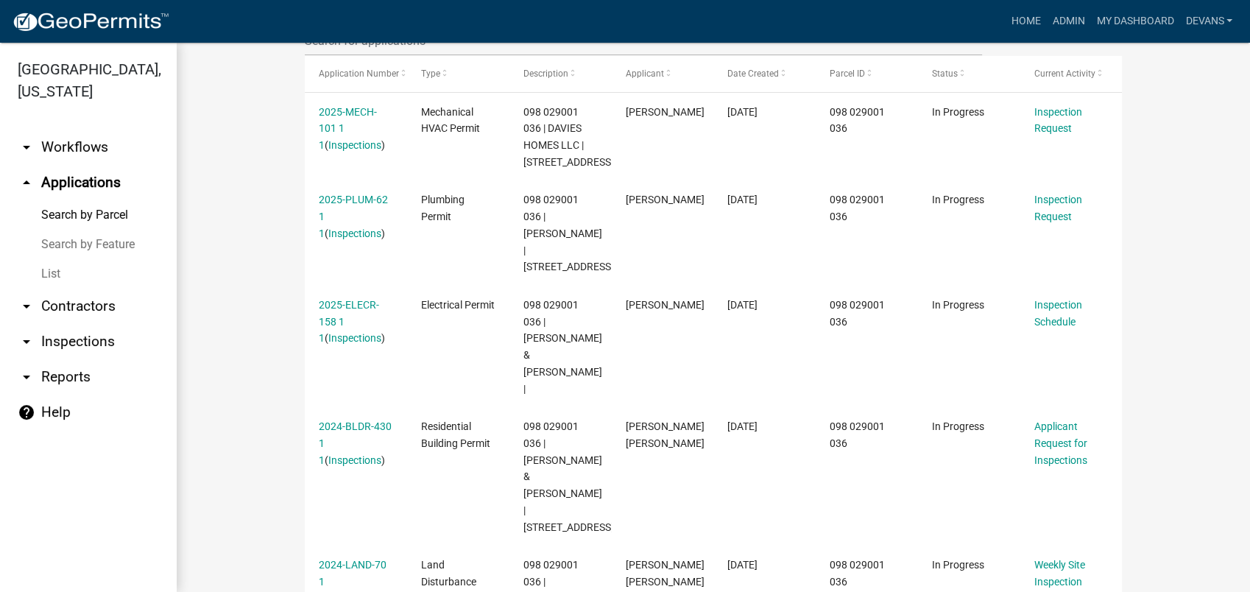
scroll to position [490, 0]
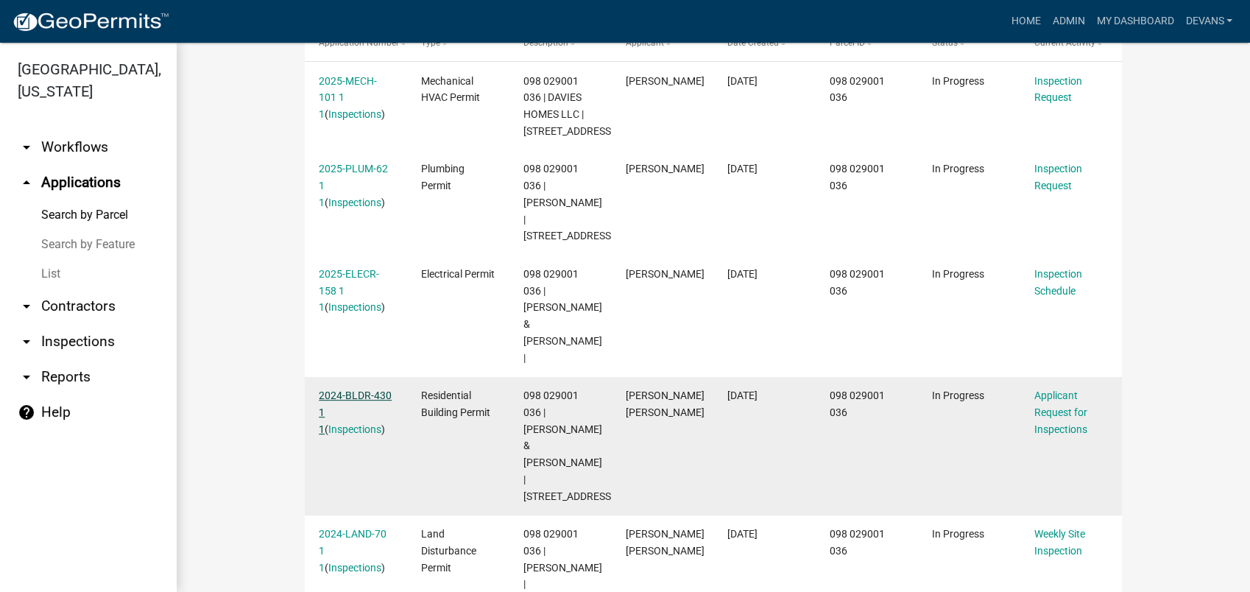
click at [346, 389] on link "2024-BLDR-430 1 1" at bounding box center [355, 412] width 73 height 46
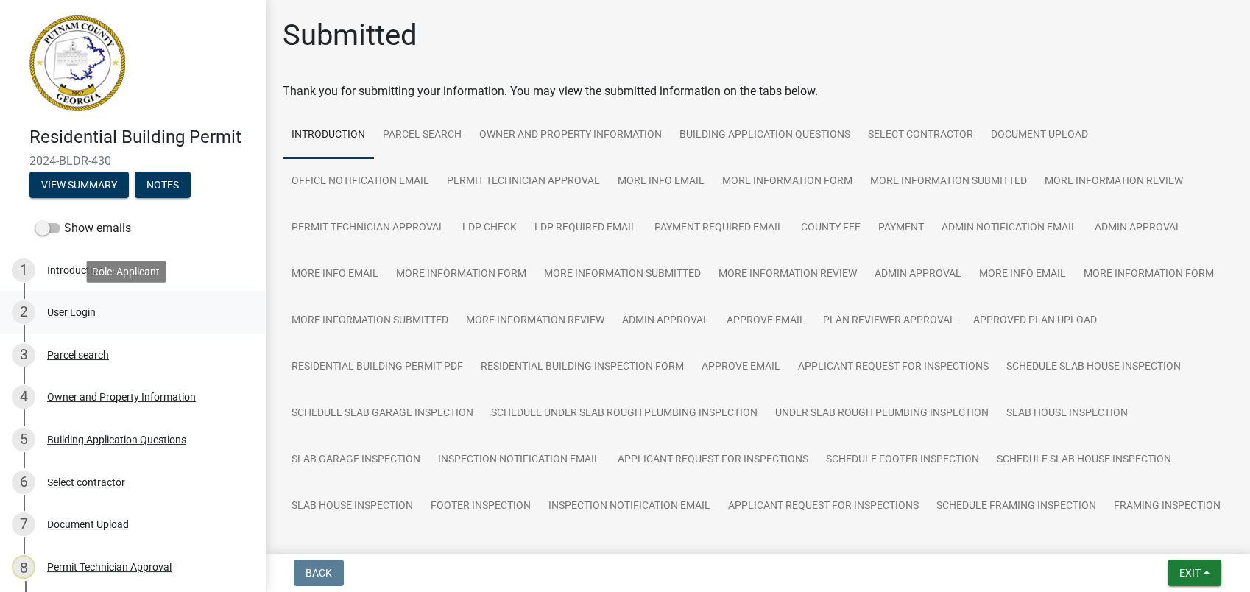
click at [83, 311] on div "User Login" at bounding box center [71, 312] width 49 height 10
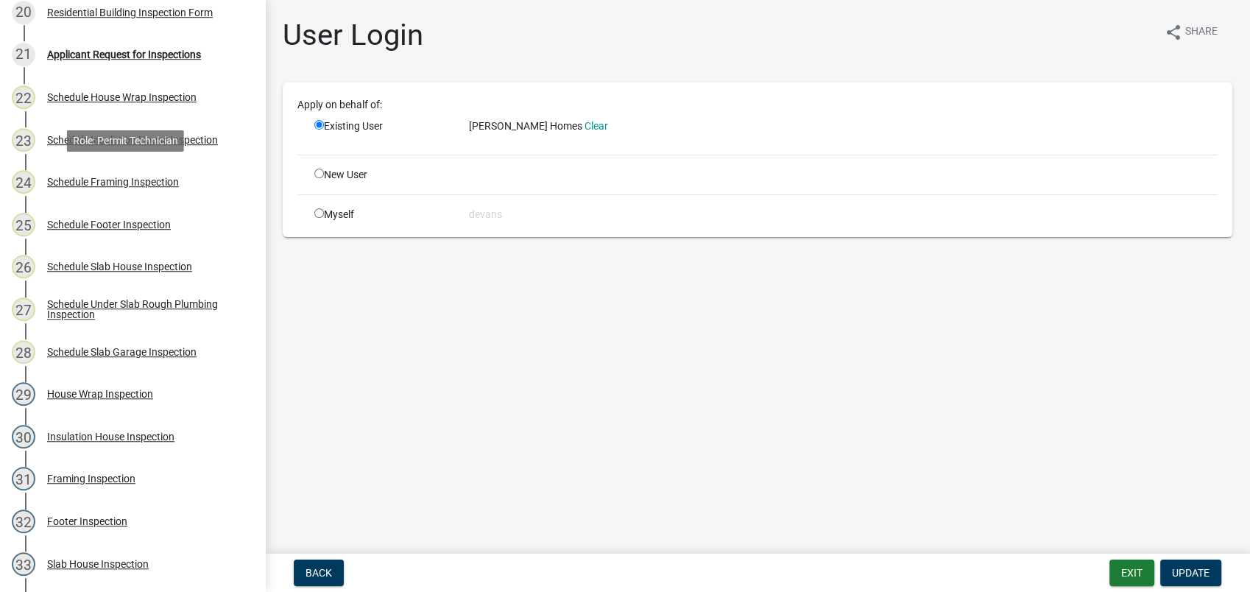
scroll to position [653, 0]
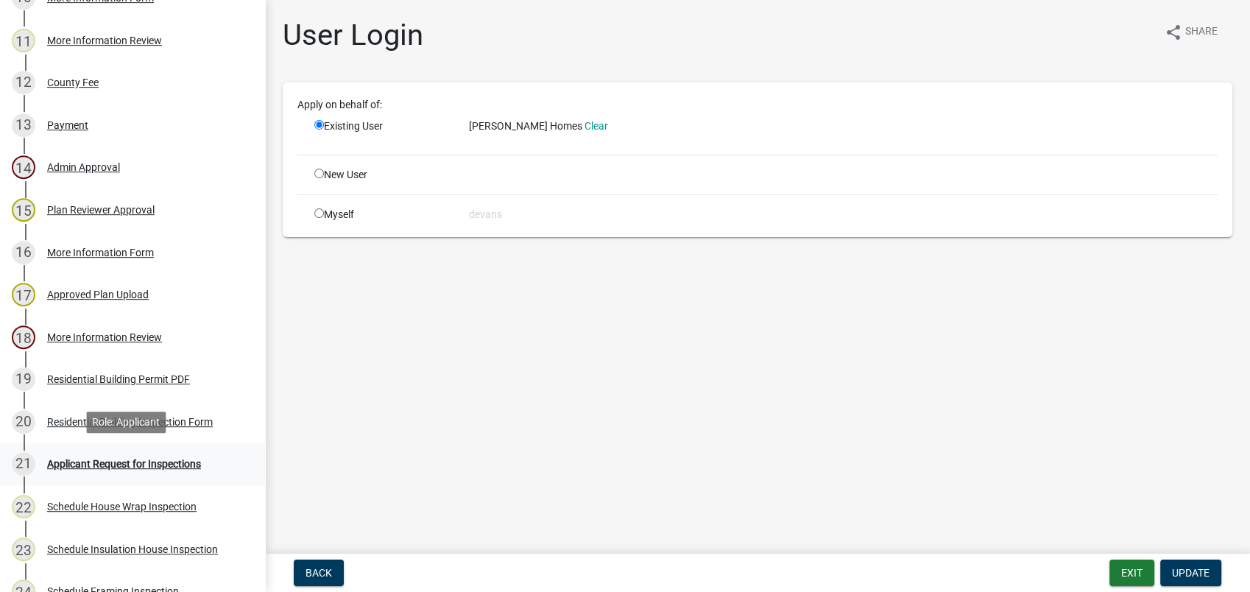
click at [117, 463] on div "Applicant Request for Inspections" at bounding box center [124, 463] width 154 height 10
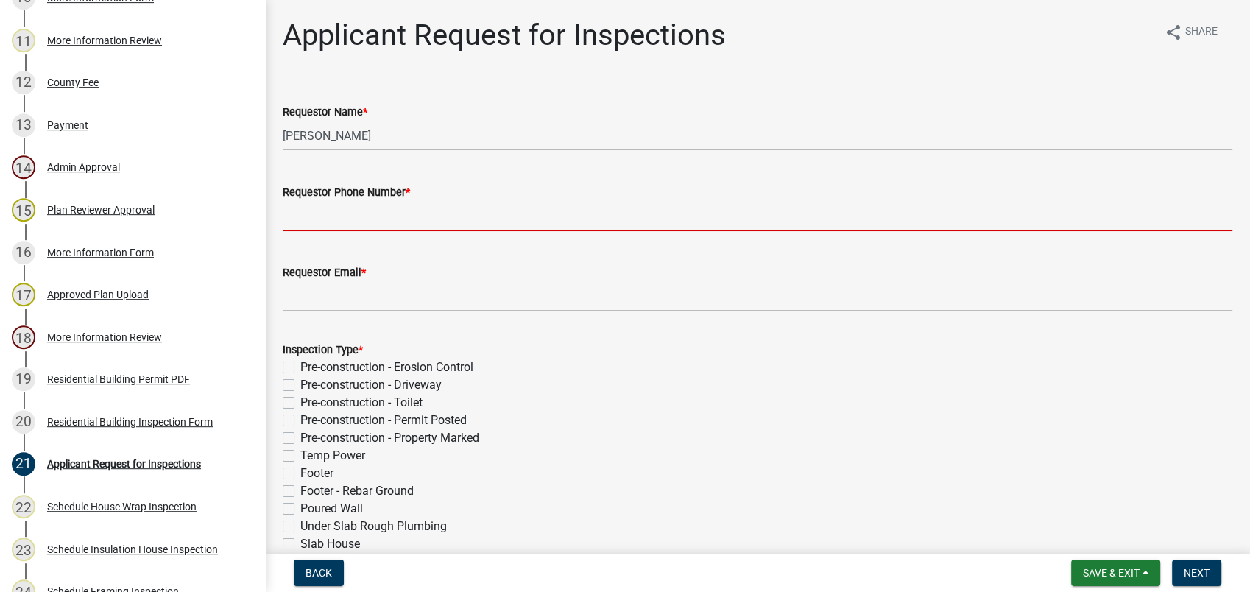
click at [359, 206] on input "Requestor Phone Number *" at bounding box center [757, 216] width 949 height 30
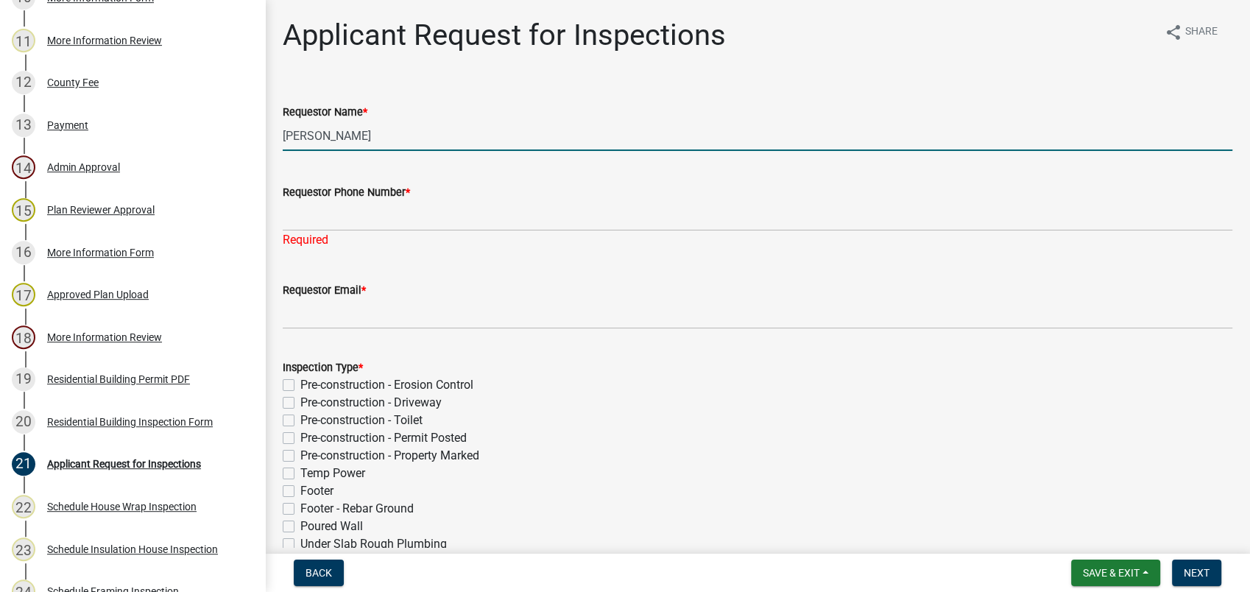
drag, startPoint x: 375, startPoint y: 124, endPoint x: 256, endPoint y: 130, distance: 118.7
click at [256, 130] on div "Residential Building Permit 2024-BLDR-430 View Summary Notes Show emails 1 Intr…" at bounding box center [625, 296] width 1250 height 592
type input "[PERSON_NAME]"
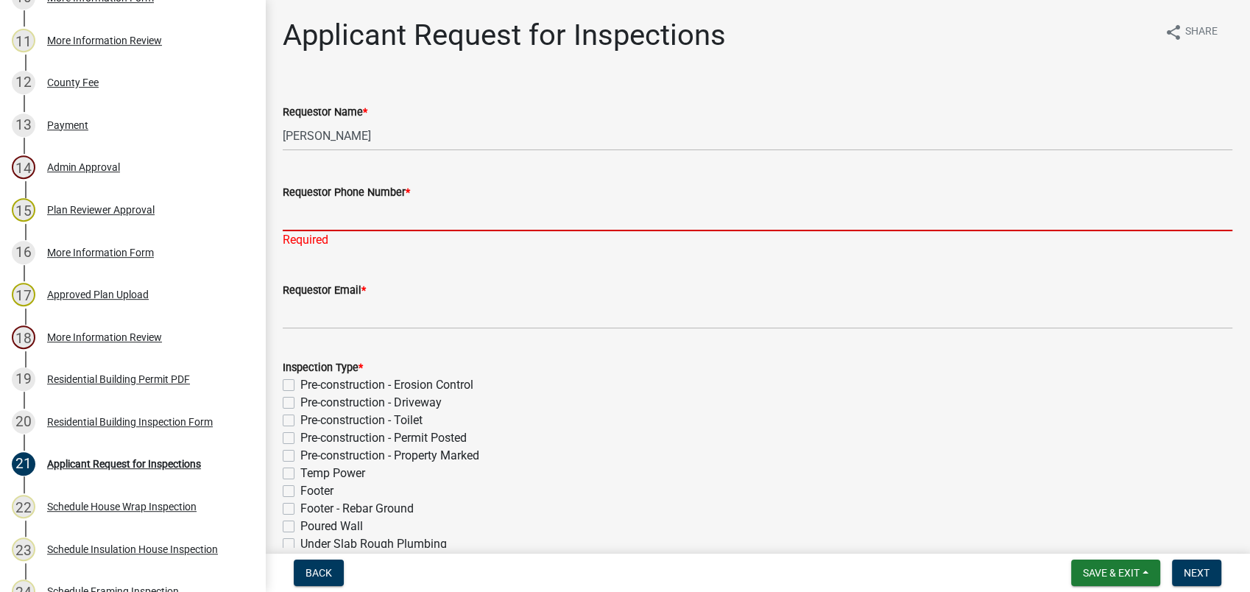
click at [323, 214] on input "Requestor Phone Number *" at bounding box center [757, 216] width 949 height 30
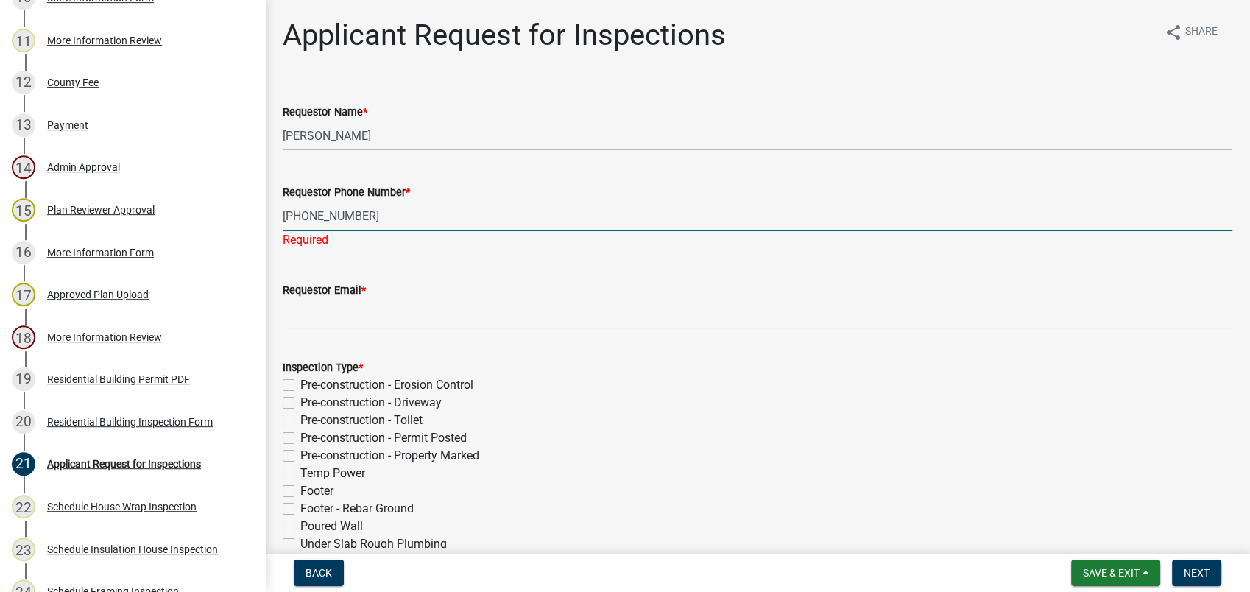
type input "[PHONE_NUMBER]"
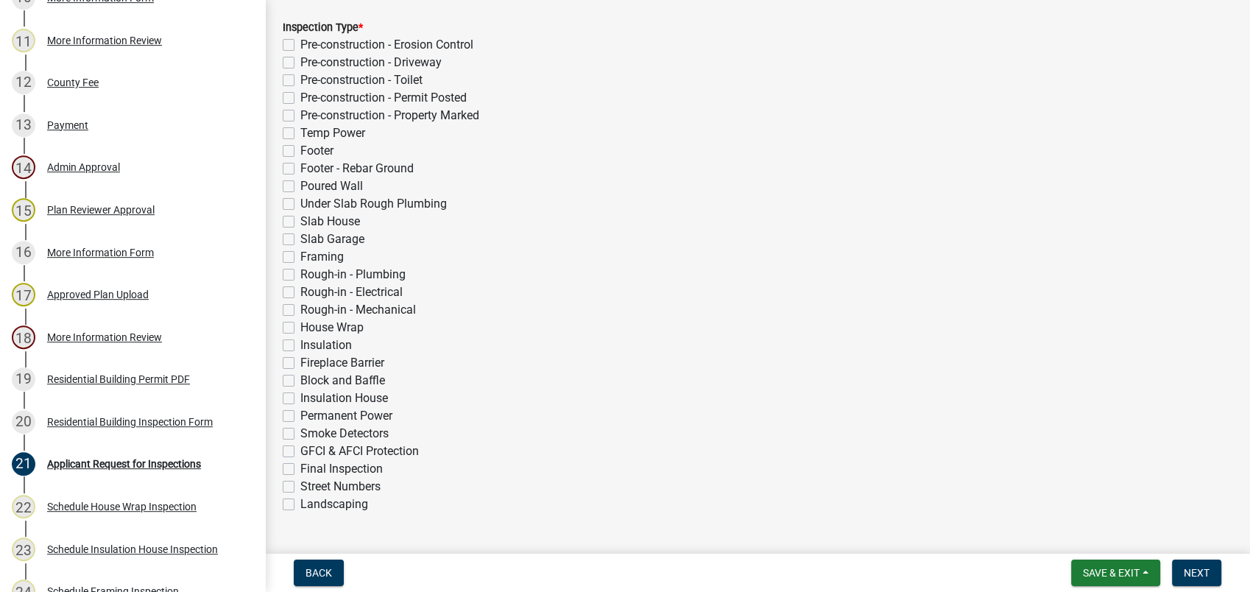
scroll to position [327, 0]
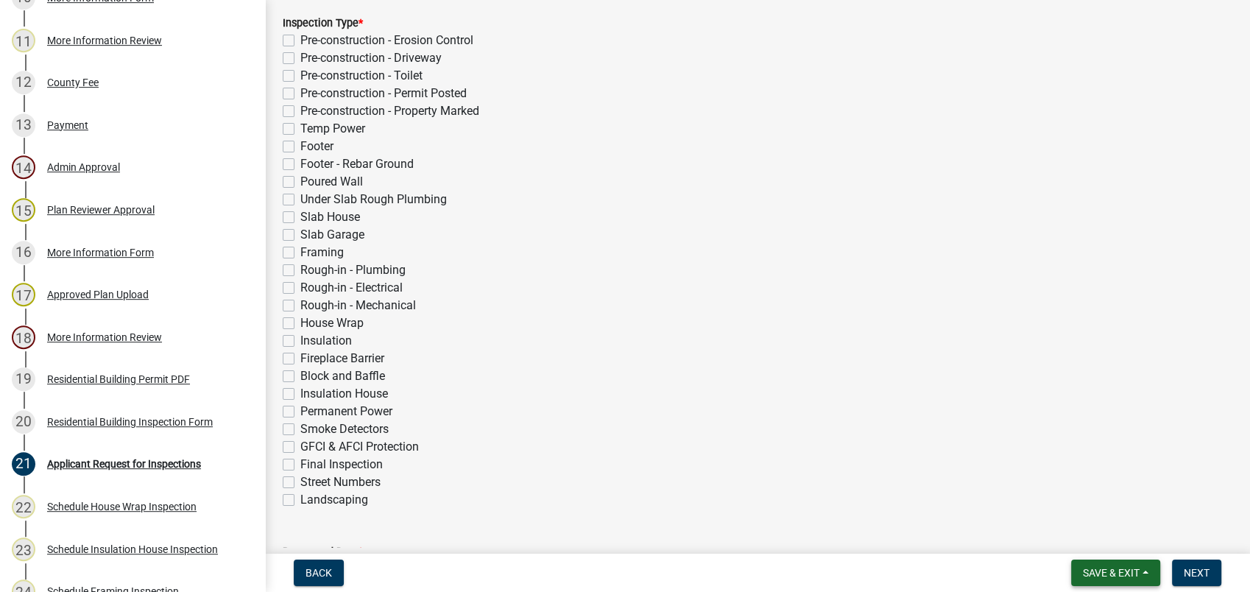
type input "[EMAIL_ADDRESS][DOMAIN_NAME]"
click at [1105, 575] on span "Save & Exit" at bounding box center [1111, 573] width 57 height 12
click at [1083, 495] on button "Save" at bounding box center [1101, 498] width 118 height 35
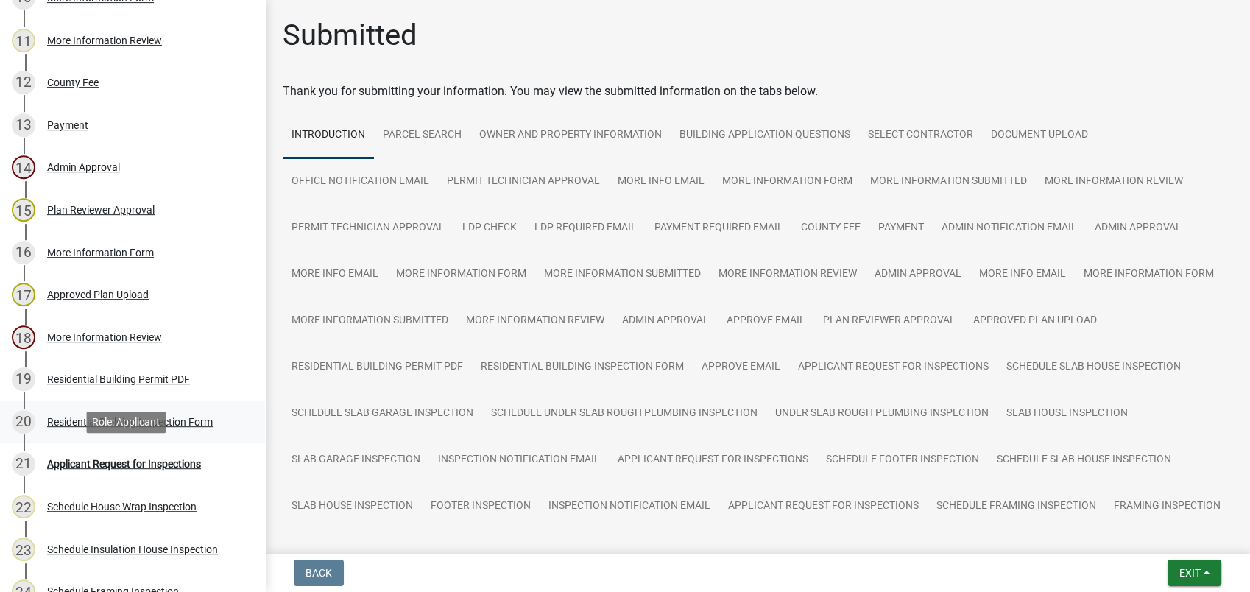
drag, startPoint x: 131, startPoint y: 461, endPoint x: 134, endPoint y: 439, distance: 21.5
click at [131, 460] on div "Applicant Request for Inspections" at bounding box center [124, 463] width 154 height 10
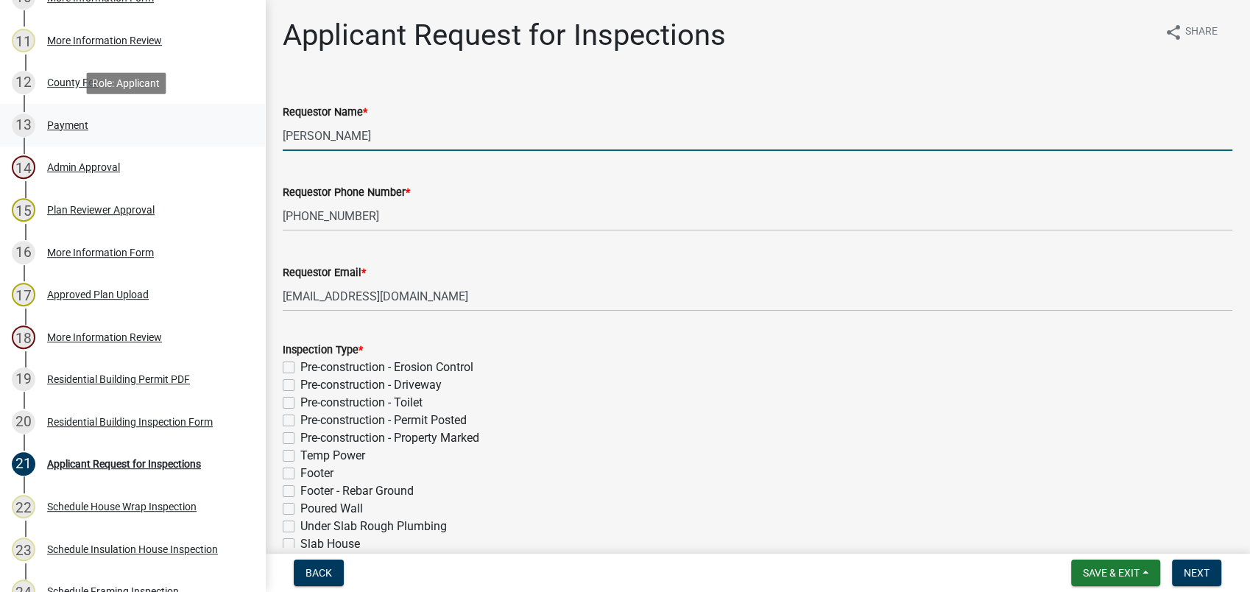
drag, startPoint x: 436, startPoint y: 138, endPoint x: 65, endPoint y: 129, distance: 370.3
click at [85, 130] on div "Residential Building Permit 2024-BLDR-430 View Summary Notes Show emails 1 Intr…" at bounding box center [625, 296] width 1250 height 592
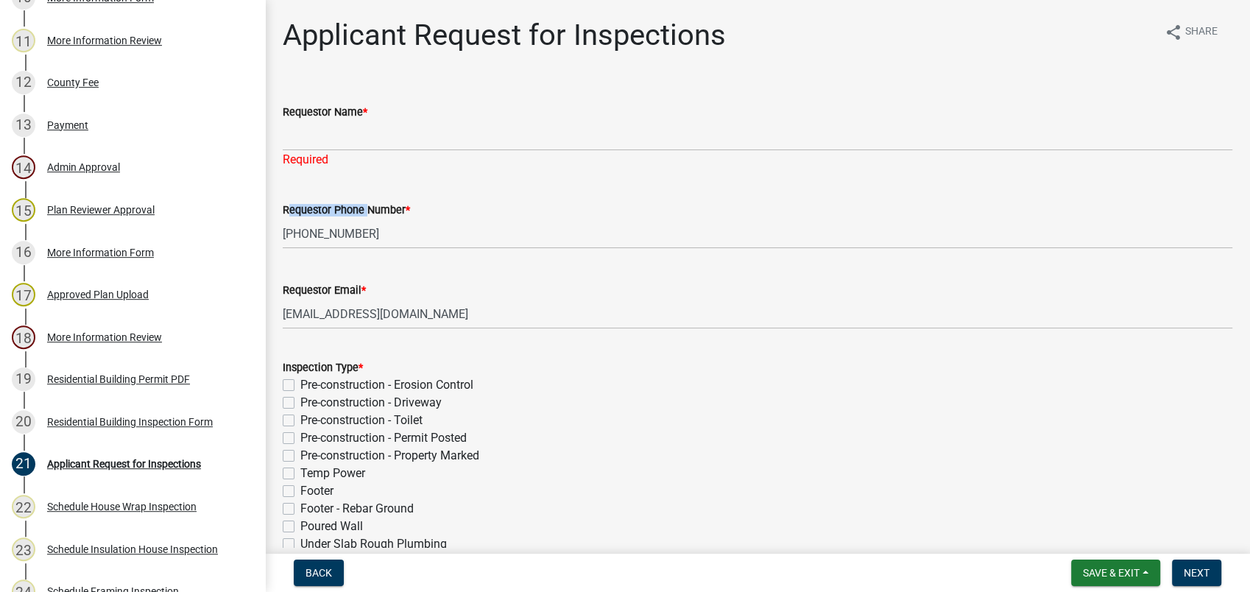
drag, startPoint x: 381, startPoint y: 193, endPoint x: 363, endPoint y: 209, distance: 24.5
click at [363, 209] on label "Requestor Phone Number *" at bounding box center [346, 210] width 127 height 10
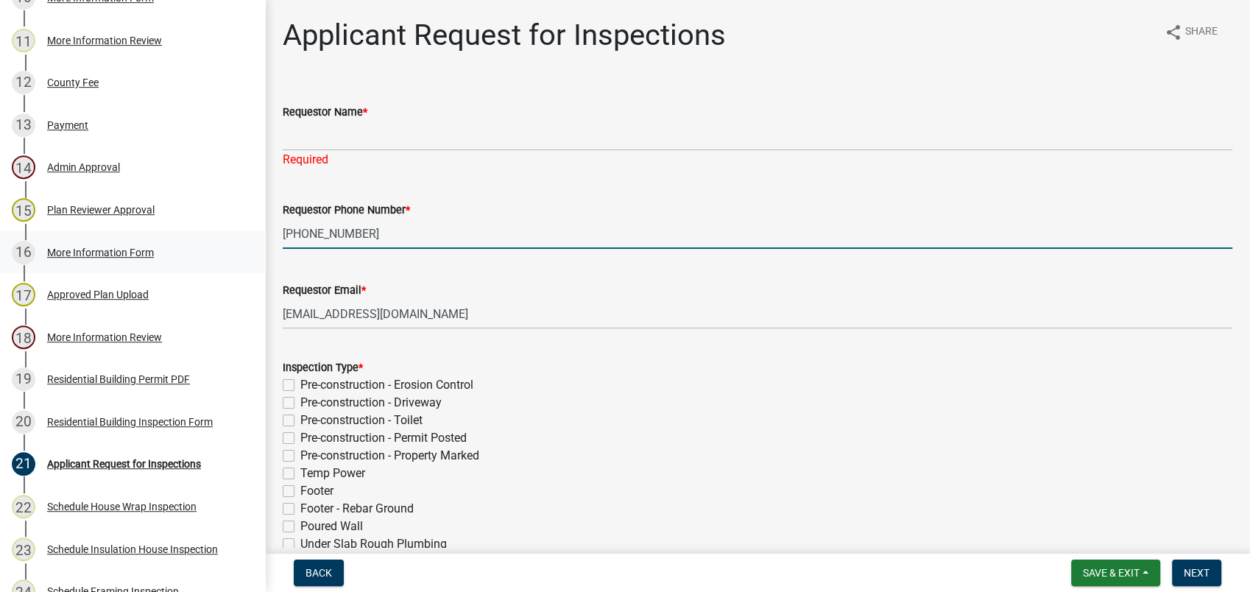
drag, startPoint x: 363, startPoint y: 209, endPoint x: 239, endPoint y: 230, distance: 125.3
click at [241, 230] on div "Residential Building Permit 2024-BLDR-430 View Summary Notes Show emails 1 Intr…" at bounding box center [625, 296] width 1250 height 592
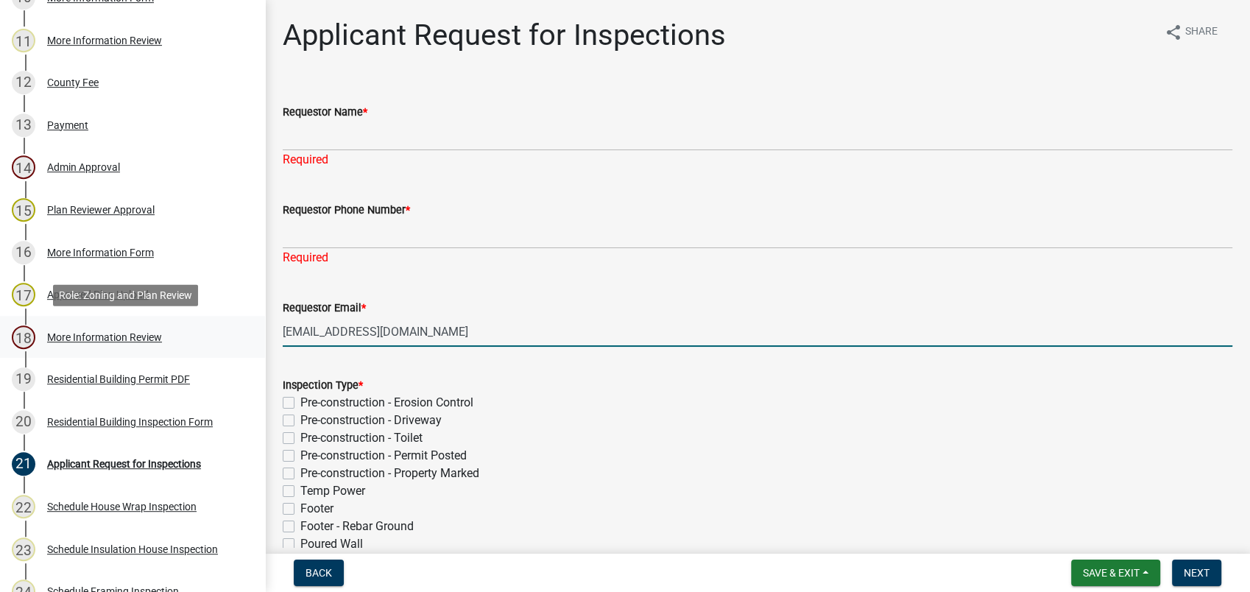
drag, startPoint x: 450, startPoint y: 319, endPoint x: 227, endPoint y: 325, distance: 223.1
click at [227, 325] on div "Residential Building Permit 2024-BLDR-430 View Summary Notes Show emails 1 Intr…" at bounding box center [625, 296] width 1250 height 592
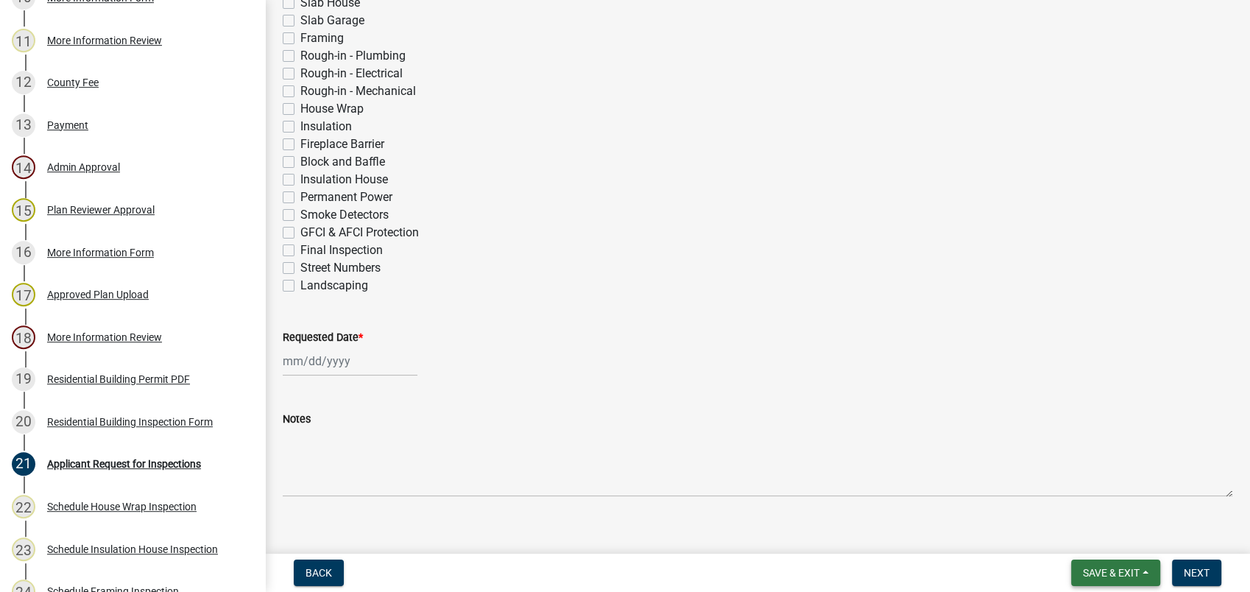
scroll to position [612, 0]
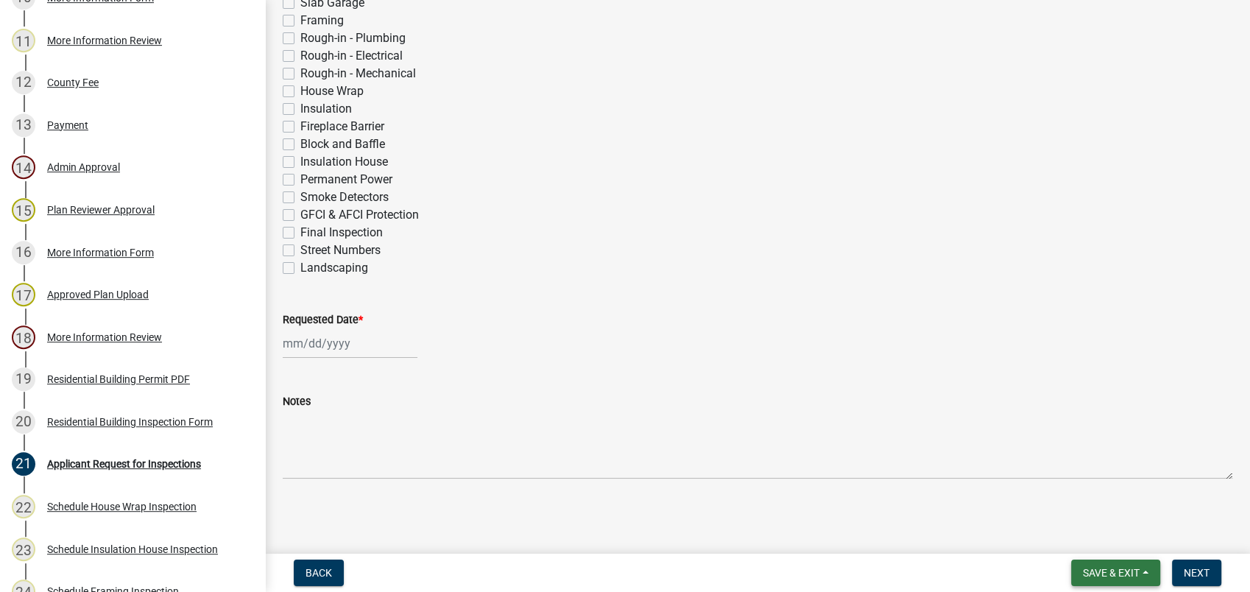
click at [1098, 572] on span "Save & Exit" at bounding box center [1111, 573] width 57 height 12
click at [1123, 536] on button "Save & Exit" at bounding box center [1101, 534] width 118 height 35
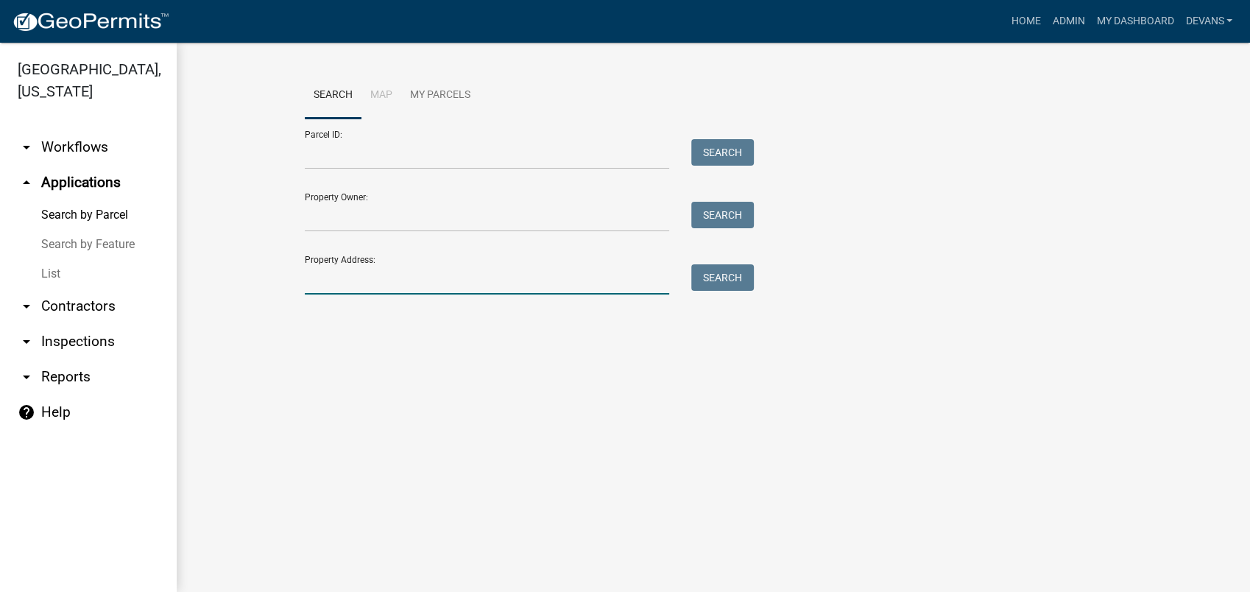
click at [446, 286] on input "Property Address:" at bounding box center [487, 279] width 364 height 30
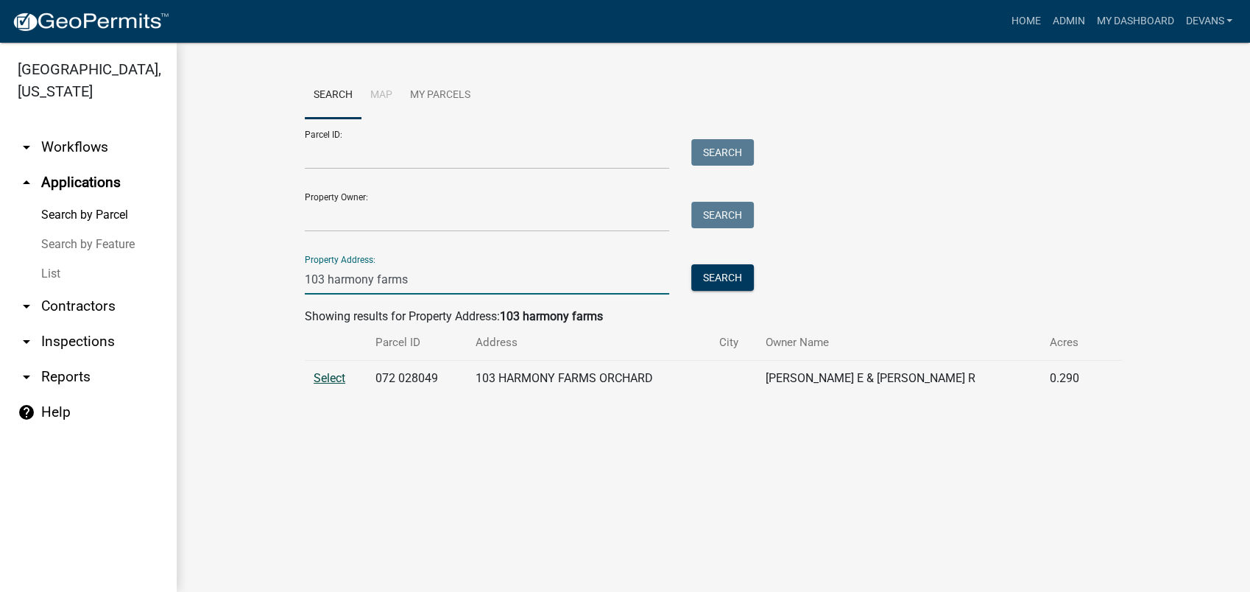
type input "103 harmony farms"
click at [324, 378] on span "Select" at bounding box center [329, 378] width 32 height 14
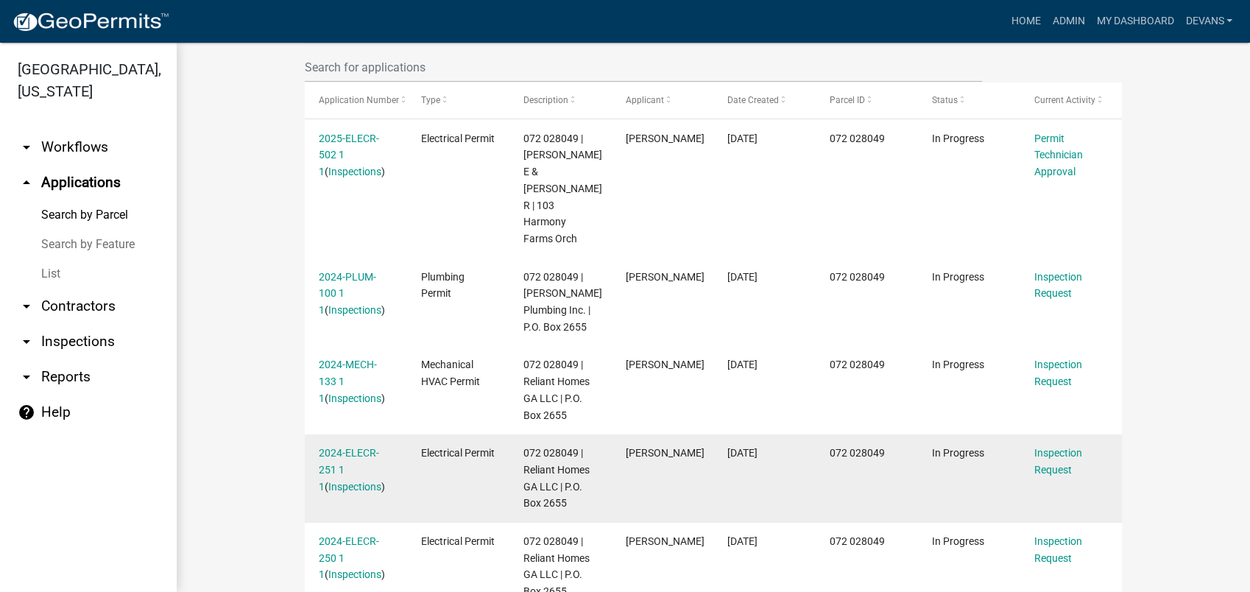
scroll to position [408, 0]
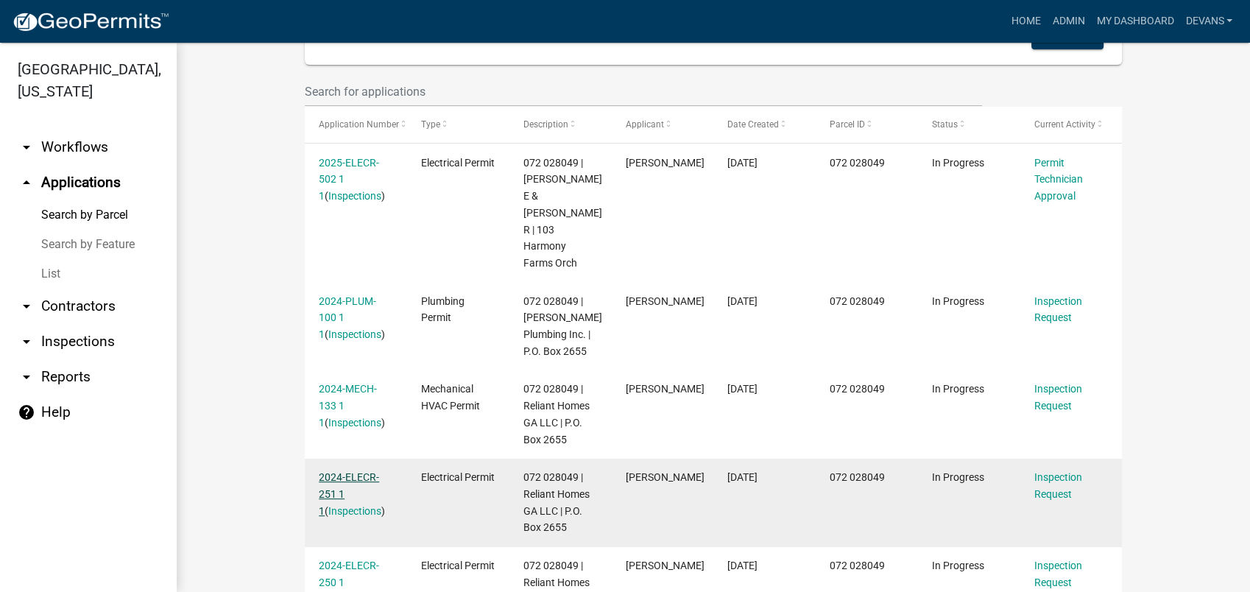
click at [341, 471] on link "2024-ELECR-251 1 1" at bounding box center [349, 494] width 60 height 46
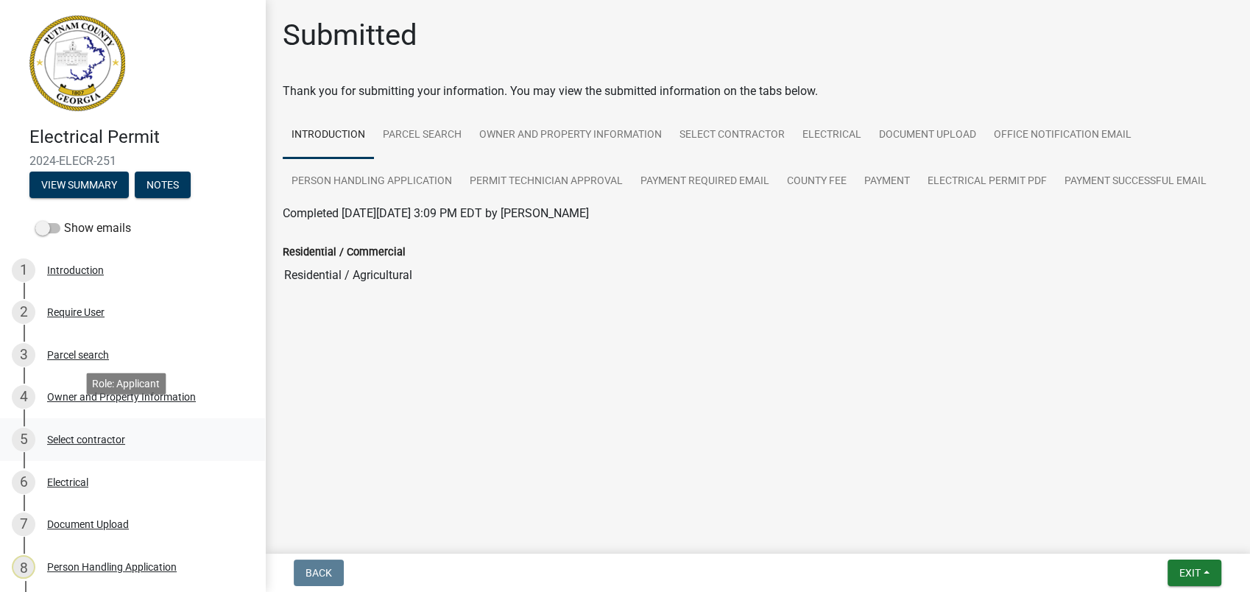
scroll to position [408, 0]
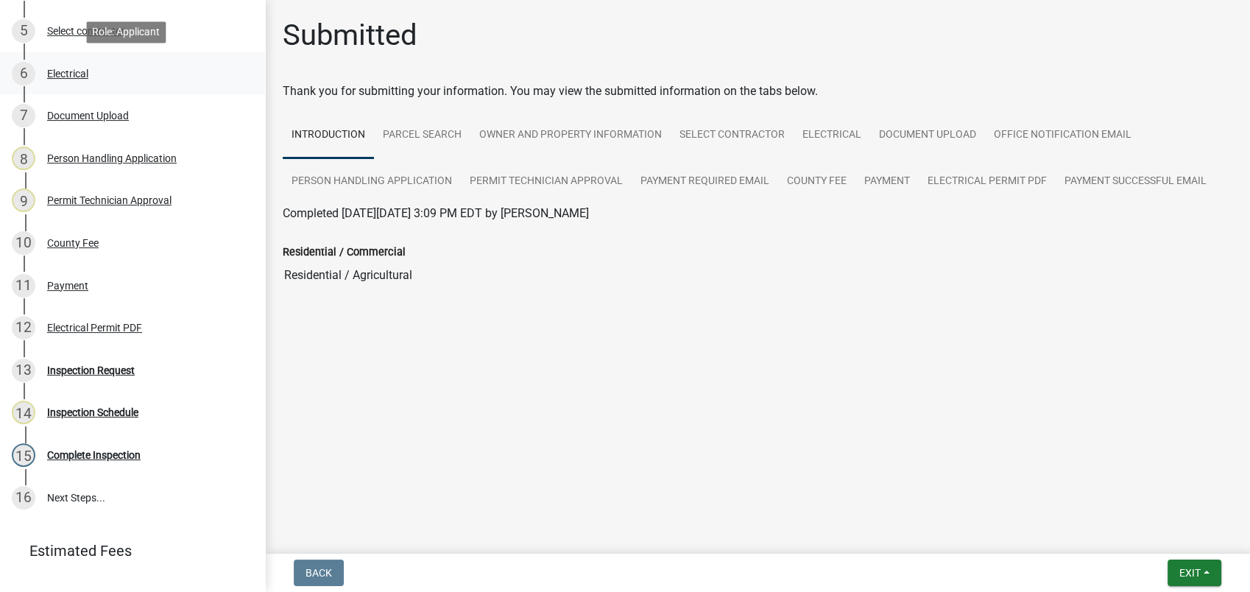
click at [79, 68] on div "Electrical" at bounding box center [67, 73] width 41 height 10
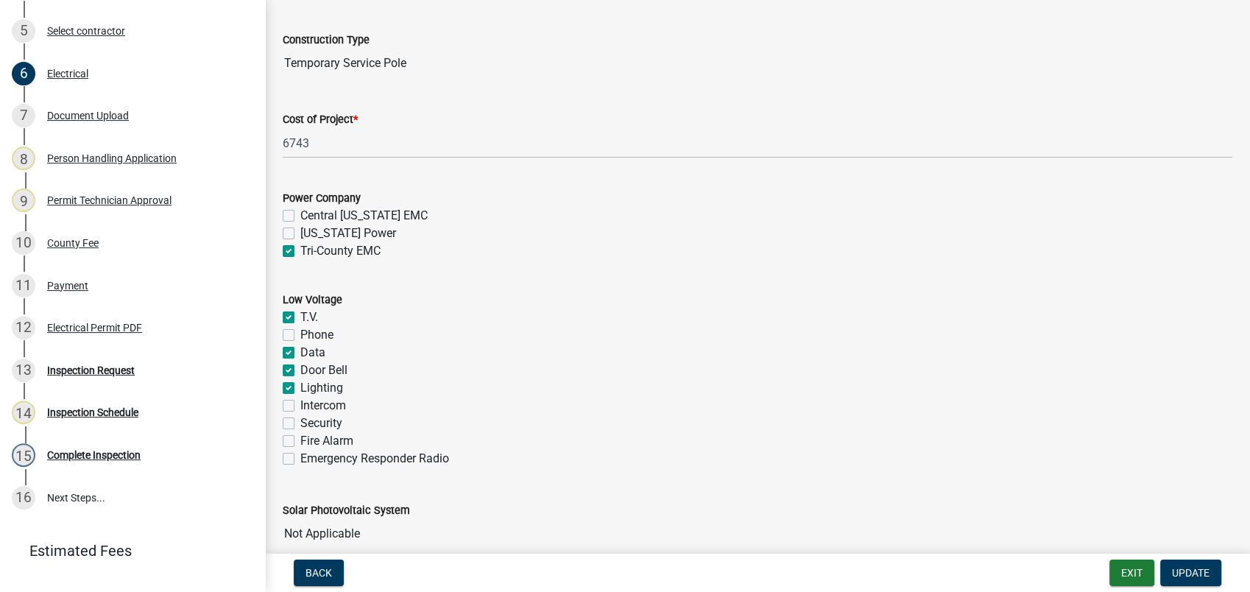
scroll to position [572, 0]
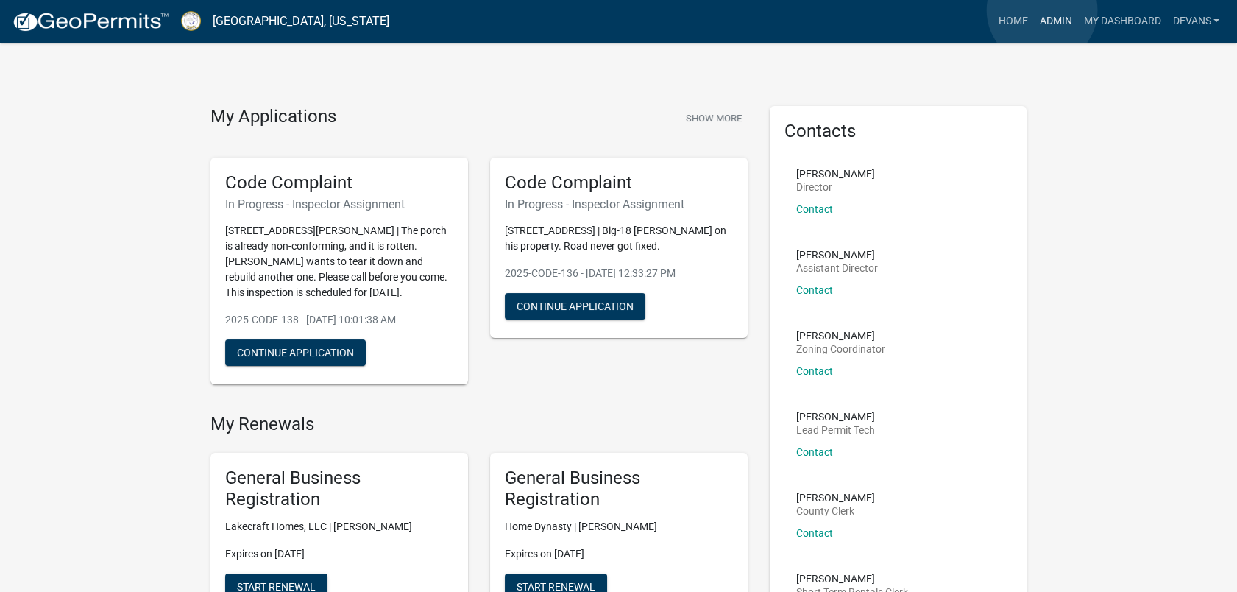
click at [1042, 10] on link "Admin" at bounding box center [1055, 21] width 44 height 28
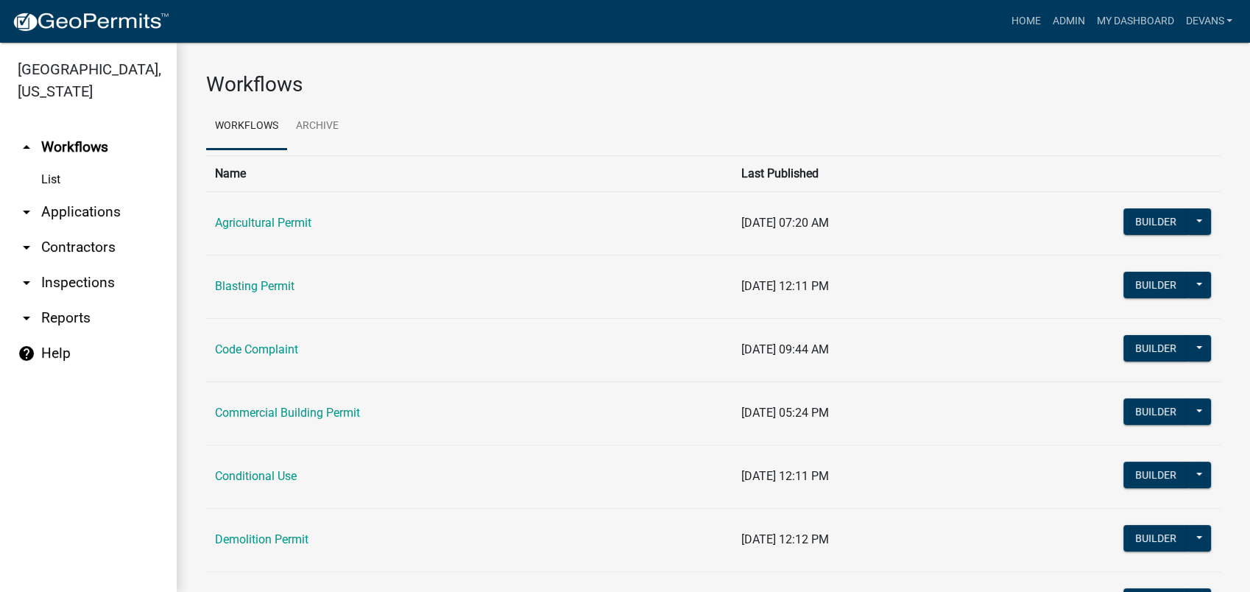
drag, startPoint x: 71, startPoint y: 222, endPoint x: 98, endPoint y: 224, distance: 27.3
click at [71, 222] on link "arrow_drop_down Applications" at bounding box center [88, 211] width 177 height 35
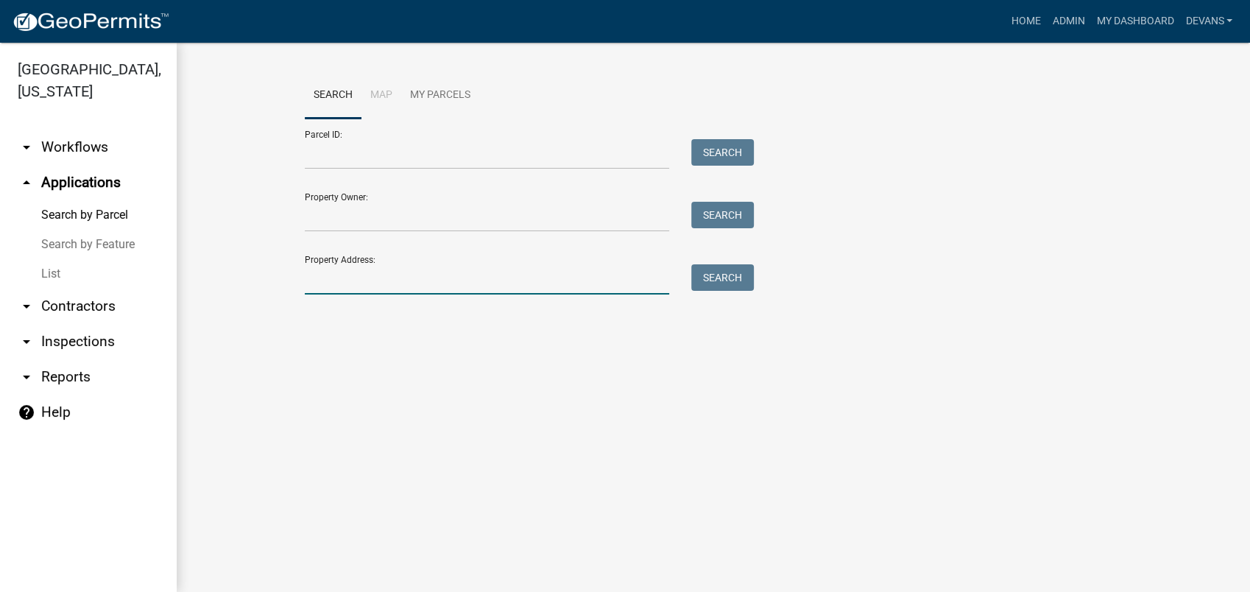
click at [372, 288] on input "Property Address:" at bounding box center [487, 279] width 364 height 30
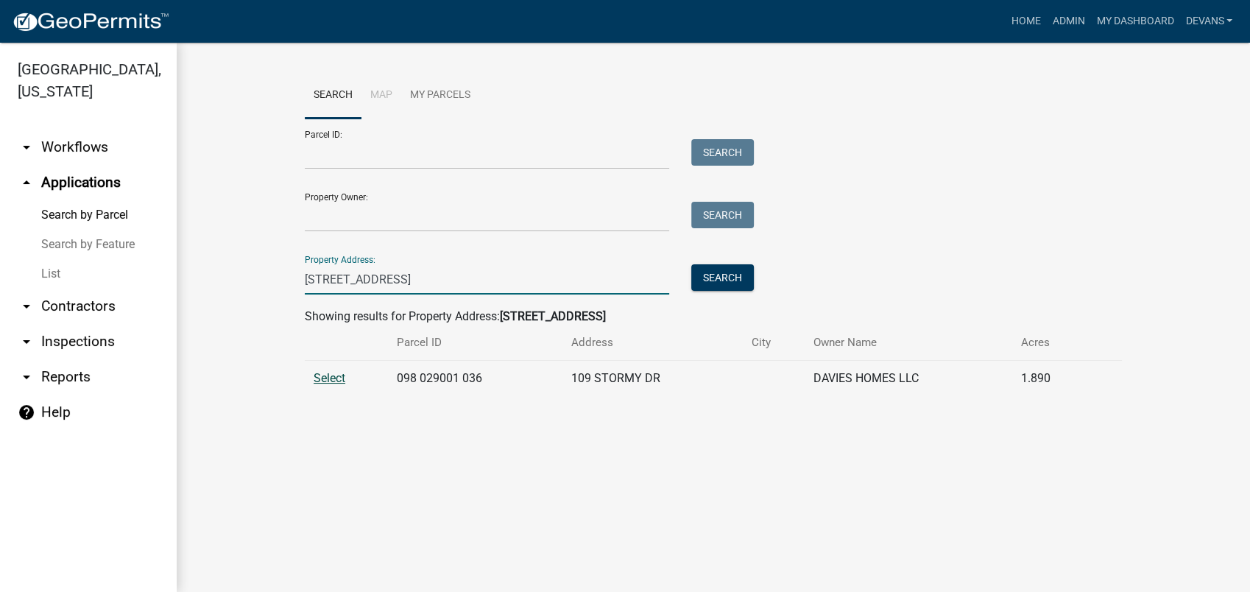
type input "[STREET_ADDRESS]"
click at [319, 375] on span "Select" at bounding box center [329, 378] width 32 height 14
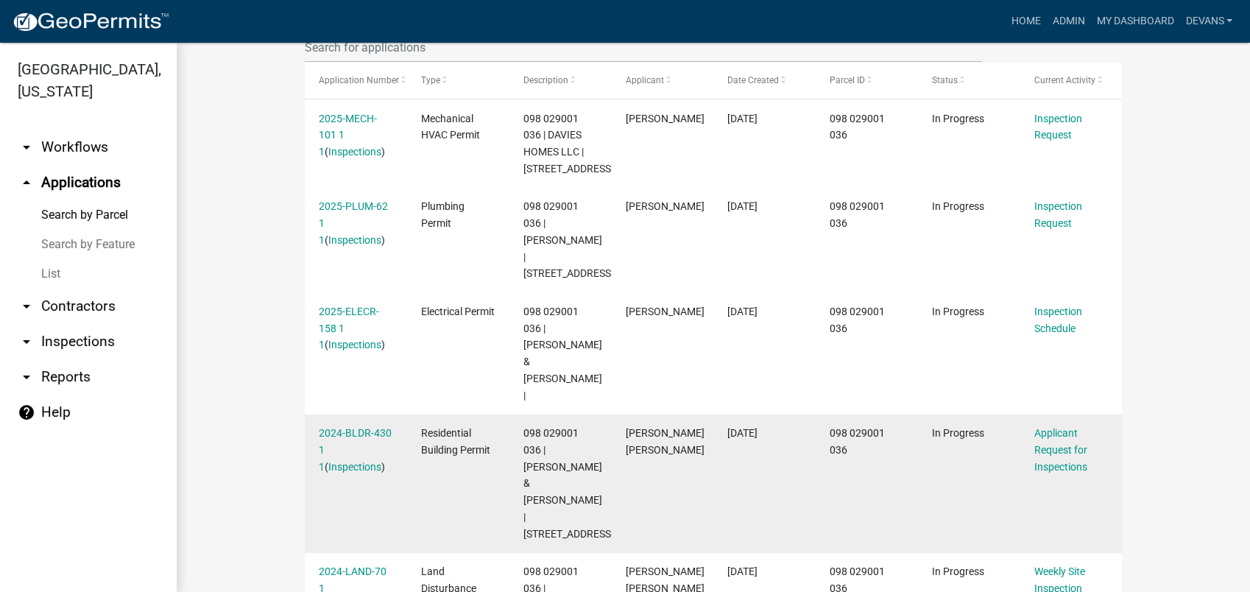
scroll to position [424, 0]
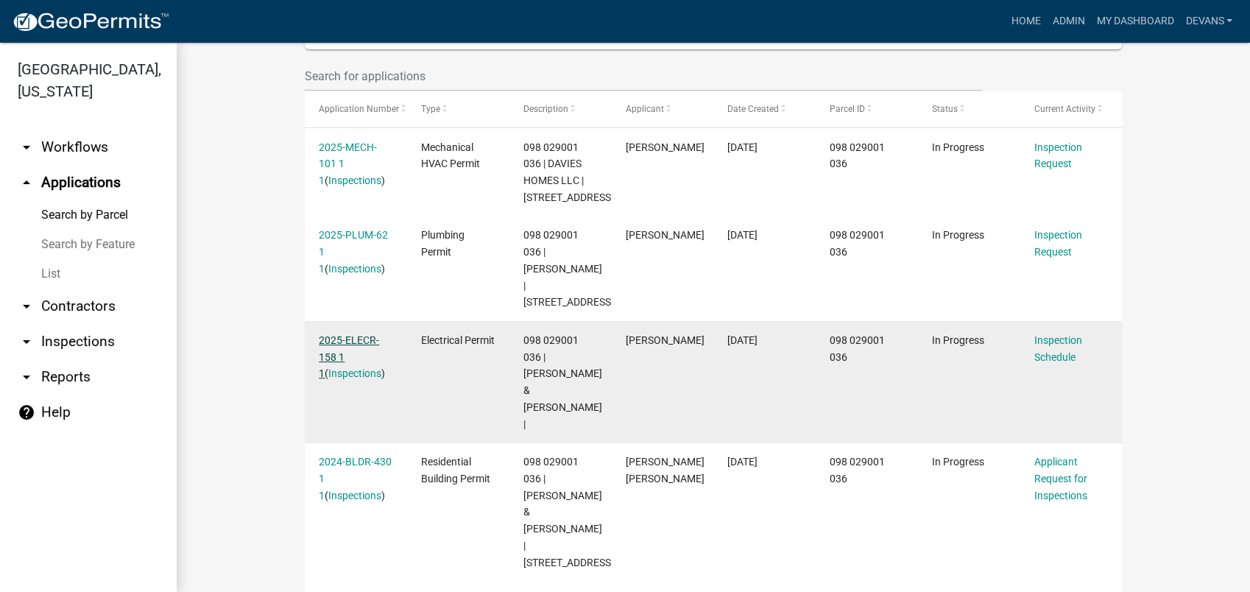
click at [336, 336] on link "2025-ELECR-158 1 1" at bounding box center [349, 357] width 60 height 46
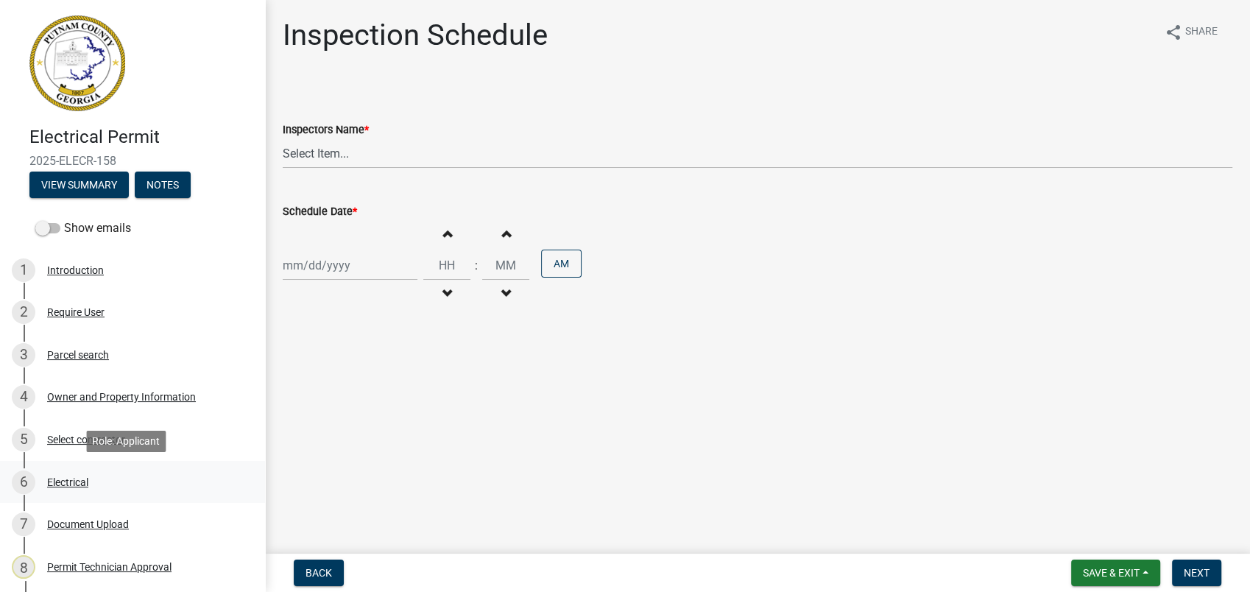
click at [71, 473] on div "6 Electrical" at bounding box center [127, 482] width 230 height 24
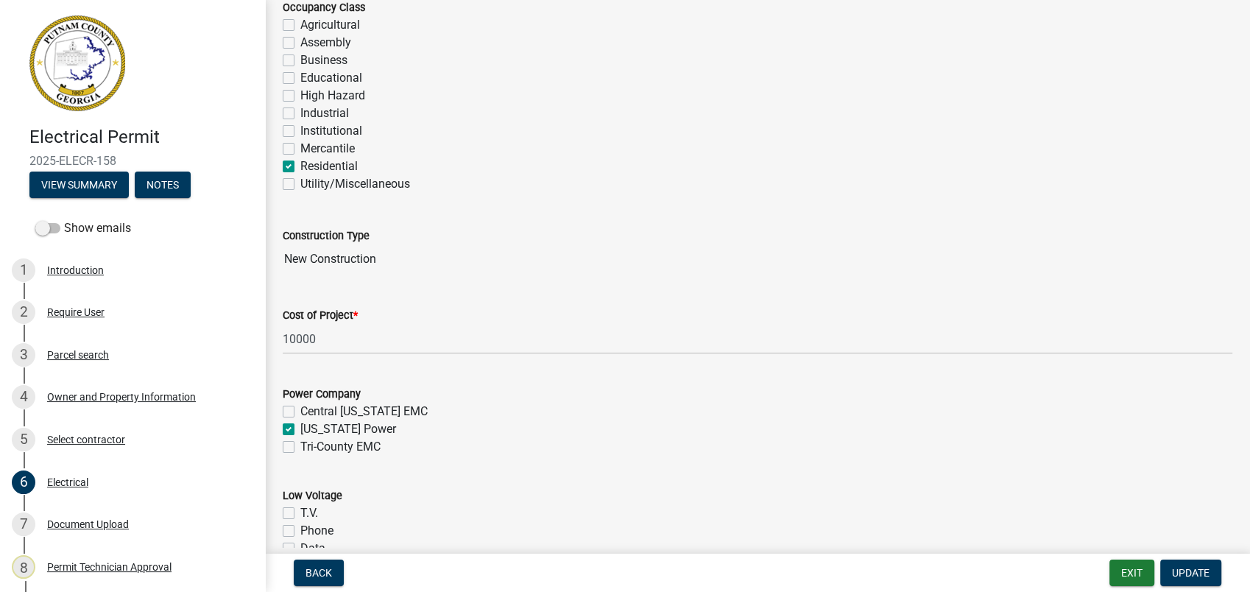
scroll to position [327, 0]
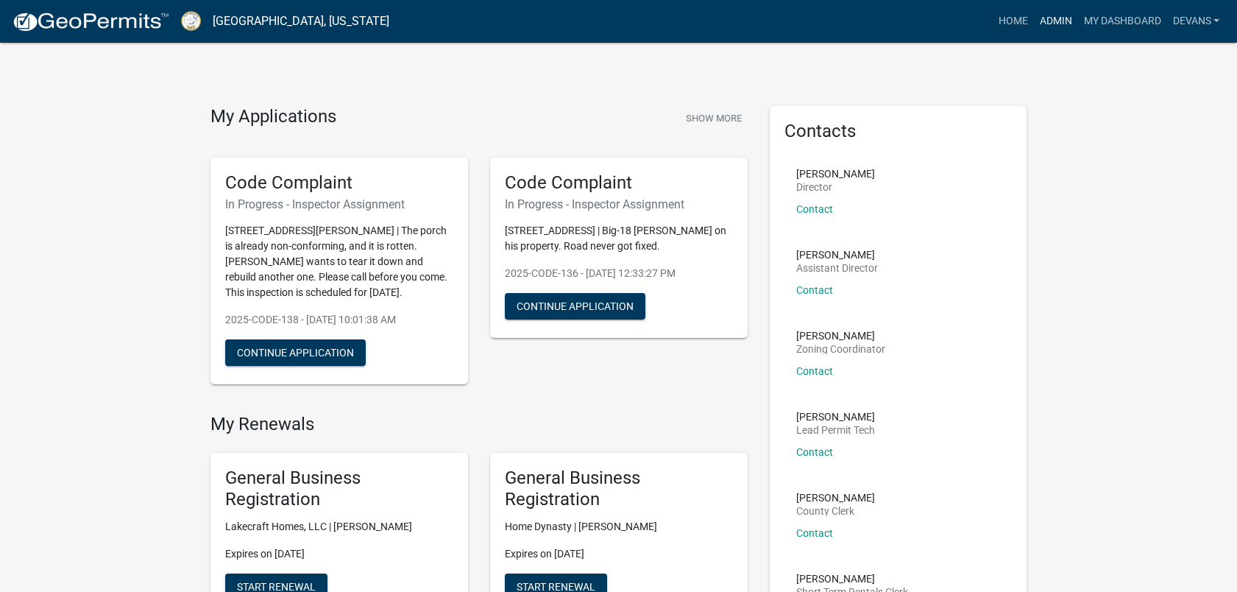
click at [1067, 13] on link "Admin" at bounding box center [1055, 21] width 44 height 28
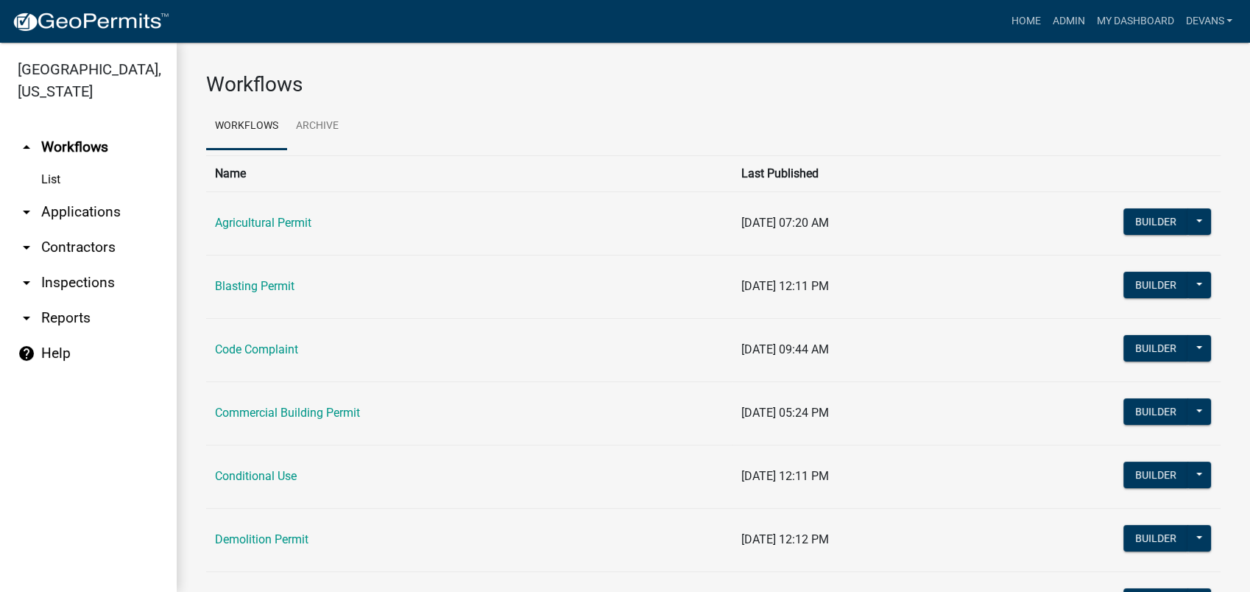
click at [108, 212] on link "arrow_drop_down Applications" at bounding box center [88, 211] width 177 height 35
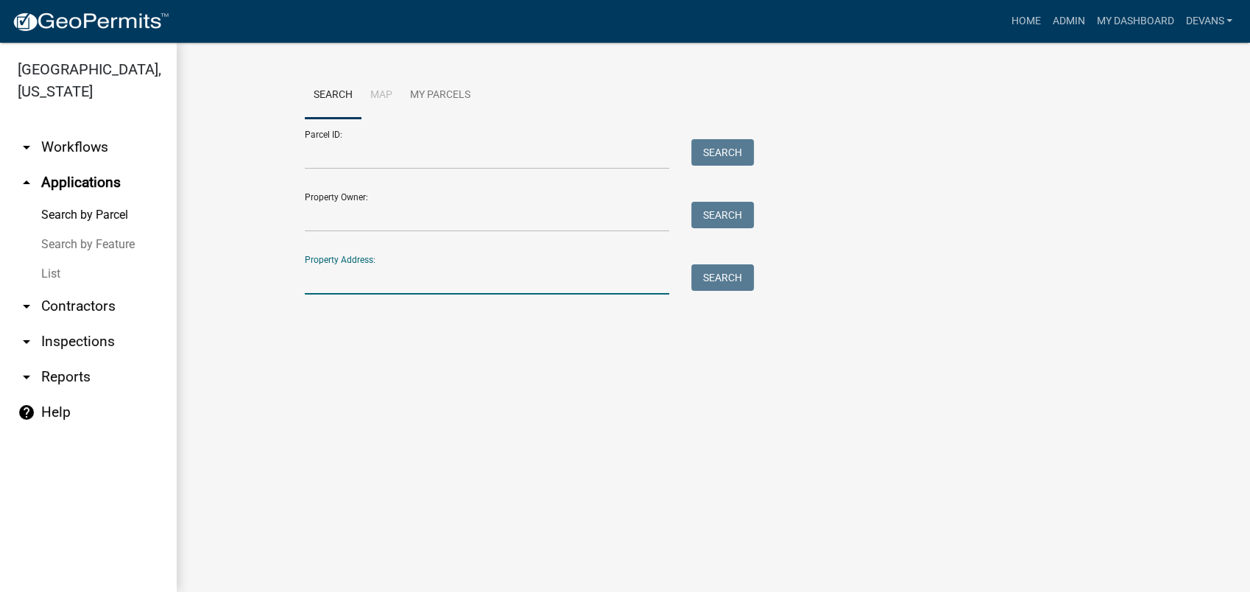
click at [373, 274] on input "Property Address:" at bounding box center [487, 279] width 364 height 30
type input "103 harmony farms"
click at [709, 276] on button "Search" at bounding box center [722, 277] width 63 height 26
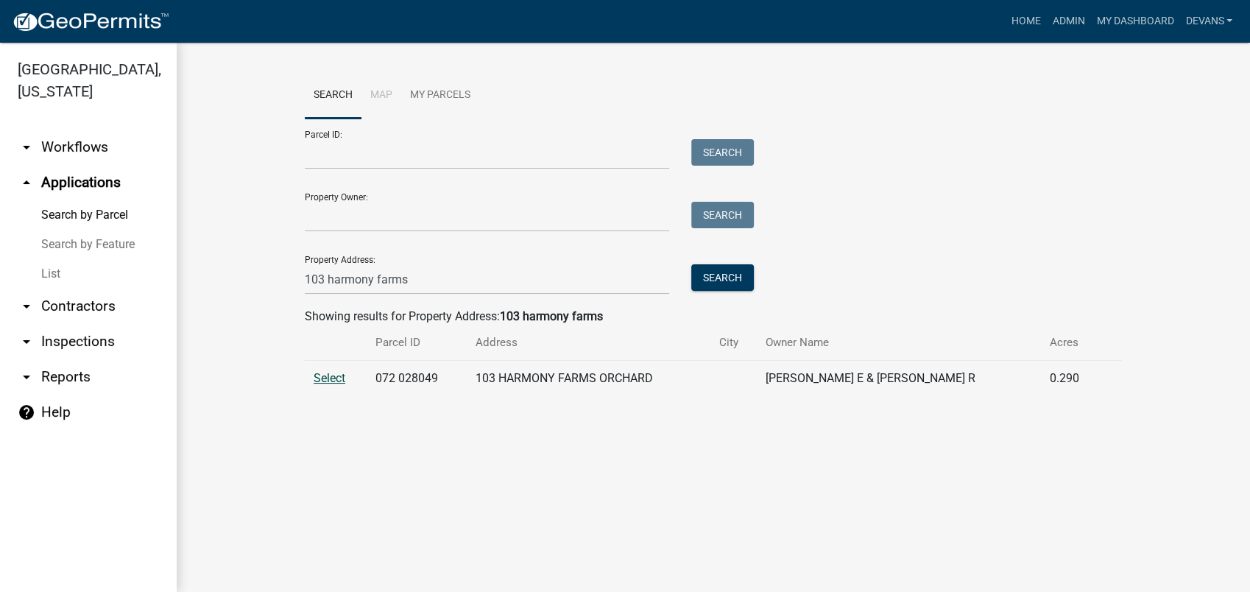
click at [330, 375] on span "Select" at bounding box center [329, 378] width 32 height 14
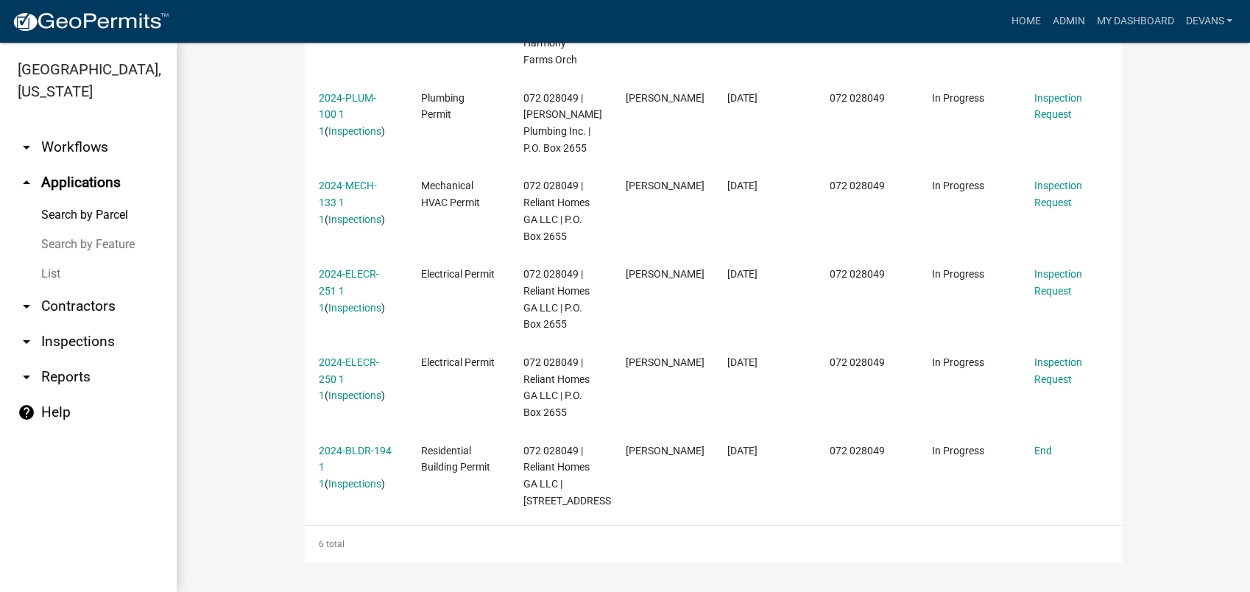
scroll to position [628, 0]
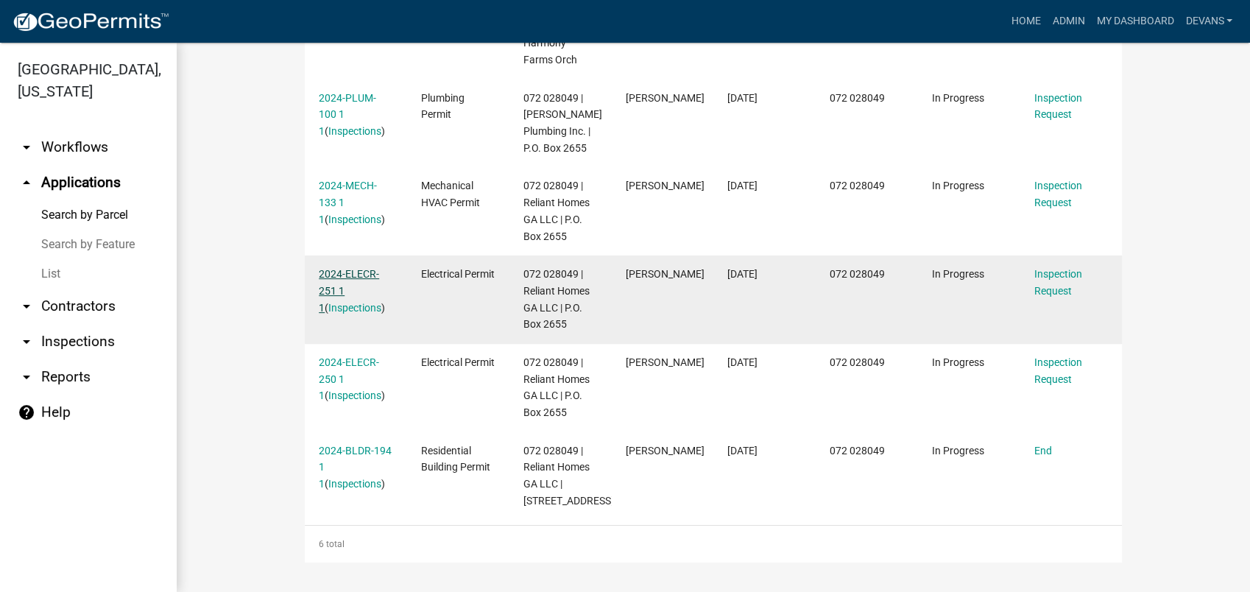
click at [330, 268] on link "2024-ELECR-251 1 1" at bounding box center [349, 291] width 60 height 46
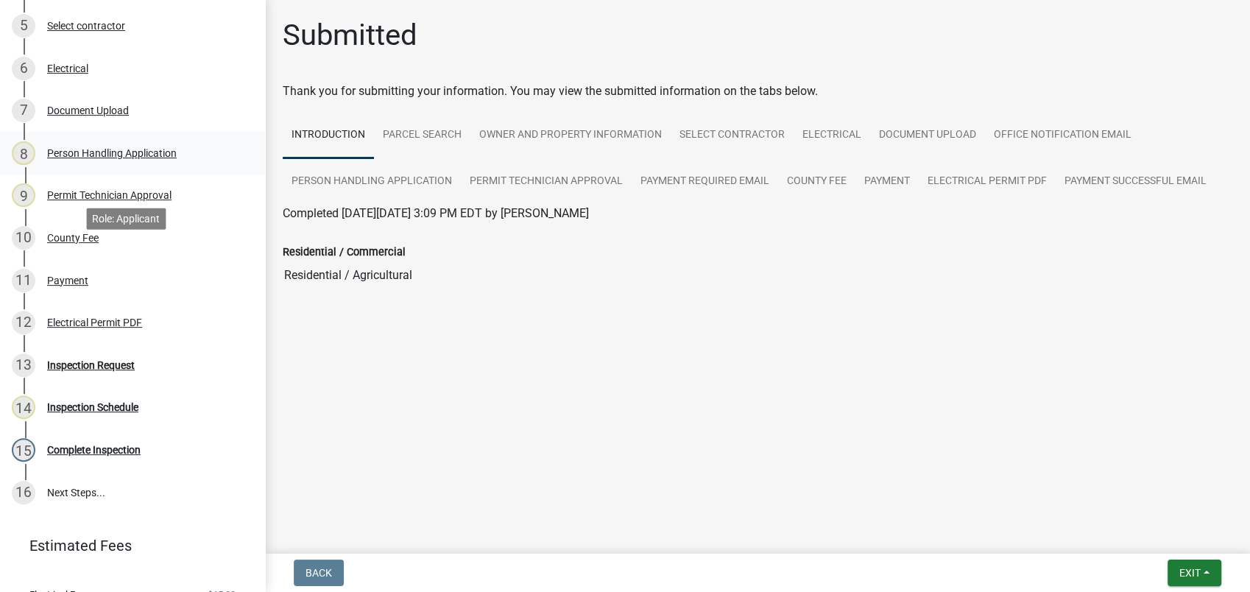
scroll to position [389, 0]
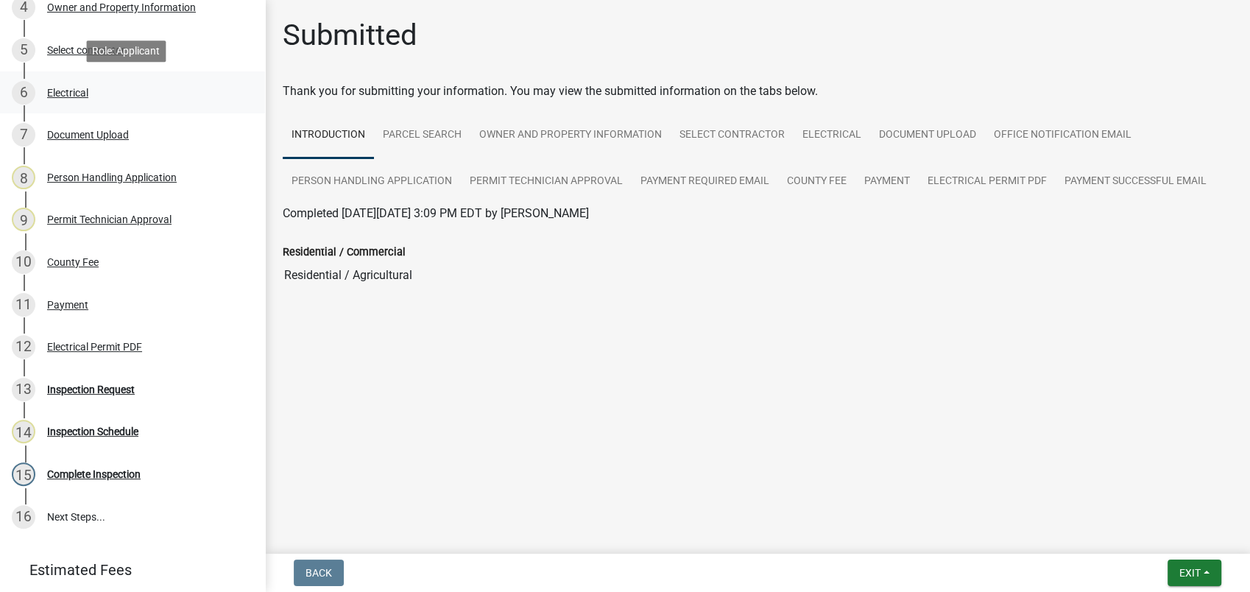
click at [66, 91] on div "Electrical" at bounding box center [67, 93] width 41 height 10
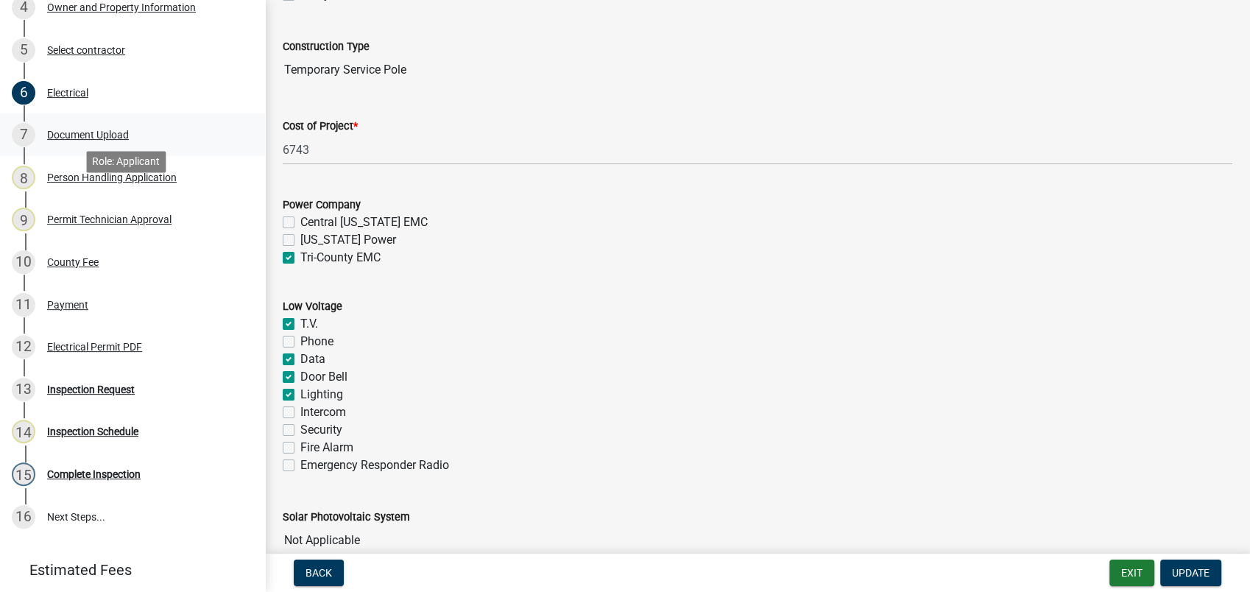
scroll to position [0, 0]
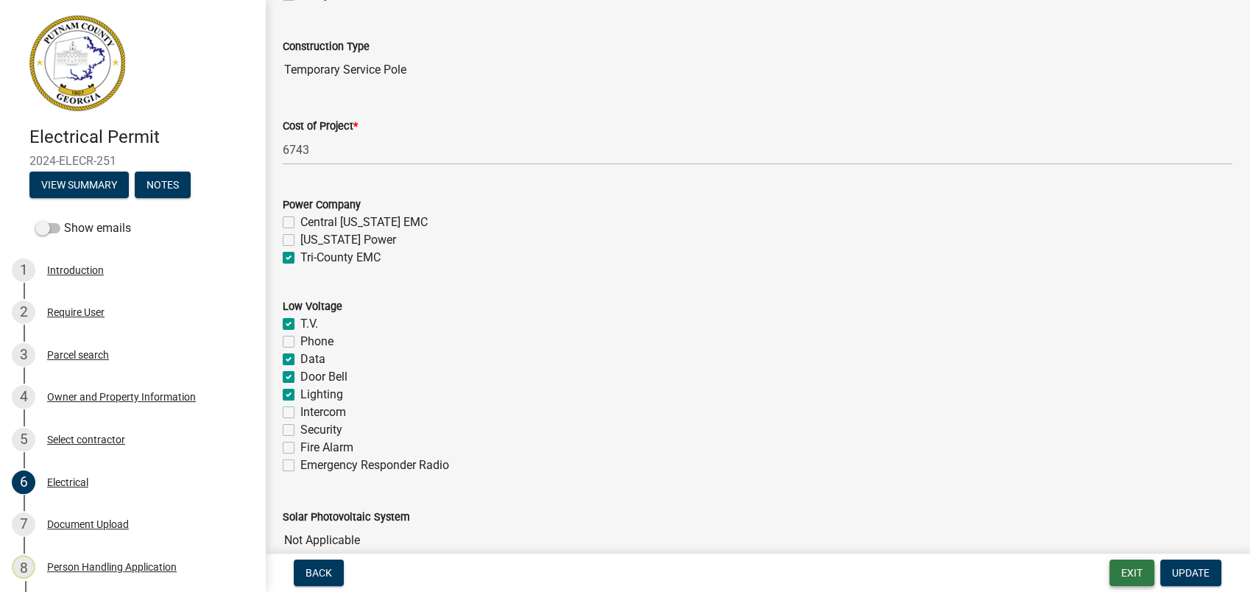
click at [1133, 571] on button "Exit" at bounding box center [1131, 572] width 45 height 26
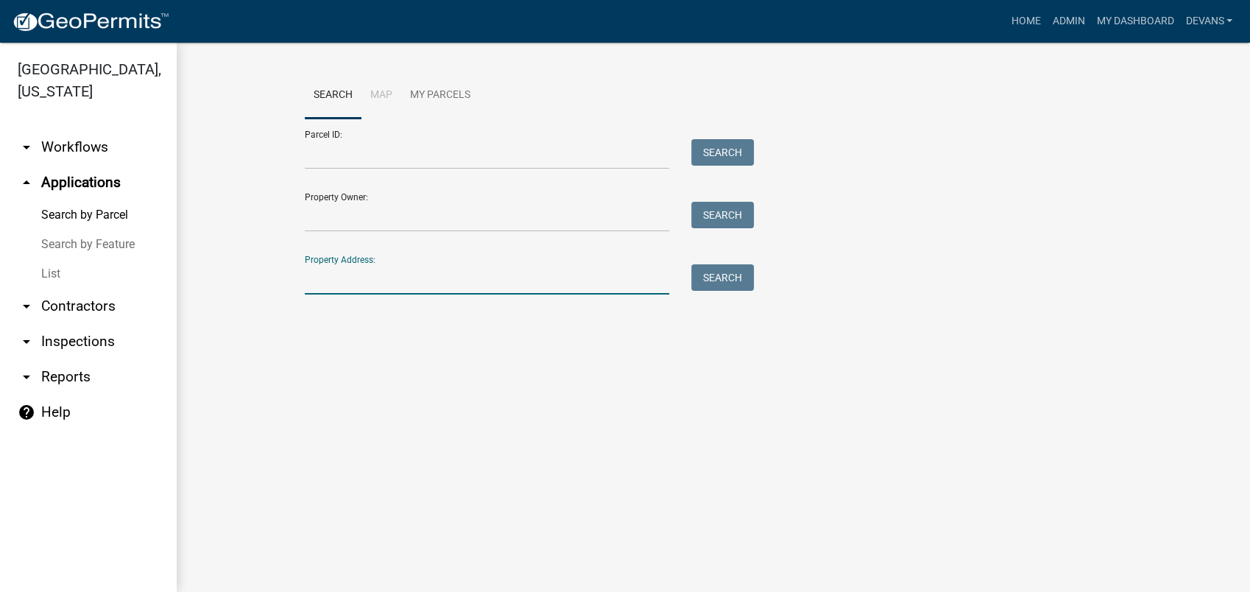
click at [353, 274] on input "Property Address:" at bounding box center [487, 279] width 364 height 30
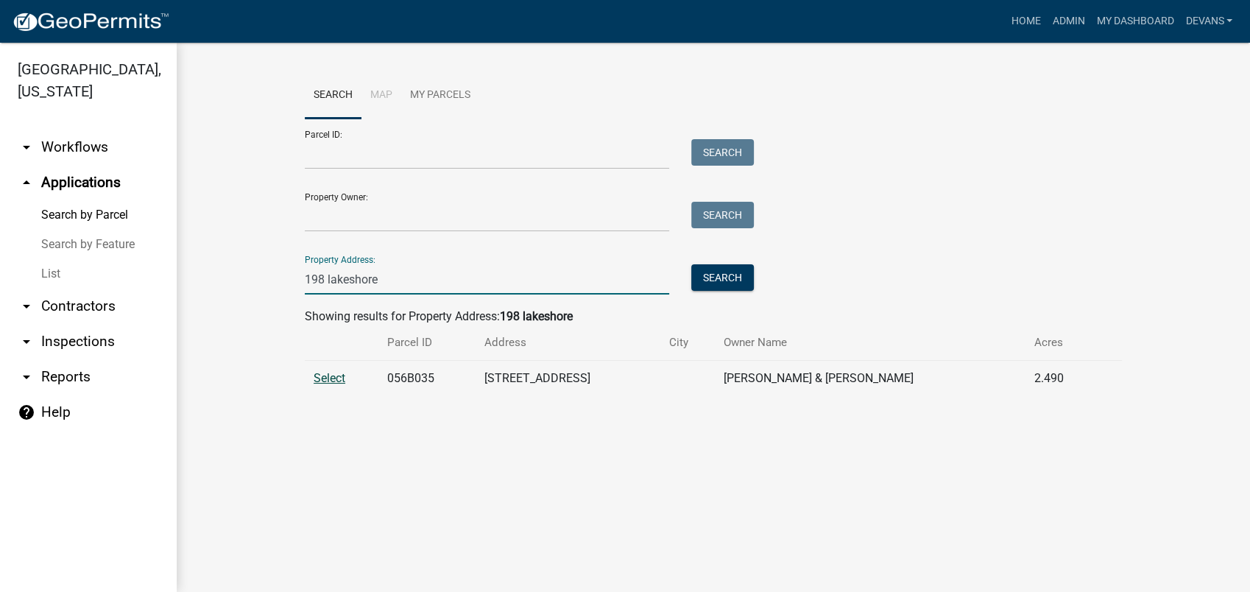
type input "198 lakeshore"
click at [318, 377] on span "Select" at bounding box center [329, 378] width 32 height 14
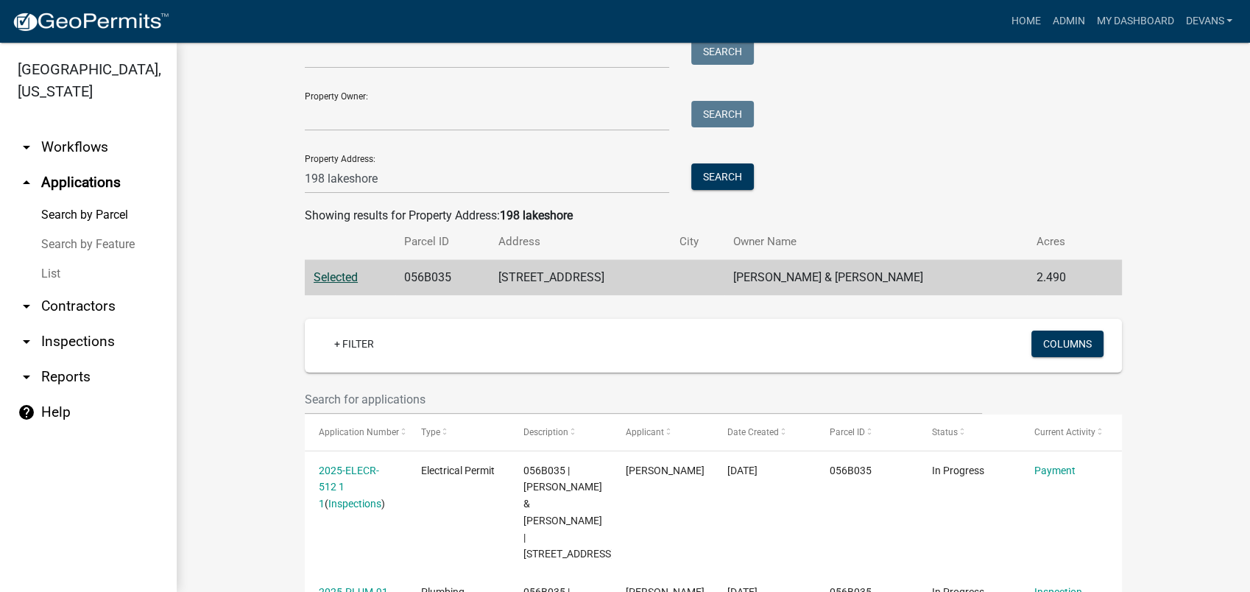
scroll to position [245, 0]
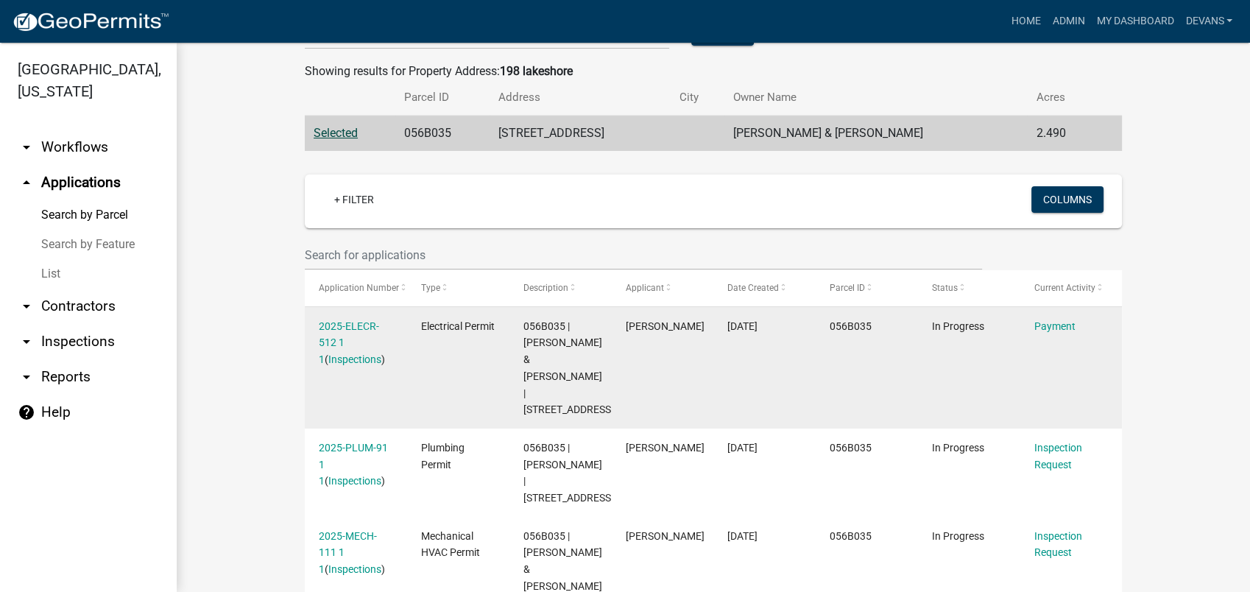
click at [348, 333] on div "2025-ELECR-512 1 1 ( Inspections )" at bounding box center [356, 343] width 74 height 50
click at [349, 327] on link "2025-ELECR-512 1 1" at bounding box center [349, 343] width 60 height 46
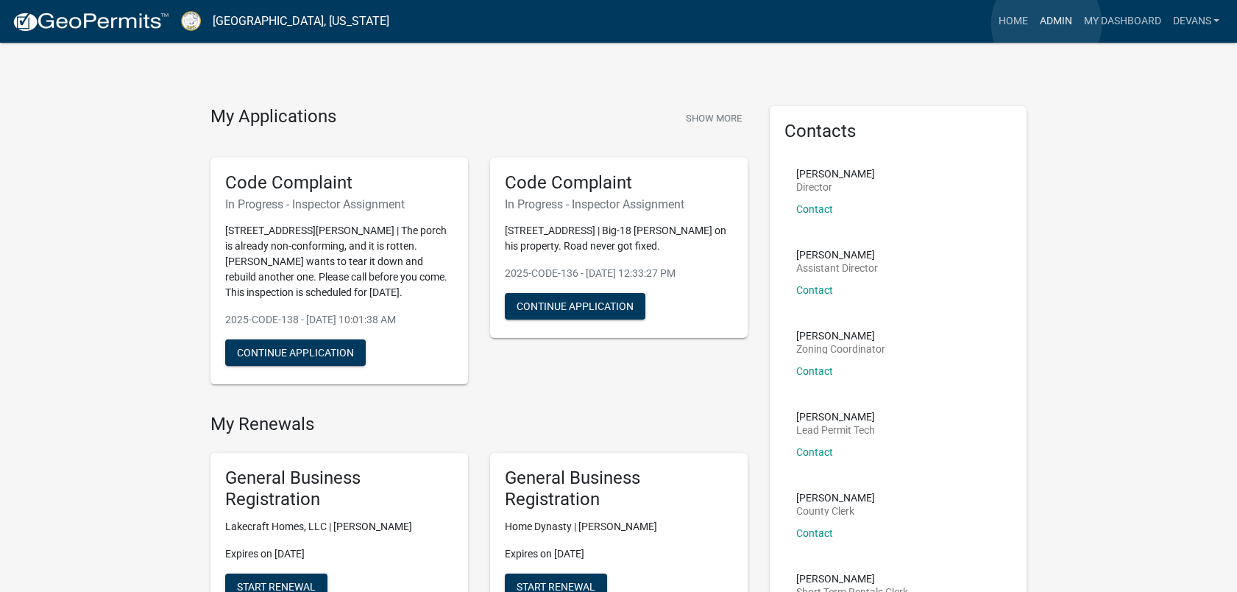
click at [1046, 24] on link "Admin" at bounding box center [1055, 21] width 44 height 28
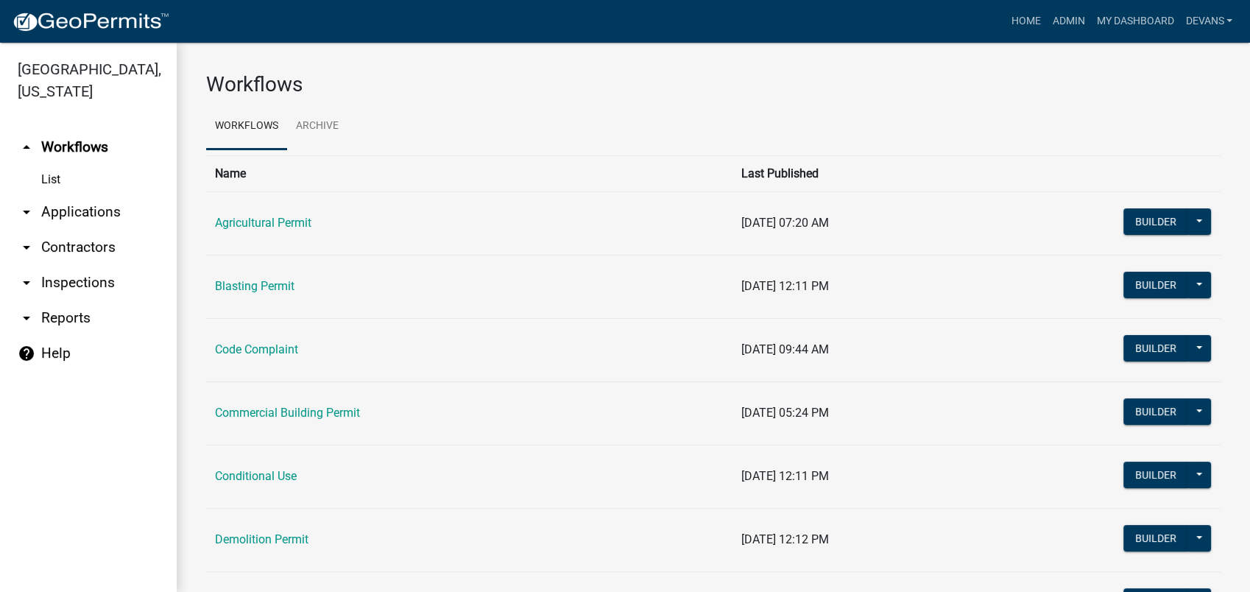
click at [100, 208] on link "arrow_drop_down Applications" at bounding box center [88, 211] width 177 height 35
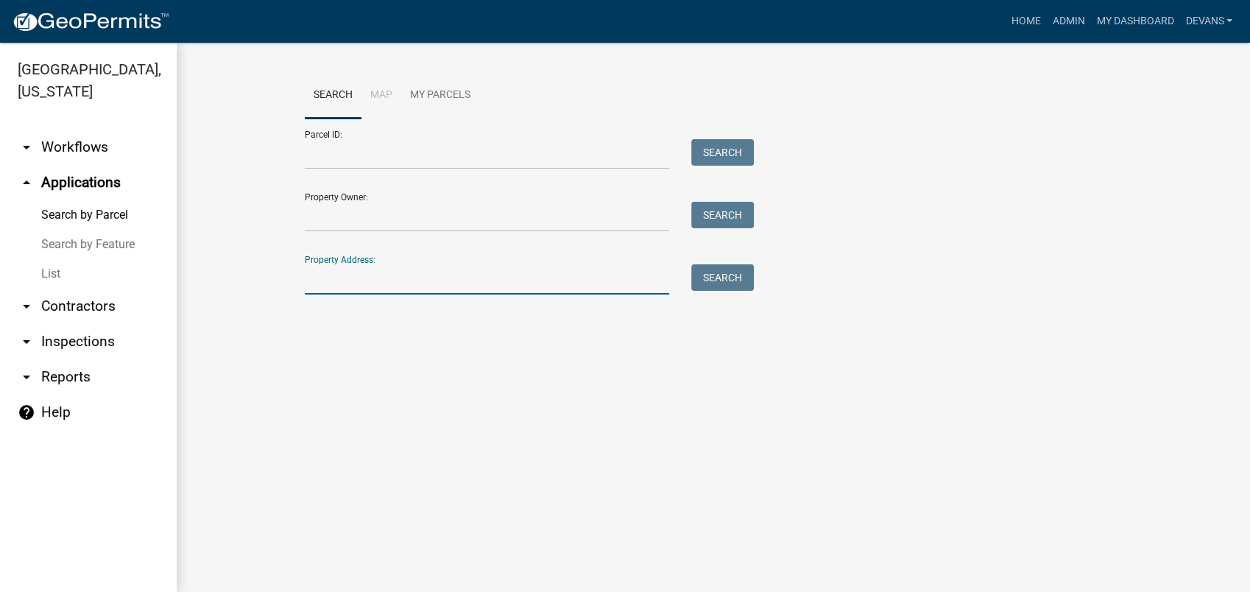
click at [326, 288] on input "Property Address:" at bounding box center [487, 279] width 364 height 30
type input "103 harmony farms"
click at [725, 270] on button "Search" at bounding box center [722, 277] width 63 height 26
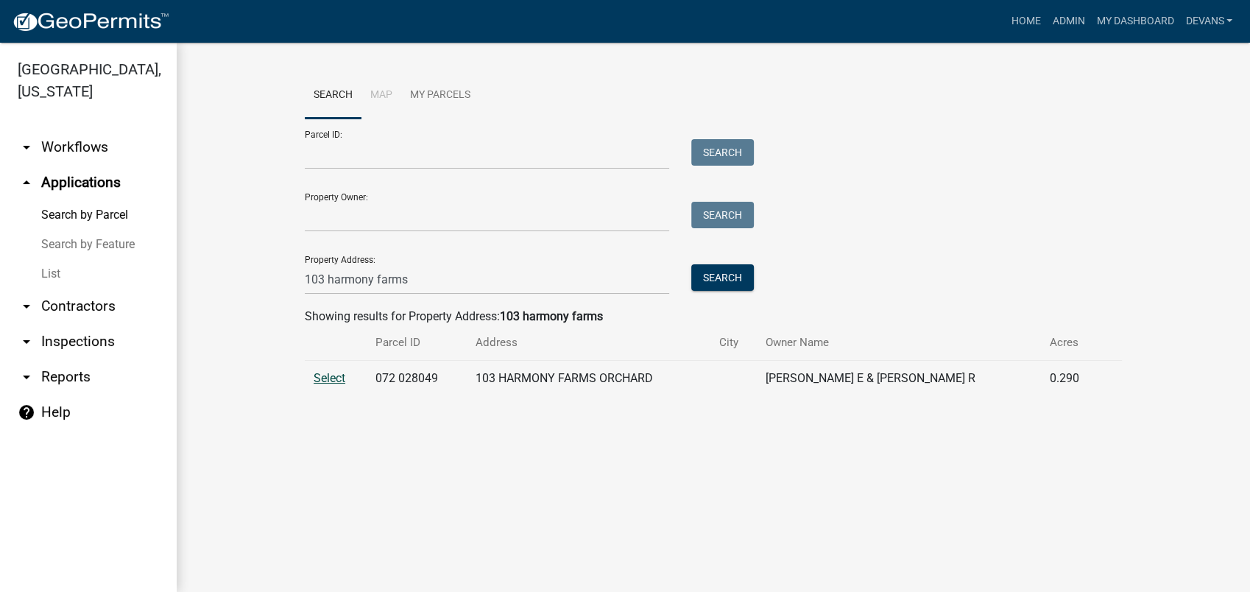
click at [323, 373] on span "Select" at bounding box center [329, 378] width 32 height 14
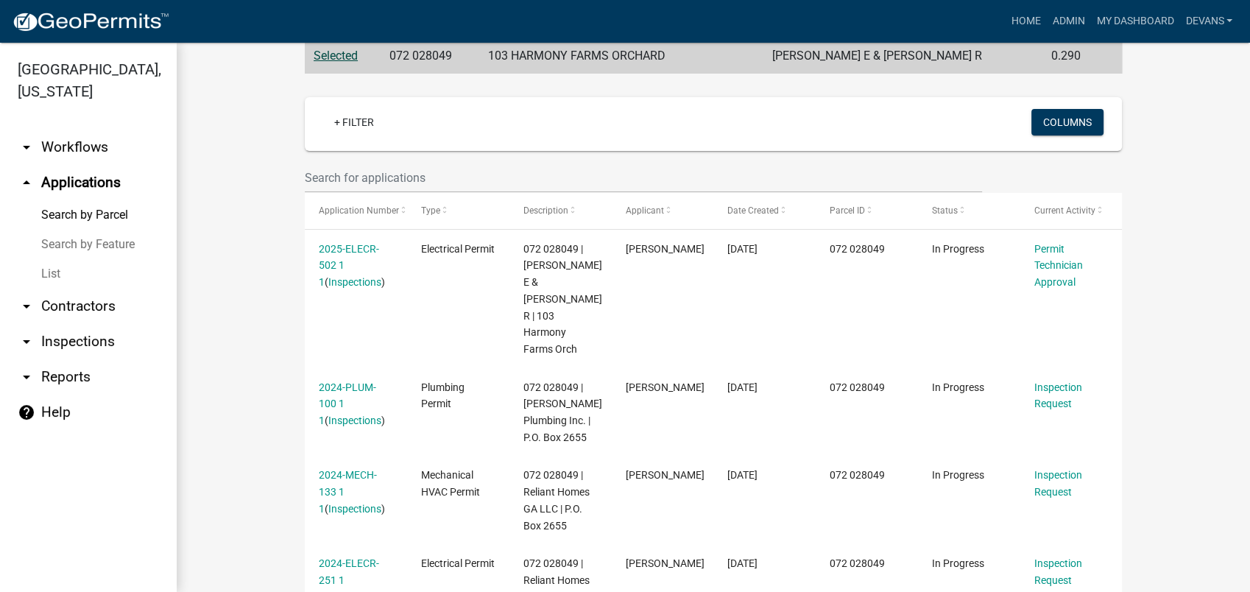
scroll to position [408, 0]
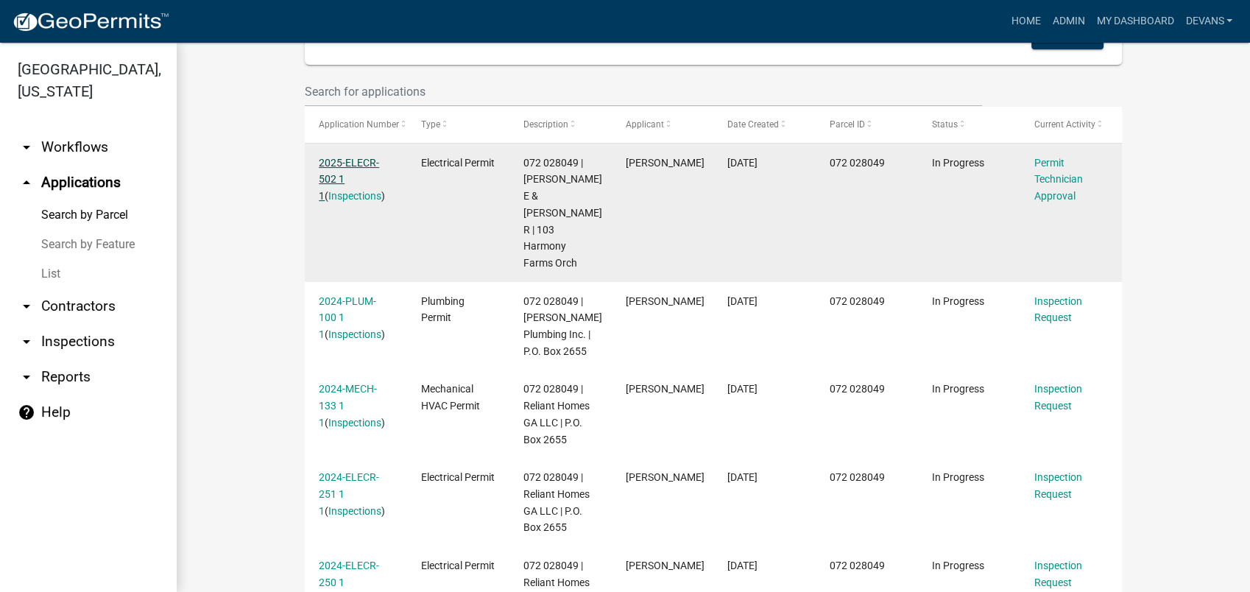
click at [332, 164] on link "2025-ELECR-502 1 1" at bounding box center [349, 180] width 60 height 46
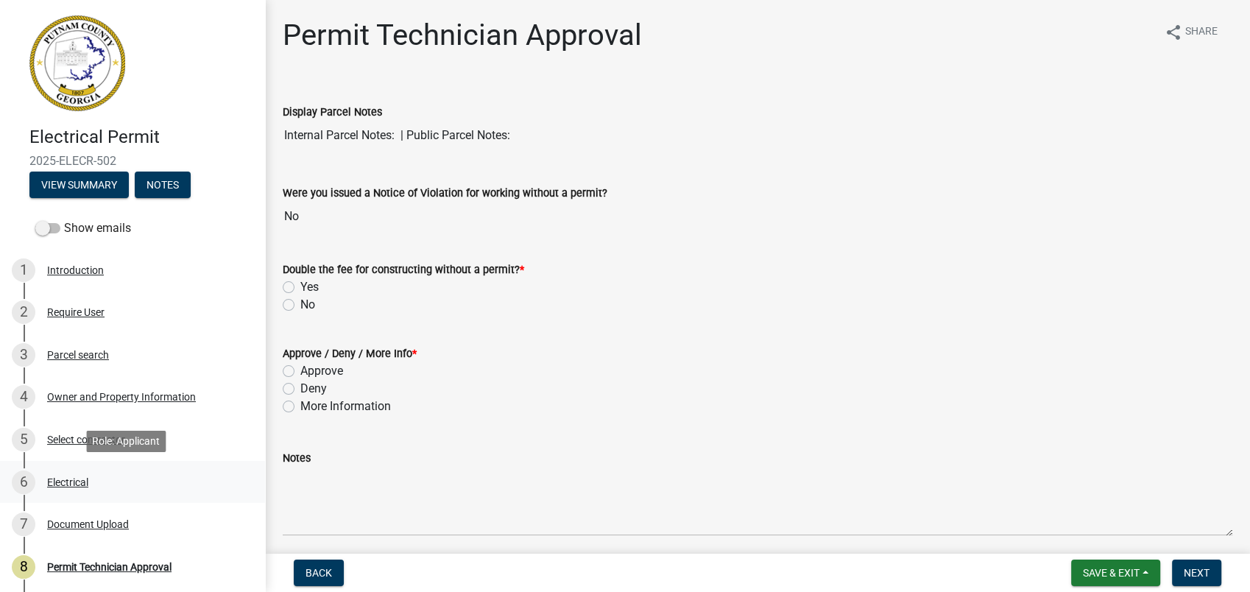
click at [72, 478] on div "Electrical" at bounding box center [67, 482] width 41 height 10
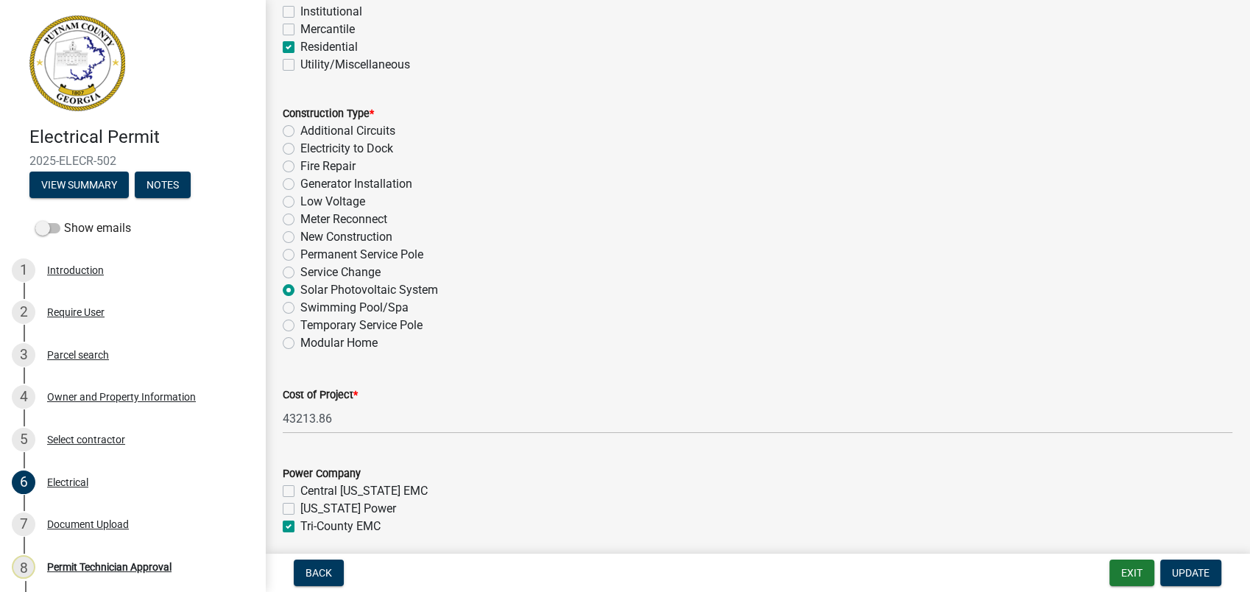
scroll to position [490, 0]
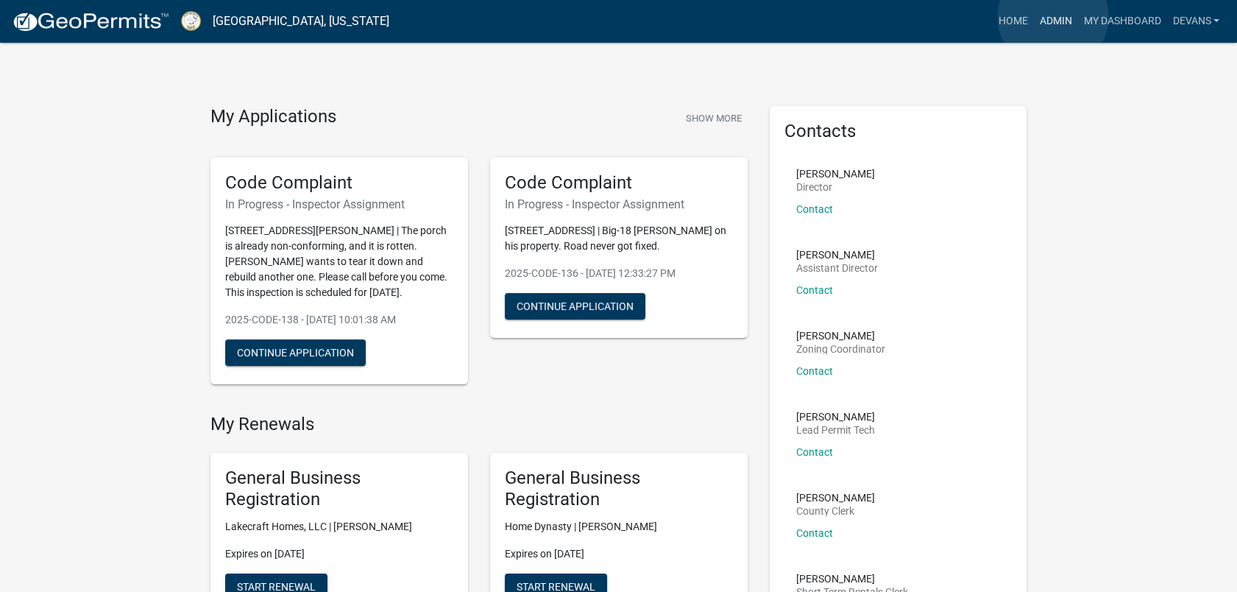
click at [1054, 17] on link "Admin" at bounding box center [1055, 21] width 44 height 28
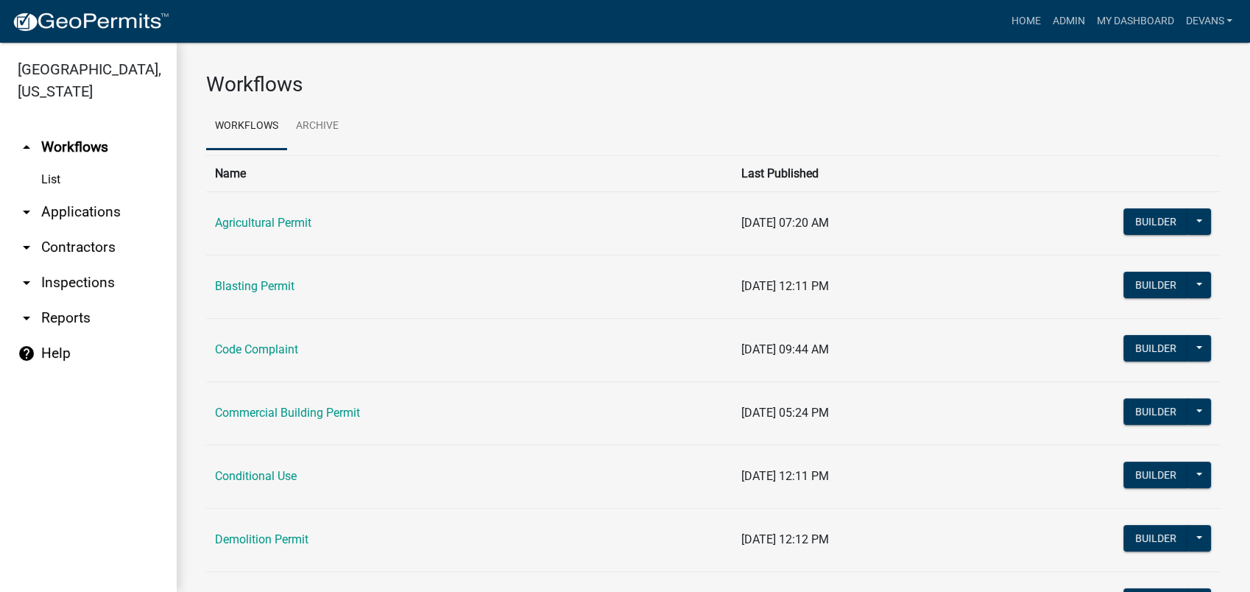
click at [75, 208] on link "arrow_drop_down Applications" at bounding box center [88, 211] width 177 height 35
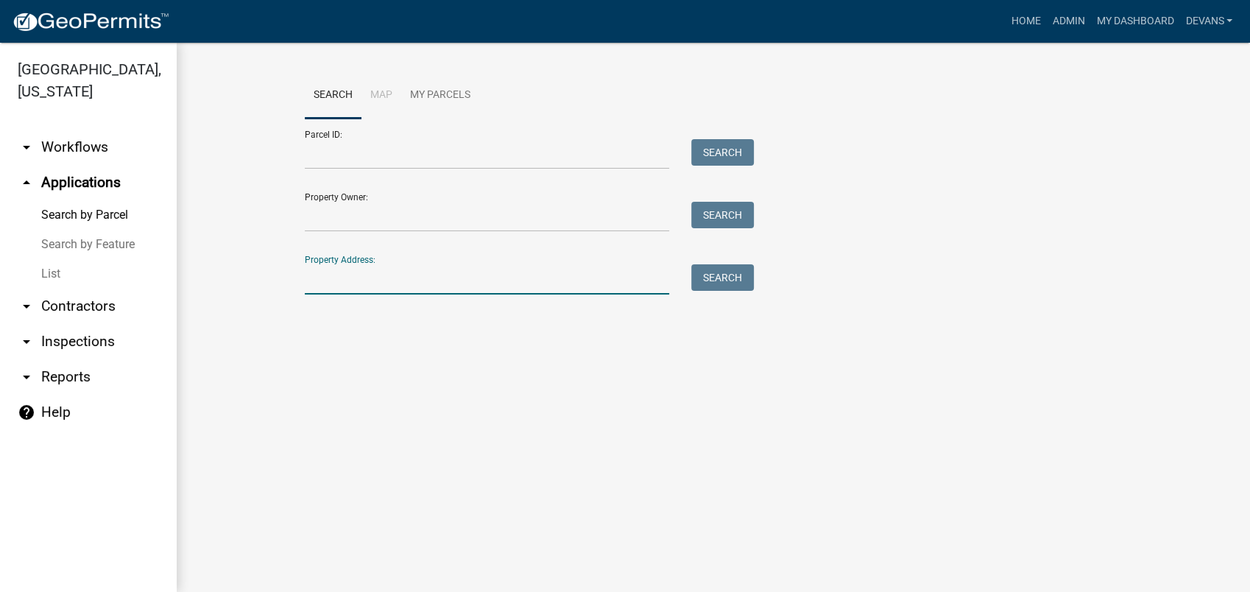
click at [358, 279] on input "Property Address:" at bounding box center [487, 279] width 364 height 30
type input "[STREET_ADDRESS]"
click at [704, 271] on button "Search" at bounding box center [722, 277] width 63 height 26
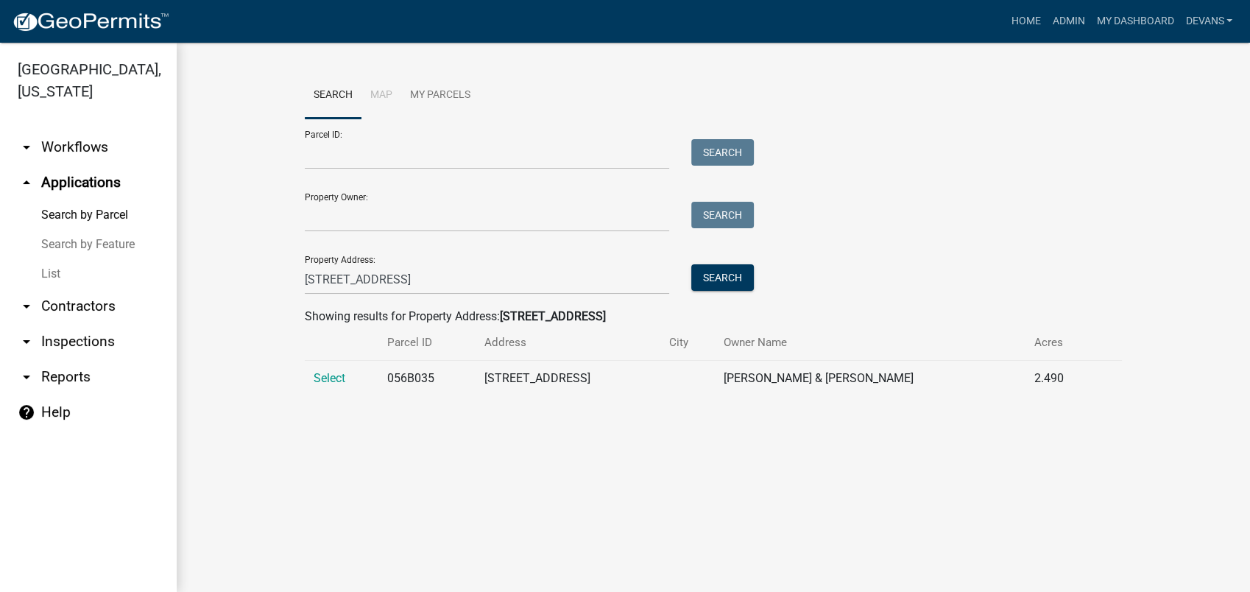
drag, startPoint x: 330, startPoint y: 349, endPoint x: 327, endPoint y: 356, distance: 8.2
click at [329, 351] on th at bounding box center [342, 342] width 74 height 35
click at [324, 372] on span "Select" at bounding box center [329, 378] width 32 height 14
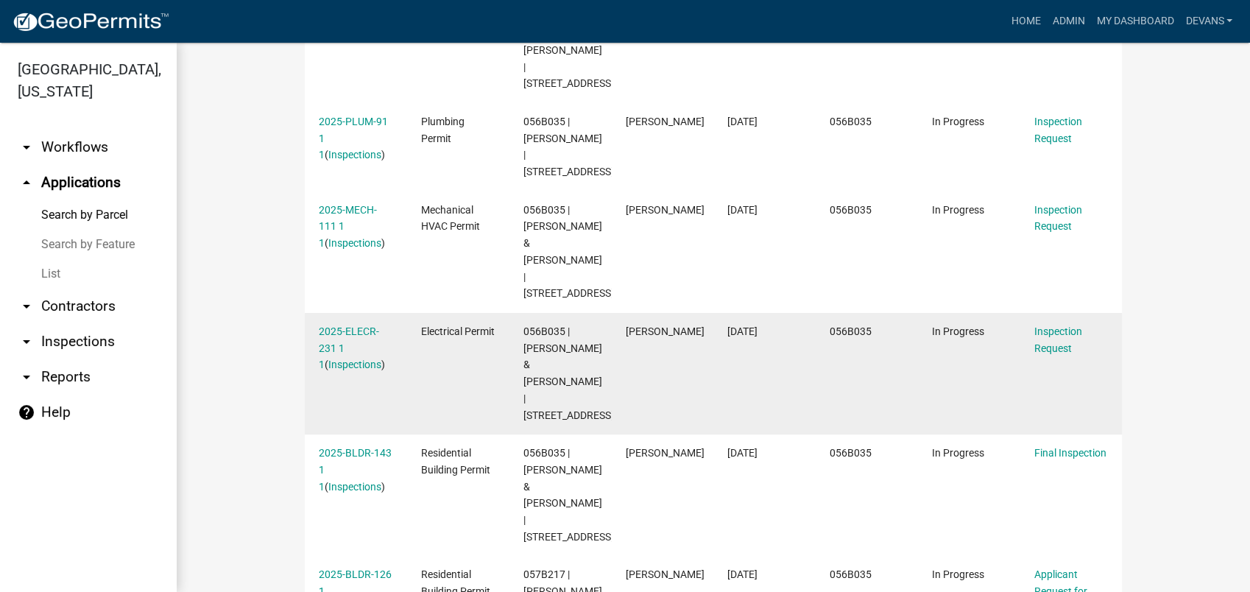
scroll to position [572, 0]
click at [350, 312] on datatable-body-cell "2025-ELECR-231 1 1 ( Inspections )" at bounding box center [356, 372] width 102 height 121
click at [347, 325] on link "2025-ELECR-231 1 1" at bounding box center [349, 348] width 60 height 46
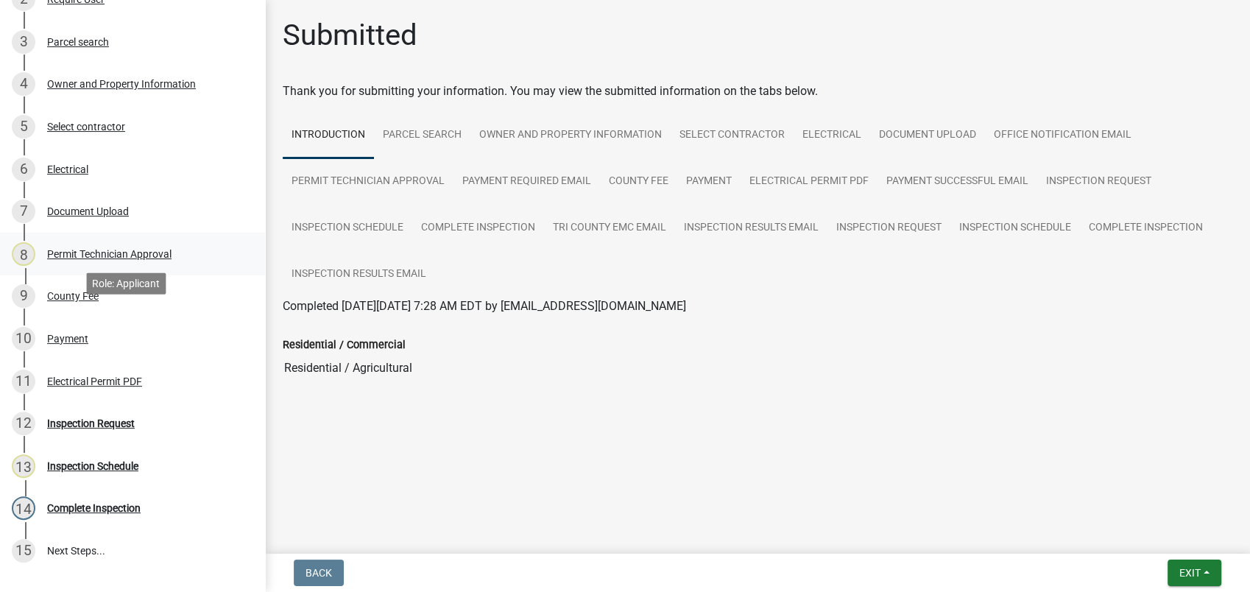
scroll to position [327, 0]
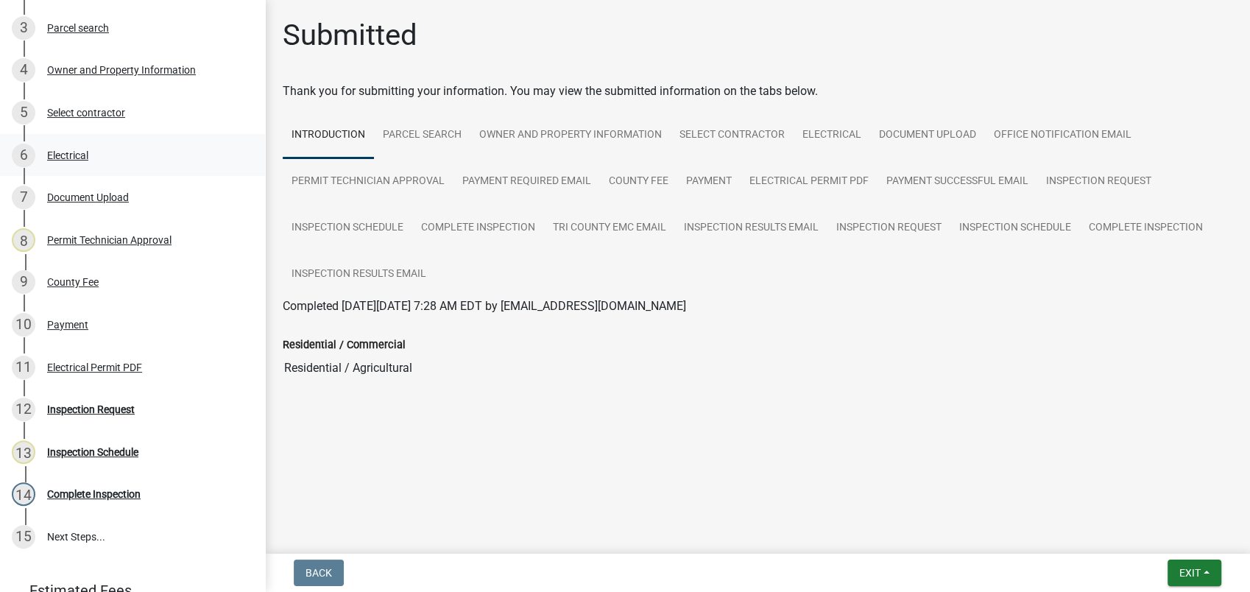
click at [79, 154] on div "Electrical" at bounding box center [67, 155] width 41 height 10
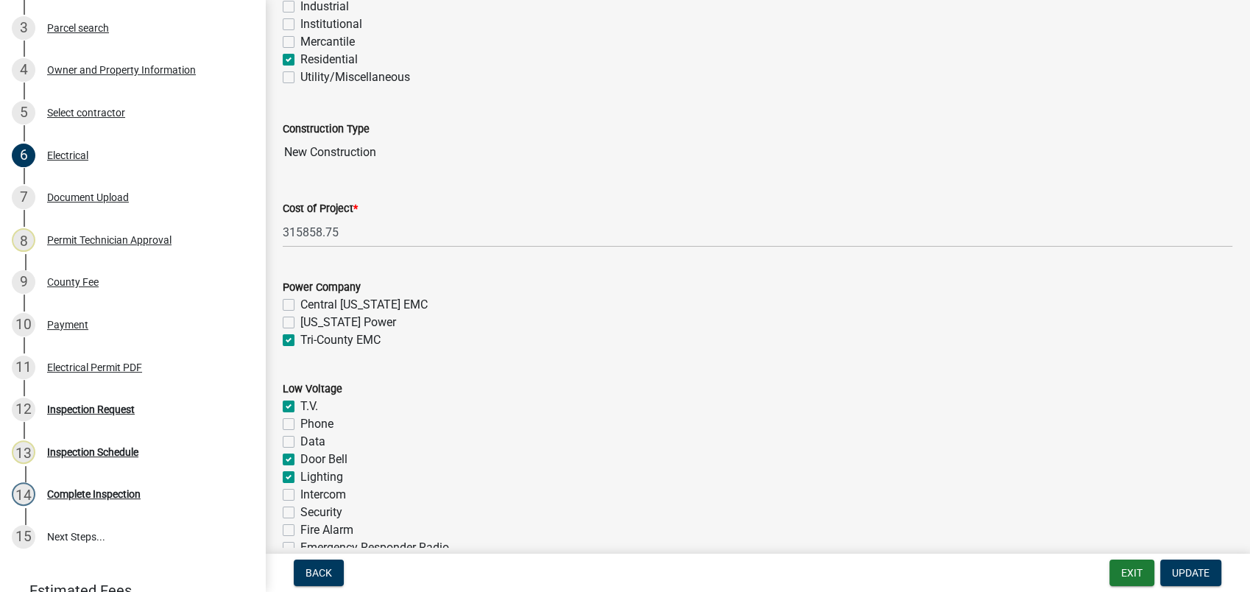
scroll to position [408, 0]
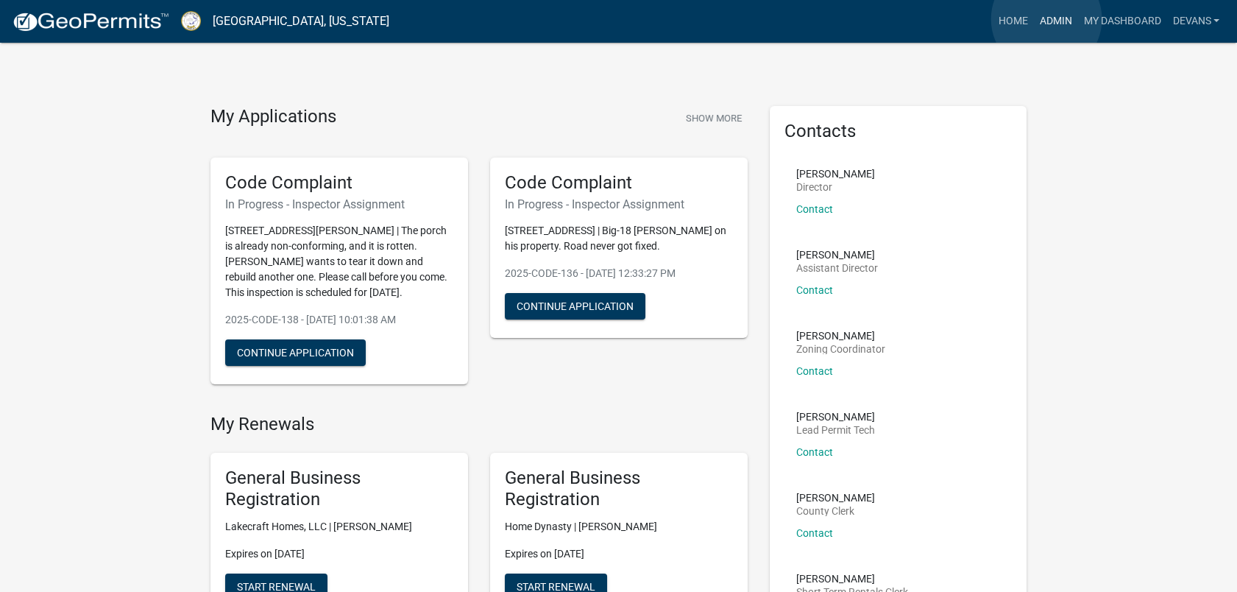
click at [1046, 19] on link "Admin" at bounding box center [1055, 21] width 44 height 28
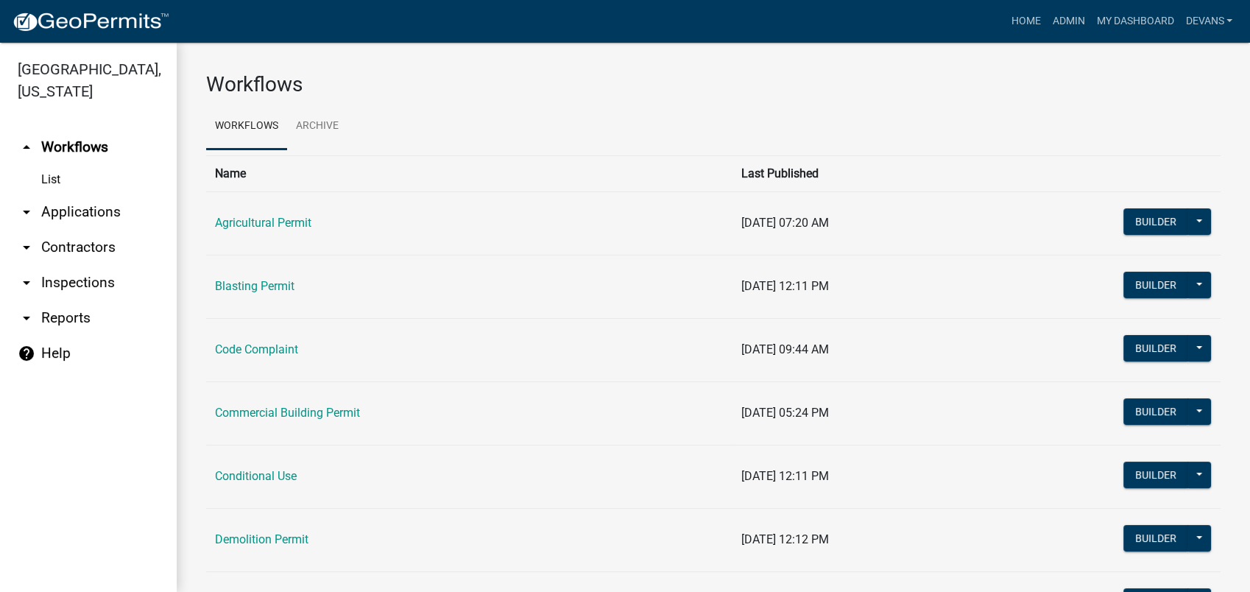
click at [89, 206] on link "arrow_drop_down Applications" at bounding box center [88, 211] width 177 height 35
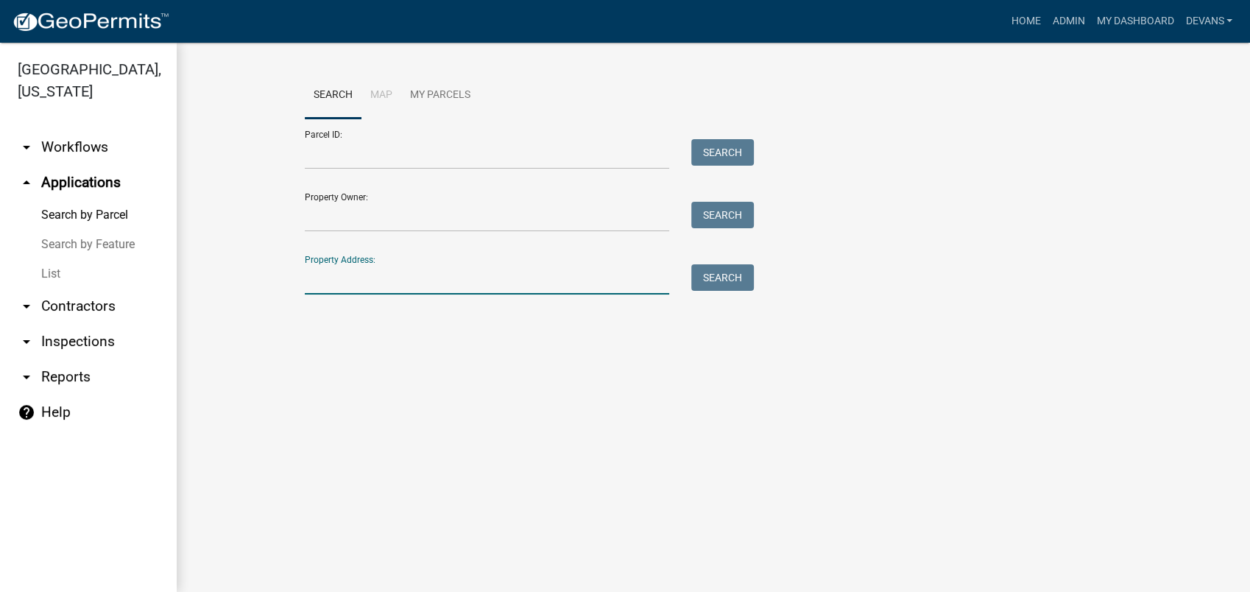
click at [361, 288] on input "Property Address:" at bounding box center [487, 279] width 364 height 30
type input "198 lakeshore dr"
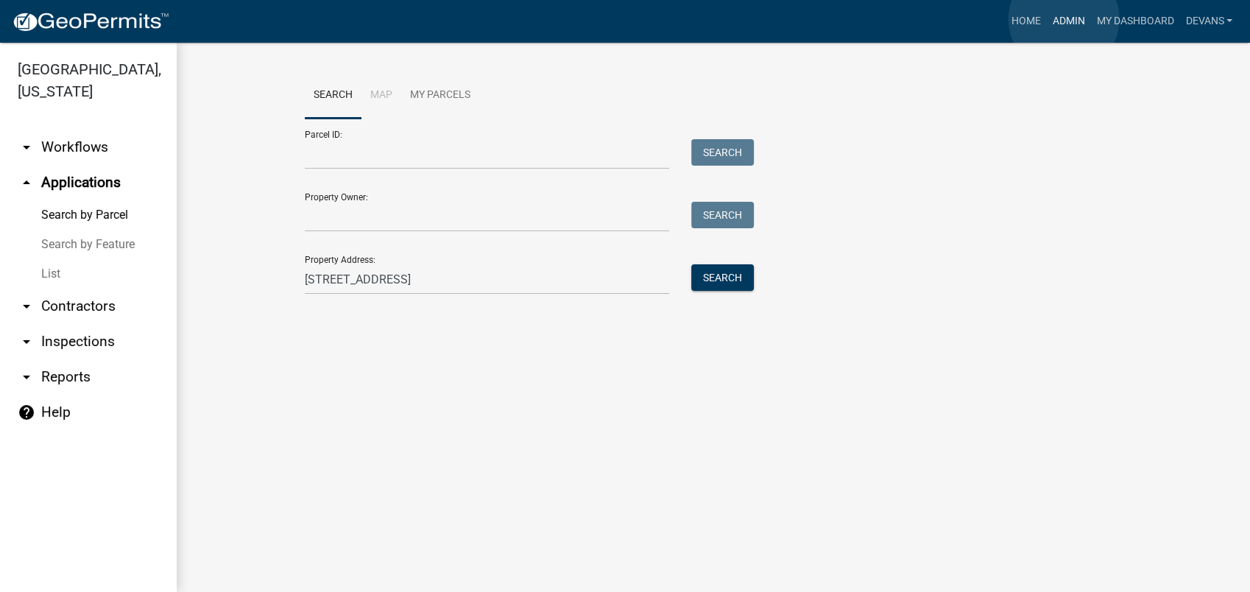
click at [1063, 19] on link "Admin" at bounding box center [1068, 21] width 44 height 28
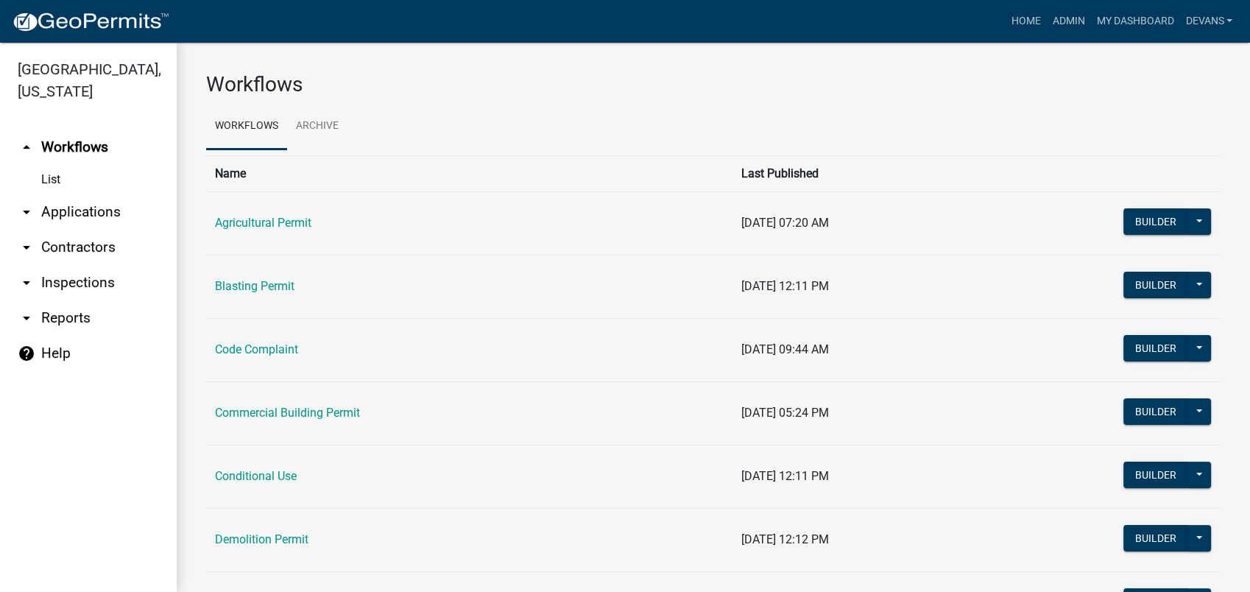
click at [59, 212] on link "arrow_drop_down Applications" at bounding box center [88, 211] width 177 height 35
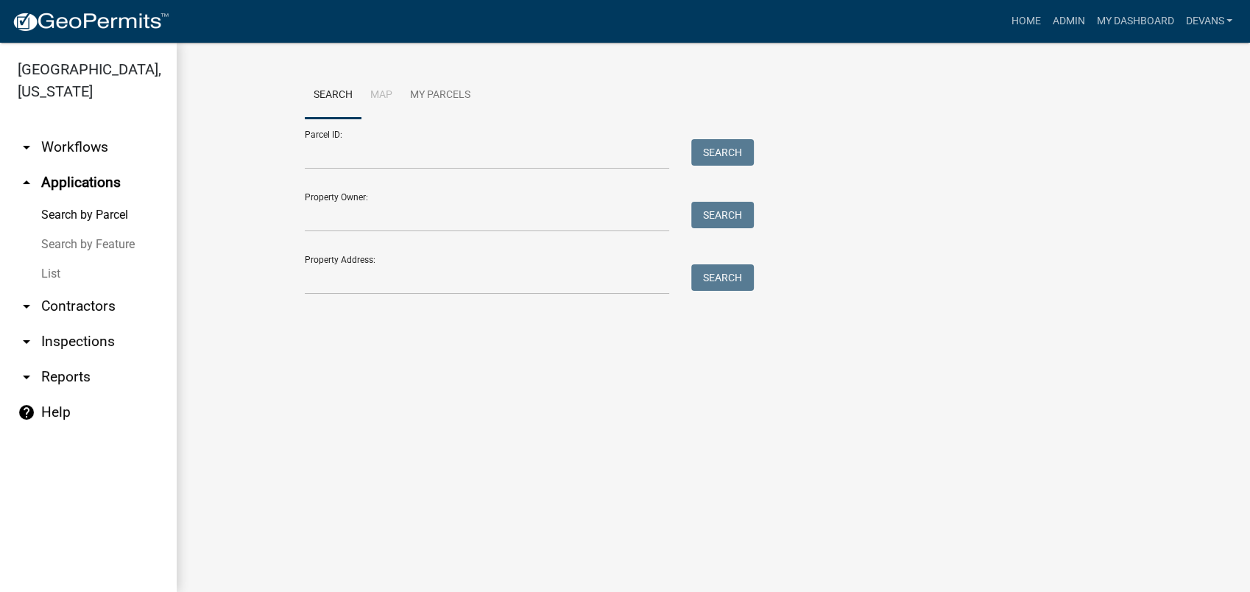
click at [47, 274] on link "List" at bounding box center [88, 273] width 177 height 29
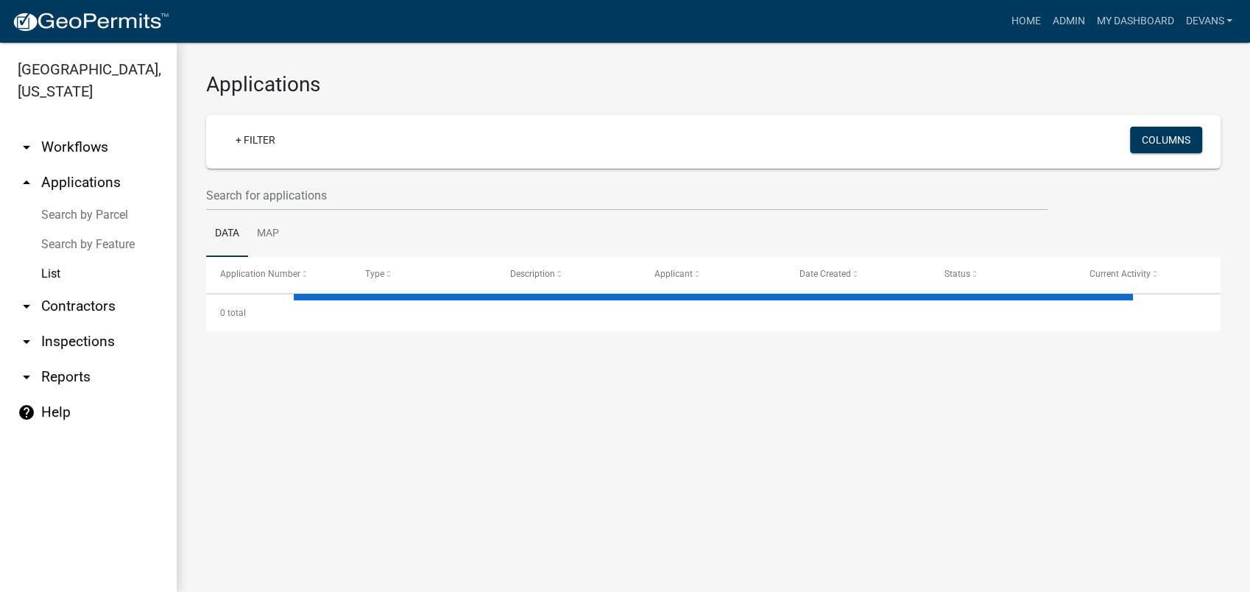
select select "1: 25"
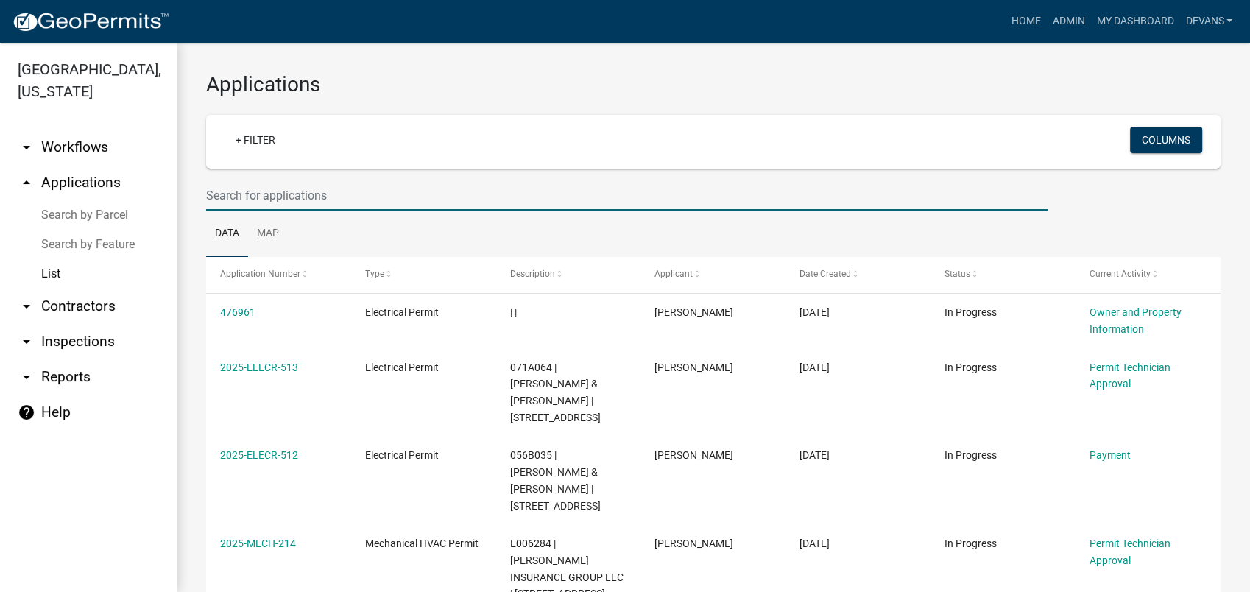
click at [247, 192] on input "text" at bounding box center [626, 195] width 841 height 30
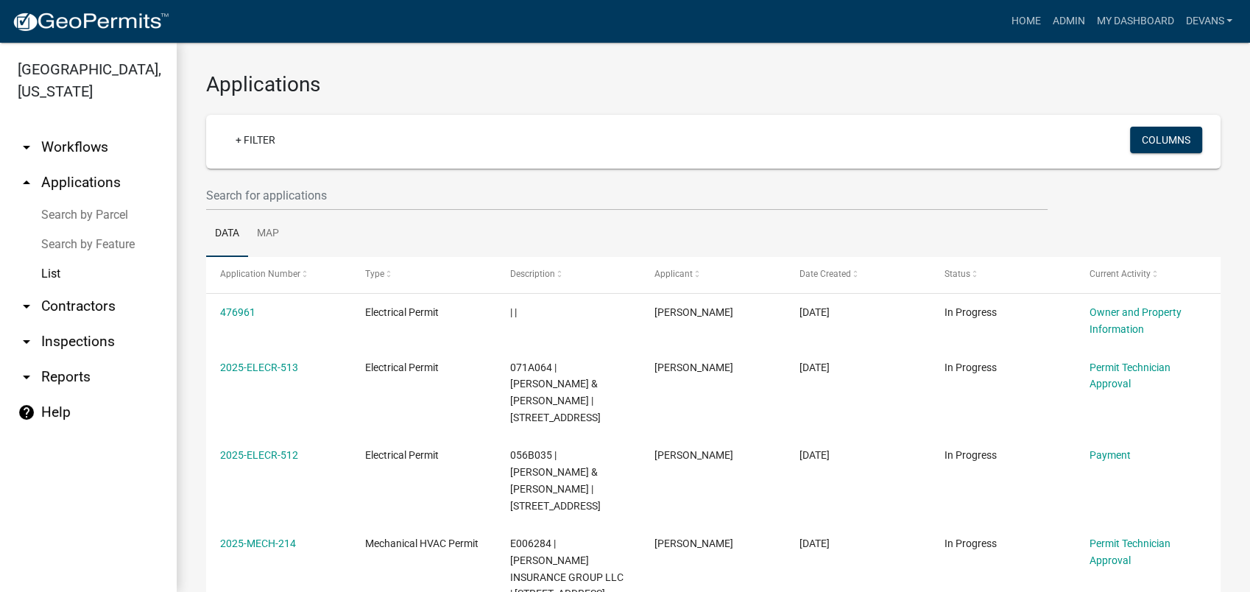
click at [77, 175] on link "arrow_drop_up Applications" at bounding box center [88, 182] width 177 height 35
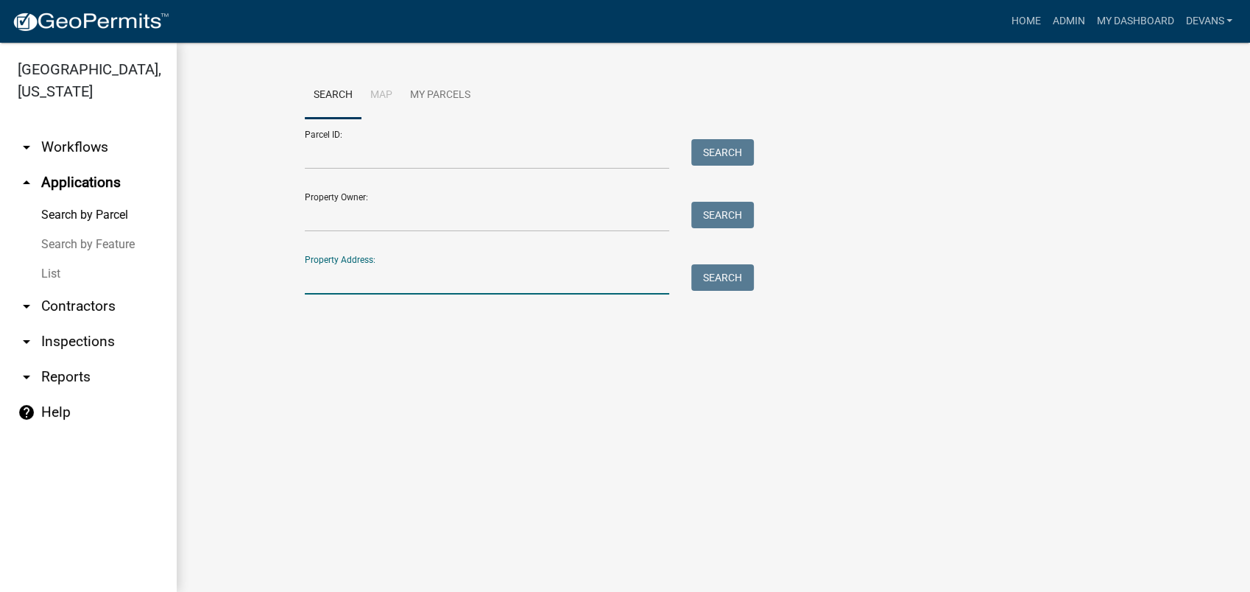
click at [362, 269] on input "Property Address:" at bounding box center [487, 279] width 364 height 30
type input "198 lakeshore dr"
click at [718, 277] on button "Search" at bounding box center [722, 277] width 63 height 26
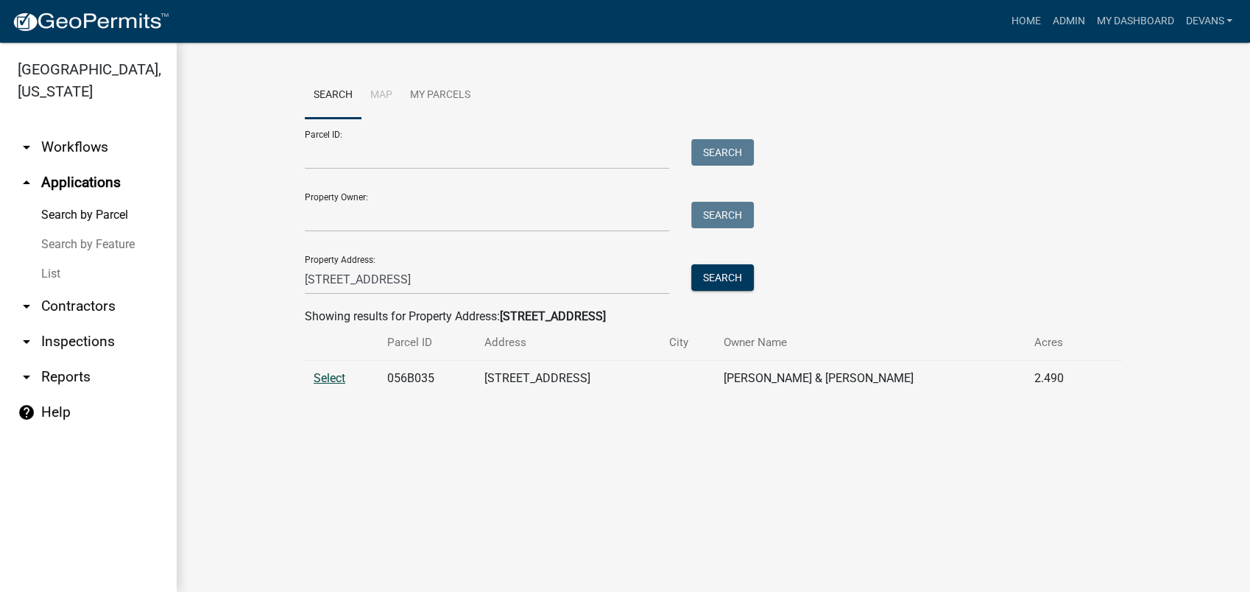
click at [331, 379] on span "Select" at bounding box center [329, 378] width 32 height 14
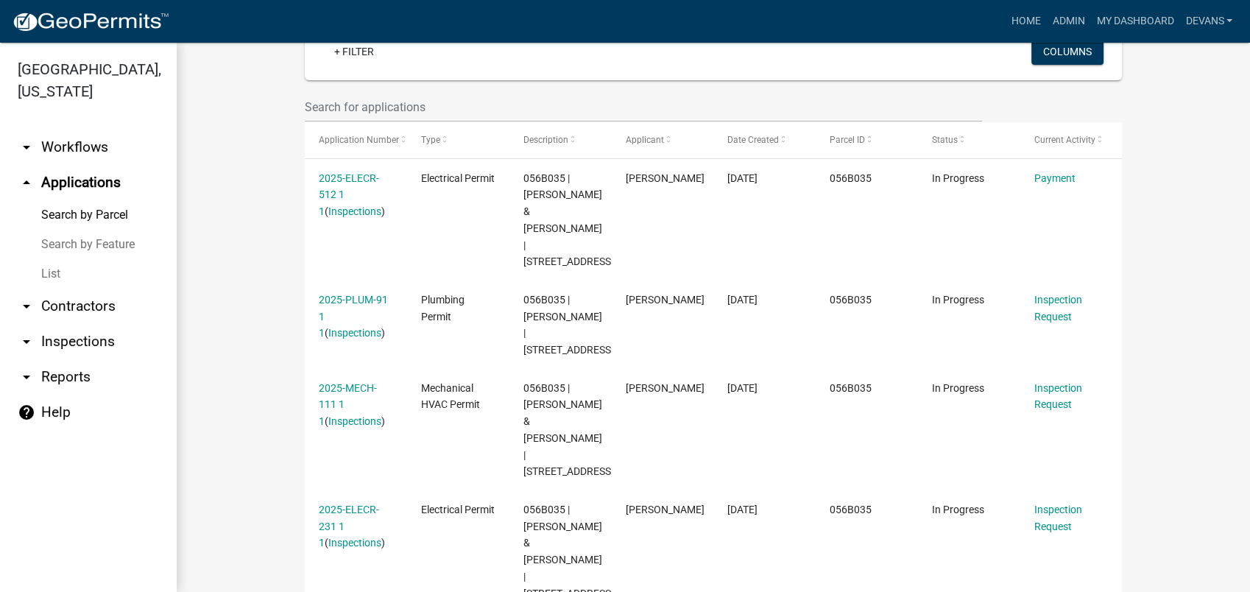
scroll to position [202, 0]
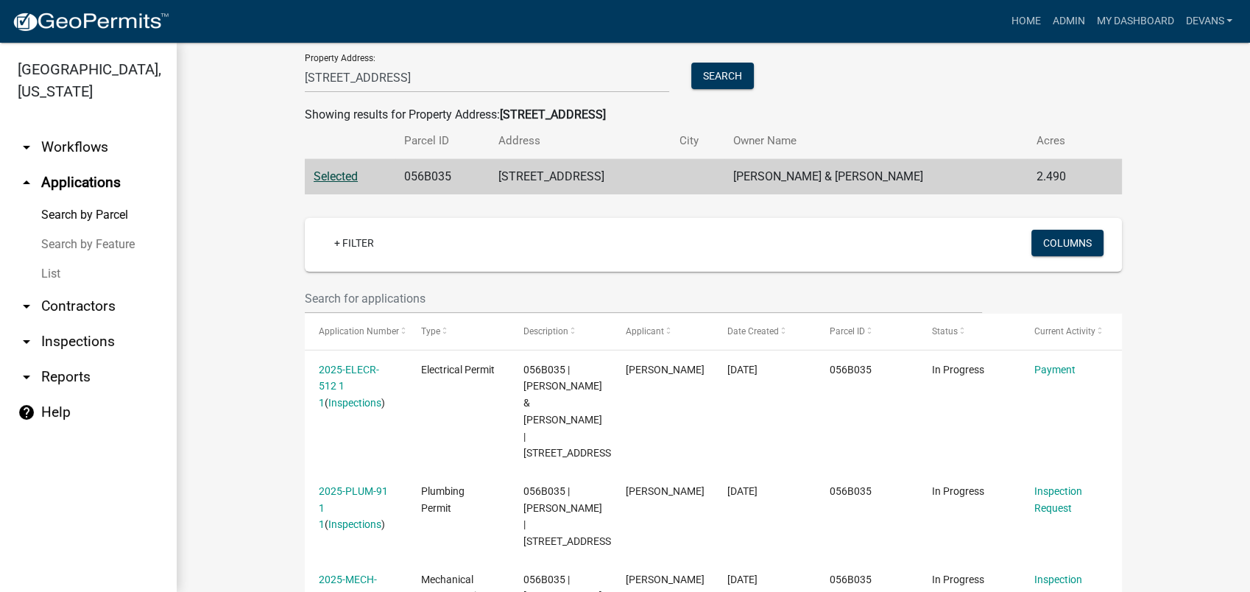
click at [74, 347] on link "arrow_drop_down Inspections" at bounding box center [88, 341] width 177 height 35
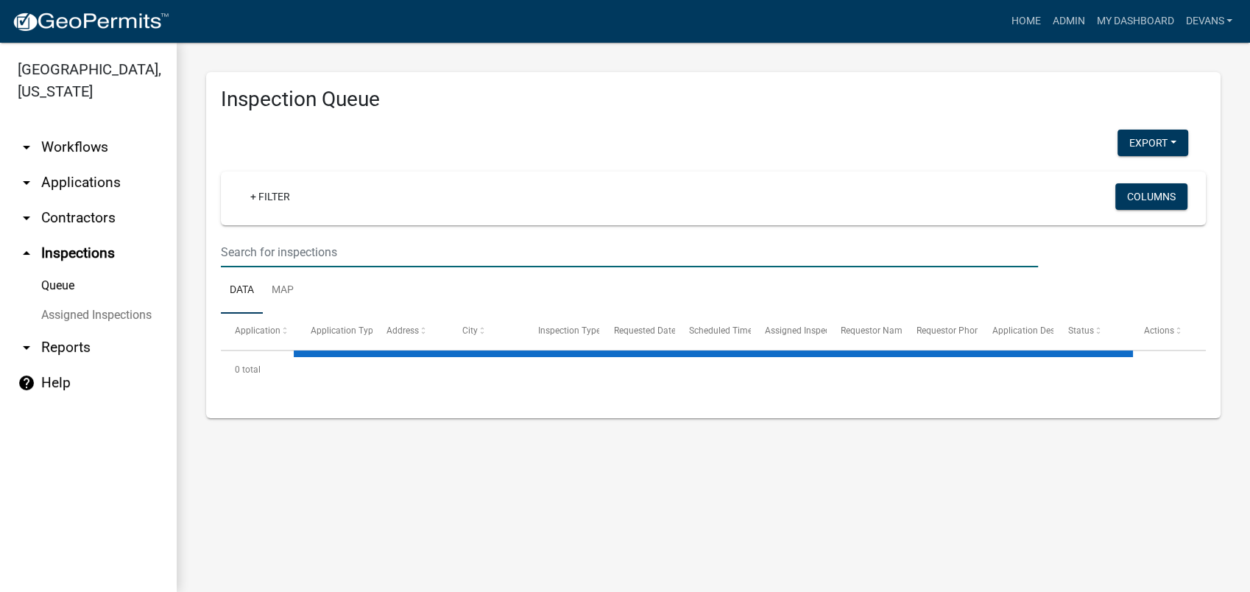
click at [277, 248] on input "text" at bounding box center [629, 252] width 817 height 30
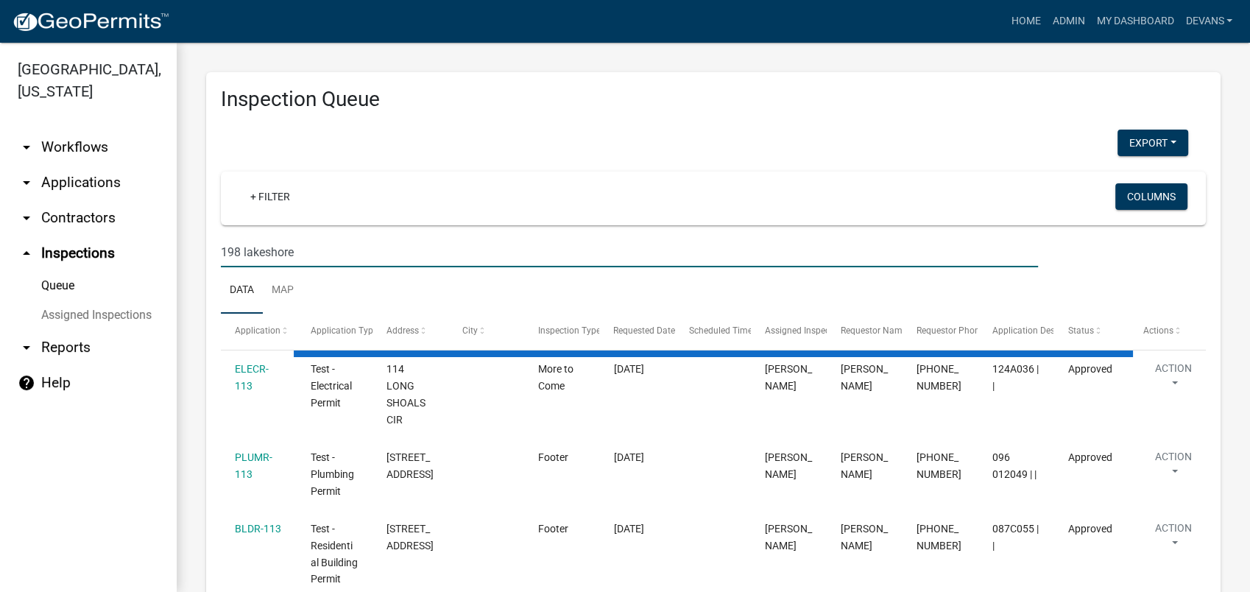
type input "198 lakeshore"
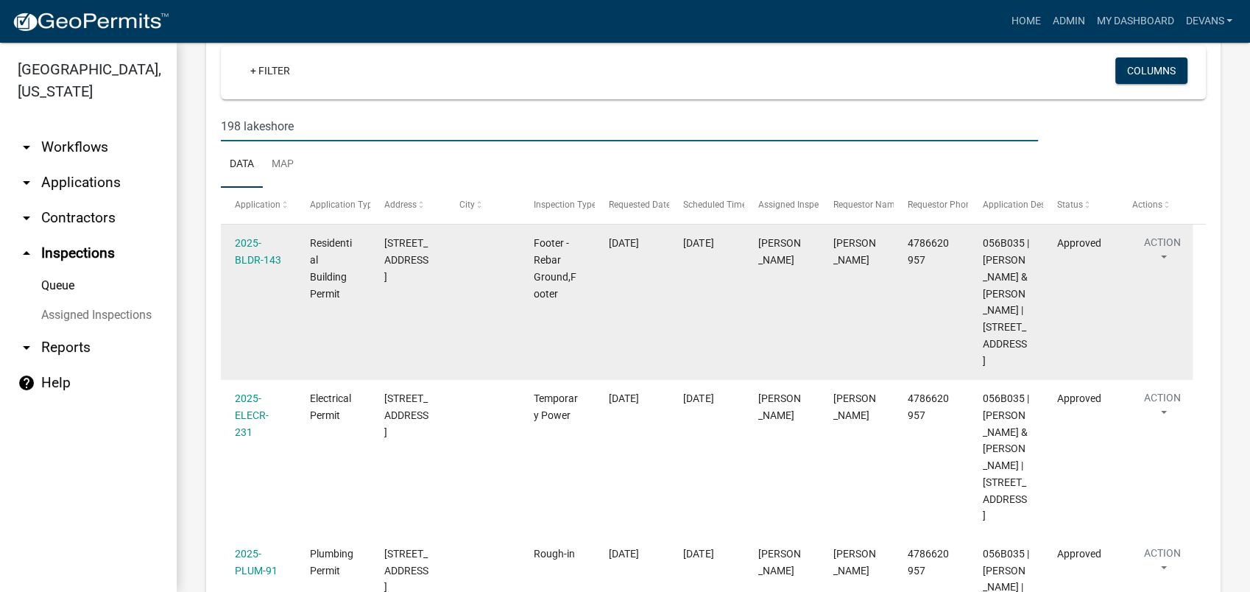
scroll to position [245, 0]
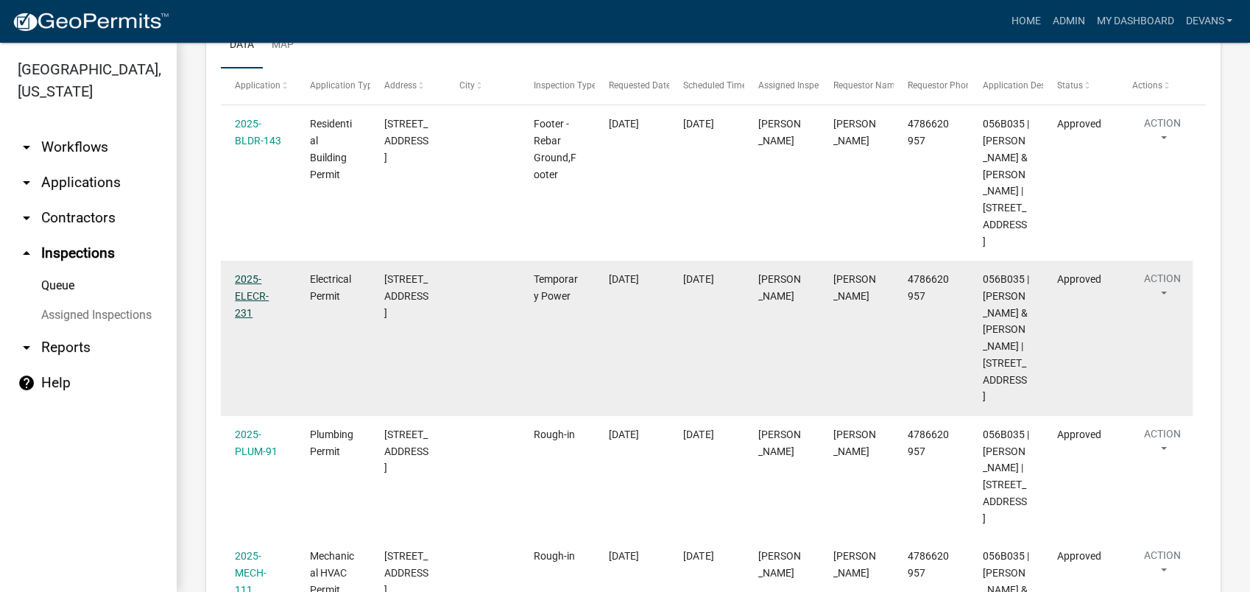
click at [241, 277] on link "2025-ELECR-231" at bounding box center [252, 296] width 34 height 46
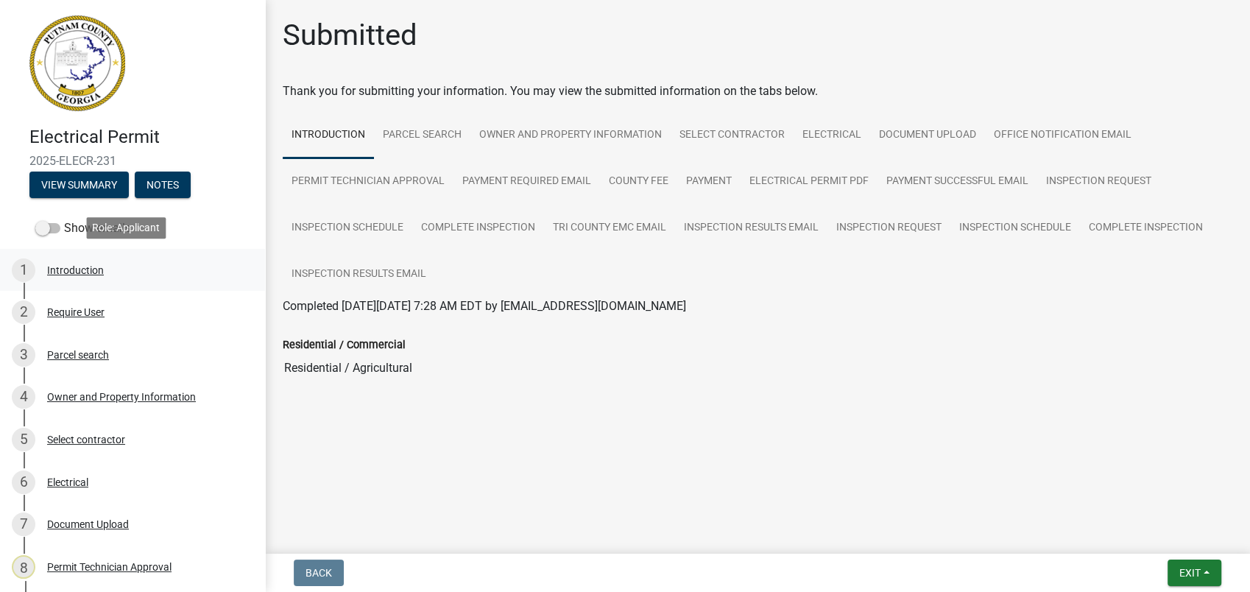
scroll to position [163, 0]
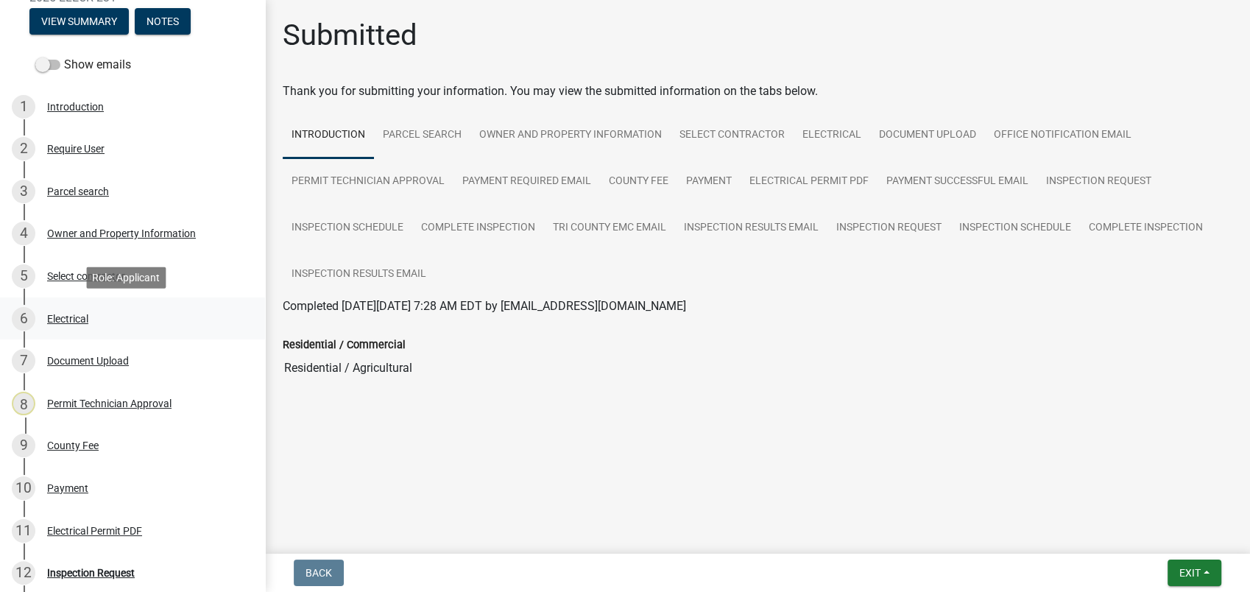
click at [45, 322] on div "6 Electrical" at bounding box center [127, 319] width 230 height 24
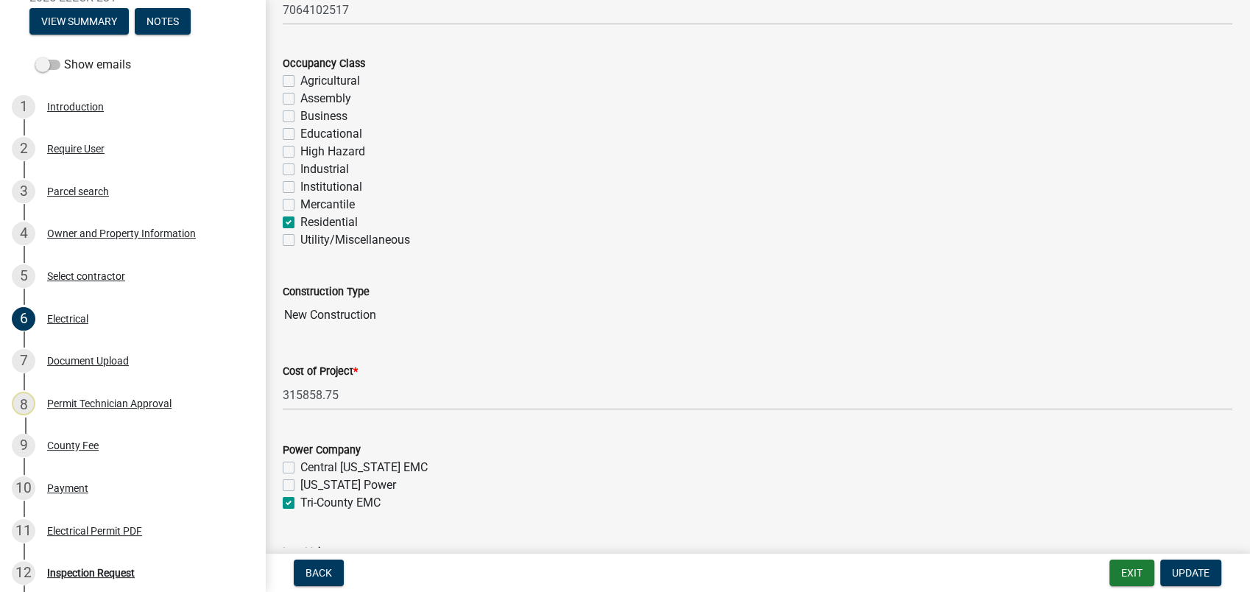
scroll to position [327, 0]
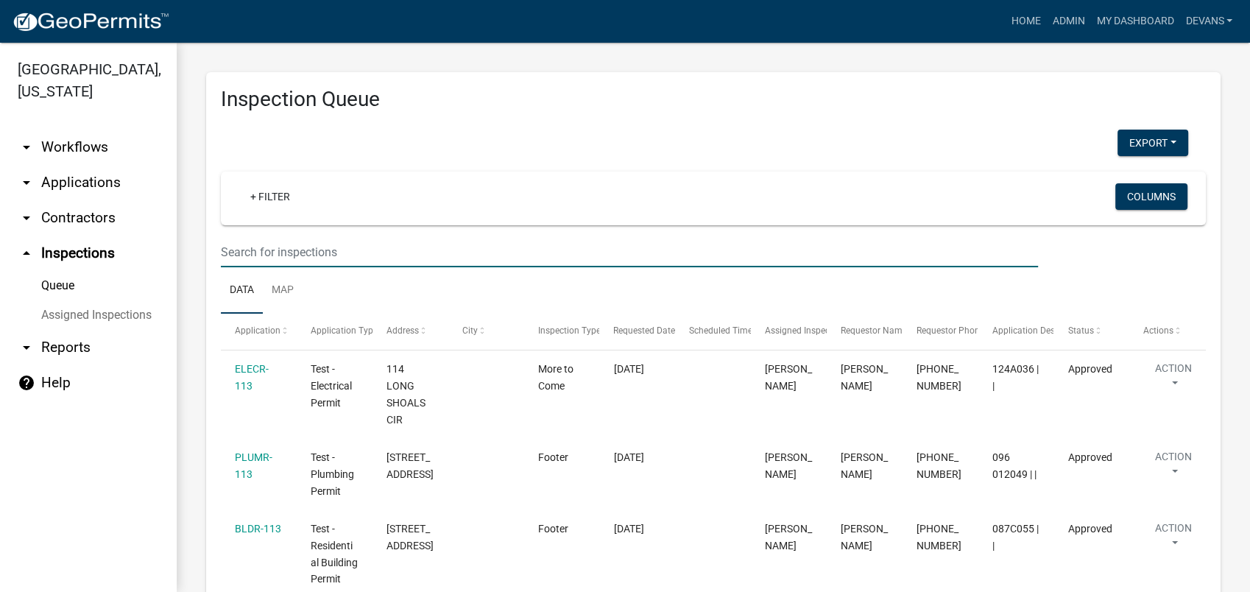
click at [330, 244] on input "text" at bounding box center [629, 252] width 817 height 30
type input "198 lakeshore"
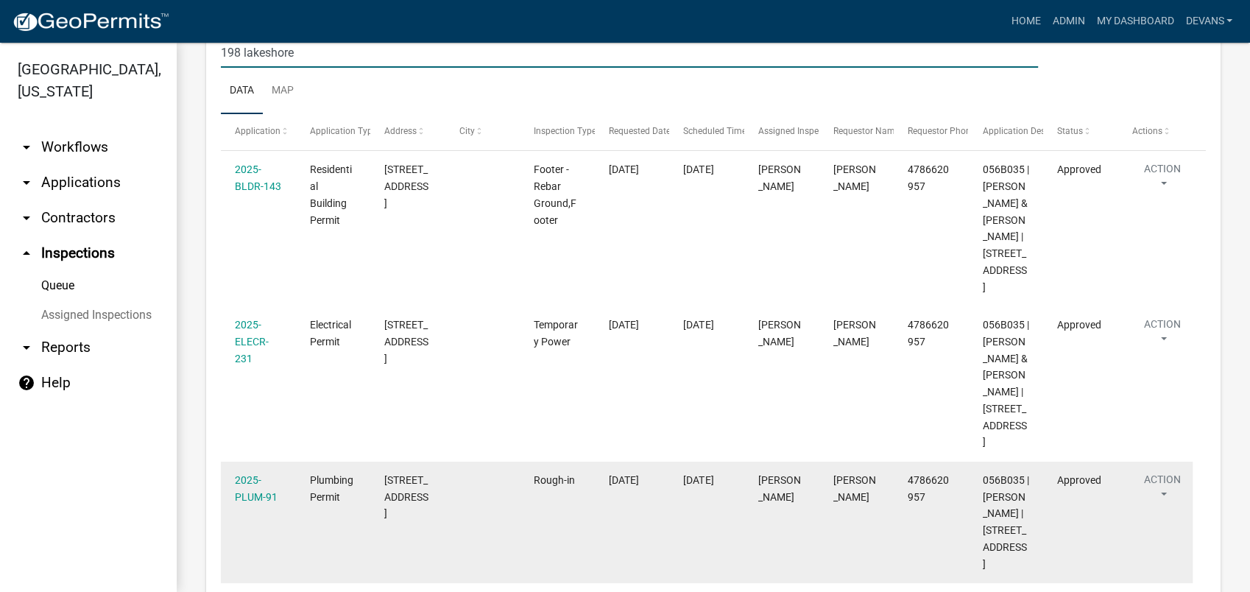
scroll to position [245, 0]
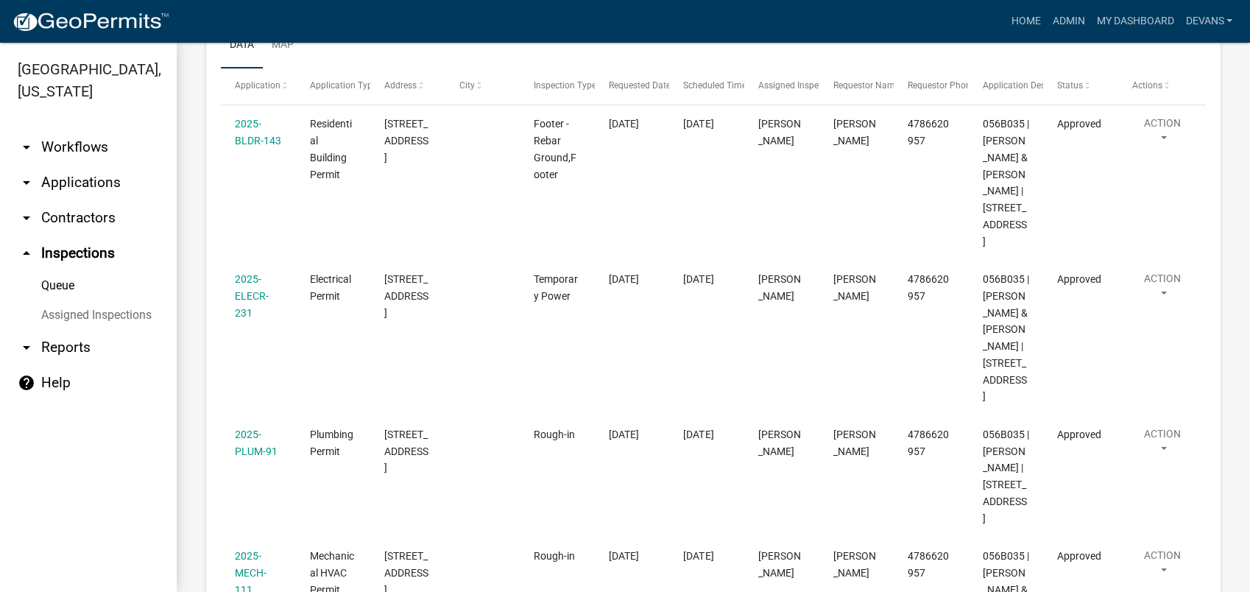
click at [104, 179] on link "arrow_drop_down Applications" at bounding box center [88, 182] width 177 height 35
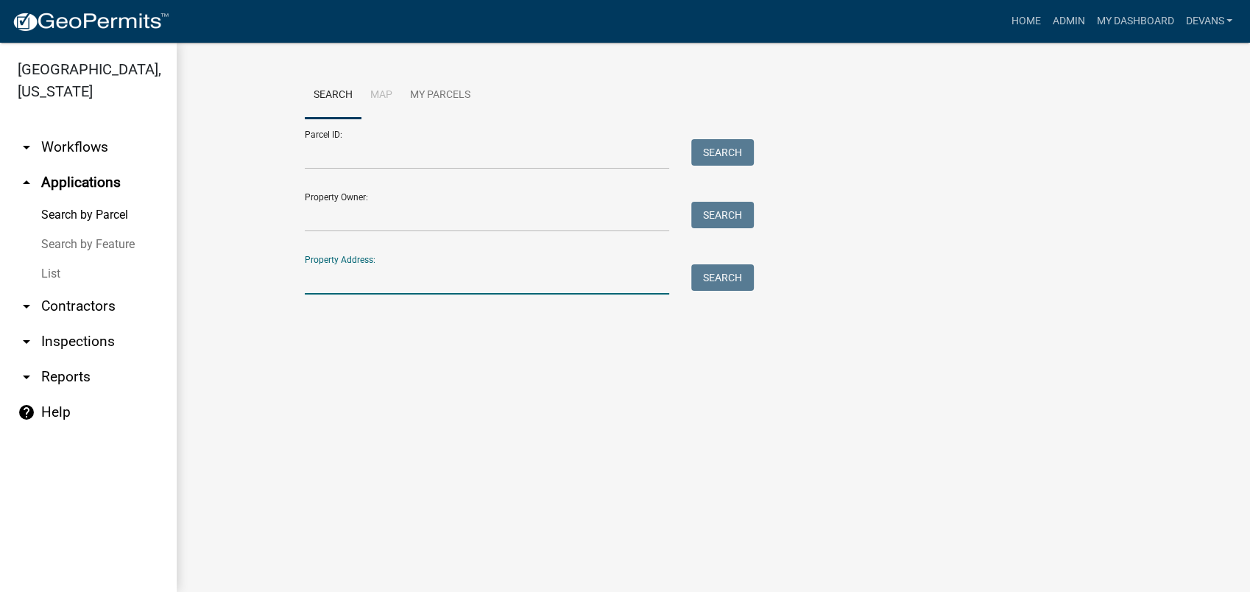
click at [397, 277] on input "Property Address:" at bounding box center [487, 279] width 364 height 30
click at [896, 134] on div "Parcel ID: Search Property Owner: Search Property Address: Search" at bounding box center [713, 206] width 817 height 176
click at [1071, 19] on link "Admin" at bounding box center [1068, 21] width 44 height 28
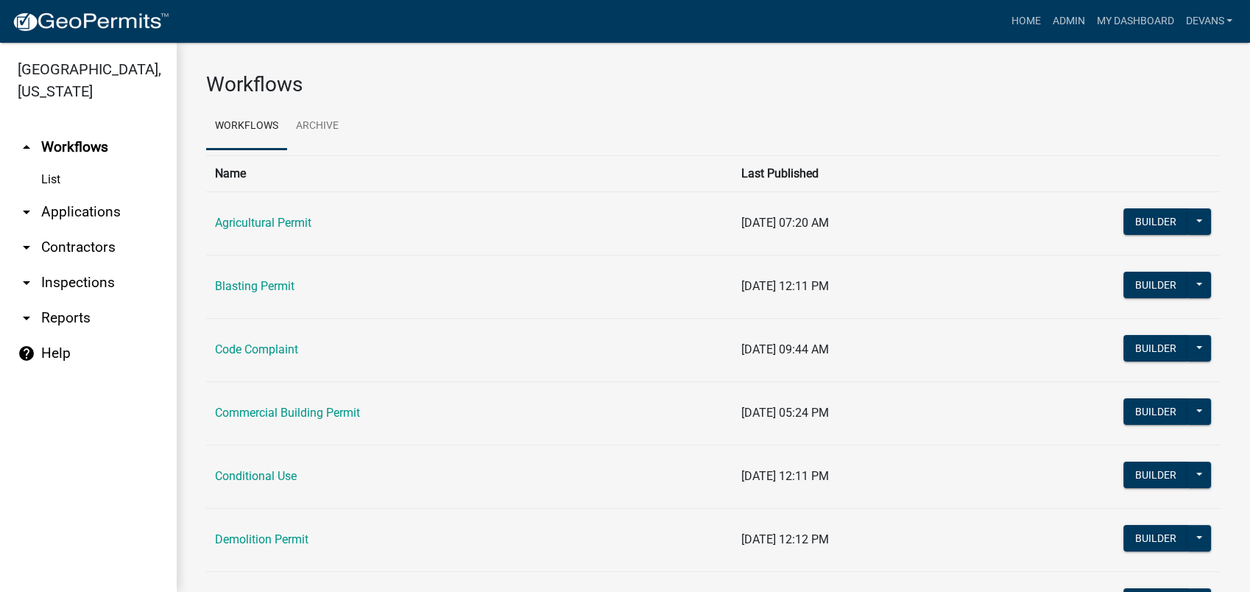
click at [98, 217] on link "arrow_drop_down Applications" at bounding box center [88, 211] width 177 height 35
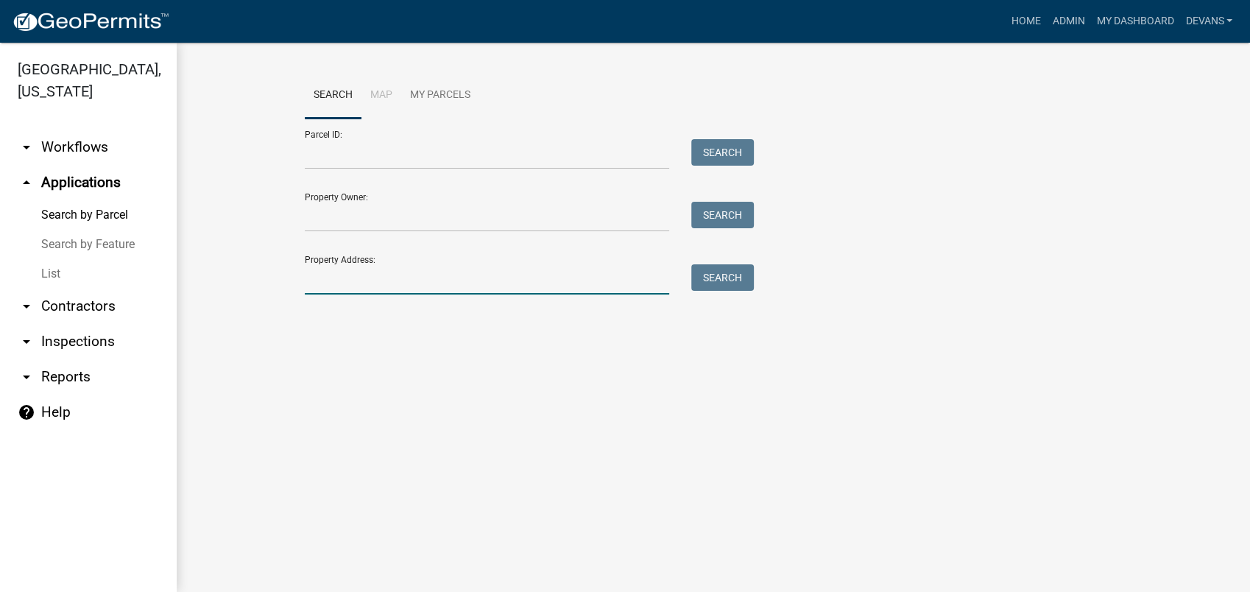
click at [330, 283] on input "Property Address:" at bounding box center [487, 279] width 364 height 30
type input "198 lakeshore dr"
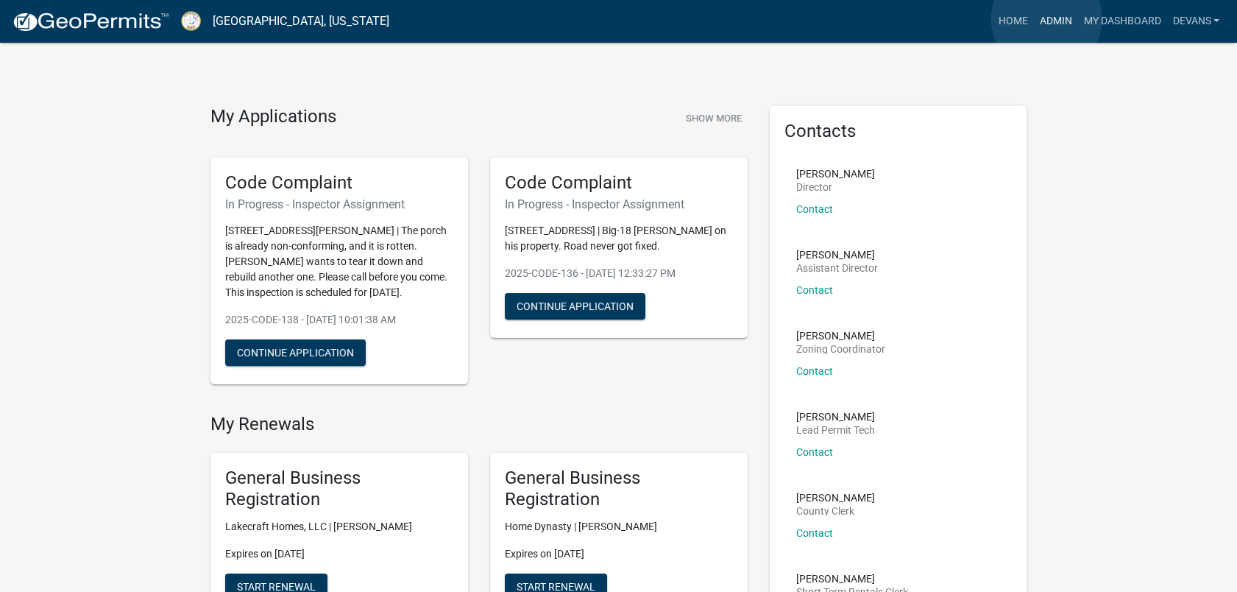
click at [1046, 19] on link "Admin" at bounding box center [1055, 21] width 44 height 28
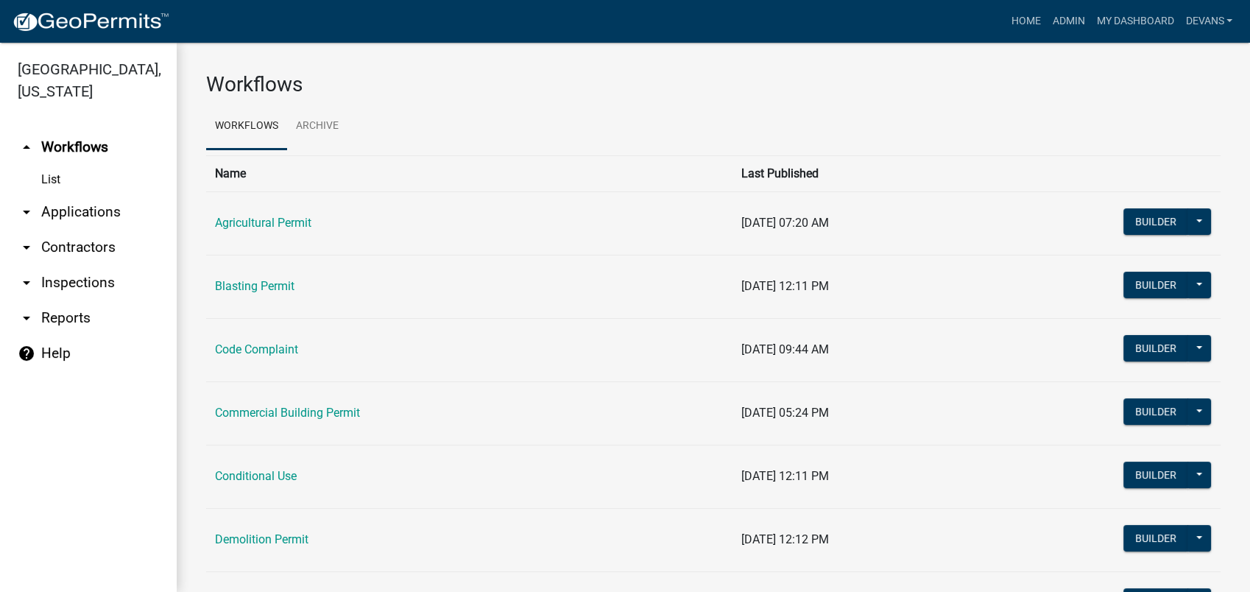
click at [64, 218] on link "arrow_drop_down Applications" at bounding box center [88, 211] width 177 height 35
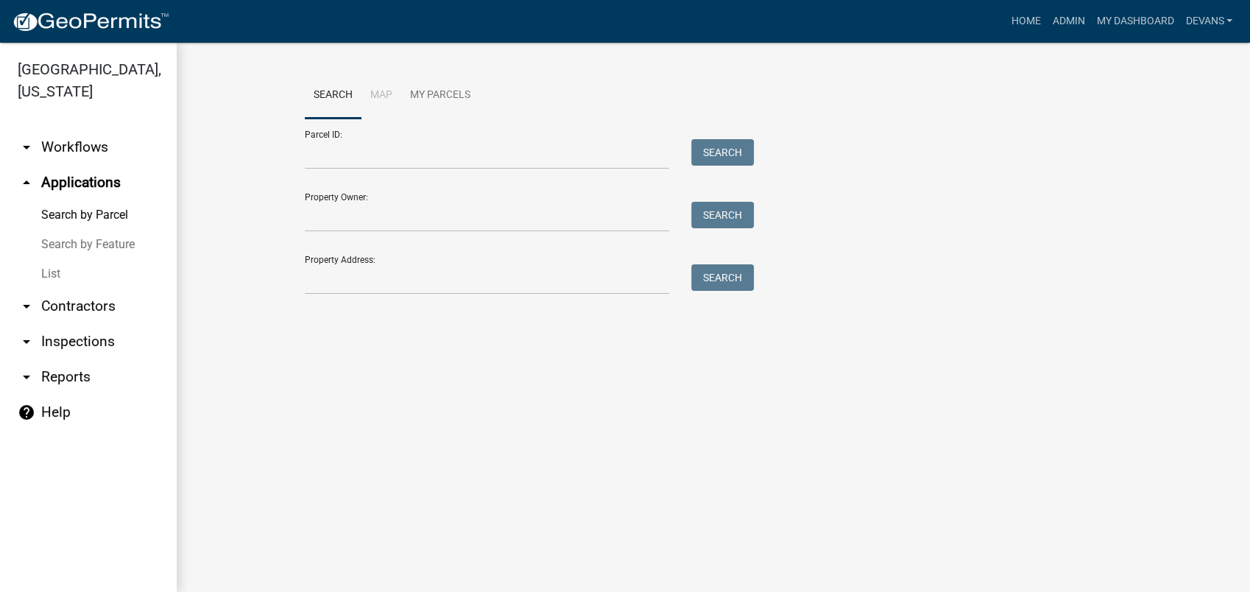
click at [59, 177] on link "arrow_drop_up Applications" at bounding box center [88, 182] width 177 height 35
click at [57, 271] on link "List" at bounding box center [88, 273] width 177 height 29
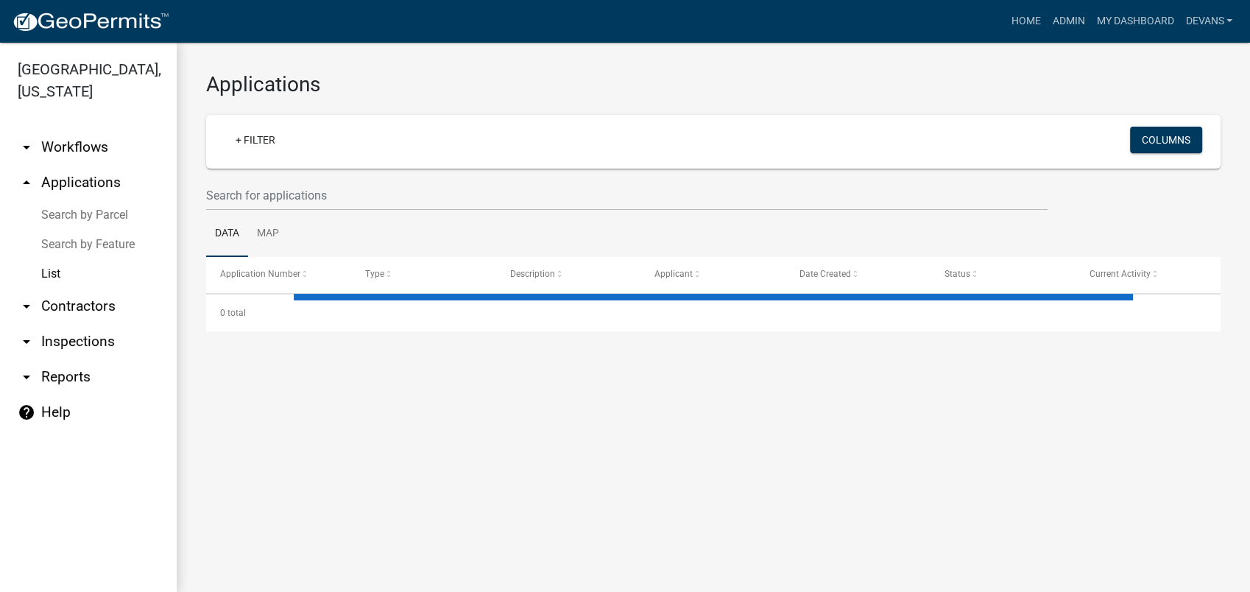
select select "1: 25"
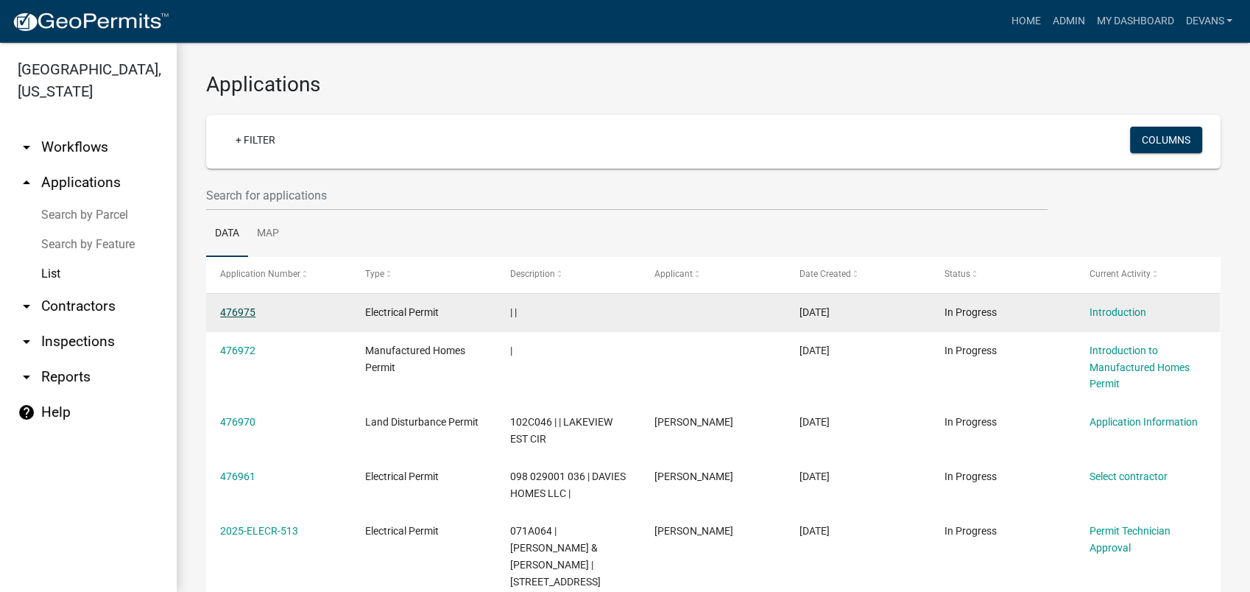
click at [232, 308] on link "476975" at bounding box center [237, 312] width 35 height 12
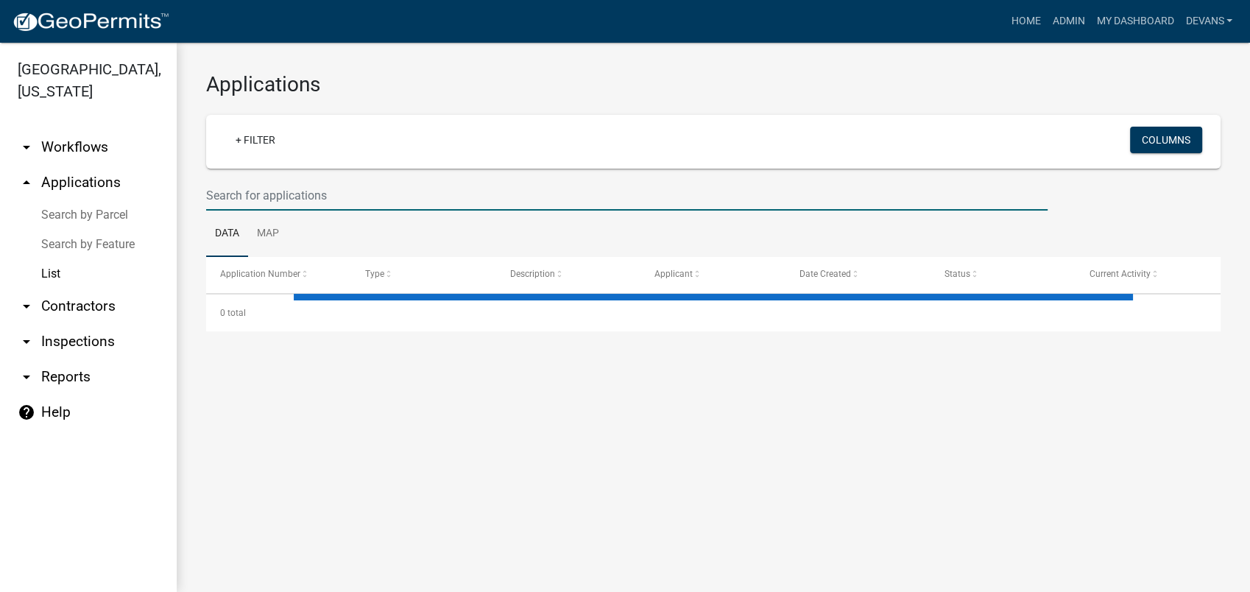
select select "1: 25"
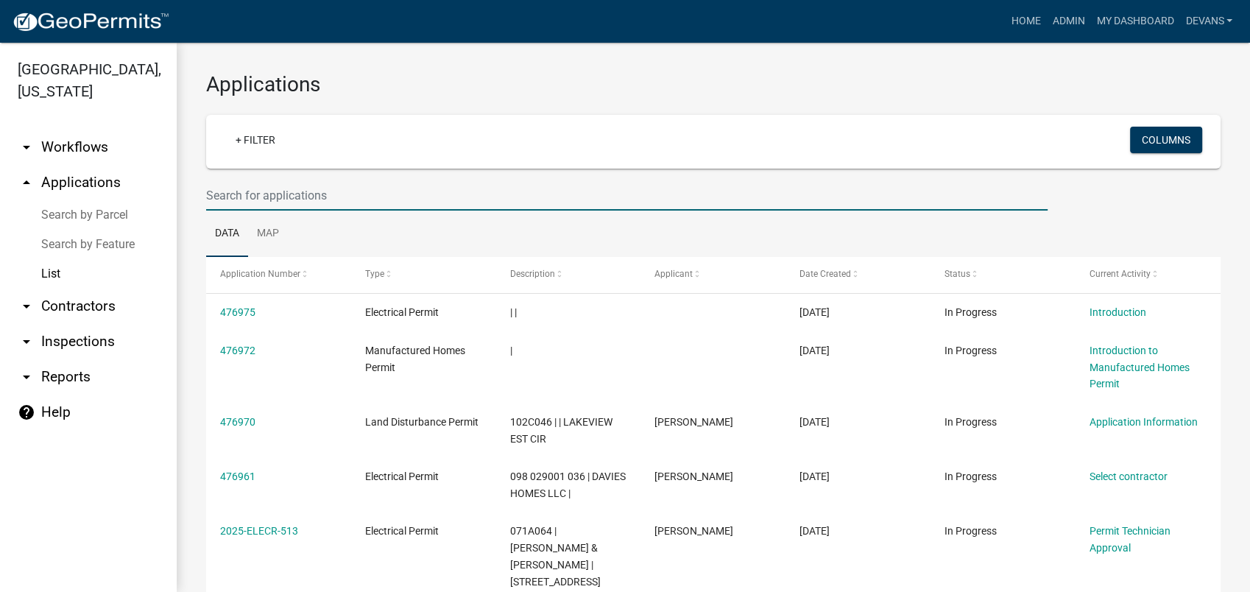
click at [280, 194] on input "text" at bounding box center [626, 195] width 841 height 30
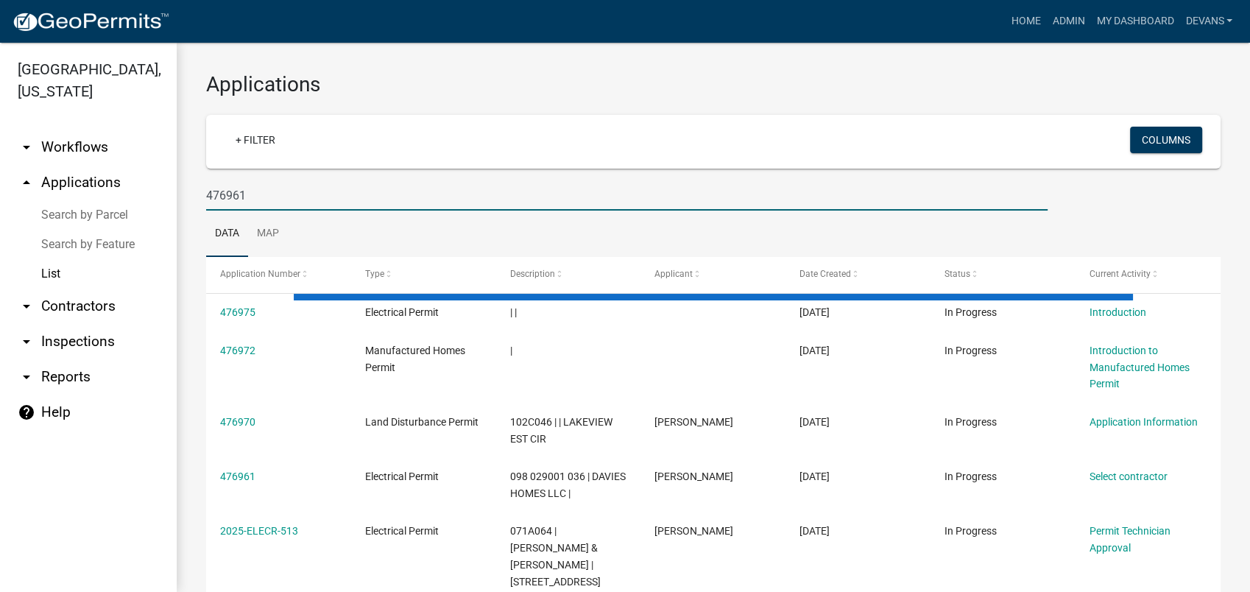
type input "476961"
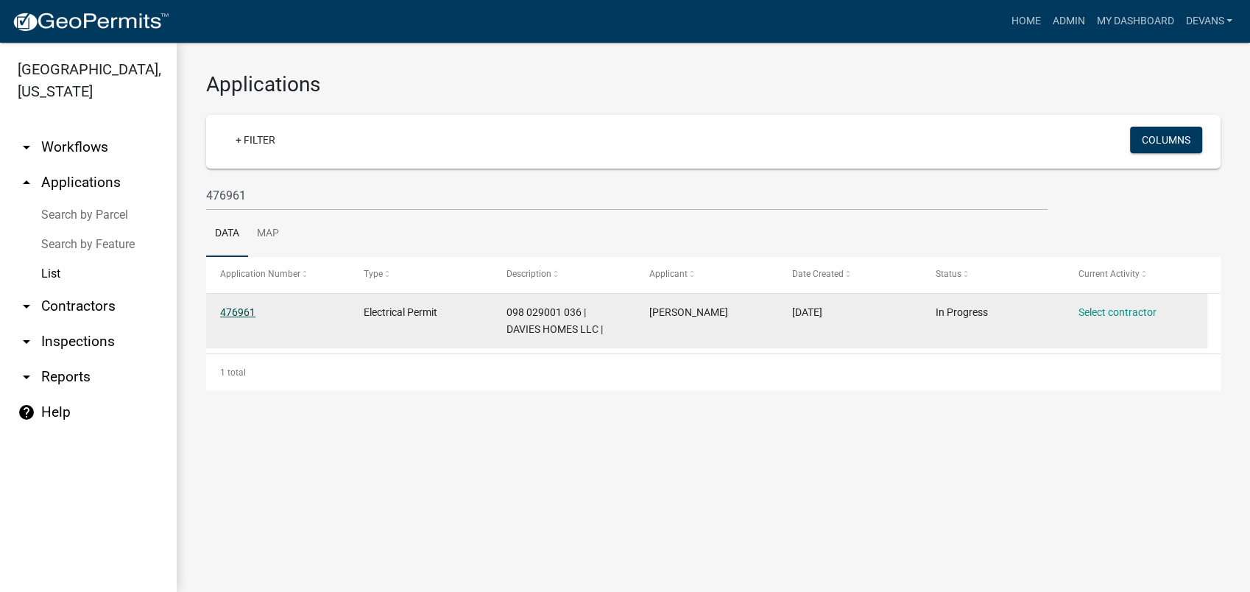
click at [233, 313] on link "476961" at bounding box center [237, 312] width 35 height 12
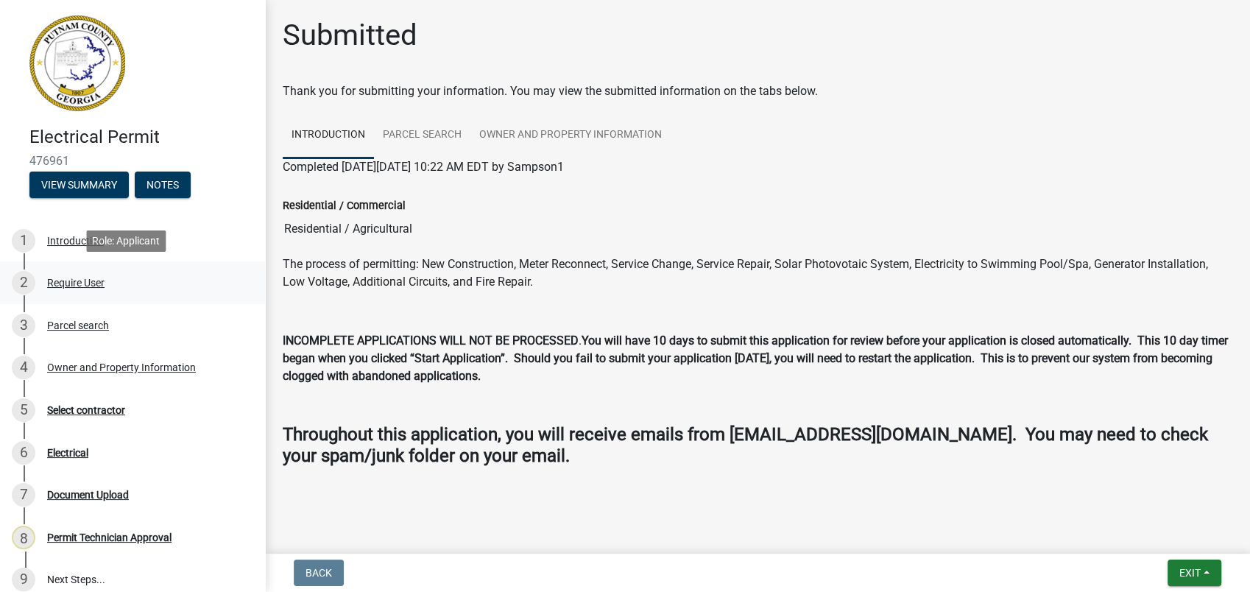
scroll to position [82, 0]
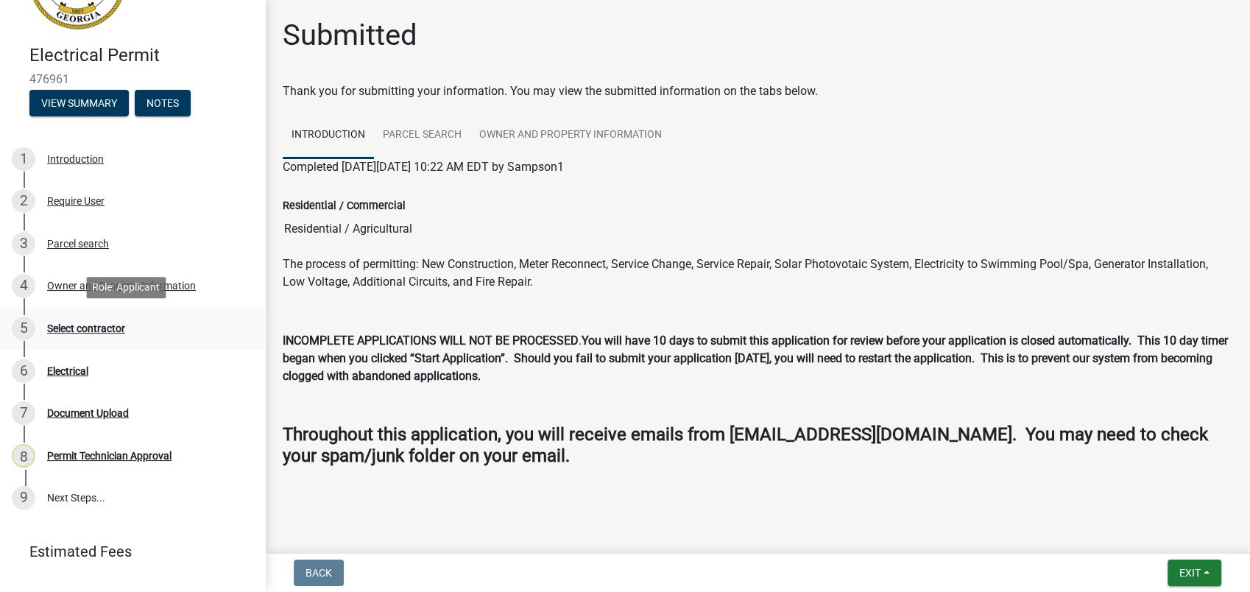
click at [85, 326] on div "Select contractor" at bounding box center [86, 328] width 78 height 10
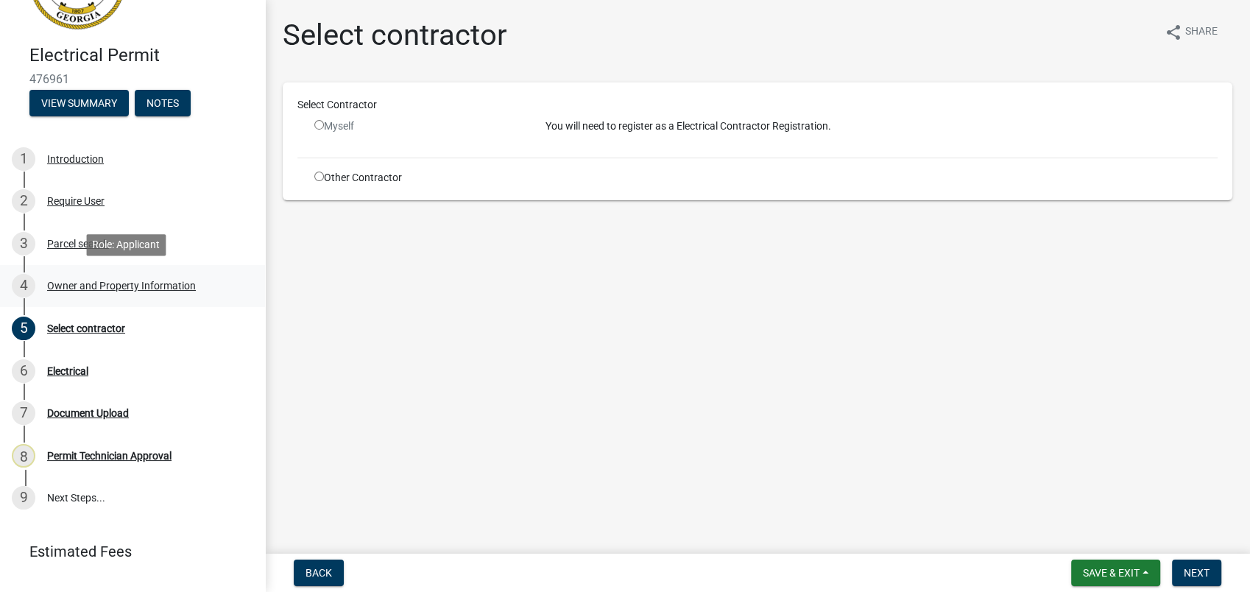
click at [90, 283] on div "Owner and Property Information" at bounding box center [121, 285] width 149 height 10
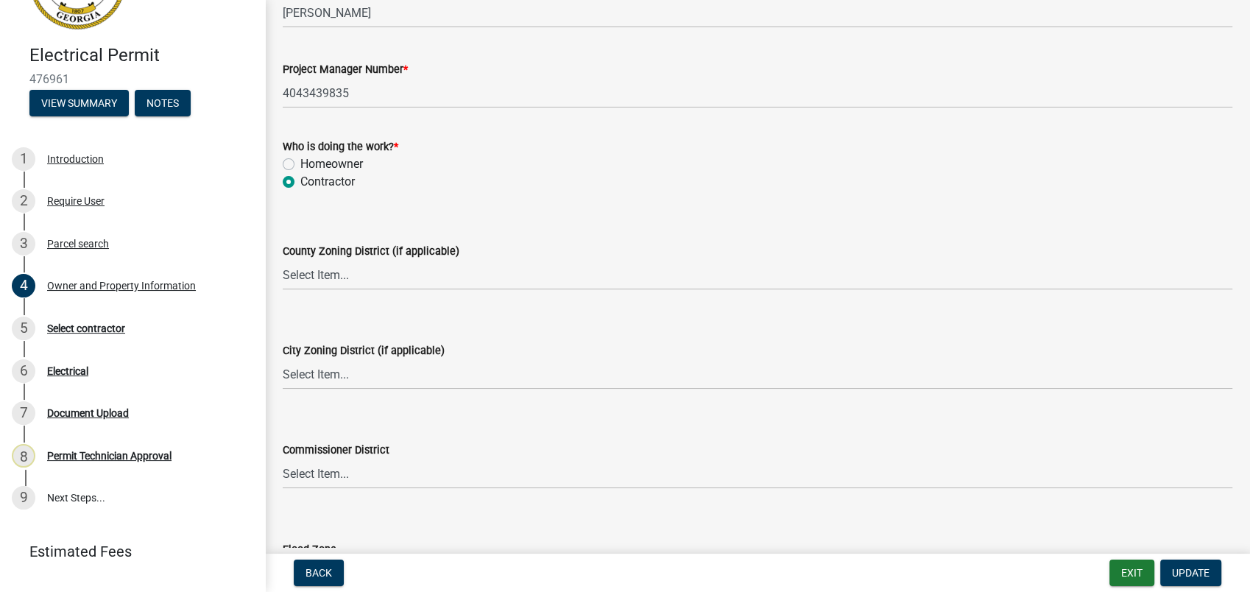
scroll to position [2647, 0]
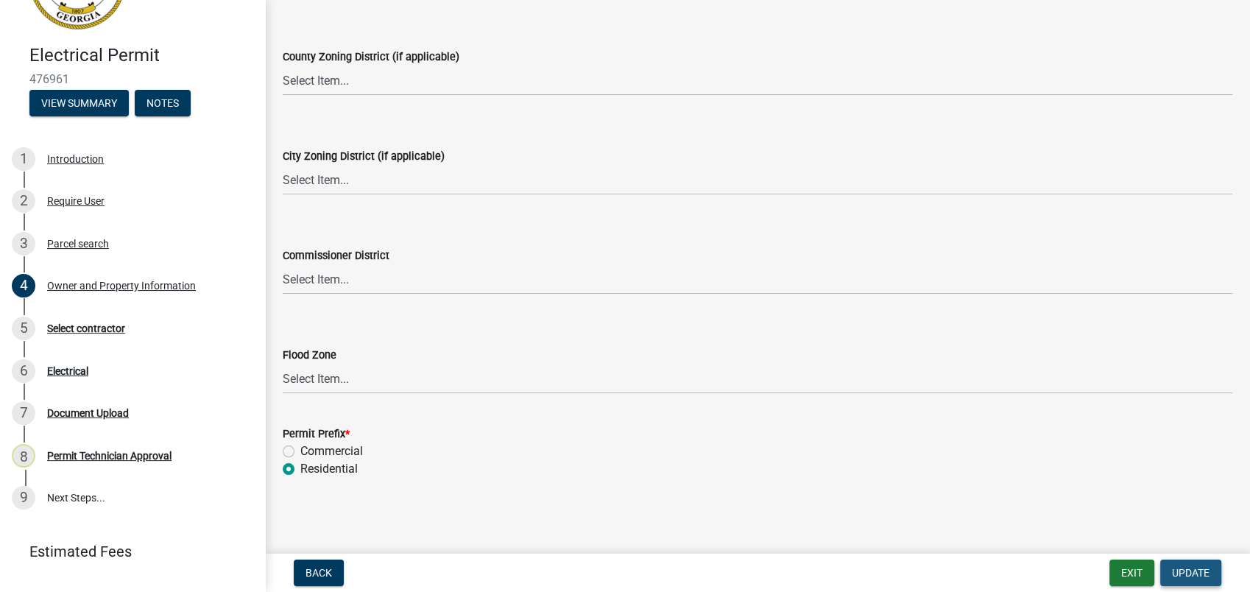
click at [1200, 567] on span "Update" at bounding box center [1191, 573] width 38 height 12
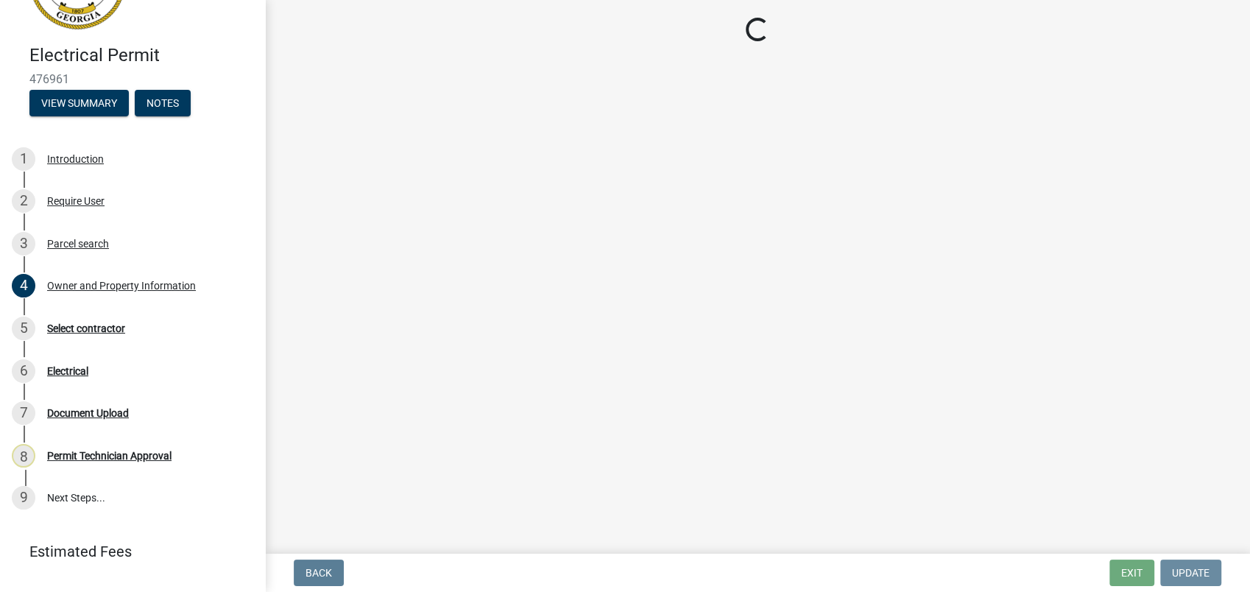
scroll to position [0, 0]
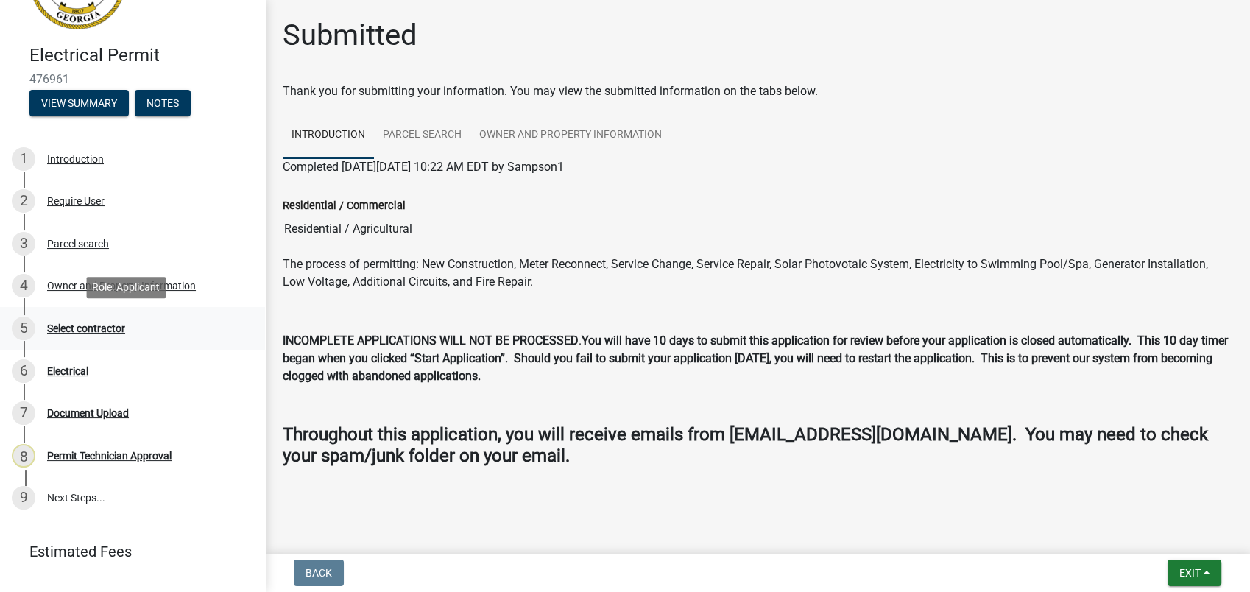
click at [88, 331] on div "Select contractor" at bounding box center [86, 328] width 78 height 10
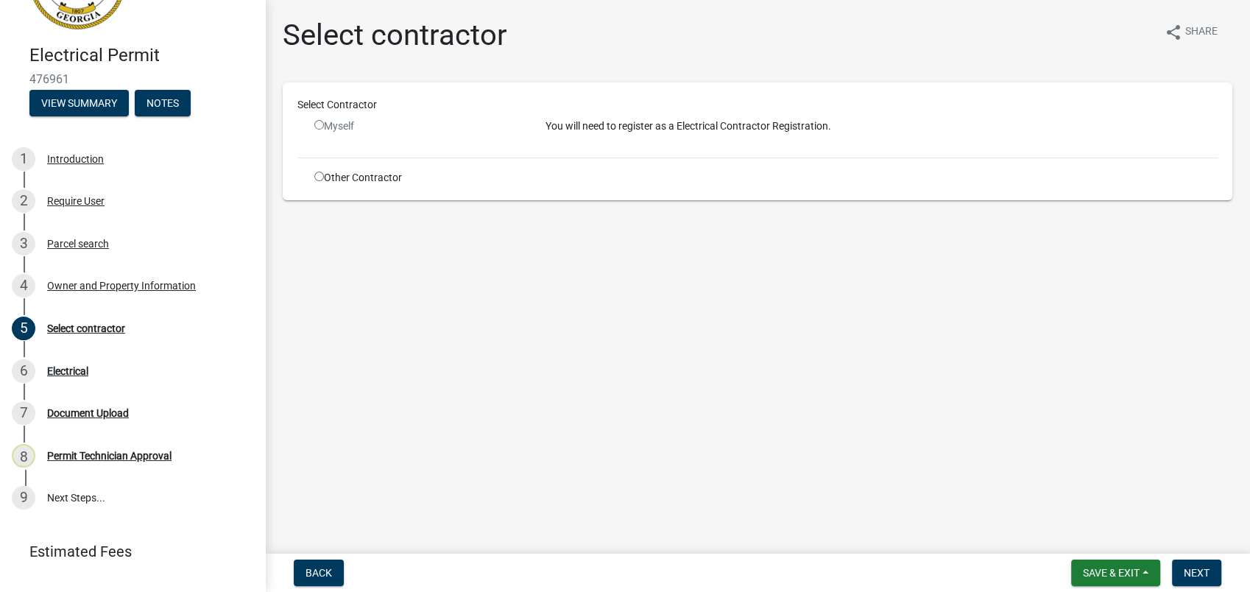
click at [319, 125] on input "radio" at bounding box center [319, 125] width 10 height 10
radio input "false"
click at [135, 284] on div "Owner and Property Information" at bounding box center [121, 285] width 149 height 10
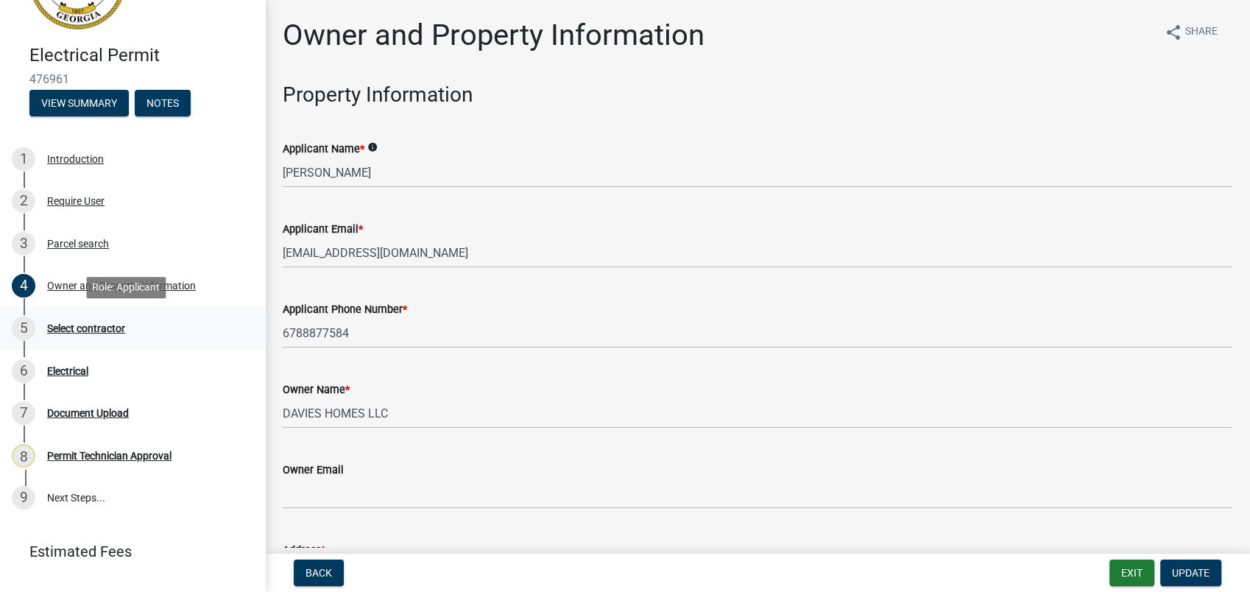
click at [110, 327] on div "Select contractor" at bounding box center [86, 328] width 78 height 10
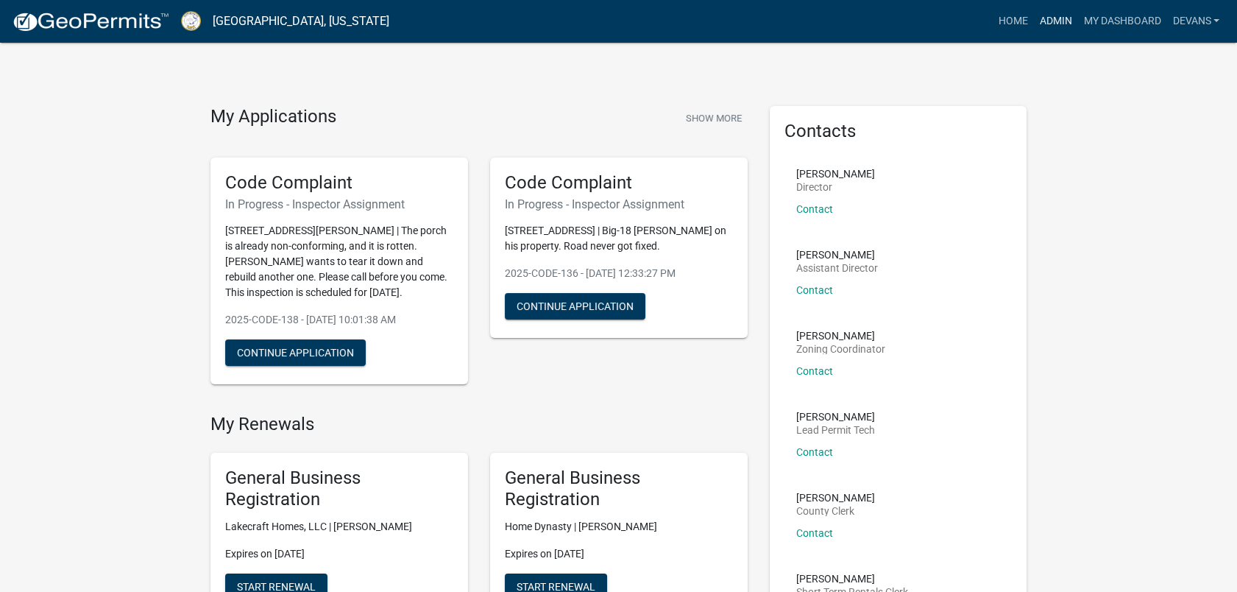
click at [1052, 18] on link "Admin" at bounding box center [1055, 21] width 44 height 28
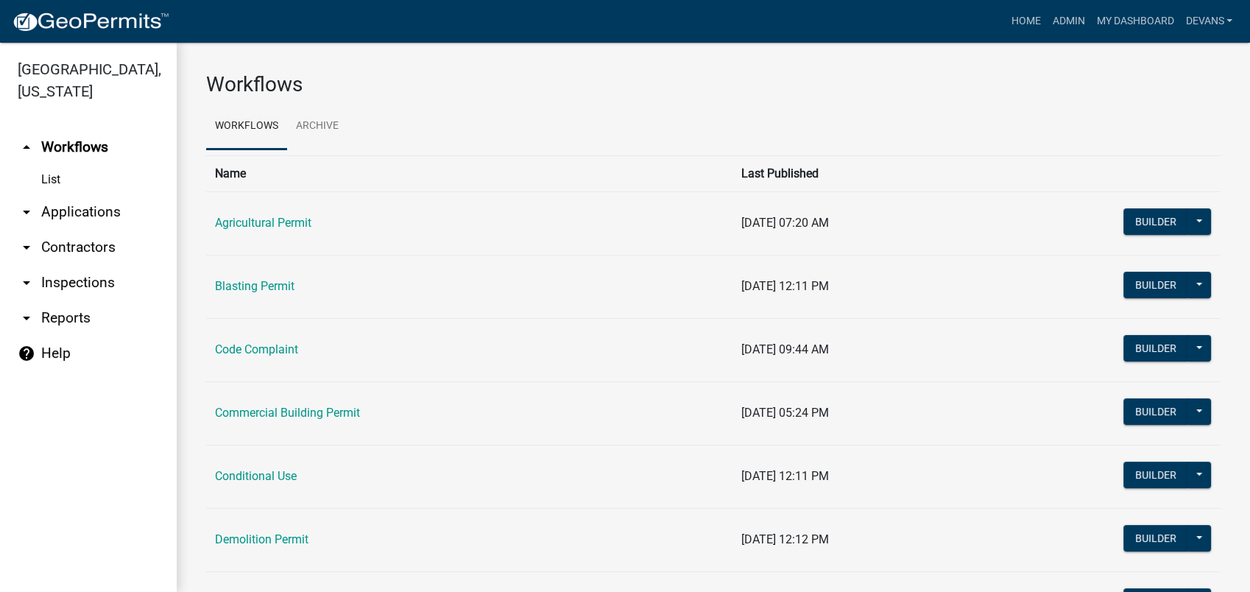
click at [116, 214] on link "arrow_drop_down Applications" at bounding box center [88, 211] width 177 height 35
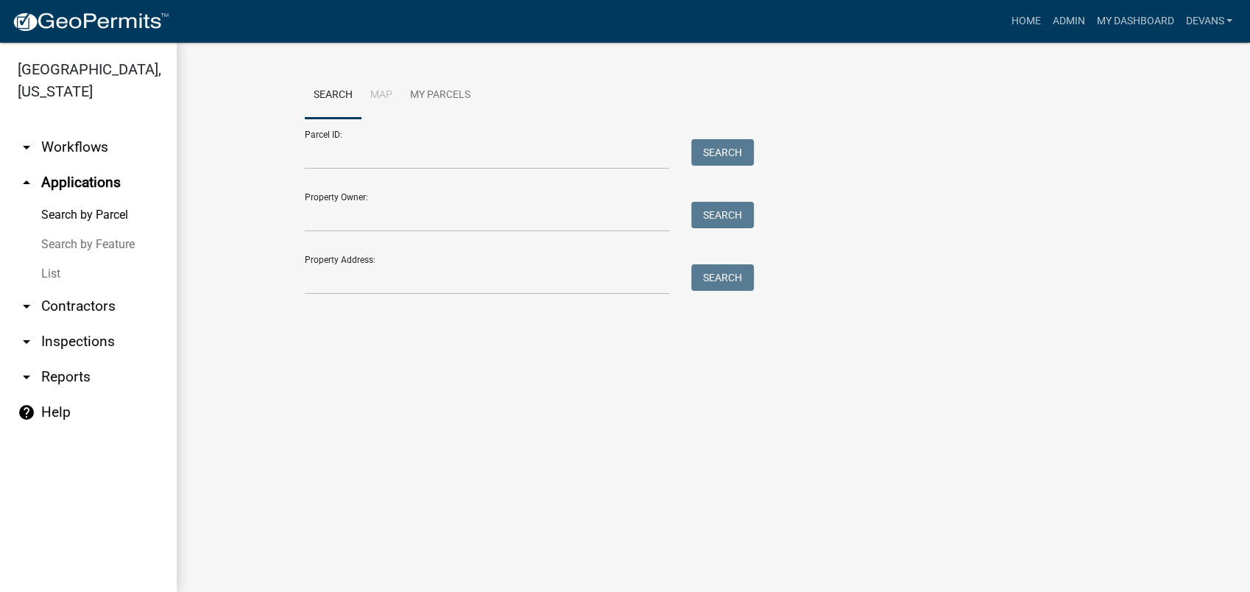
click at [46, 272] on link "List" at bounding box center [88, 273] width 177 height 29
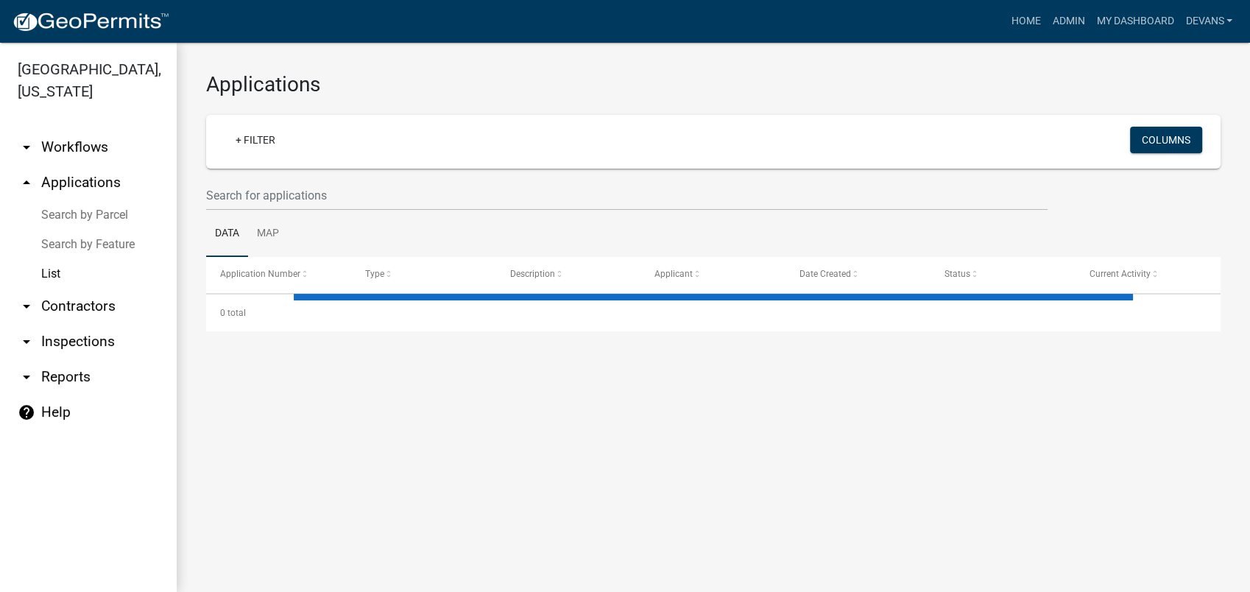
select select "1: 25"
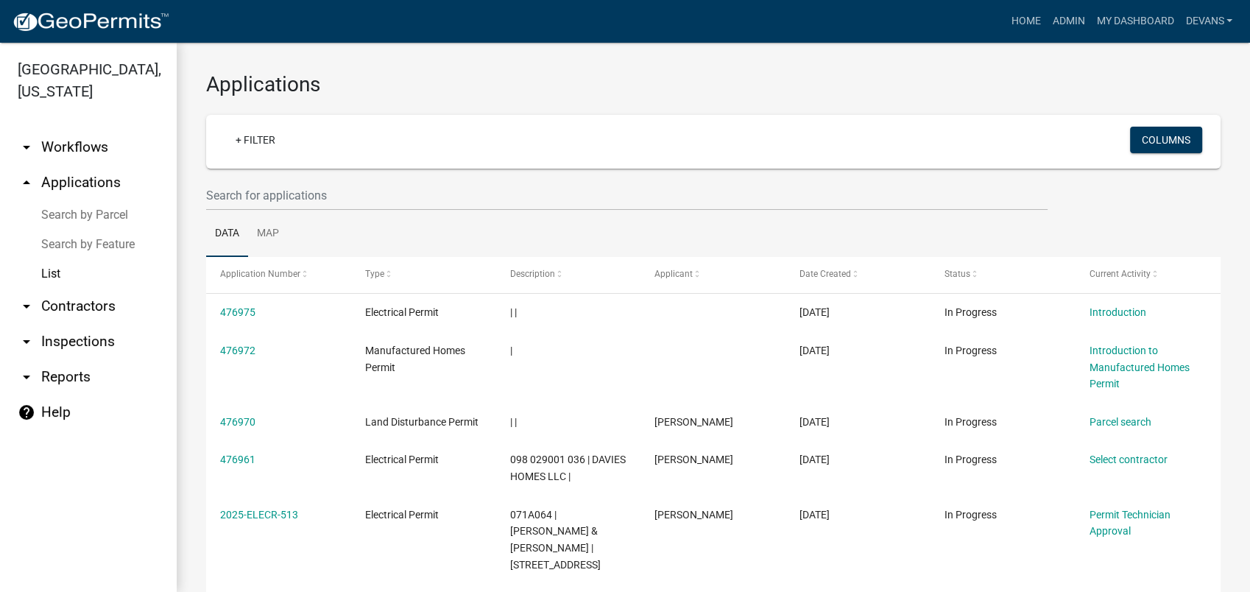
click at [104, 183] on link "arrow_drop_up Applications" at bounding box center [88, 182] width 177 height 35
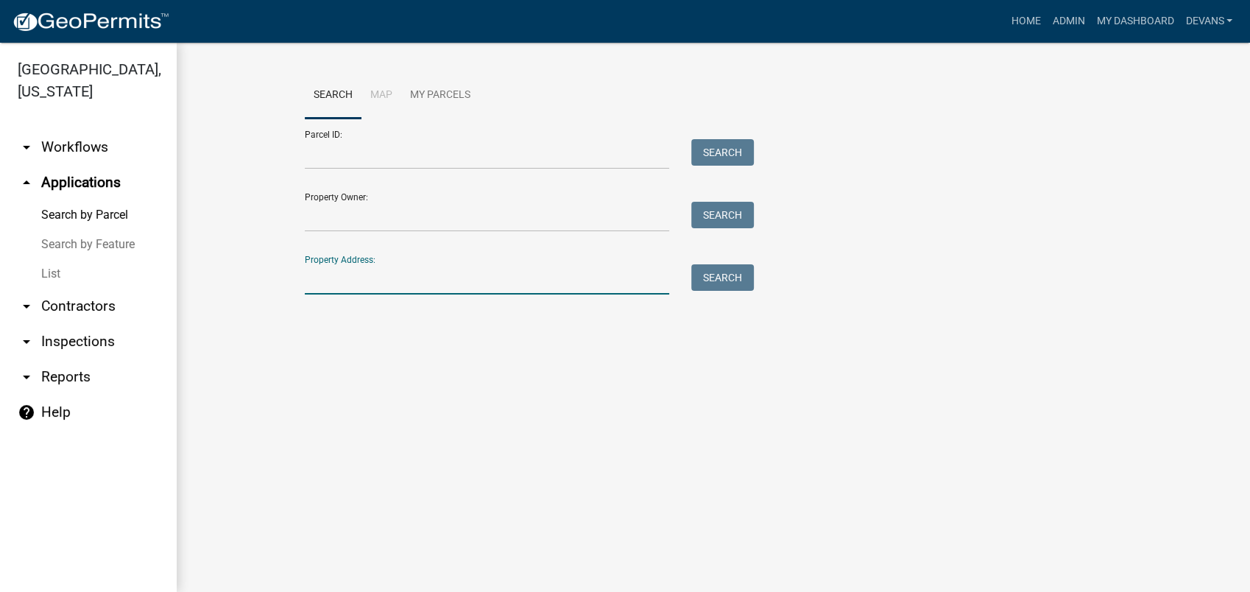
click at [344, 278] on input "Property Address:" at bounding box center [487, 279] width 364 height 30
type input "[STREET_ADDRESS]"
click at [718, 280] on button "Search" at bounding box center [722, 277] width 63 height 26
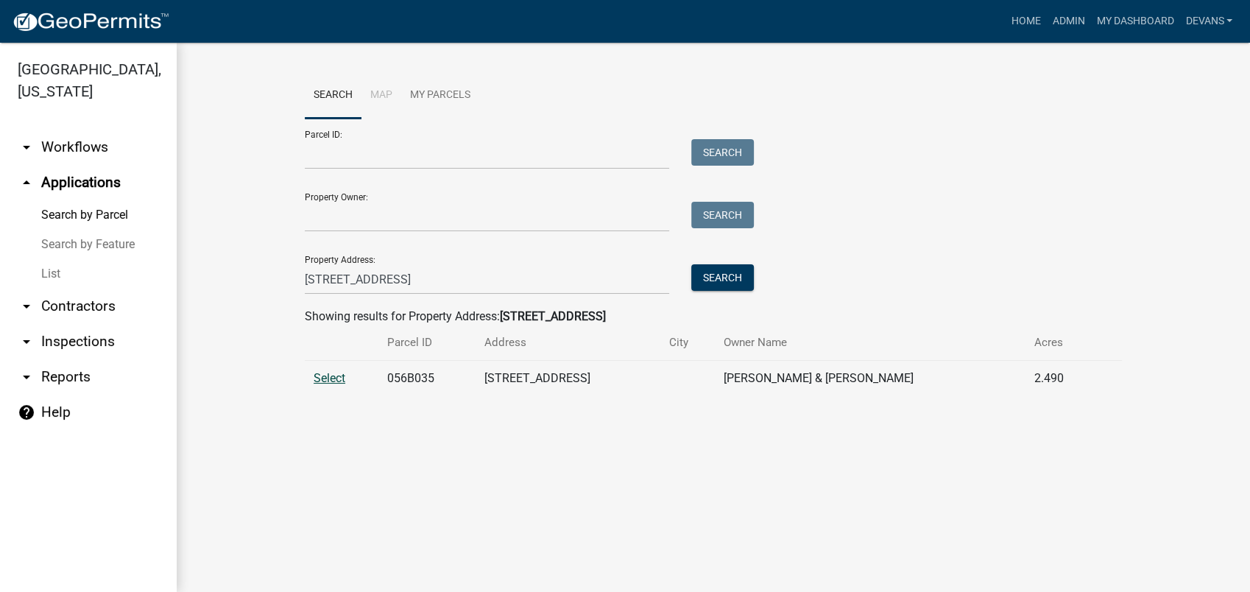
click at [327, 374] on span "Select" at bounding box center [329, 378] width 32 height 14
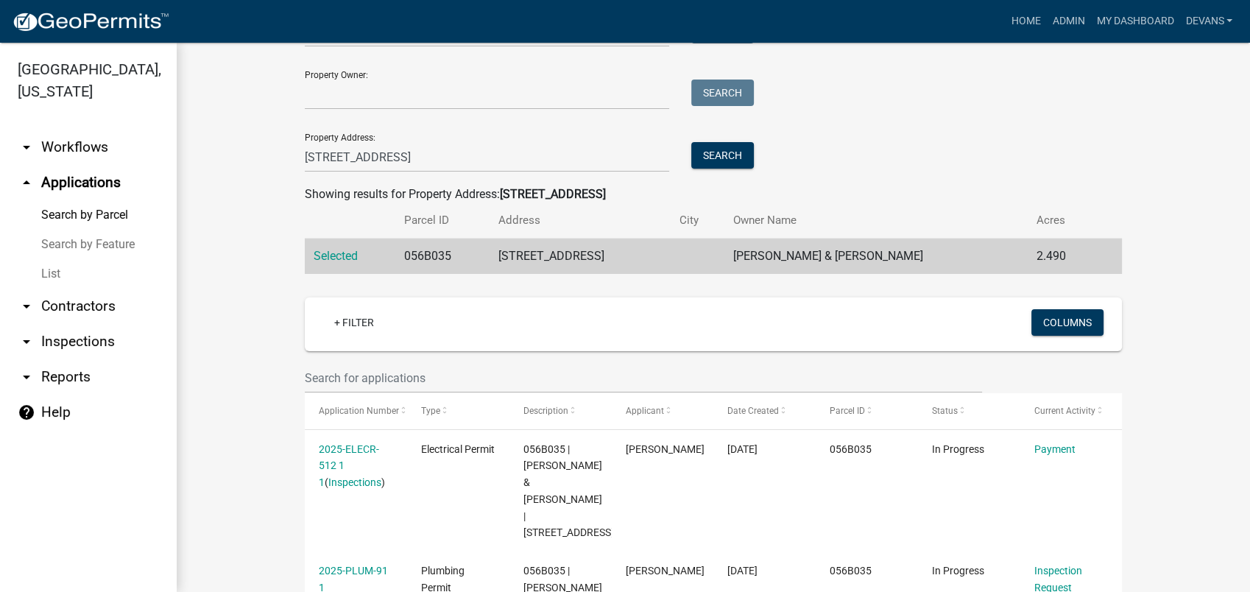
scroll to position [327, 0]
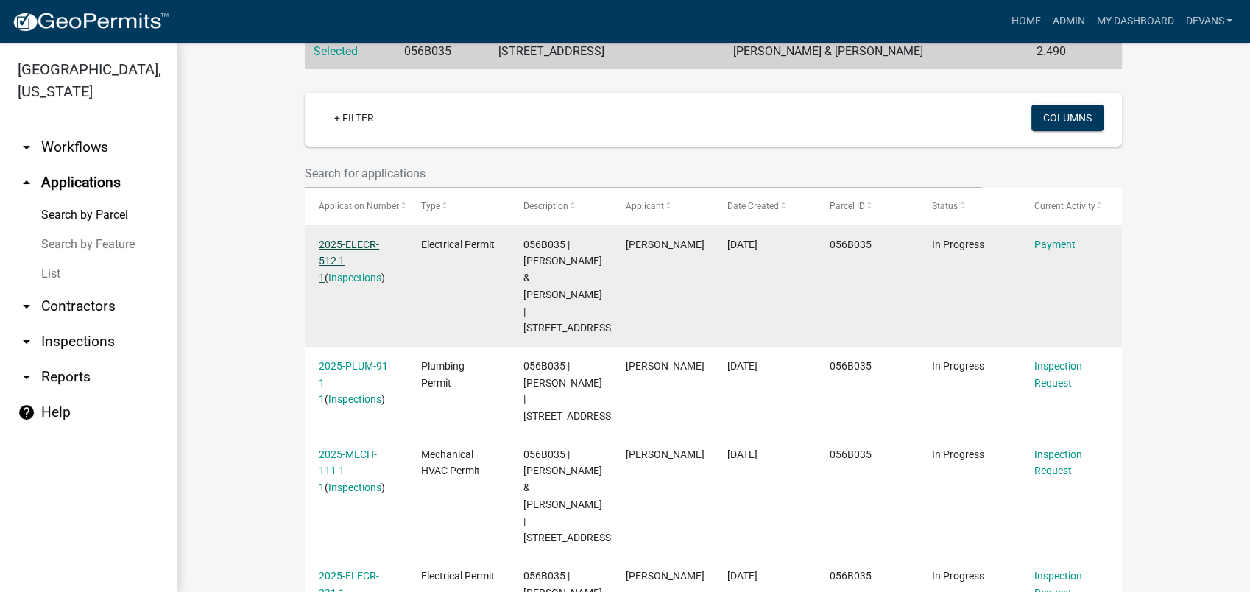
click at [327, 240] on link "2025-ELECR-512 1 1" at bounding box center [349, 261] width 60 height 46
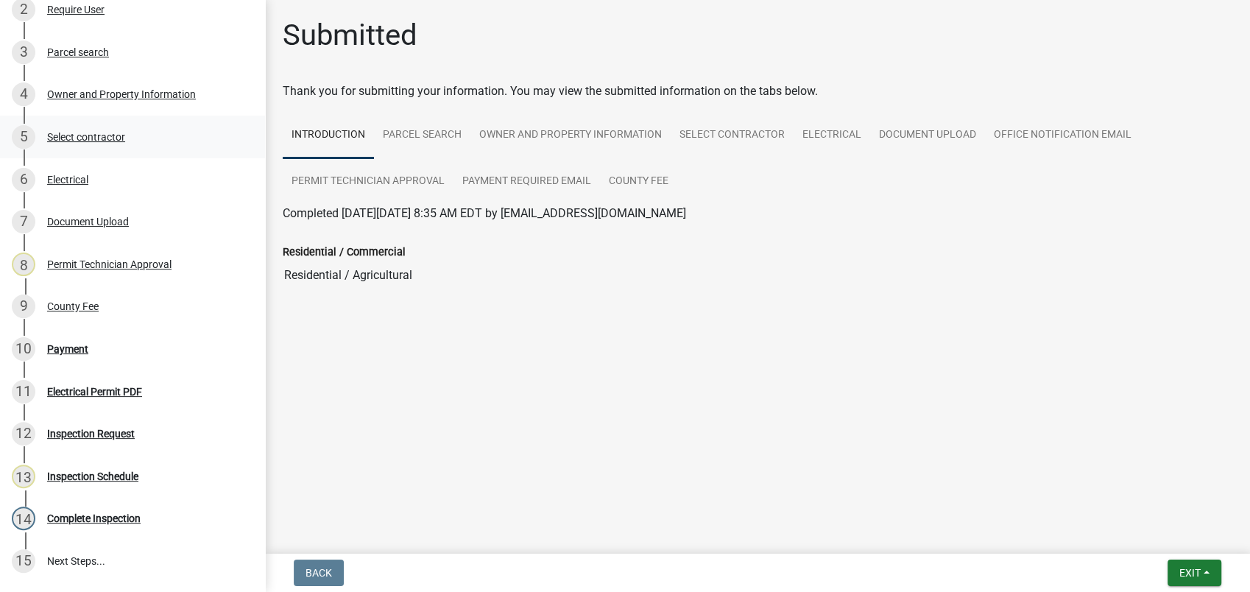
scroll to position [408, 0]
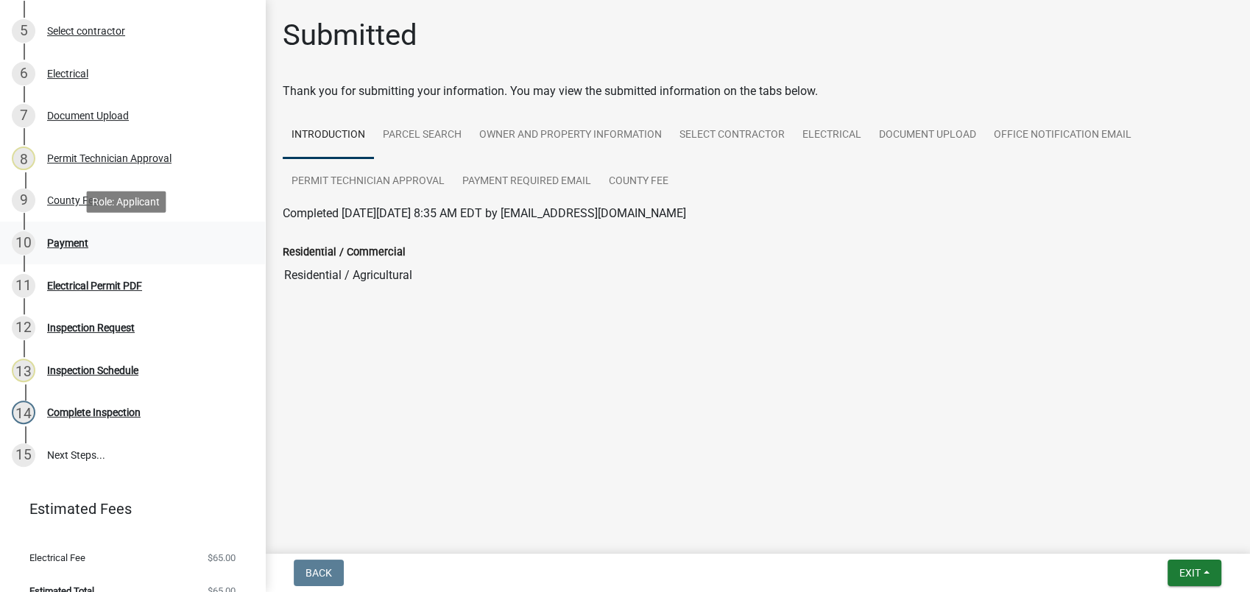
click at [60, 243] on div "Payment" at bounding box center [67, 243] width 41 height 10
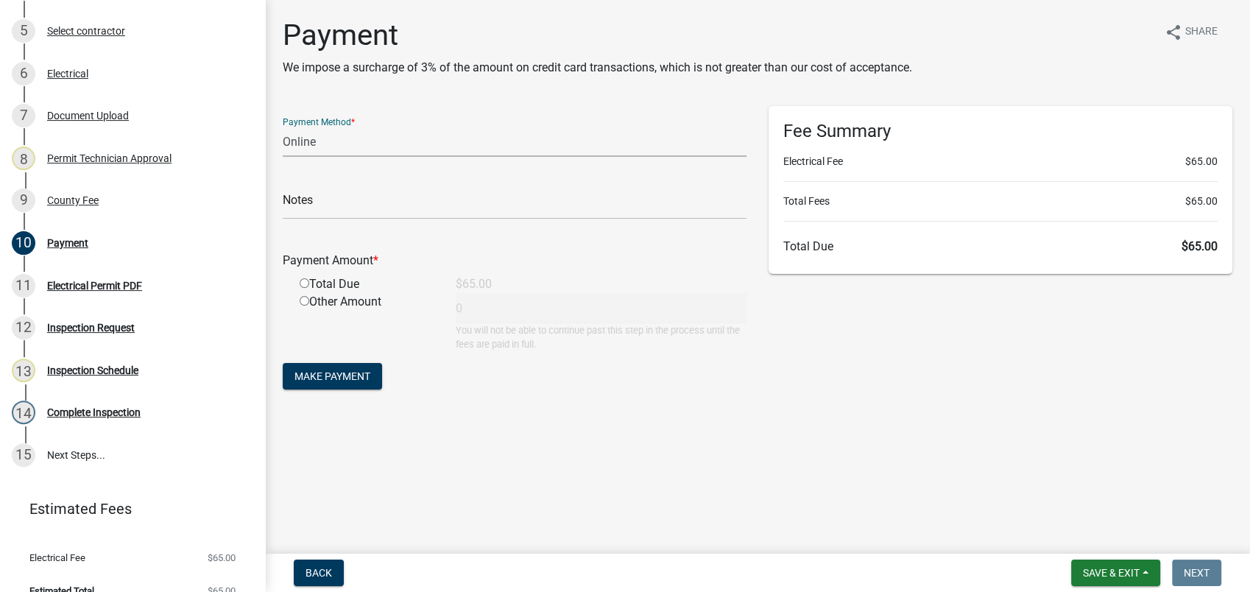
click at [319, 139] on select "Credit Card POS Check Cash Online" at bounding box center [515, 142] width 464 height 30
select select "0: 2"
click at [283, 127] on select "Credit Card POS Check Cash Online" at bounding box center [515, 142] width 464 height 30
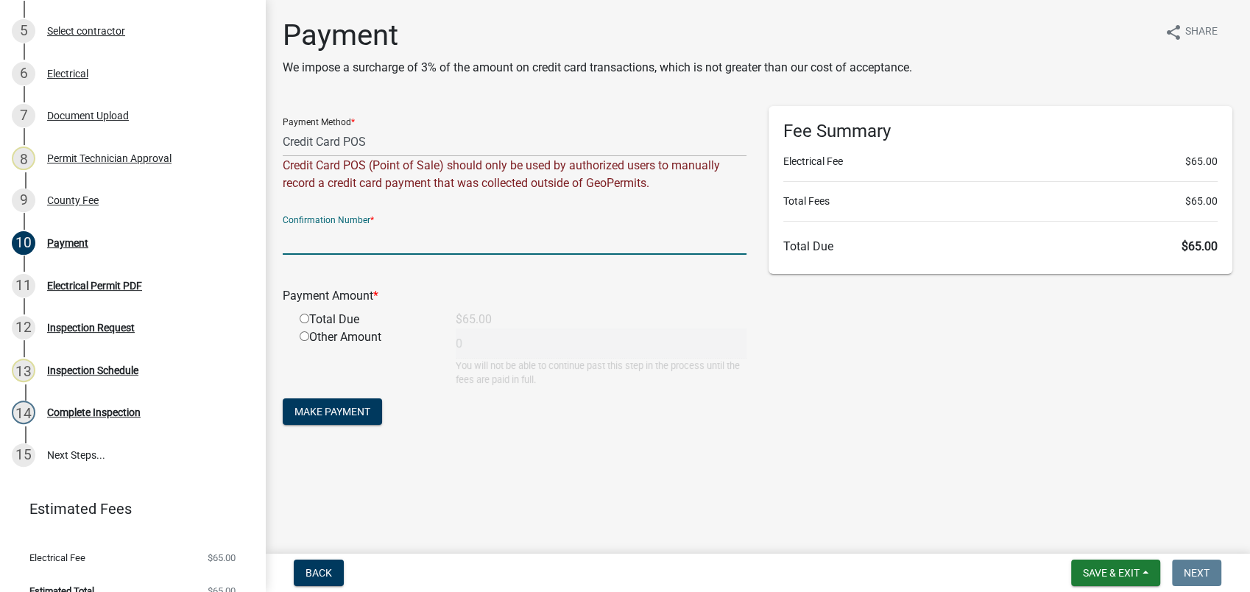
click at [347, 243] on input "text" at bounding box center [515, 239] width 464 height 30
type input "R254836237790"
click at [302, 314] on input "radio" at bounding box center [305, 318] width 10 height 10
radio input "true"
type input "65"
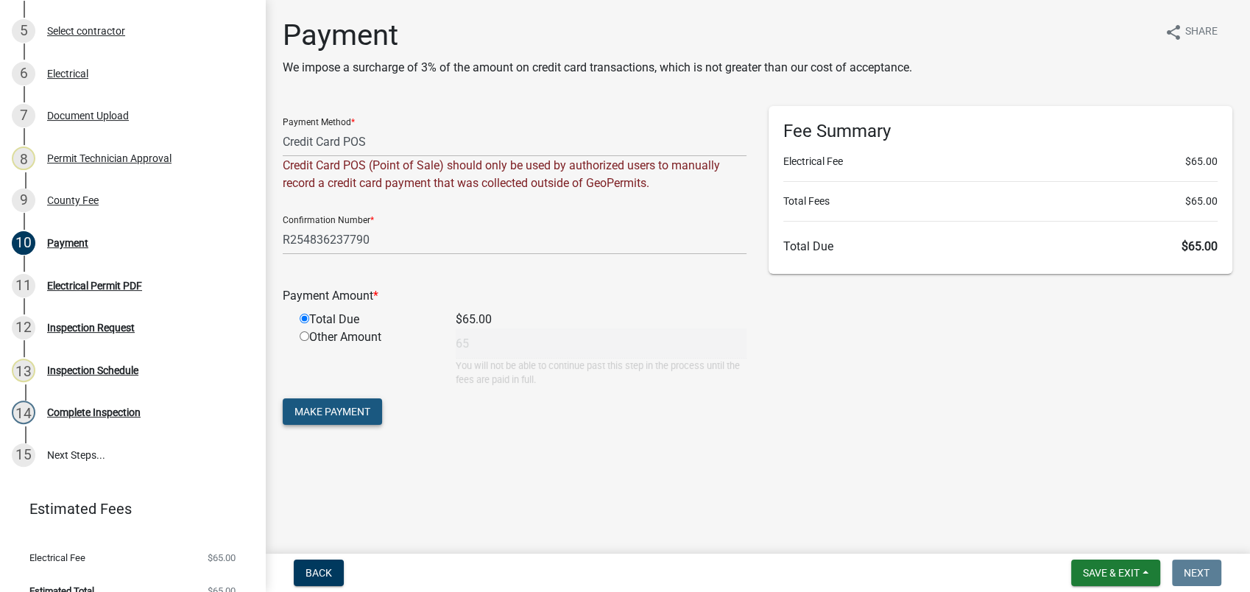
click at [336, 410] on span "Make Payment" at bounding box center [332, 411] width 76 height 12
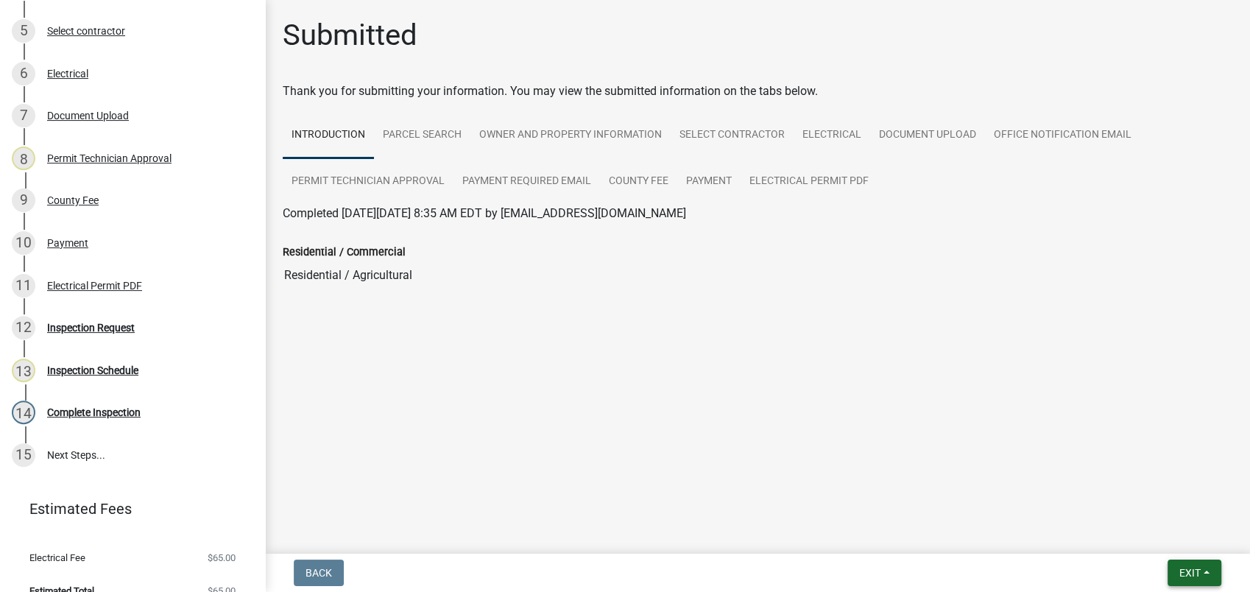
click at [1181, 572] on span "Exit" at bounding box center [1189, 573] width 21 height 12
click at [1150, 535] on button "Save & Exit" at bounding box center [1162, 534] width 118 height 35
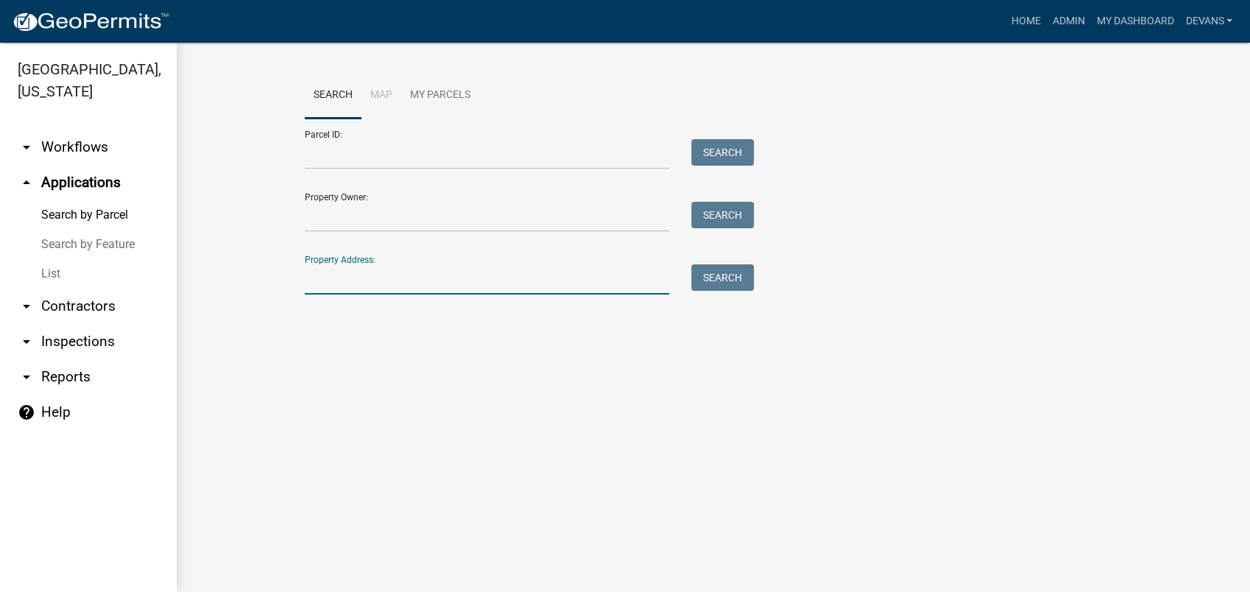
click at [325, 283] on input "Property Address:" at bounding box center [487, 279] width 364 height 30
click at [750, 368] on main "Search Map My Parcels Parcel ID: Search Property Owner: Search Property Address…" at bounding box center [713, 317] width 1073 height 549
drag, startPoint x: 307, startPoint y: 290, endPoint x: 332, endPoint y: 294, distance: 25.4
click at [322, 291] on input "Property Address:" at bounding box center [487, 279] width 364 height 30
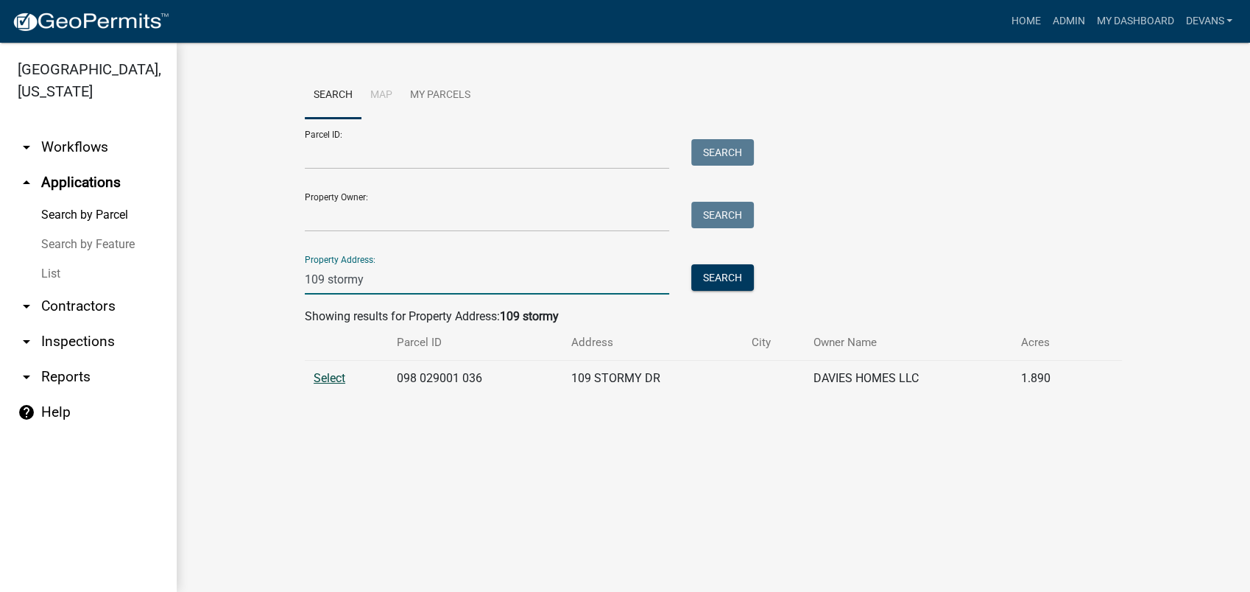
type input "109 stormy"
click at [315, 373] on span "Select" at bounding box center [329, 378] width 32 height 14
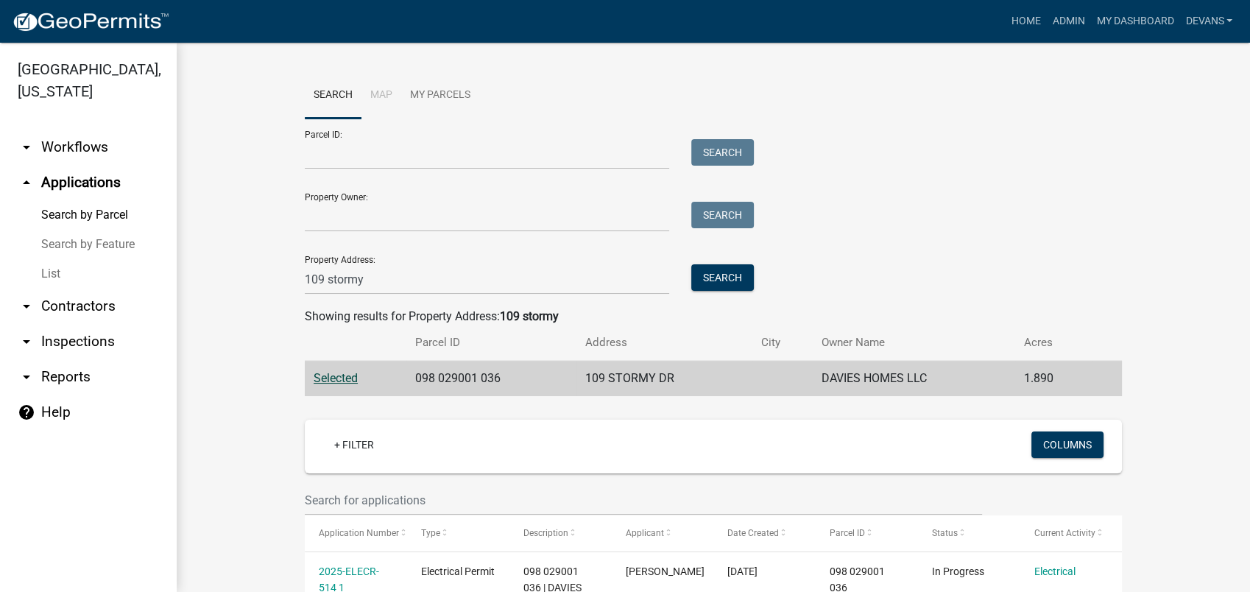
scroll to position [327, 0]
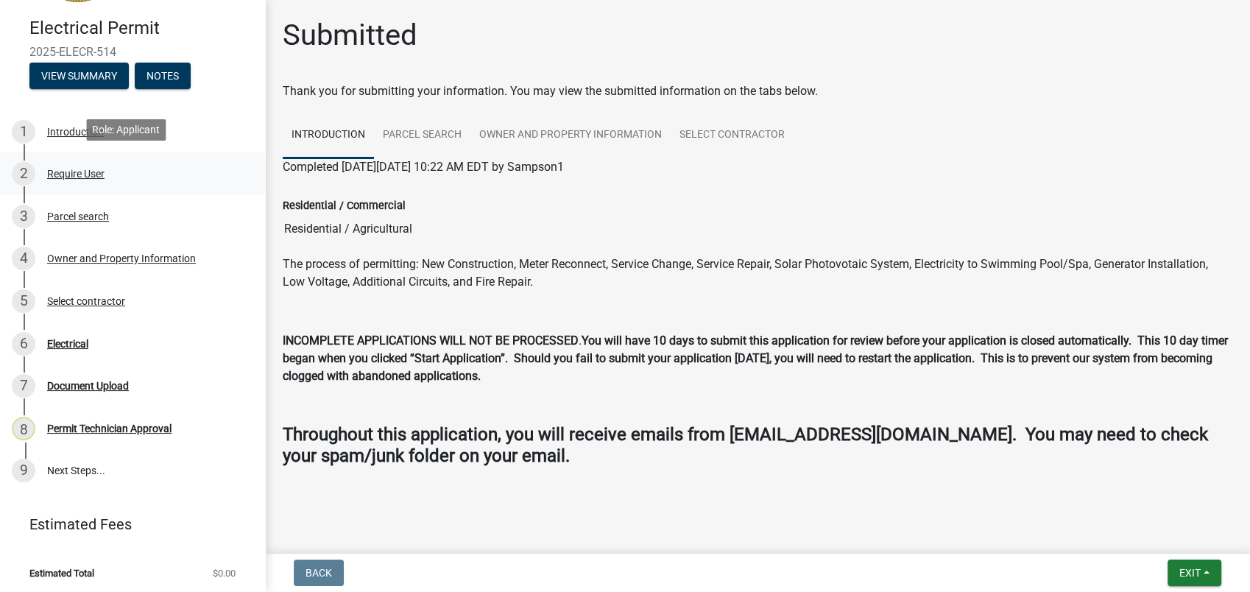
scroll to position [112, 0]
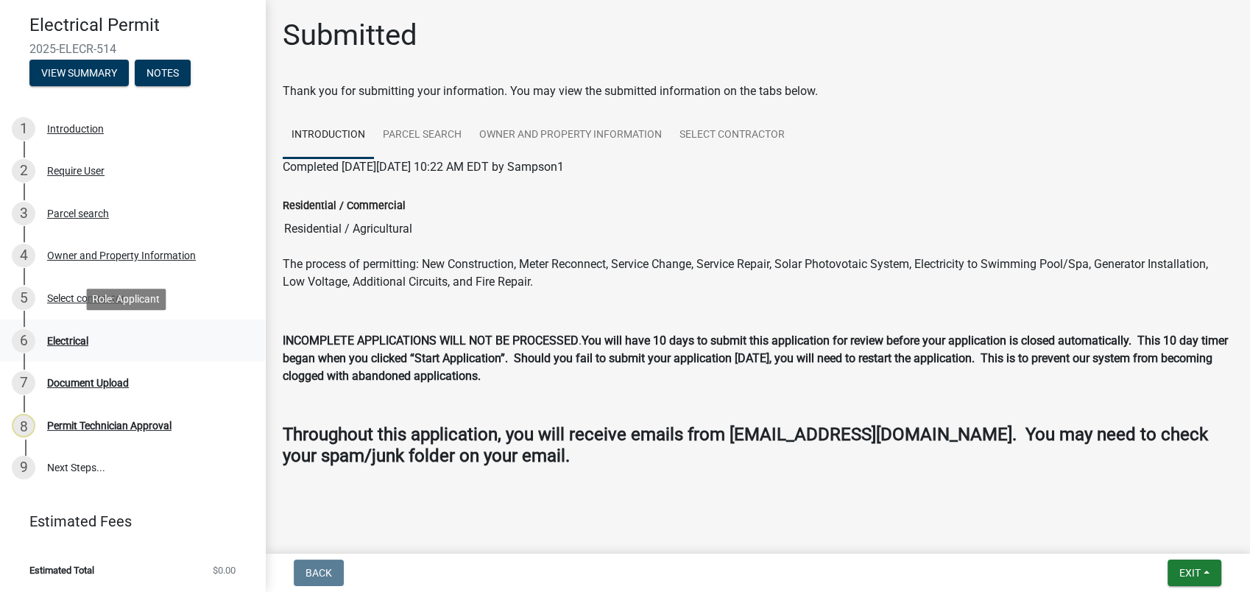
click at [210, 327] on link "6 Electrical" at bounding box center [132, 340] width 265 height 43
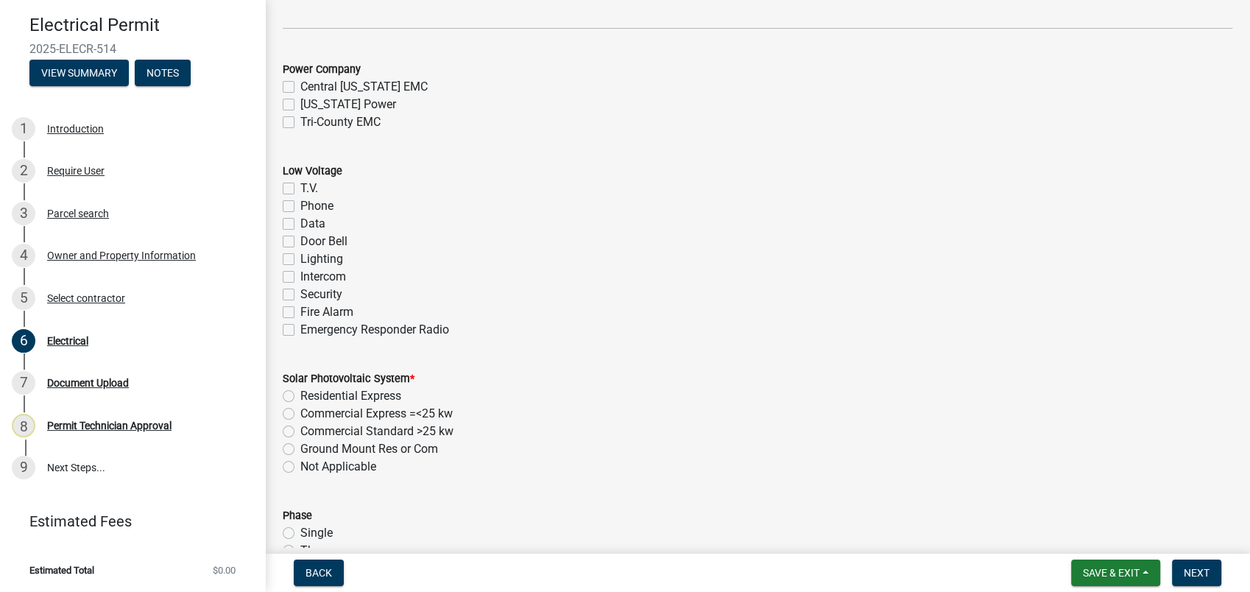
scroll to position [578, 0]
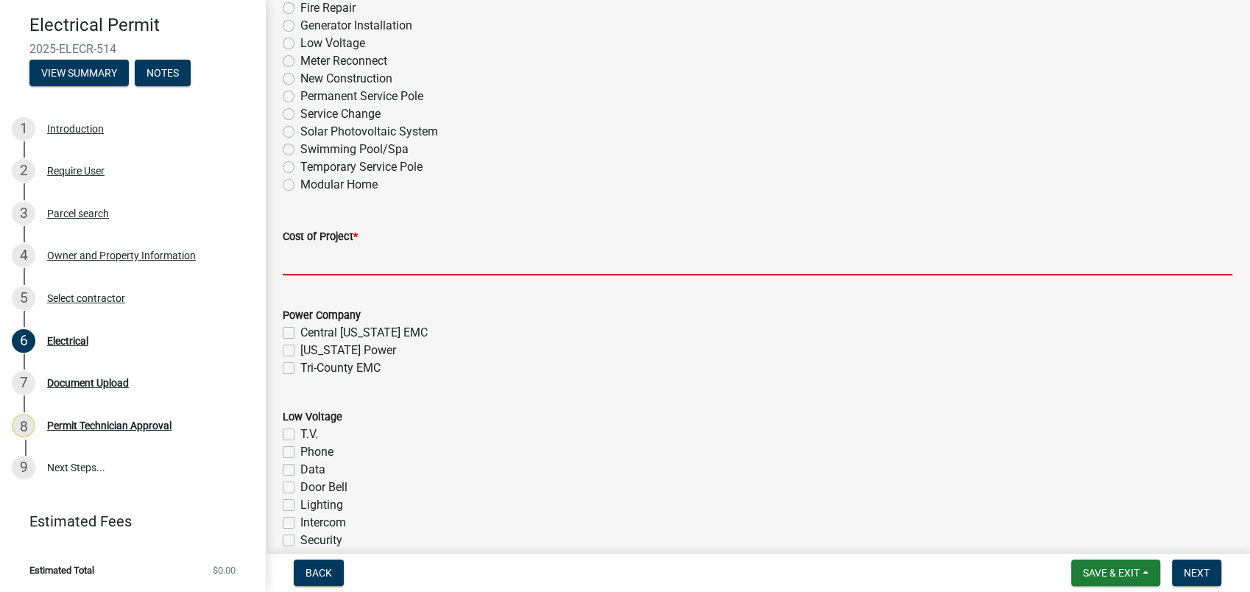
click at [359, 262] on input "text" at bounding box center [757, 260] width 949 height 30
click at [738, 341] on div "Power Company Central Georgia EMC Georgia Power Tri-County EMC" at bounding box center [757, 341] width 949 height 71
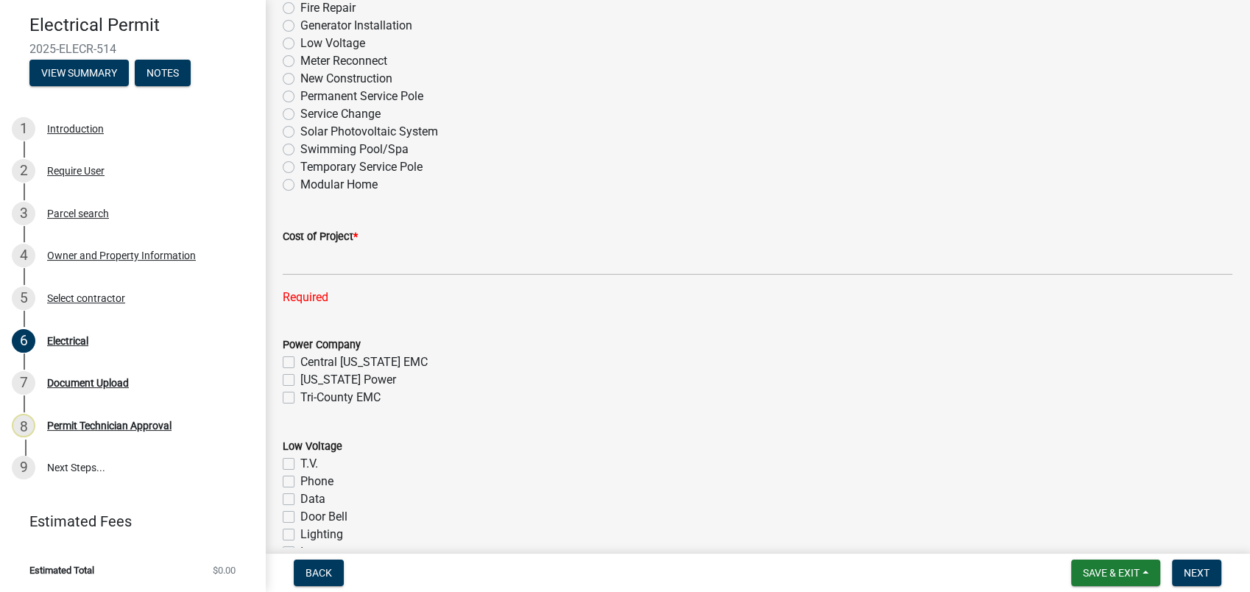
click at [400, 292] on div "Required" at bounding box center [757, 297] width 949 height 18
drag, startPoint x: 1119, startPoint y: 577, endPoint x: 1106, endPoint y: 570, distance: 14.5
click at [1113, 577] on span "Save & Exit" at bounding box center [1111, 573] width 57 height 12
click at [1099, 535] on button "Save & Exit" at bounding box center [1101, 534] width 118 height 35
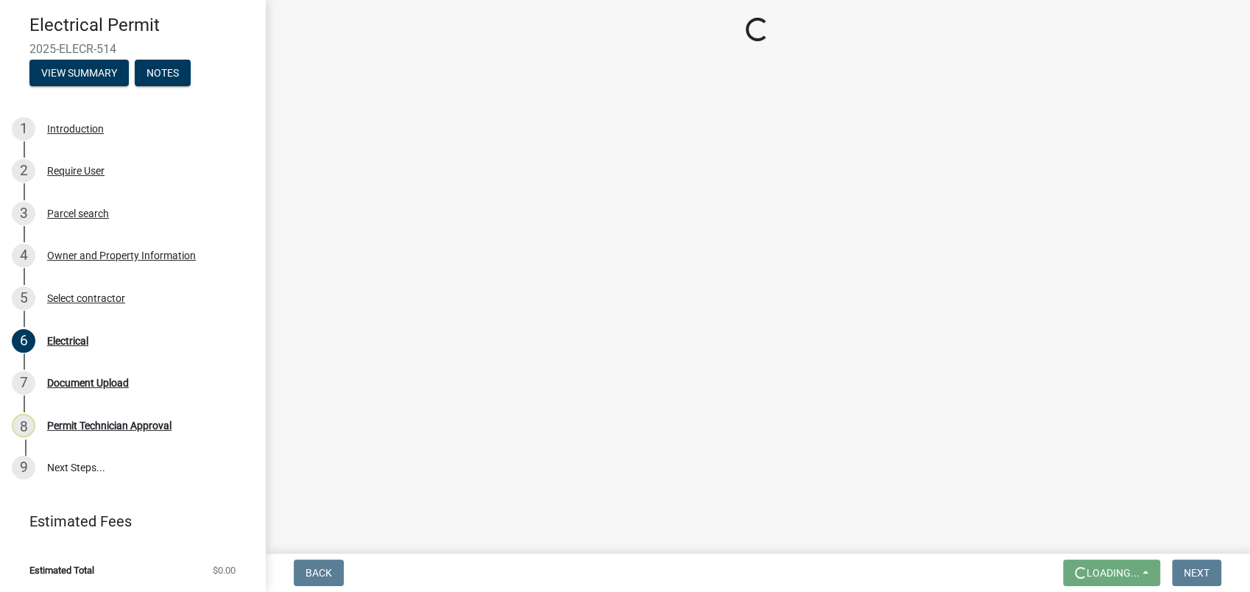
scroll to position [0, 0]
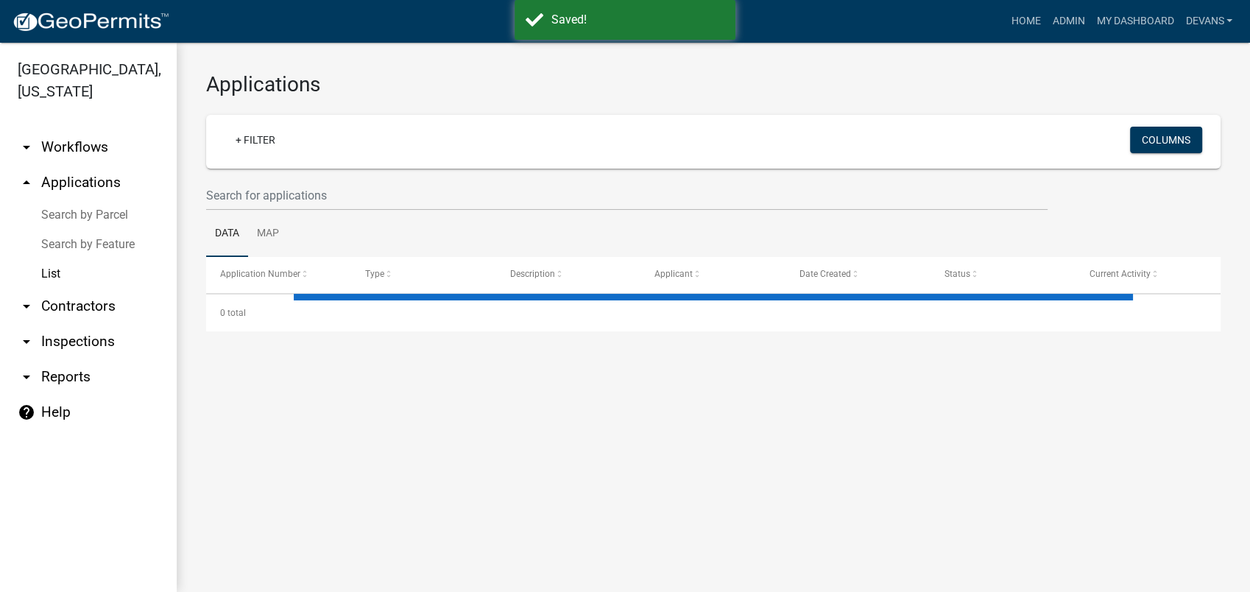
select select "1: 25"
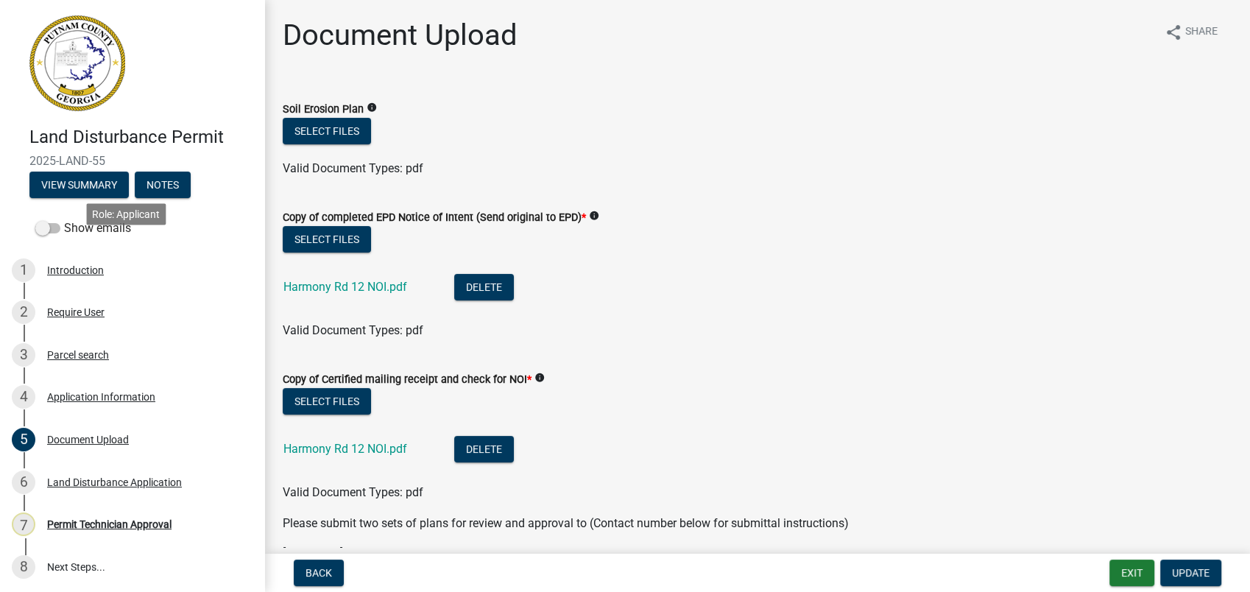
scroll to position [453, 0]
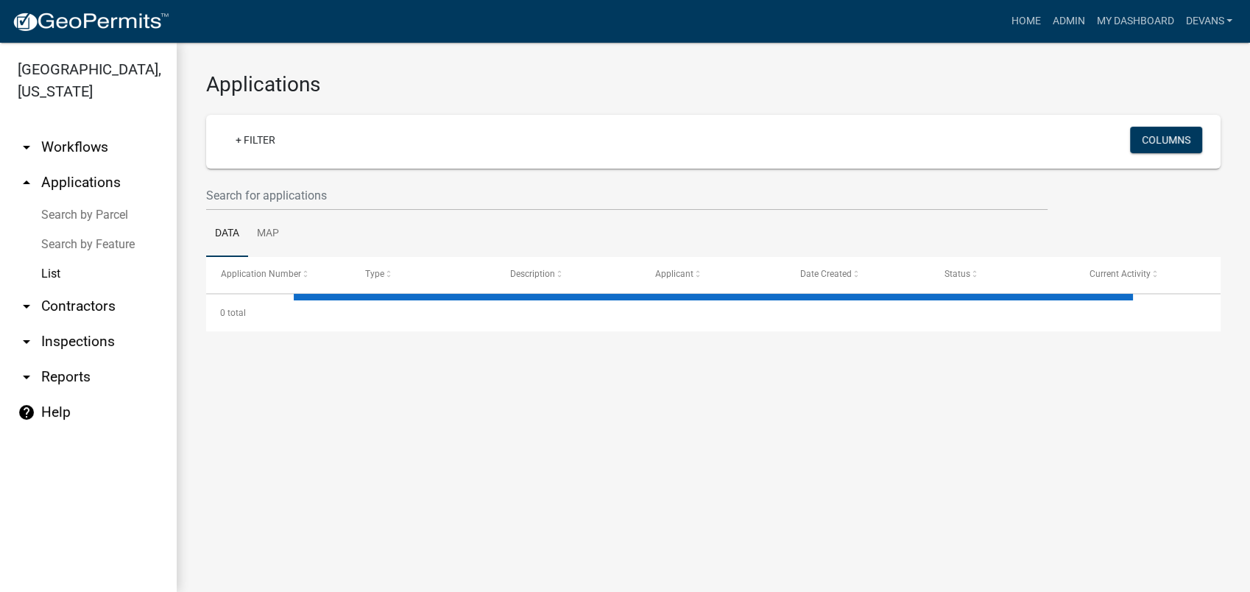
select select "1: 25"
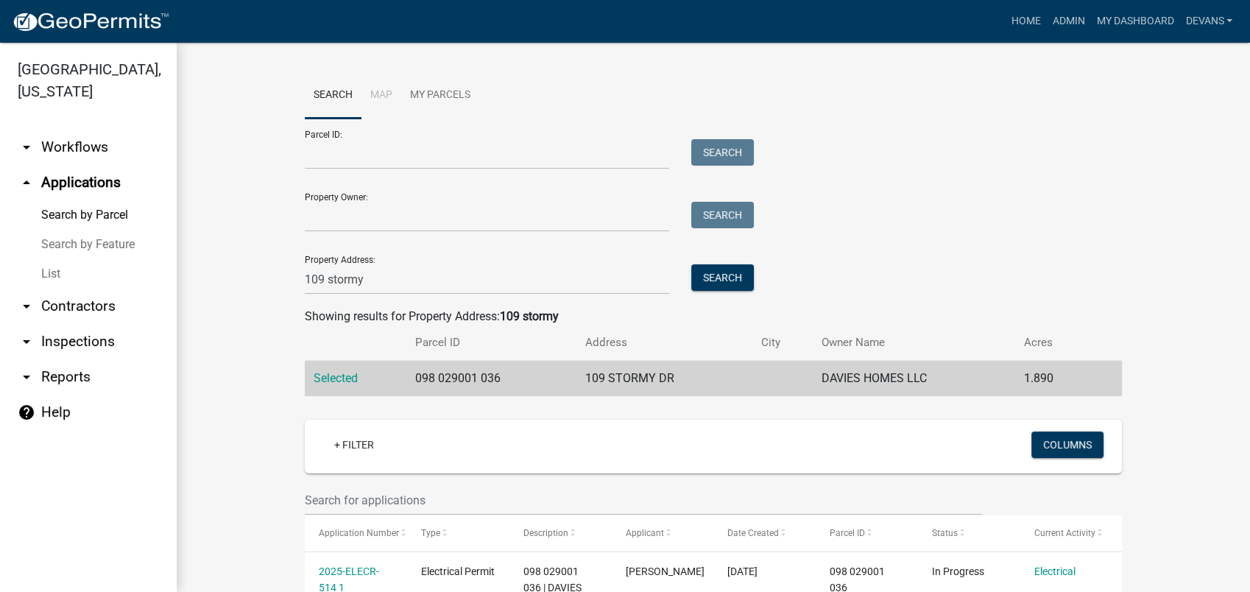
scroll to position [327, 0]
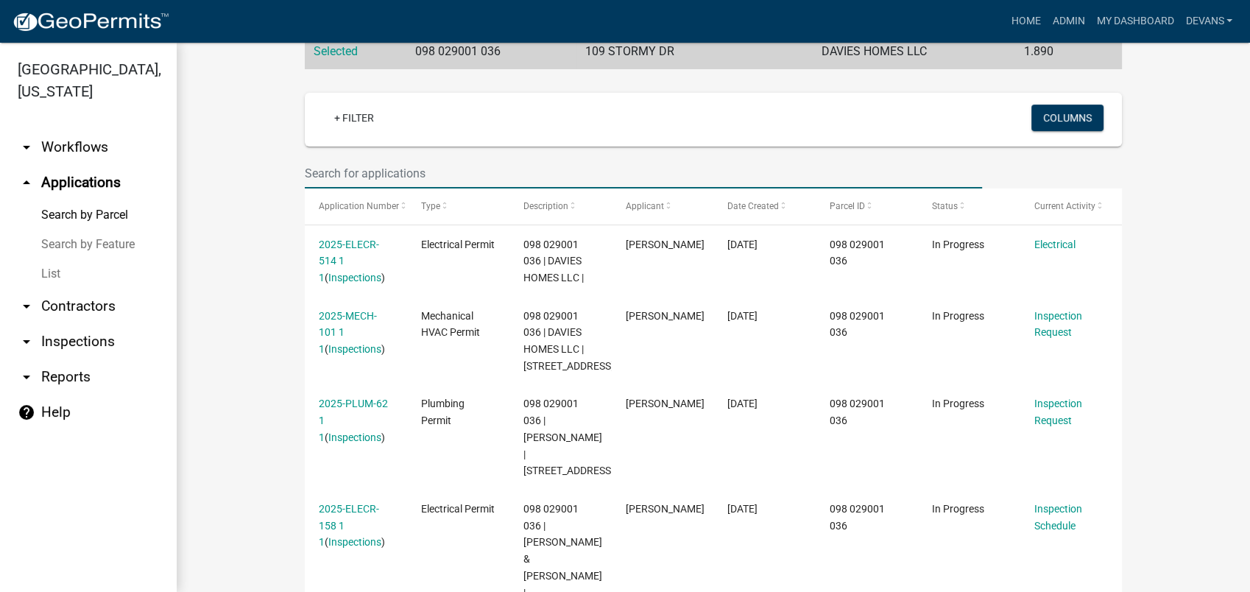
click at [358, 174] on input "text" at bounding box center [643, 173] width 677 height 30
click at [330, 171] on input "text" at bounding box center [643, 173] width 677 height 30
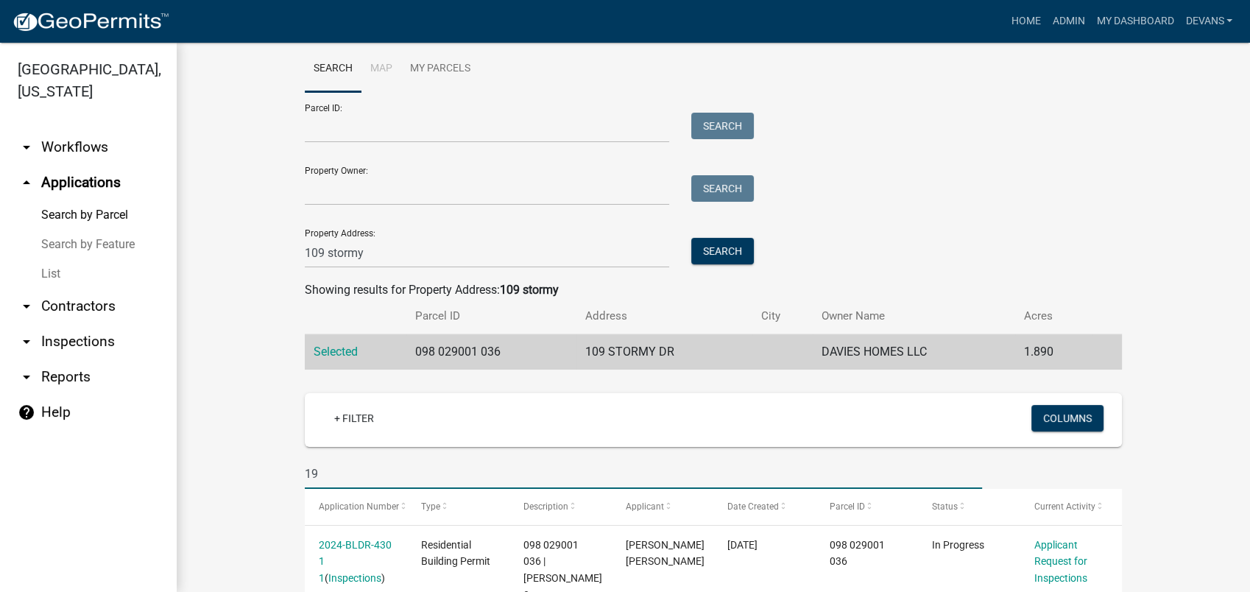
scroll to position [224, 0]
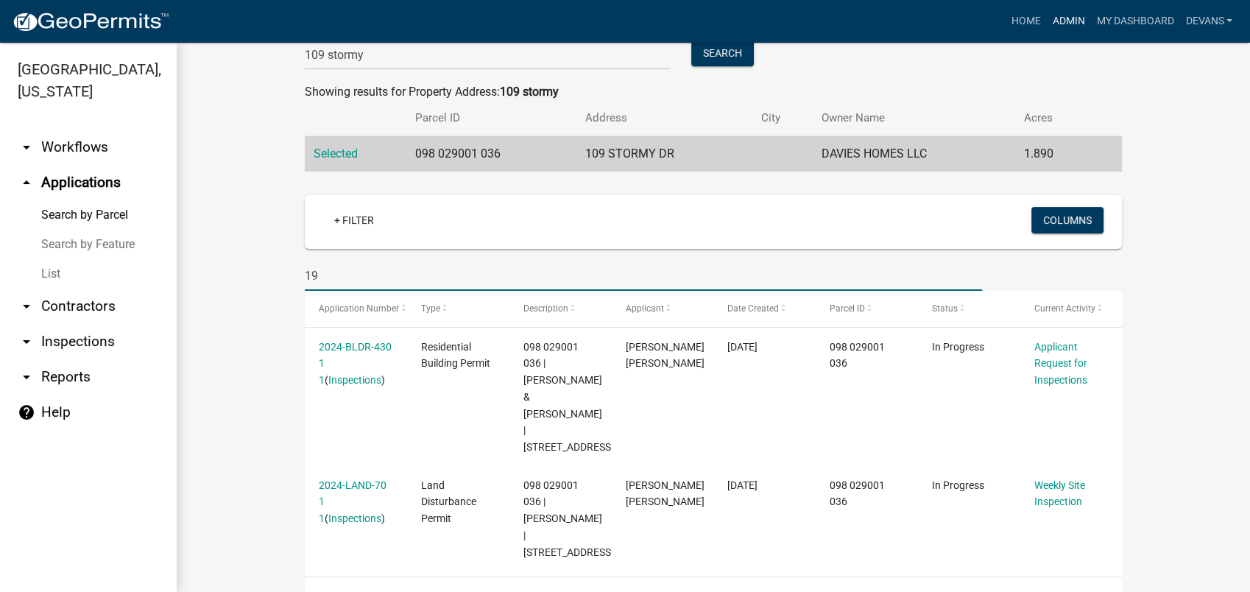
type input "19"
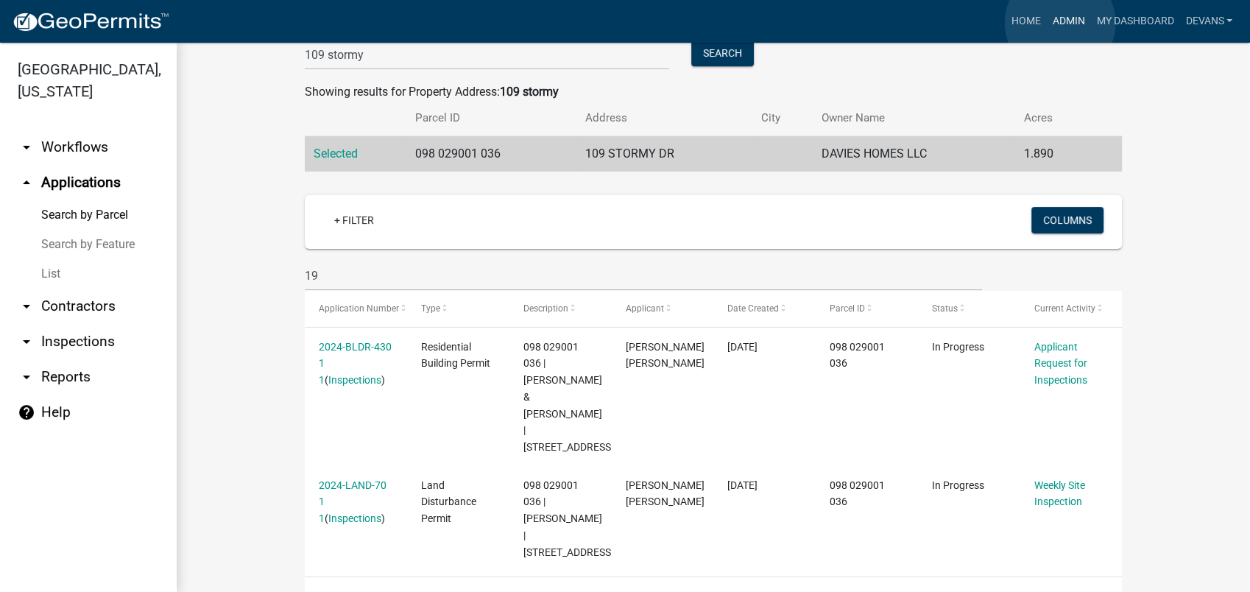
click at [1060, 23] on link "Admin" at bounding box center [1068, 21] width 44 height 28
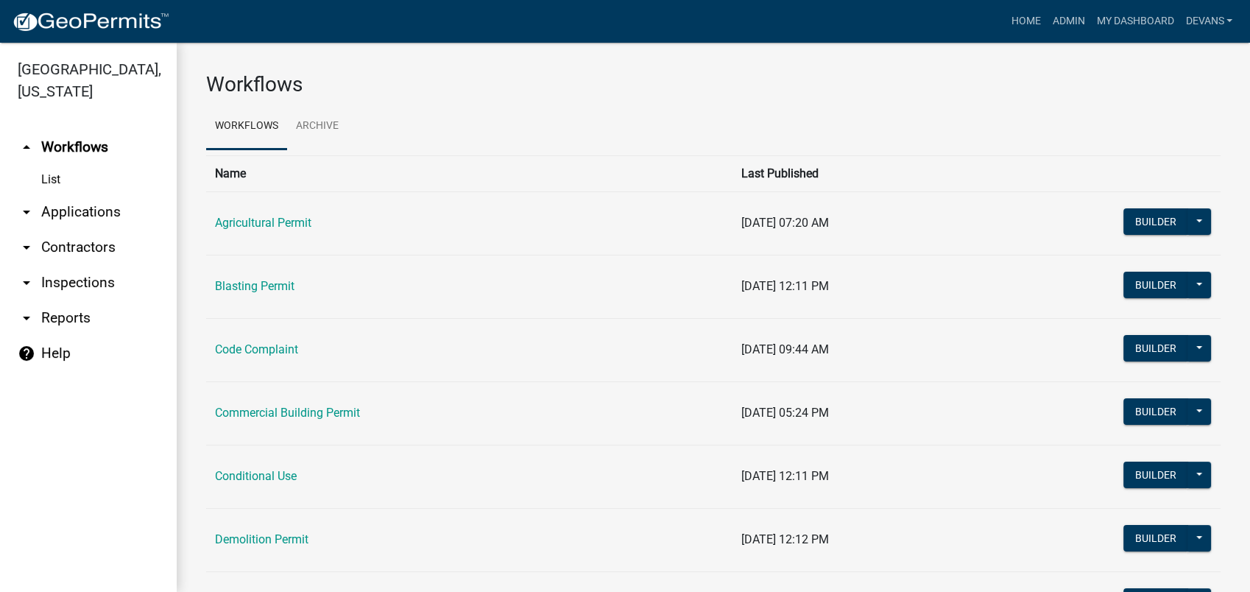
click at [47, 180] on link "List" at bounding box center [88, 179] width 177 height 29
click at [98, 218] on link "arrow_drop_down Applications" at bounding box center [88, 211] width 177 height 35
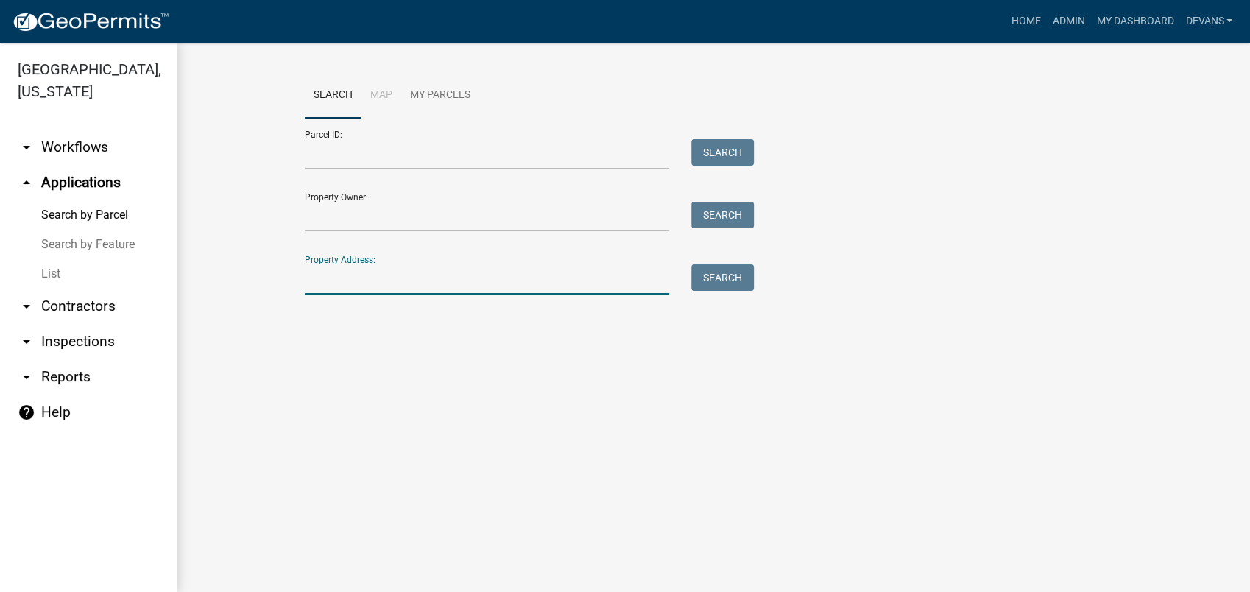
click at [378, 281] on input "Property Address:" at bounding box center [487, 279] width 364 height 30
type input "198 lakeshore dr"
click at [706, 277] on button "Search" at bounding box center [722, 277] width 63 height 26
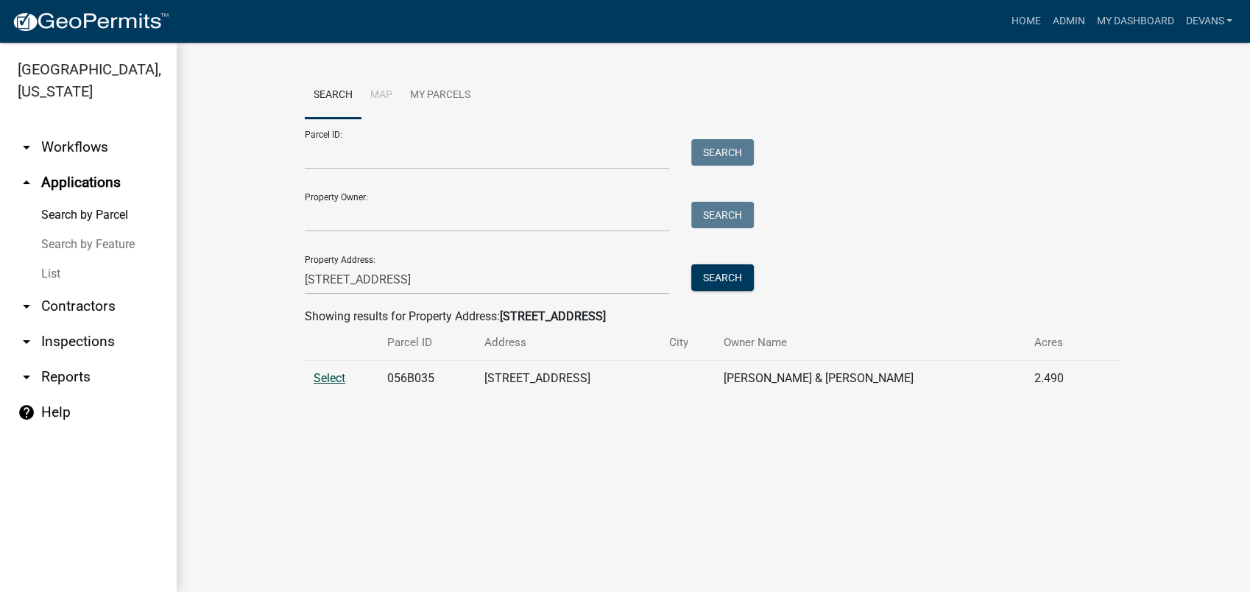
click at [325, 378] on span "Select" at bounding box center [329, 378] width 32 height 14
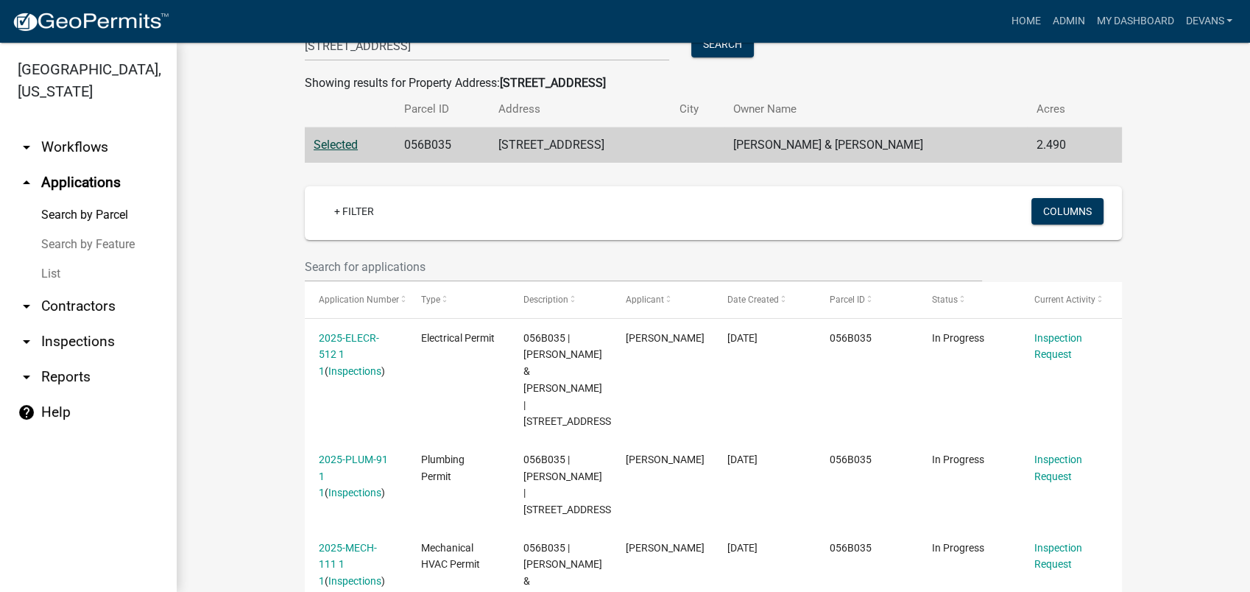
scroll to position [163, 0]
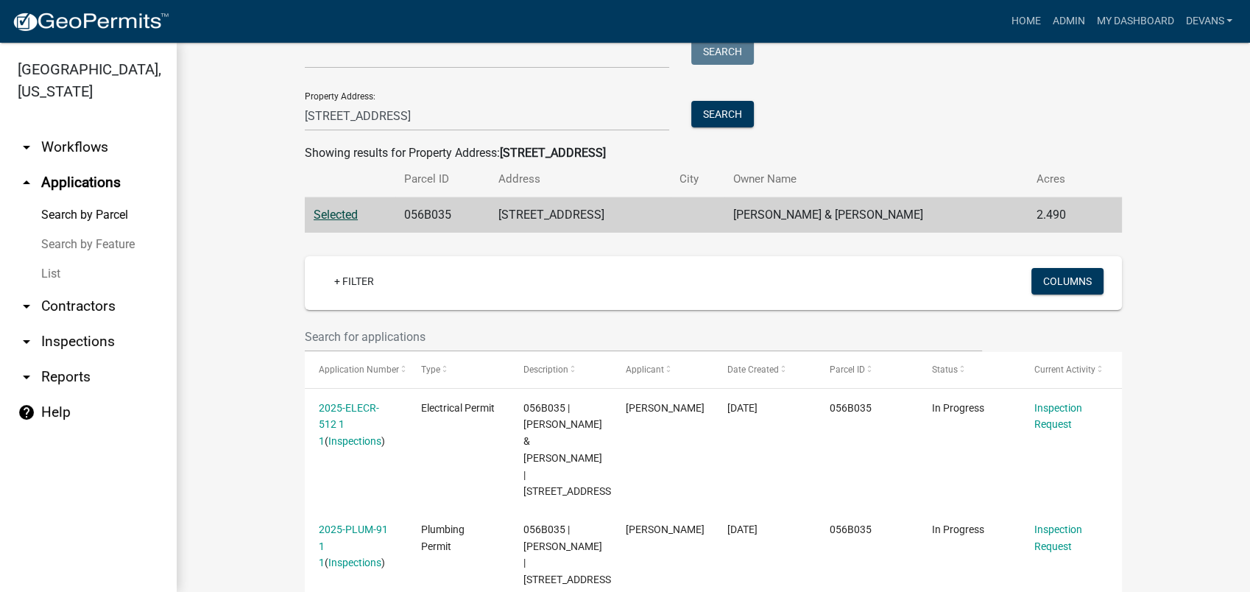
click at [330, 213] on span "Selected" at bounding box center [335, 215] width 44 height 14
click at [84, 182] on link "arrow_drop_up Applications" at bounding box center [88, 182] width 177 height 35
click at [43, 272] on link "List" at bounding box center [88, 273] width 177 height 29
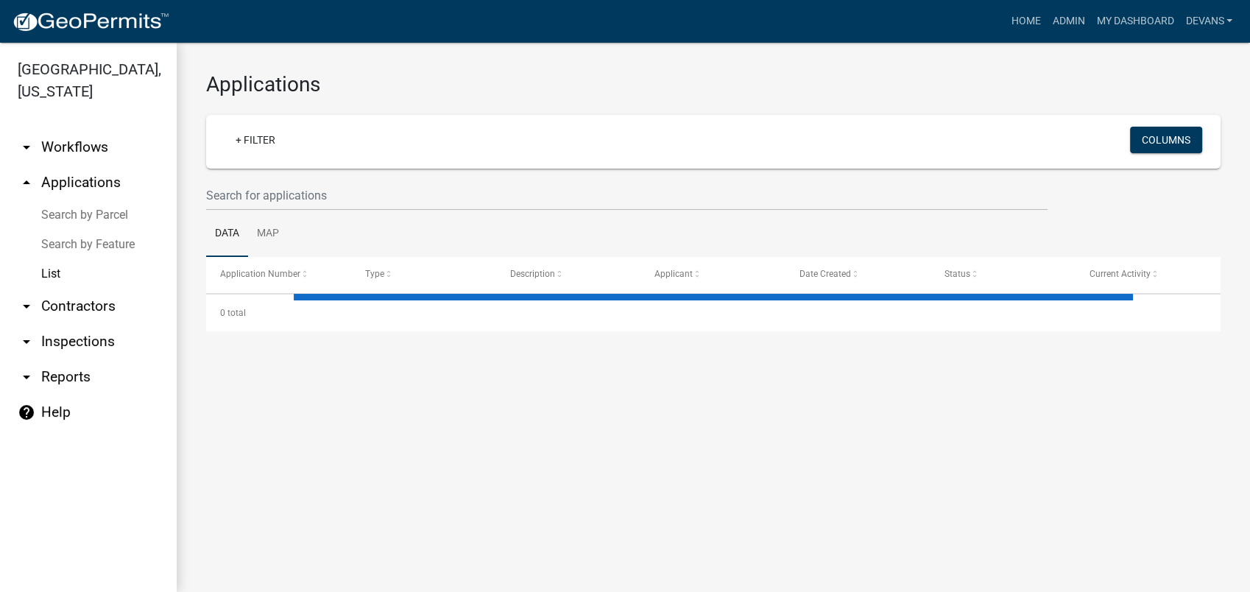
select select "1: 25"
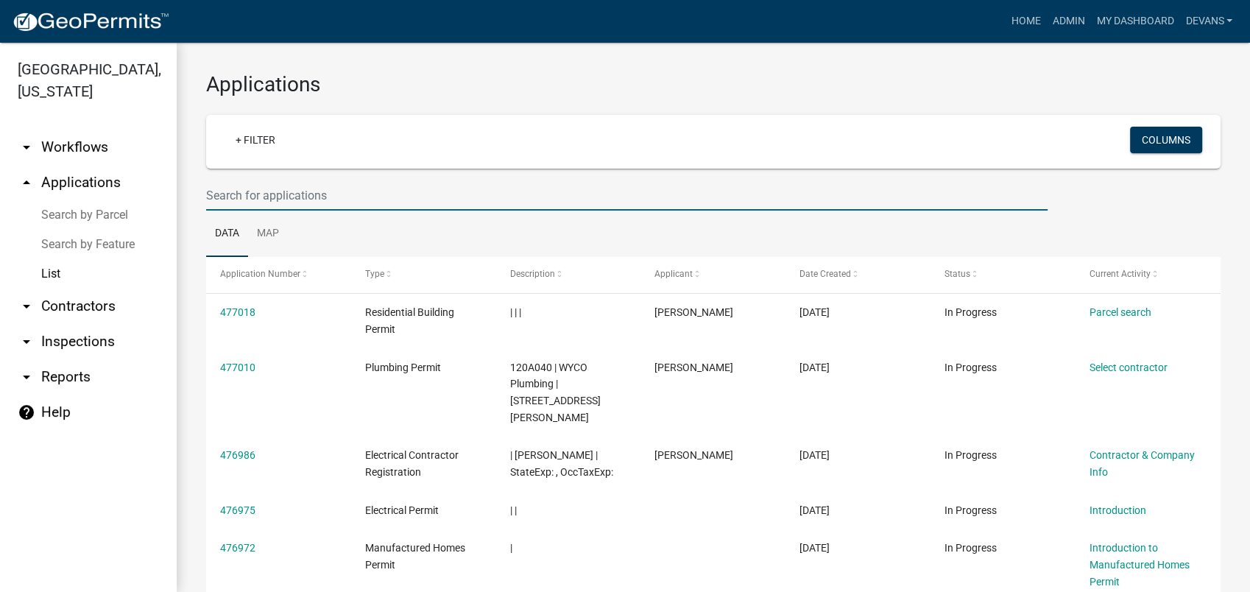
click at [324, 200] on input "text" at bounding box center [626, 195] width 841 height 30
click at [675, 195] on input "text" at bounding box center [626, 195] width 841 height 30
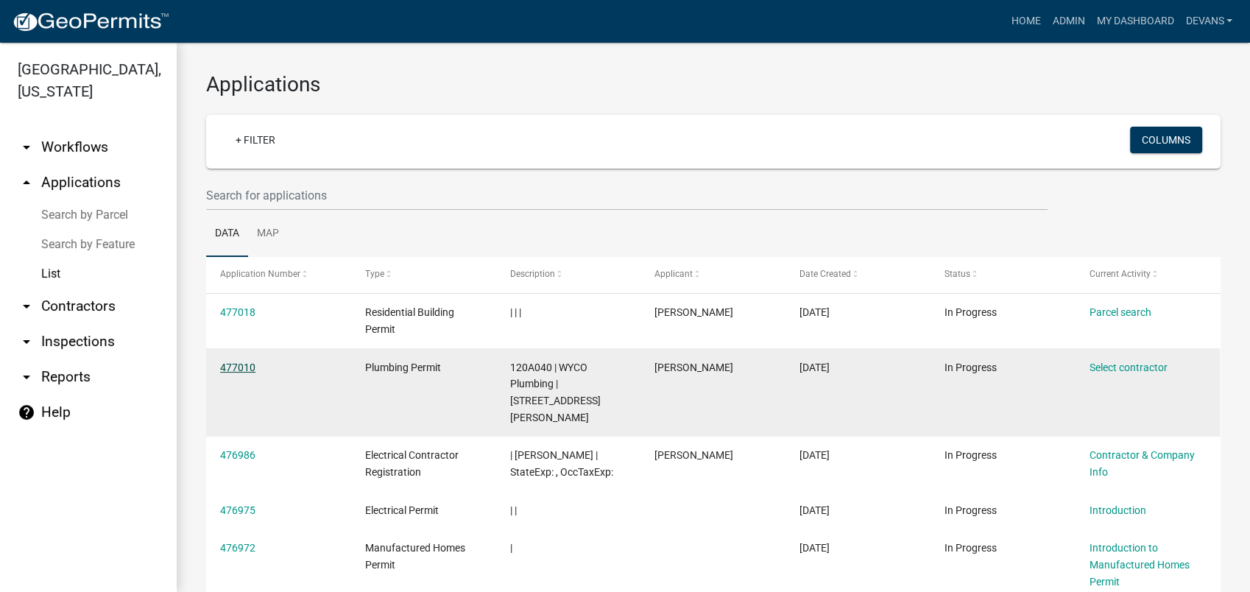
click at [232, 369] on link "477010" at bounding box center [237, 367] width 35 height 12
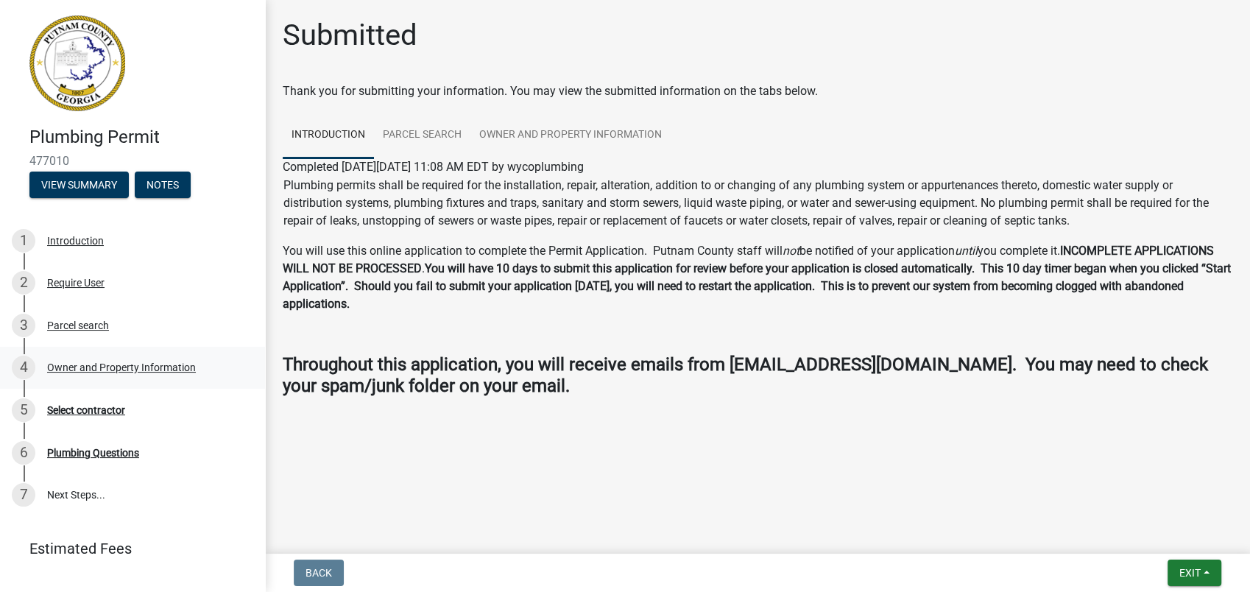
click at [109, 365] on div "Owner and Property Information" at bounding box center [121, 367] width 149 height 10
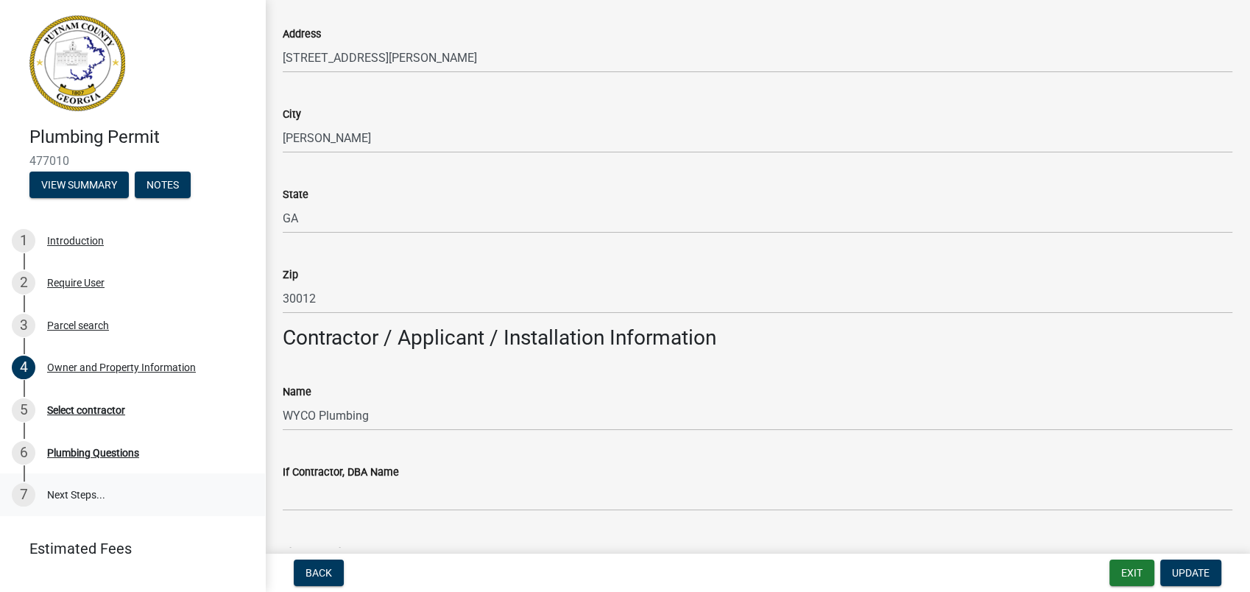
scroll to position [981, 0]
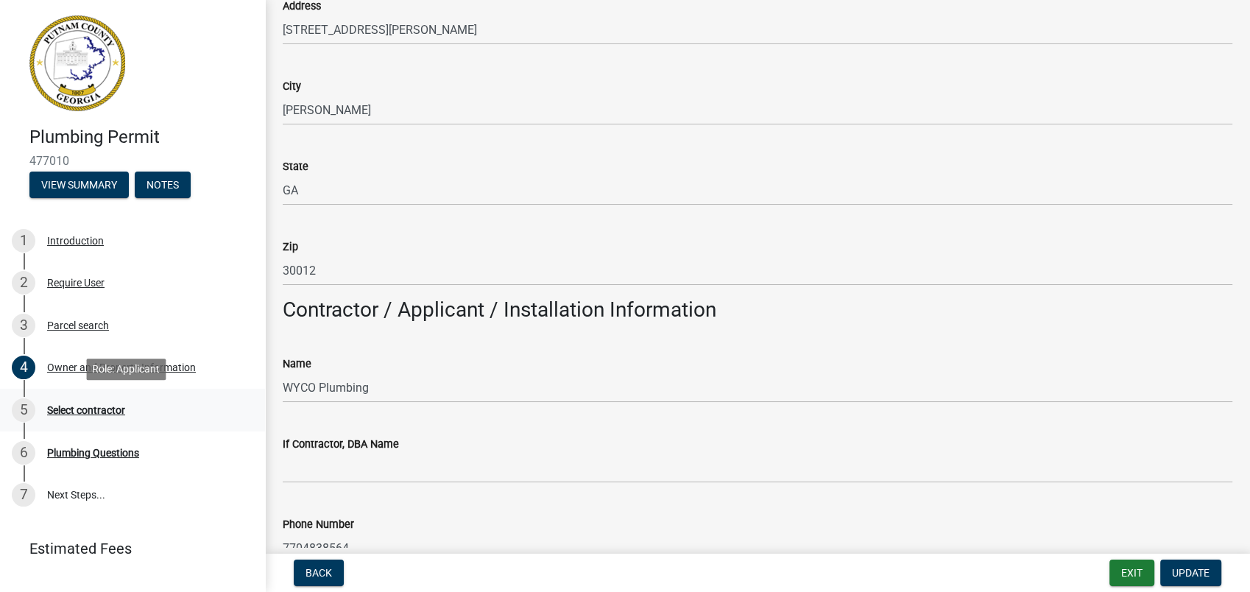
click at [77, 414] on div "Select contractor" at bounding box center [86, 410] width 78 height 10
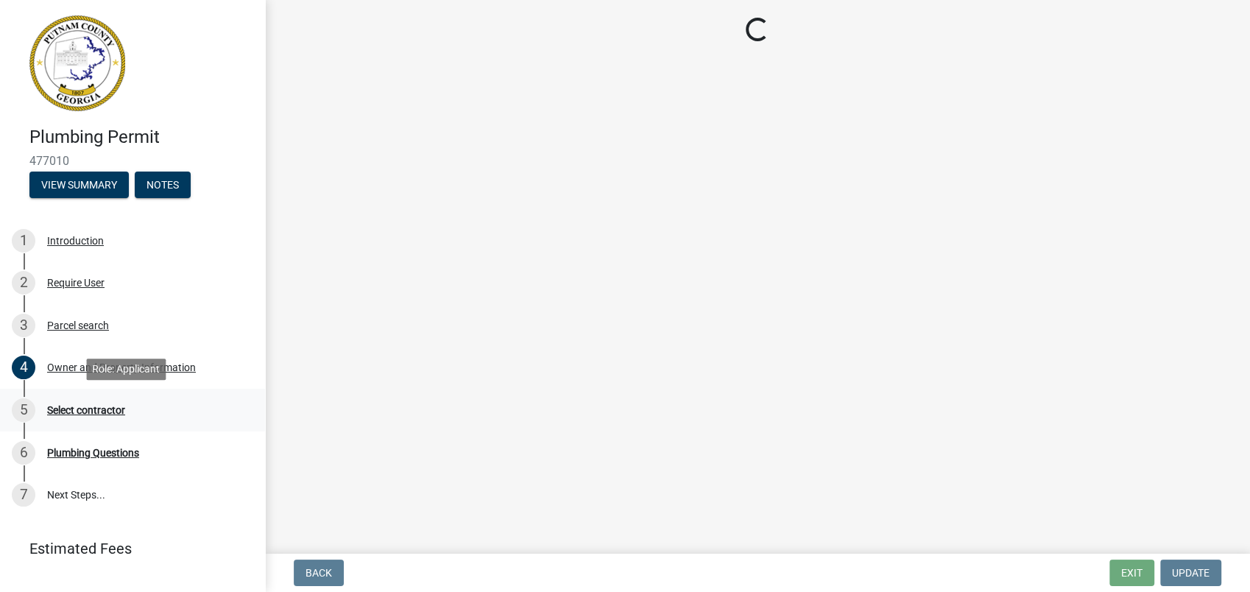
scroll to position [0, 0]
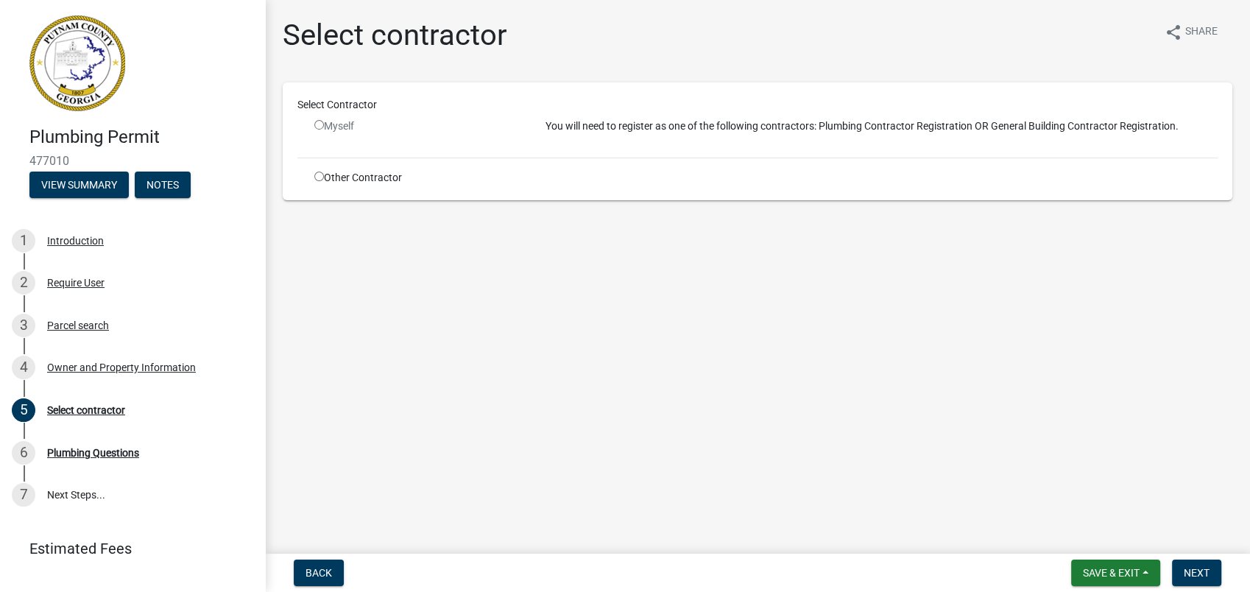
click at [318, 175] on input "radio" at bounding box center [319, 176] width 10 height 10
radio input "true"
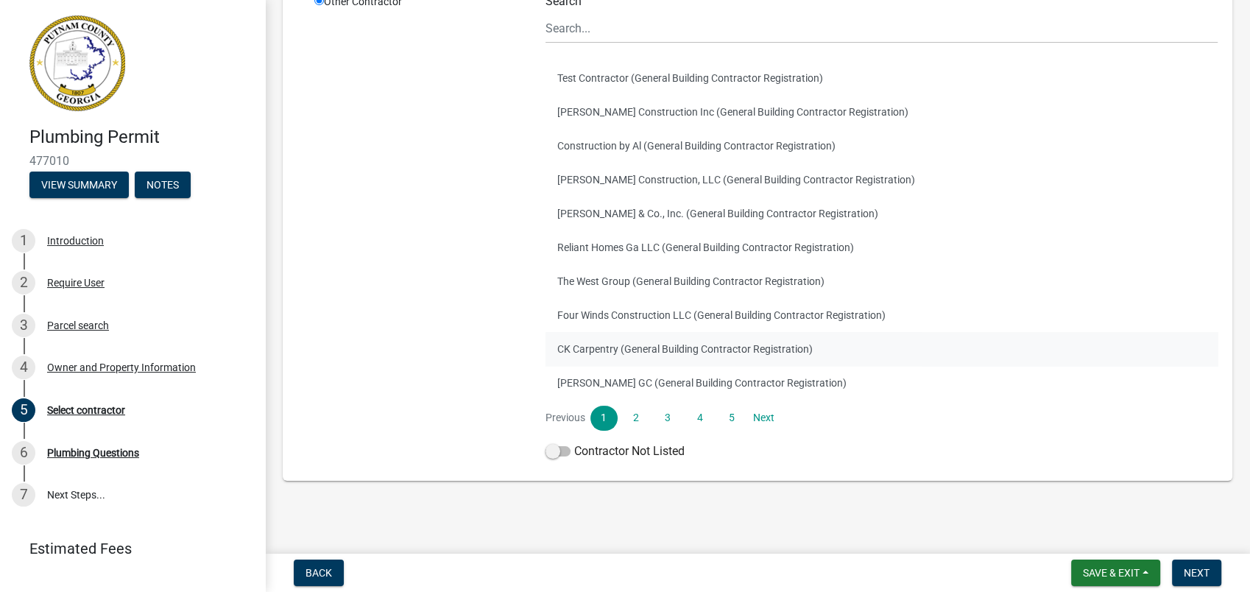
scroll to position [197, 0]
click at [556, 449] on span at bounding box center [557, 450] width 25 height 10
click at [574, 442] on input "Contractor Not Listed" at bounding box center [574, 442] width 0 height 0
click at [1102, 569] on span "Save & Exit" at bounding box center [1111, 573] width 57 height 12
click at [1077, 536] on button "Save & Exit" at bounding box center [1101, 534] width 118 height 35
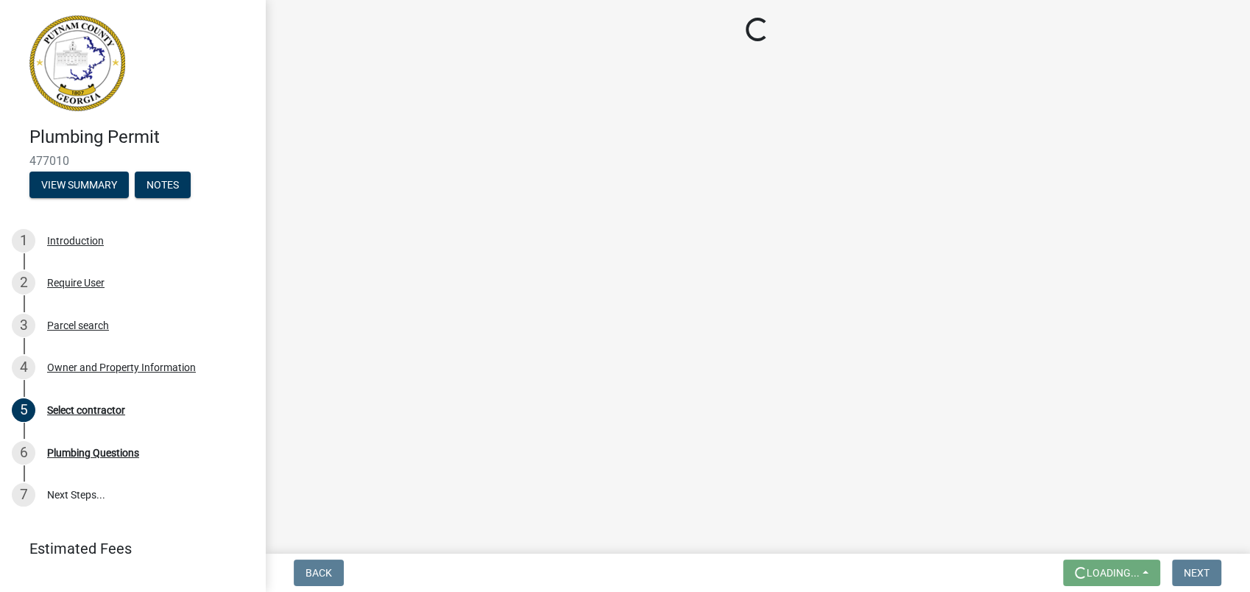
scroll to position [0, 0]
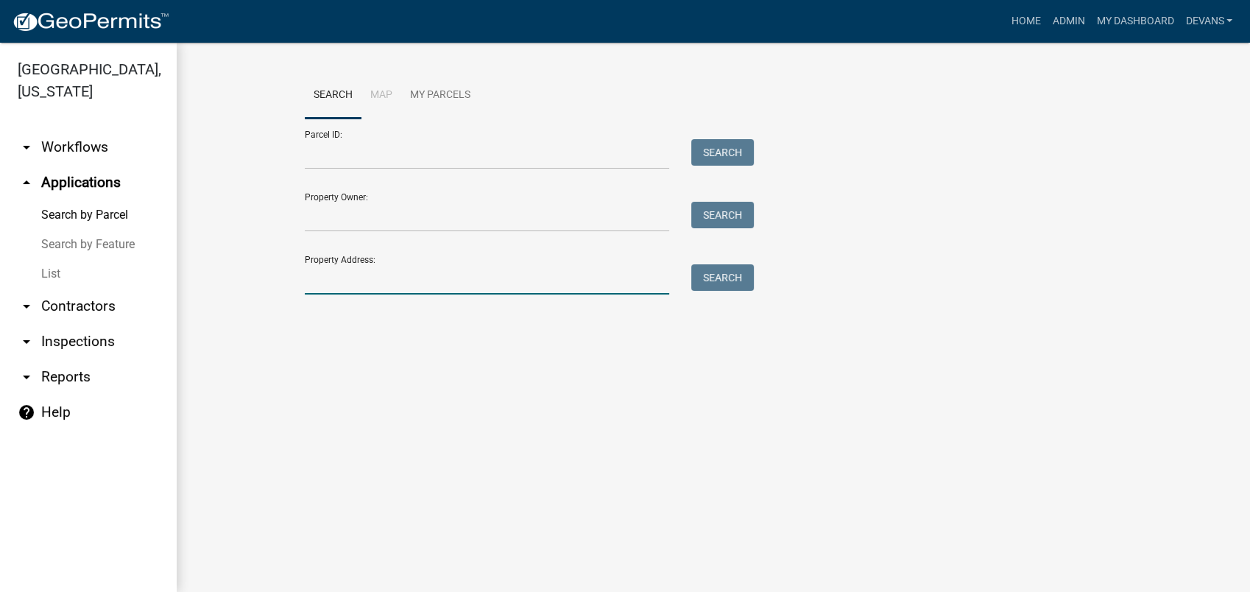
click at [313, 283] on input "Property Address:" at bounding box center [487, 279] width 364 height 30
drag, startPoint x: 386, startPoint y: 288, endPoint x: 574, endPoint y: 381, distance: 209.3
click at [276, 287] on wm-workflow-application-search-view "Search Map My Parcels Parcel ID: Search Property Owner: Search Property Address…" at bounding box center [713, 189] width 1014 height 235
type input "100 [PERSON_NAME]"
click at [713, 272] on button "Search" at bounding box center [722, 277] width 63 height 26
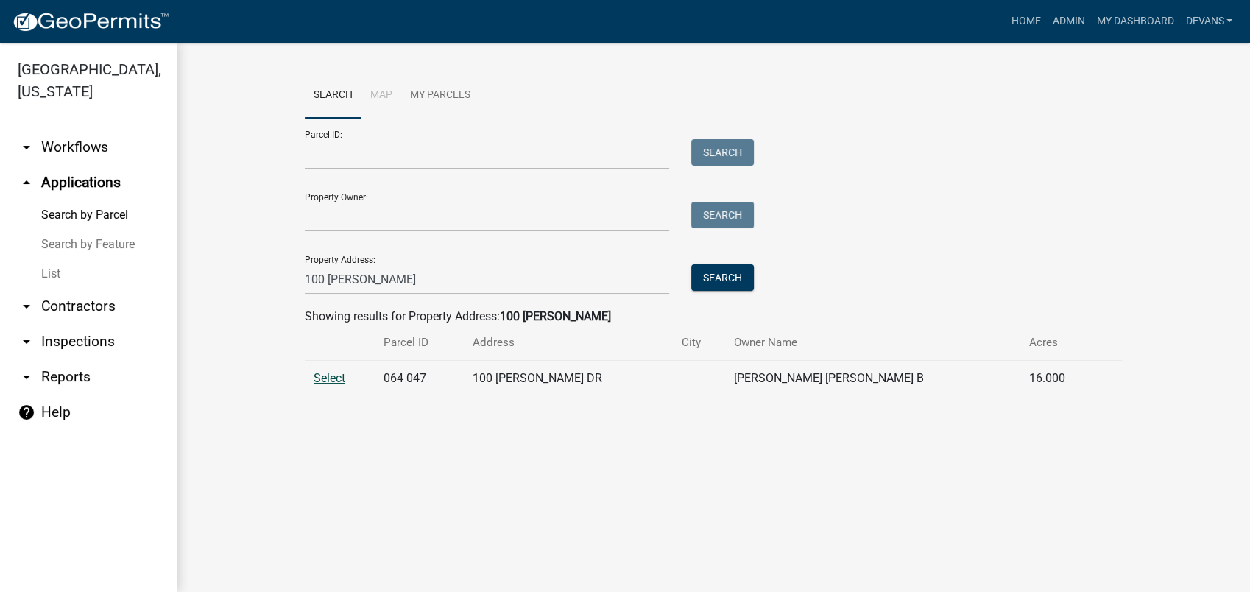
click at [340, 378] on span "Select" at bounding box center [329, 378] width 32 height 14
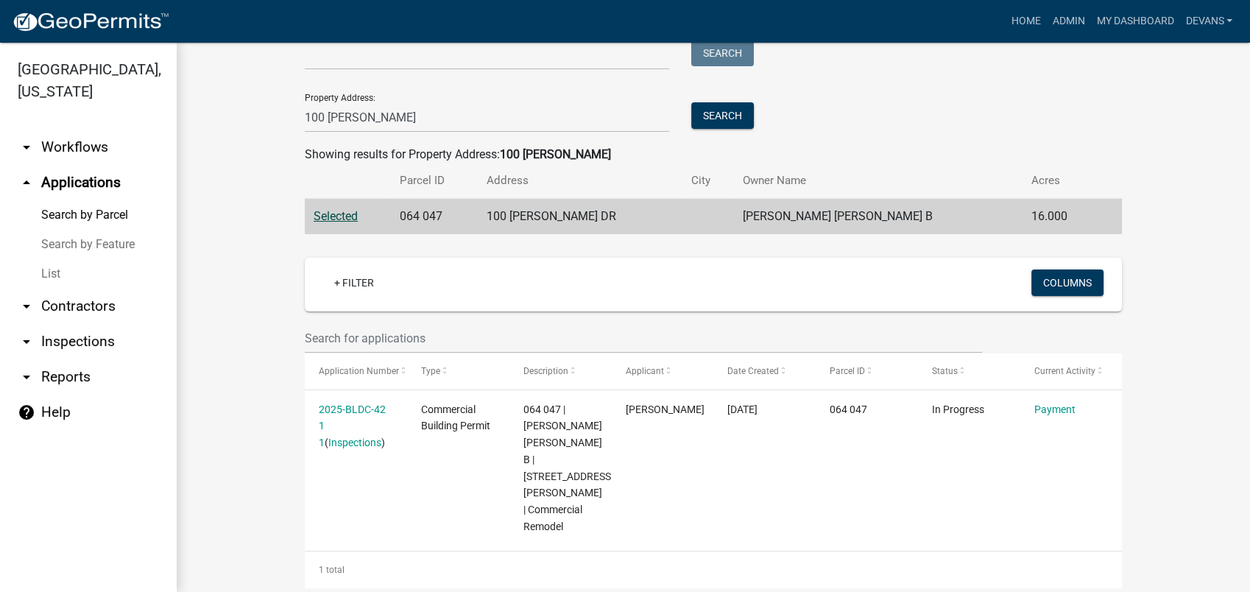
scroll to position [170, 0]
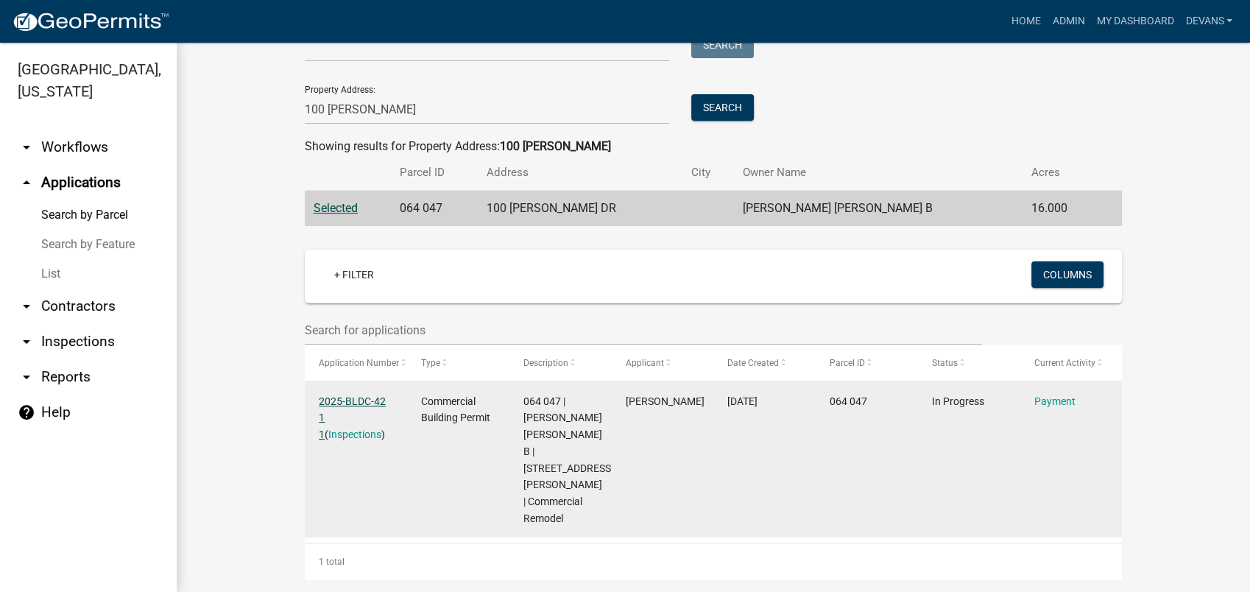
click at [352, 398] on link "2025-BLDC-42 1 1" at bounding box center [352, 418] width 67 height 46
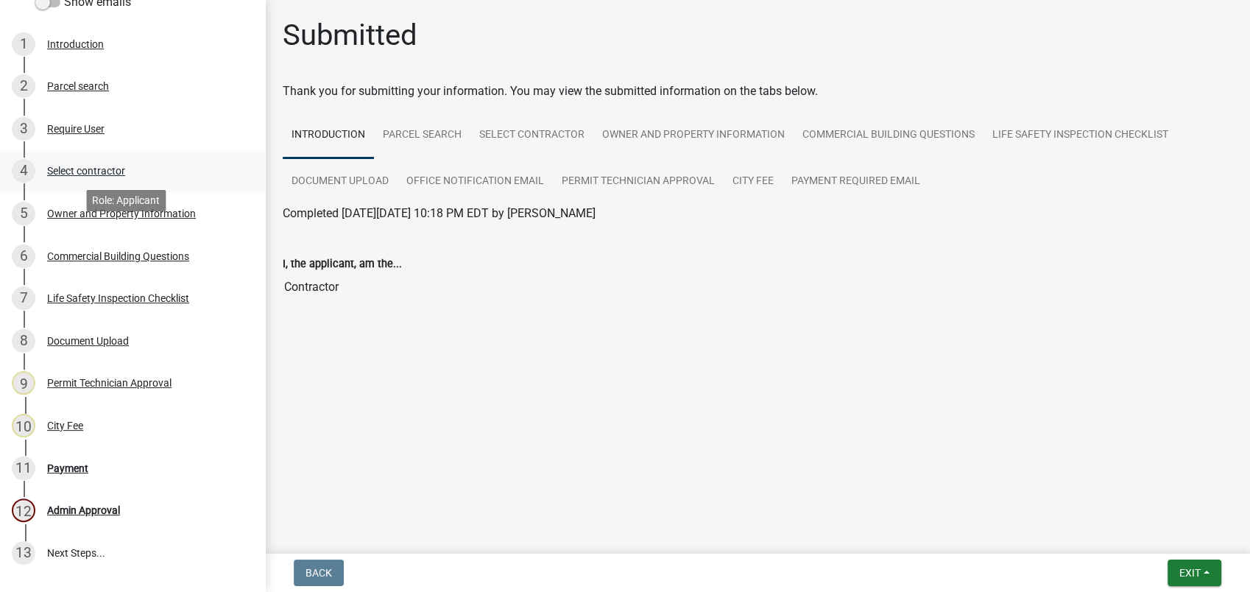
scroll to position [327, 0]
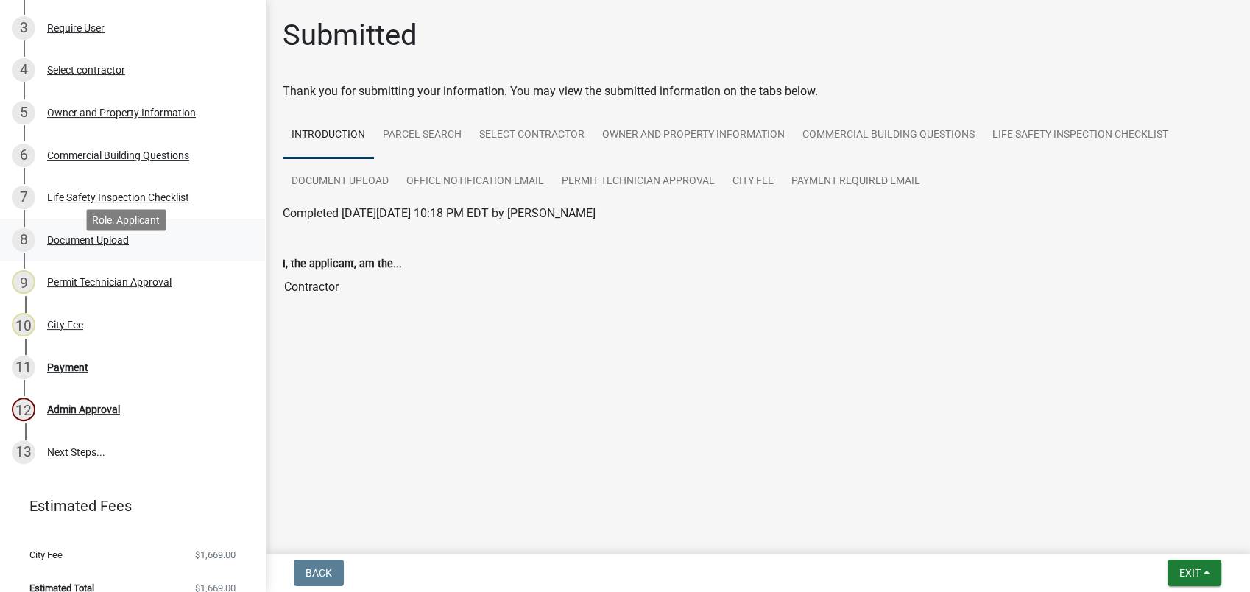
click at [106, 245] on div "Document Upload" at bounding box center [88, 240] width 82 height 10
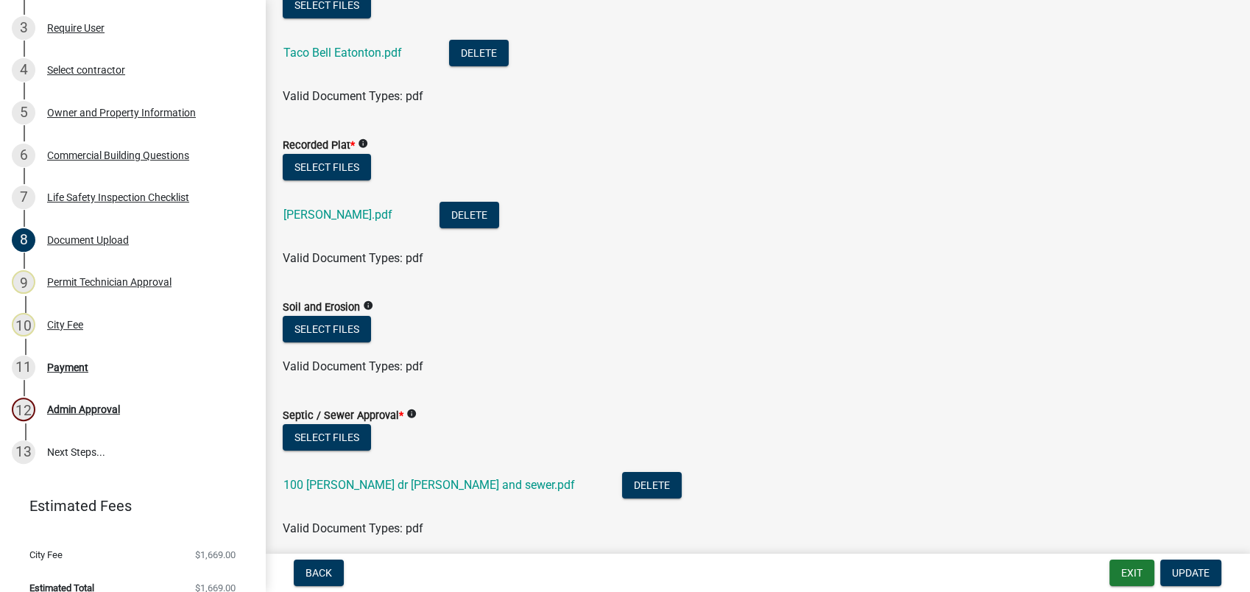
scroll to position [245, 0]
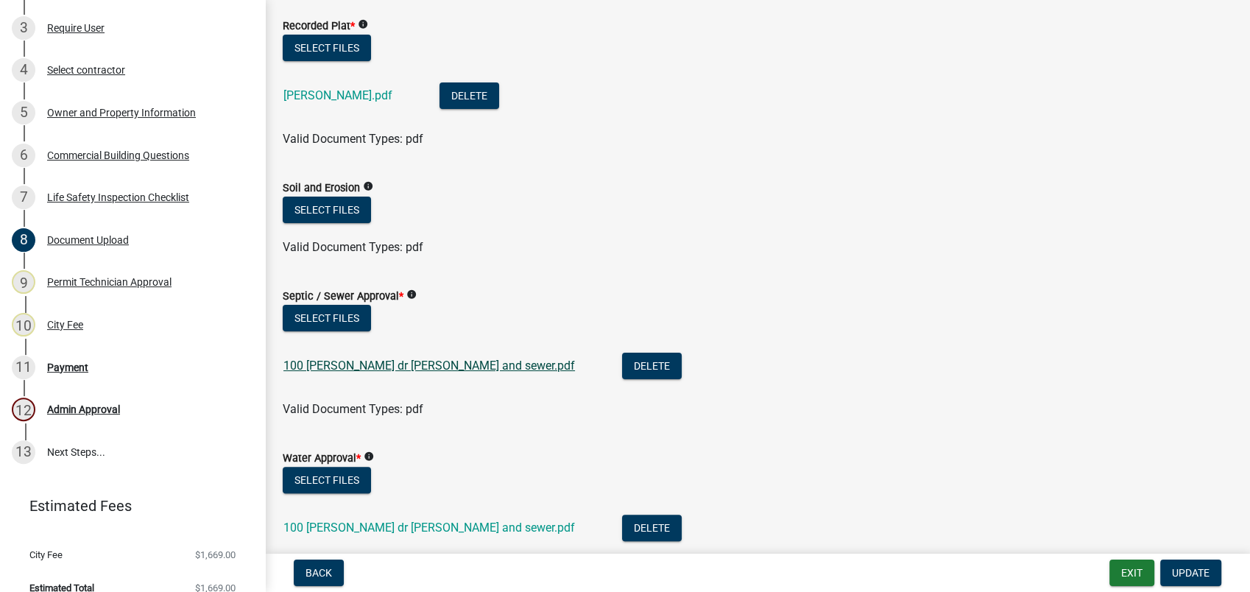
click at [352, 367] on link "100 [PERSON_NAME] dr [PERSON_NAME] and sewer.pdf" at bounding box center [428, 365] width 291 height 14
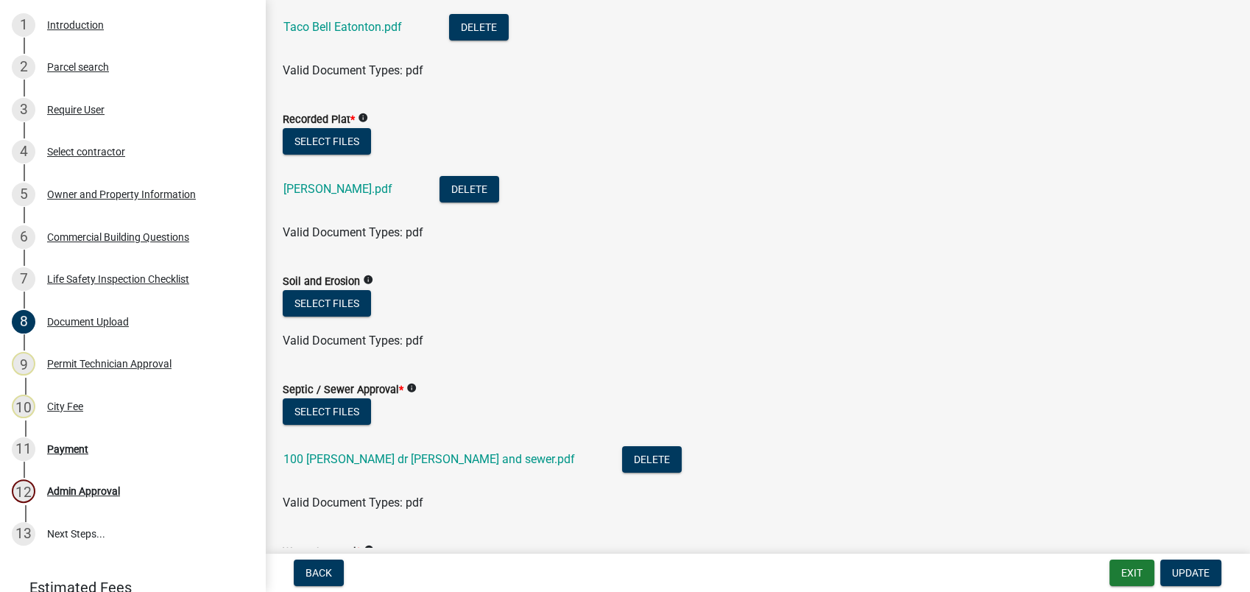
scroll to position [0, 0]
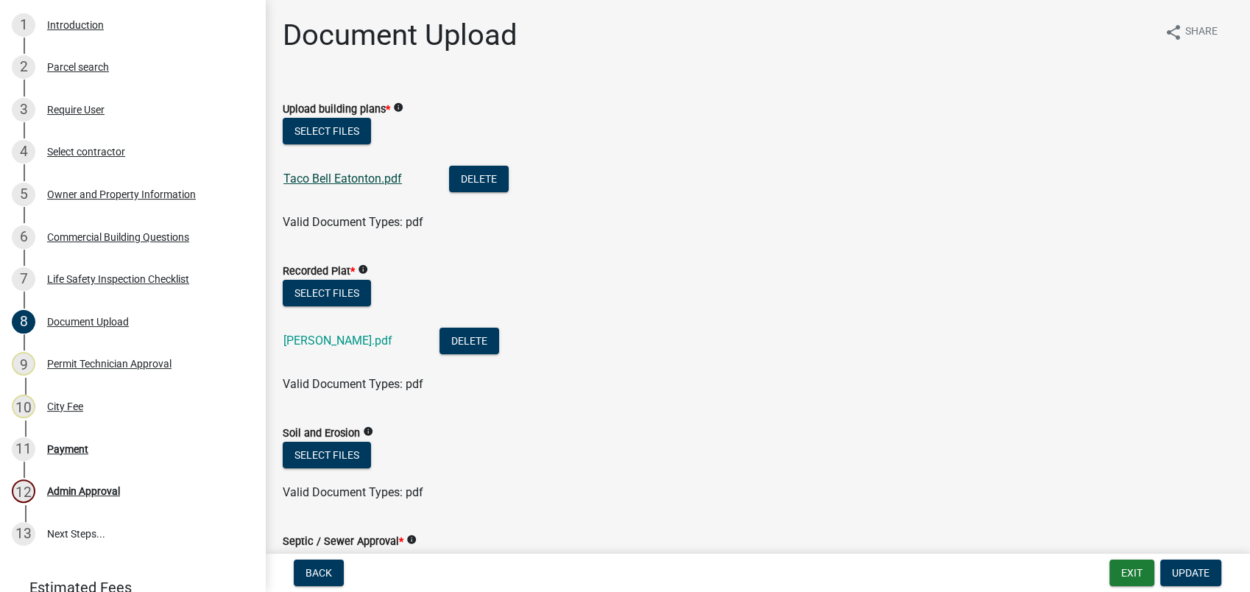
click at [331, 173] on link "Taco Bell Eatonton.pdf" at bounding box center [342, 178] width 118 height 14
click at [306, 172] on link "Taco Bell Eatonton.pdf" at bounding box center [342, 178] width 118 height 14
click at [1127, 570] on button "Exit" at bounding box center [1131, 572] width 45 height 26
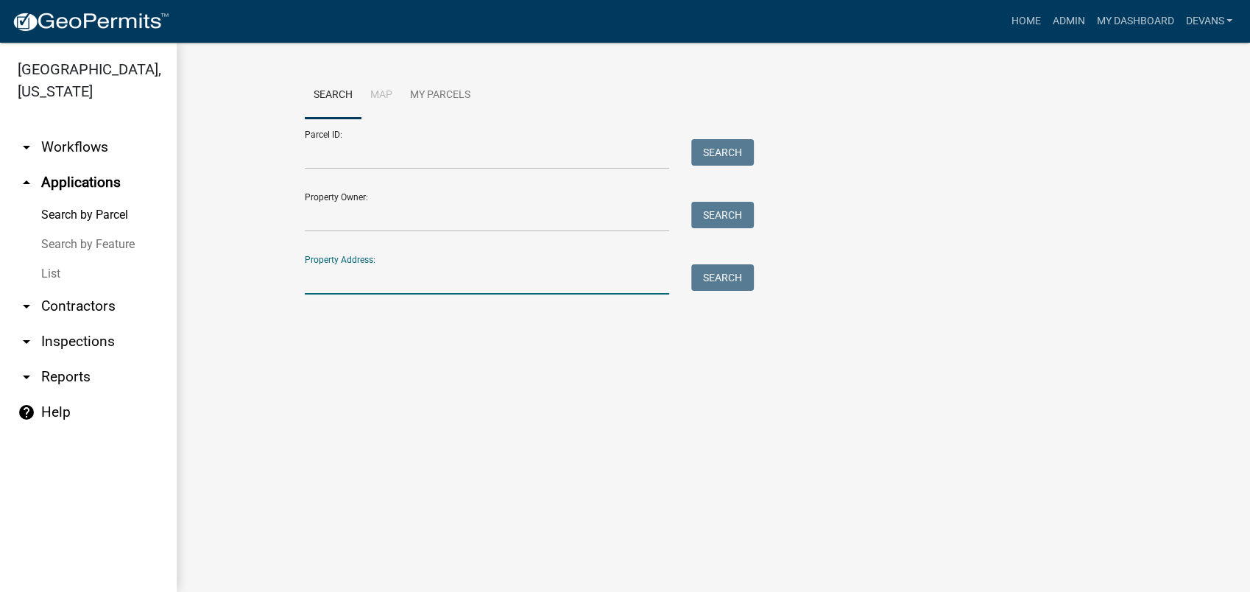
click at [399, 277] on input "Property Address:" at bounding box center [487, 279] width 364 height 30
click at [359, 219] on input "Property Owner:" at bounding box center [487, 217] width 364 height 30
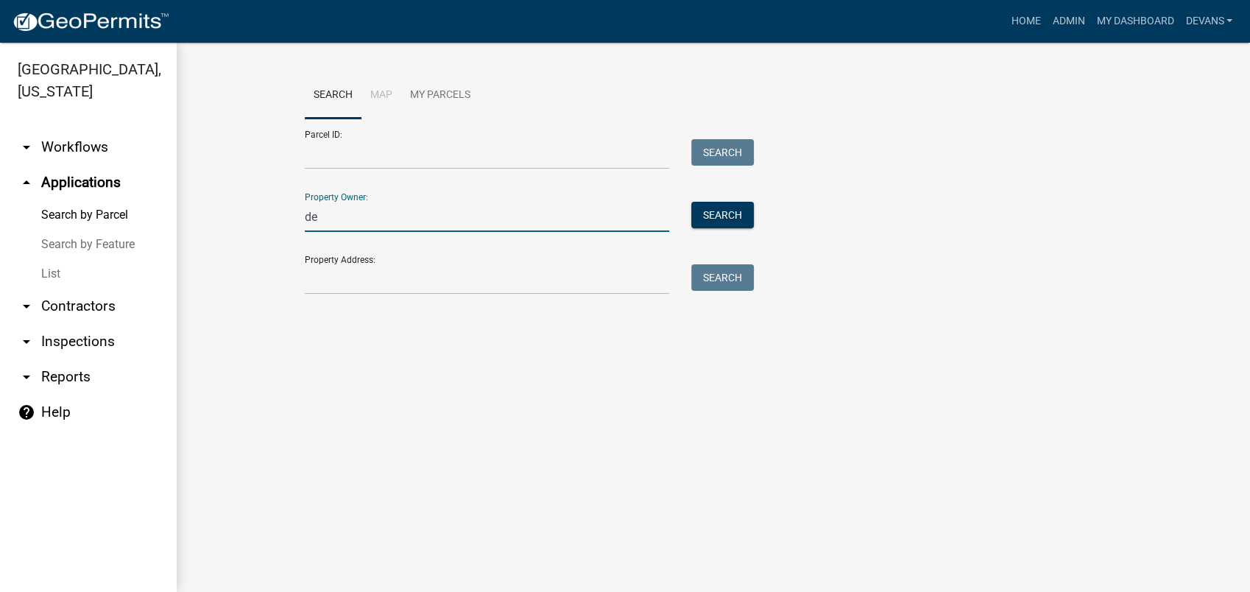
type input "d"
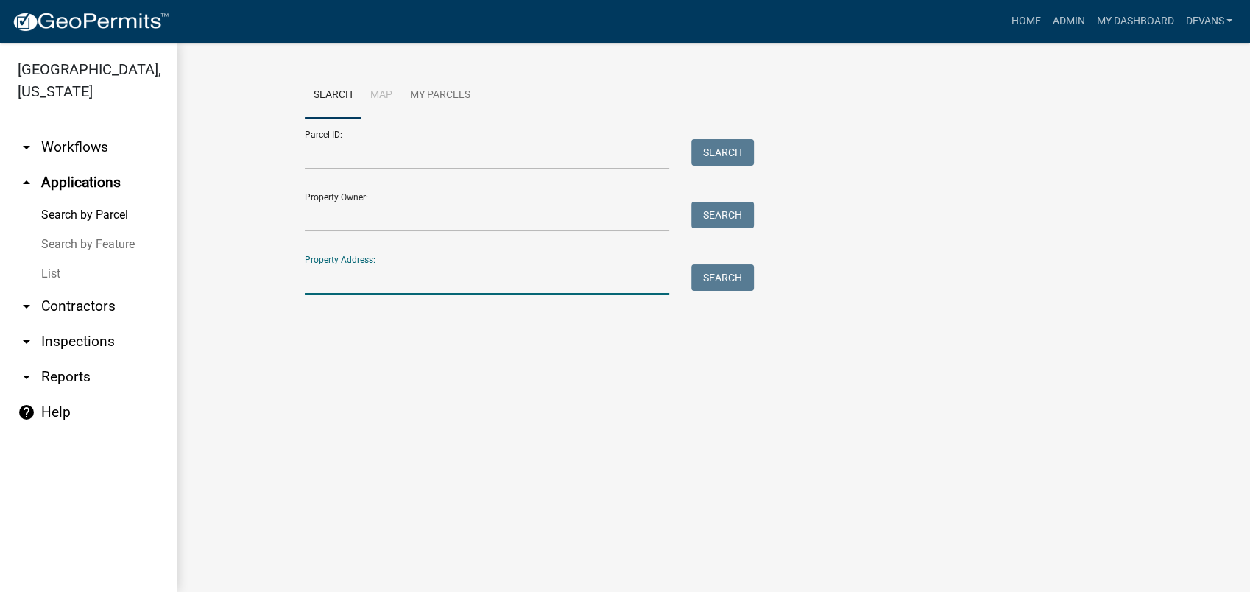
click at [327, 286] on input "Property Address:" at bounding box center [487, 279] width 364 height 30
type input "172 hickory point"
click at [735, 270] on button "Search" at bounding box center [722, 277] width 63 height 26
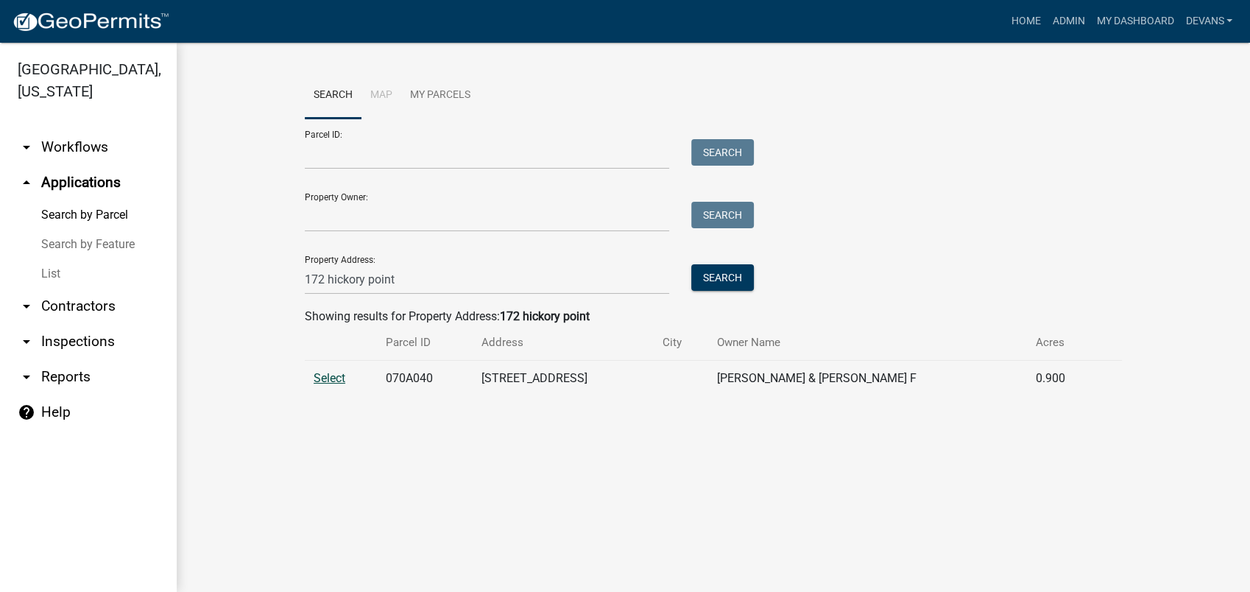
click at [326, 371] on span "Select" at bounding box center [329, 378] width 32 height 14
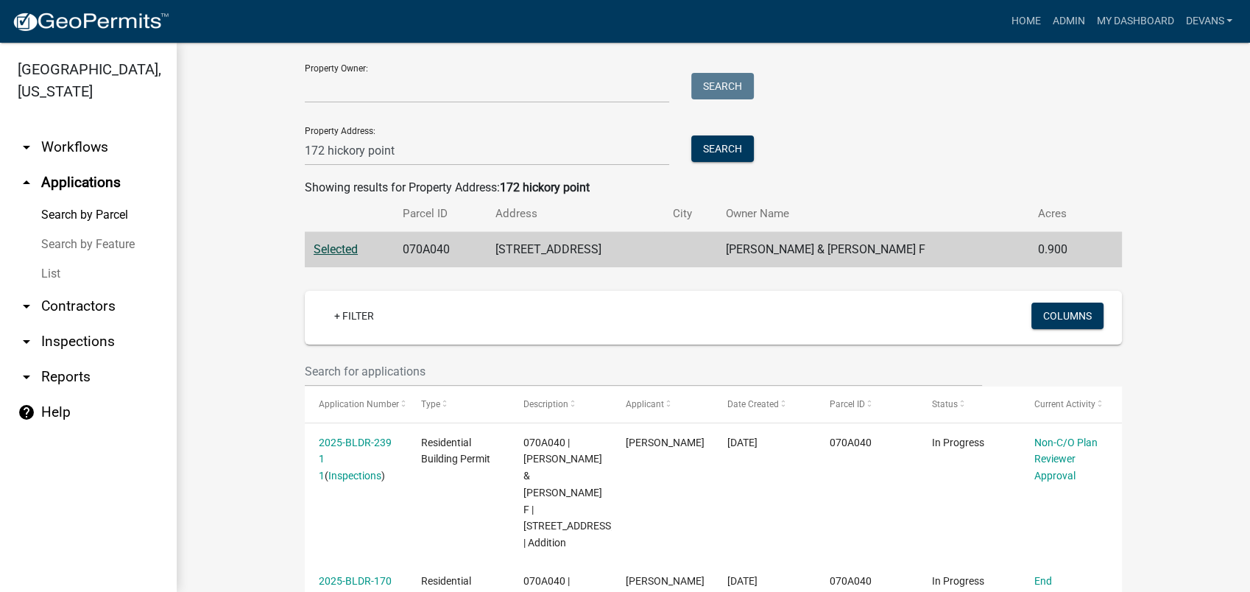
scroll to position [245, 0]
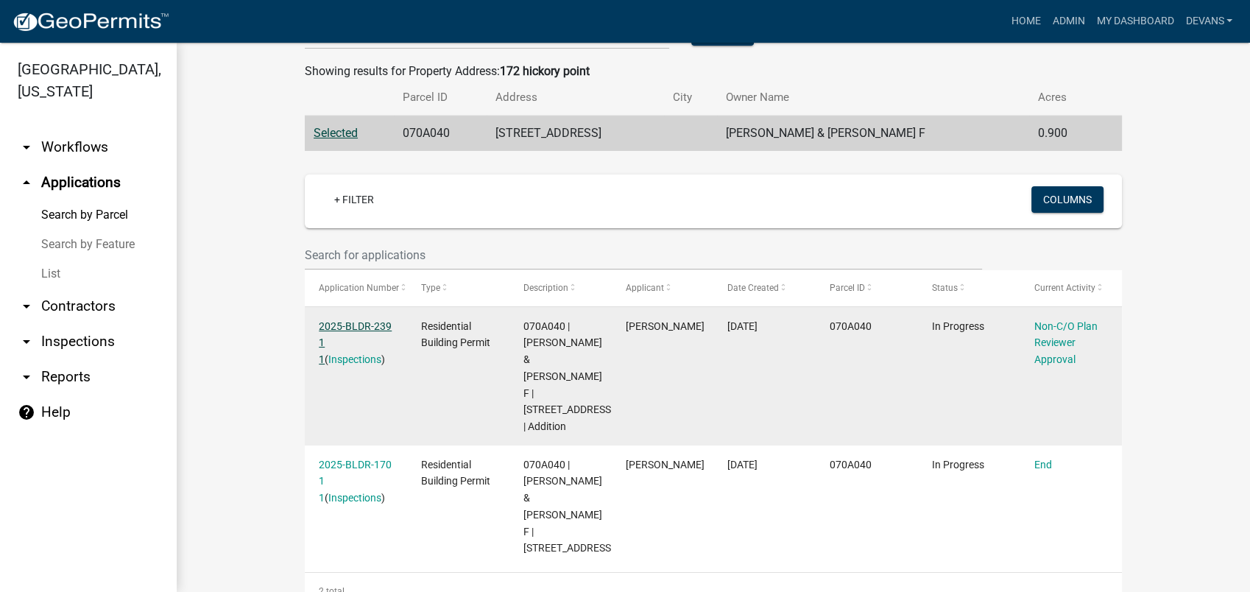
click at [358, 325] on link "2025-BLDR-239 1 1" at bounding box center [355, 343] width 73 height 46
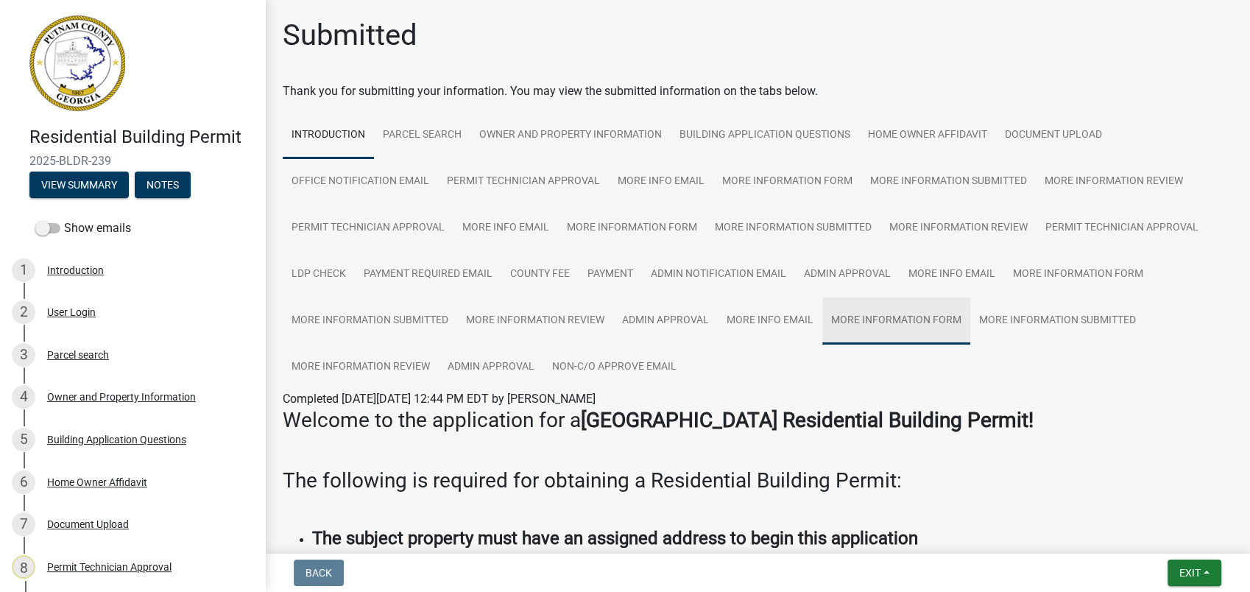
click at [916, 322] on link "More Information Form" at bounding box center [896, 320] width 148 height 47
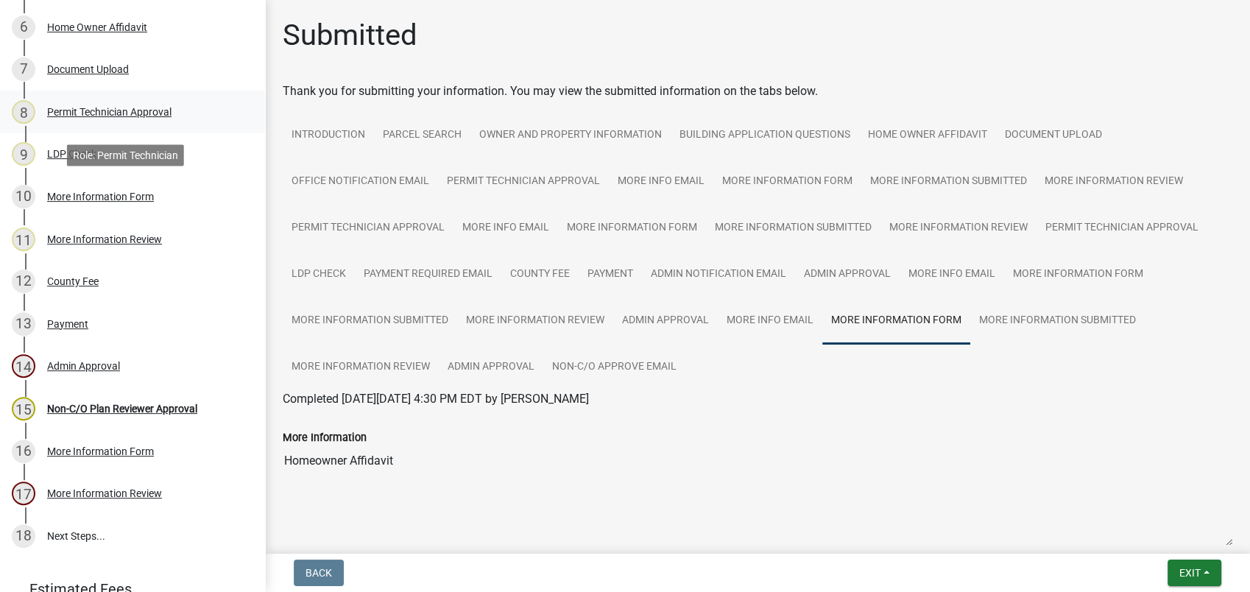
scroll to position [490, 0]
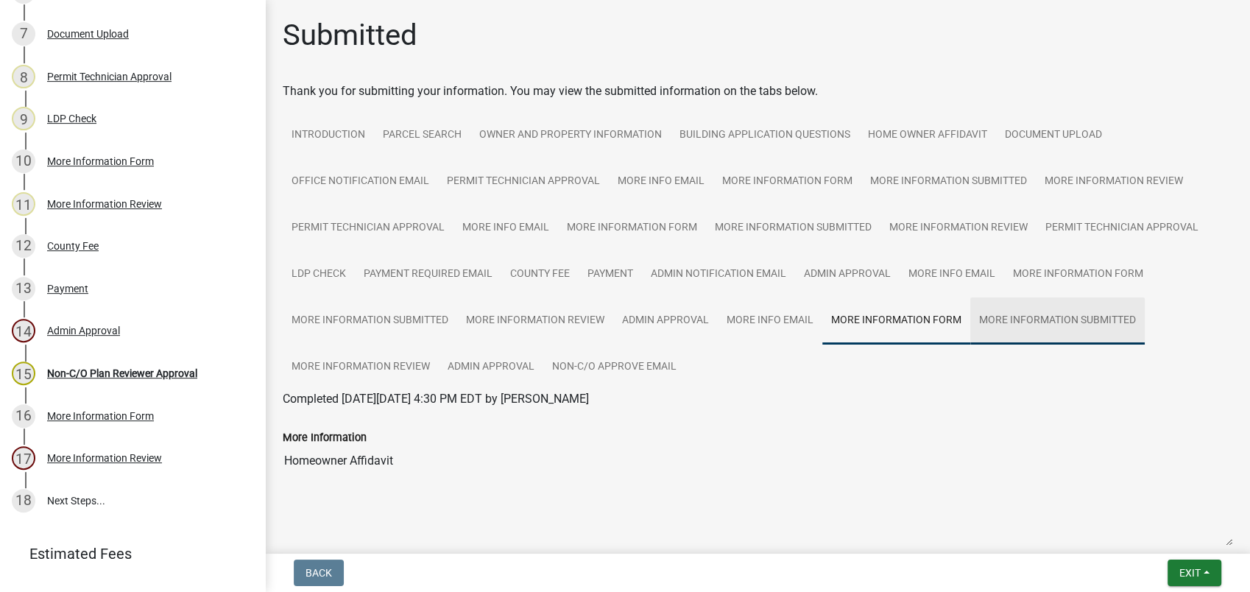
click at [1003, 323] on link "More Information Submitted" at bounding box center [1057, 320] width 174 height 47
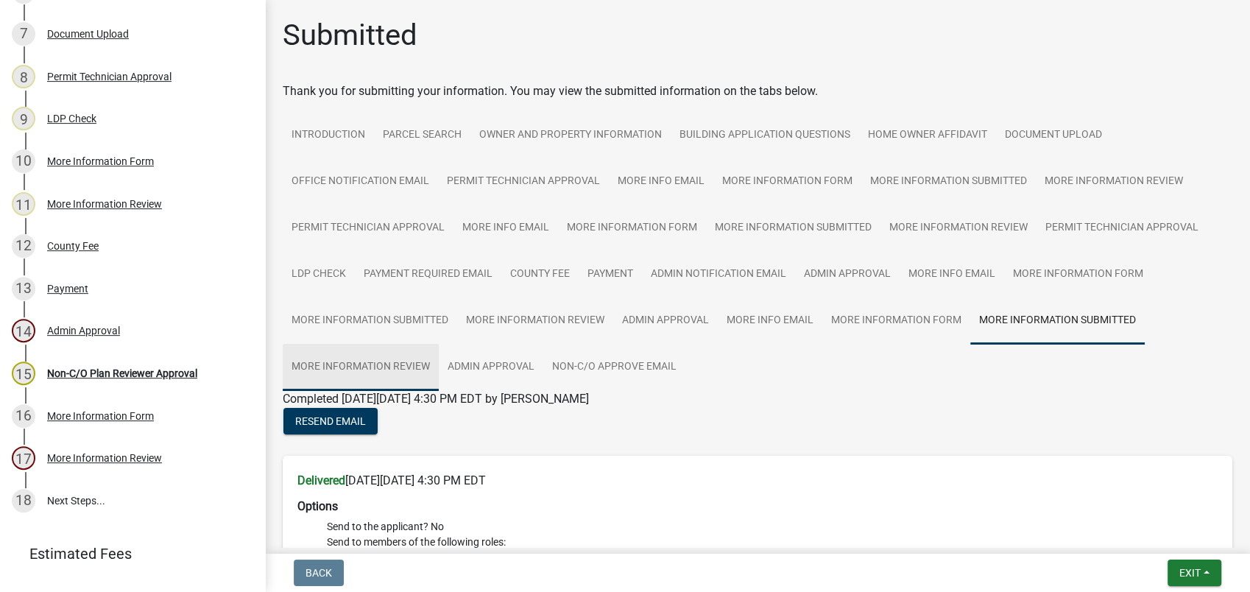
click at [343, 366] on link "More Information Review" at bounding box center [361, 367] width 156 height 47
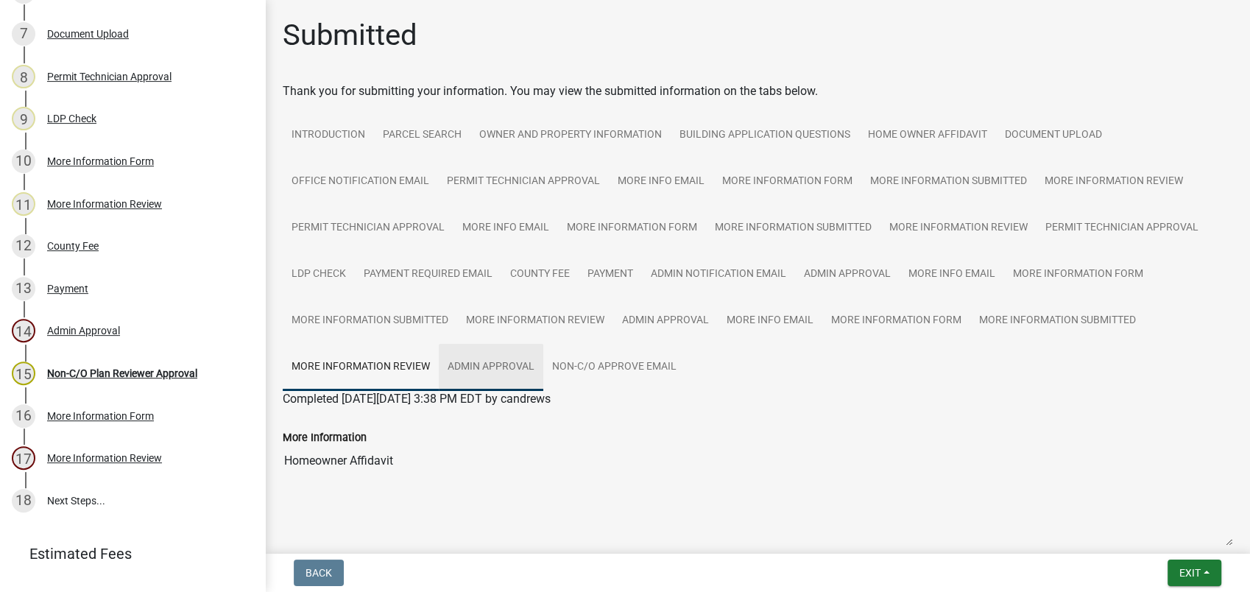
click at [506, 363] on link "Admin Approval" at bounding box center [491, 367] width 104 height 47
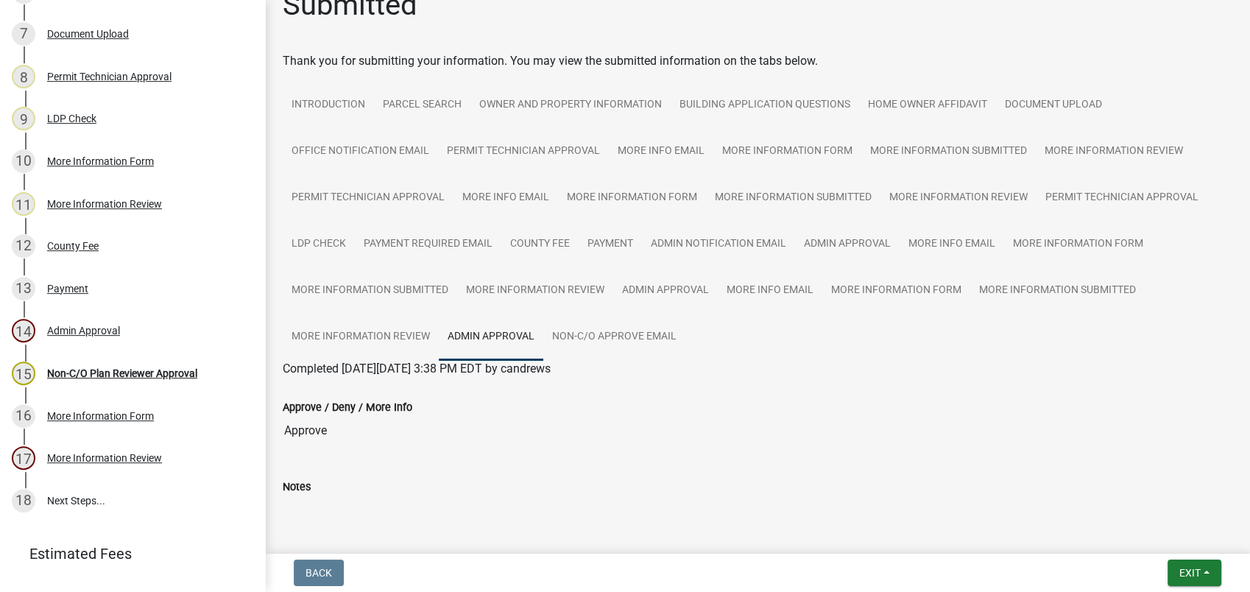
scroll to position [0, 0]
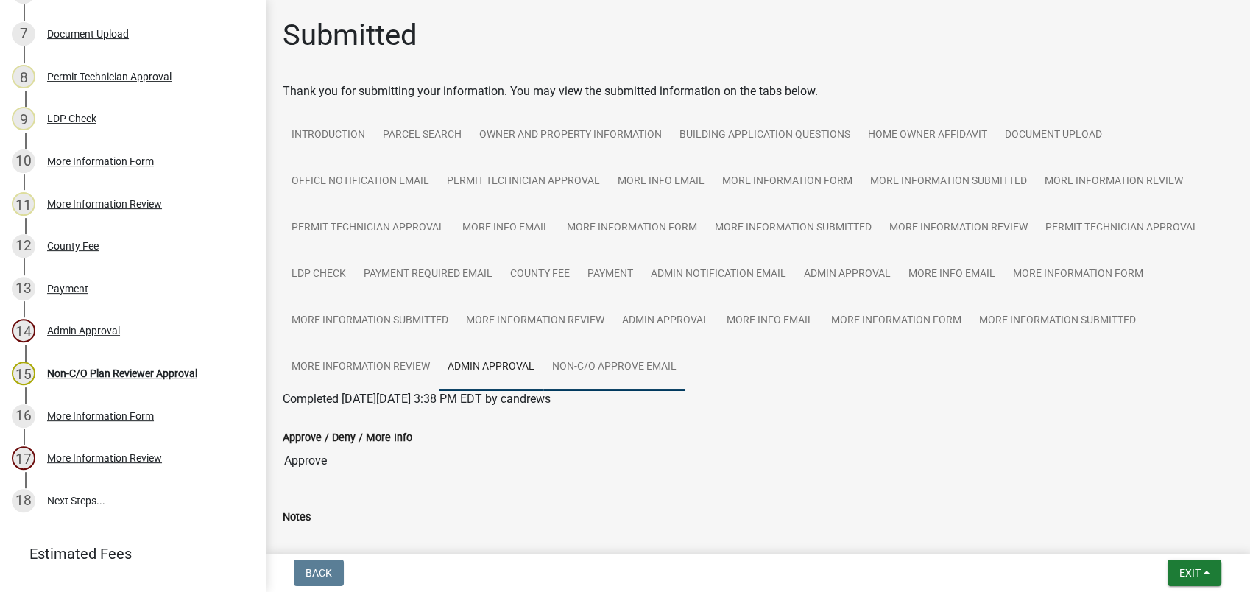
click at [624, 347] on link "Non-C/O Approve Email" at bounding box center [614, 367] width 142 height 47
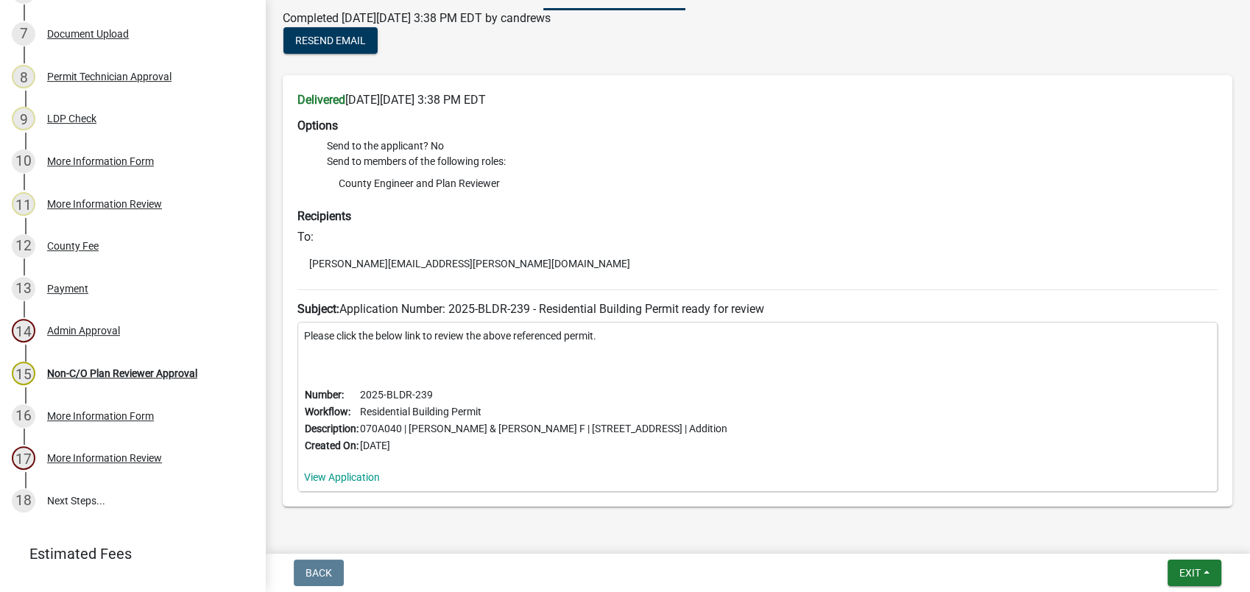
scroll to position [408, 0]
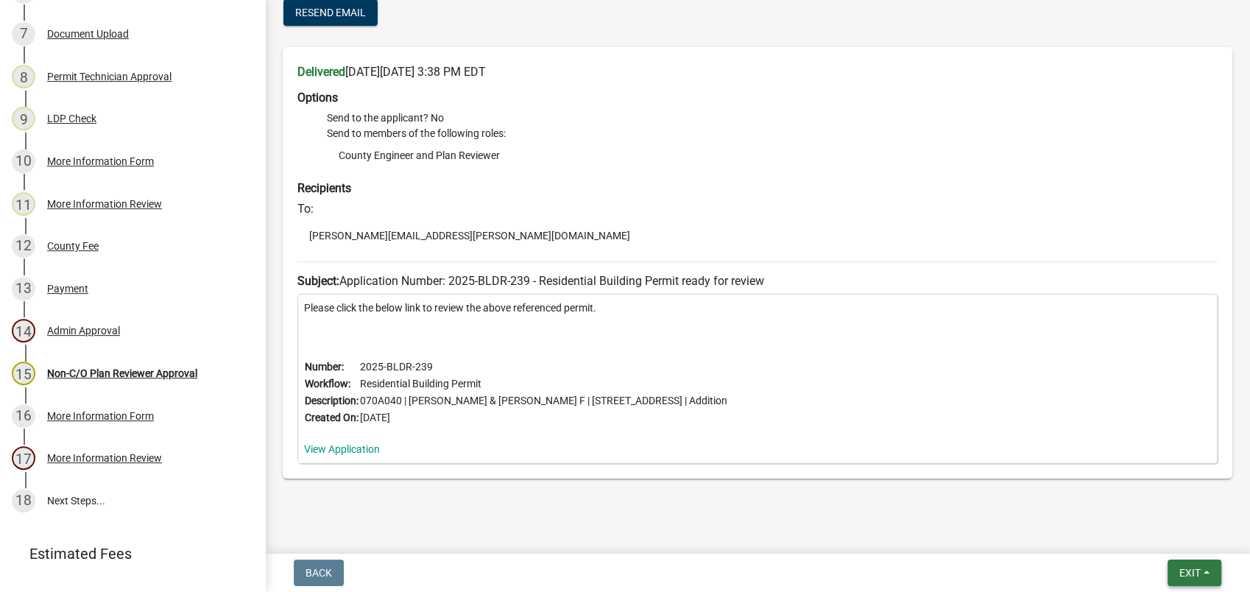
click at [1185, 578] on span "Exit" at bounding box center [1189, 573] width 21 height 12
click at [1179, 538] on button "Save & Exit" at bounding box center [1162, 534] width 118 height 35
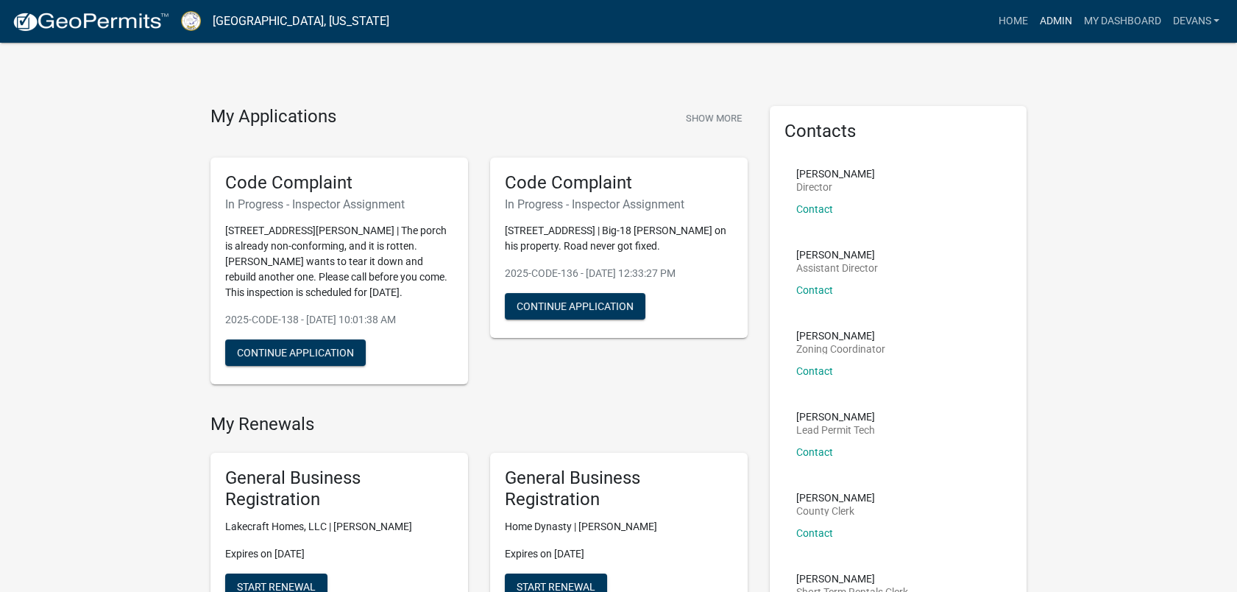
click at [1063, 24] on link "Admin" at bounding box center [1055, 21] width 44 height 28
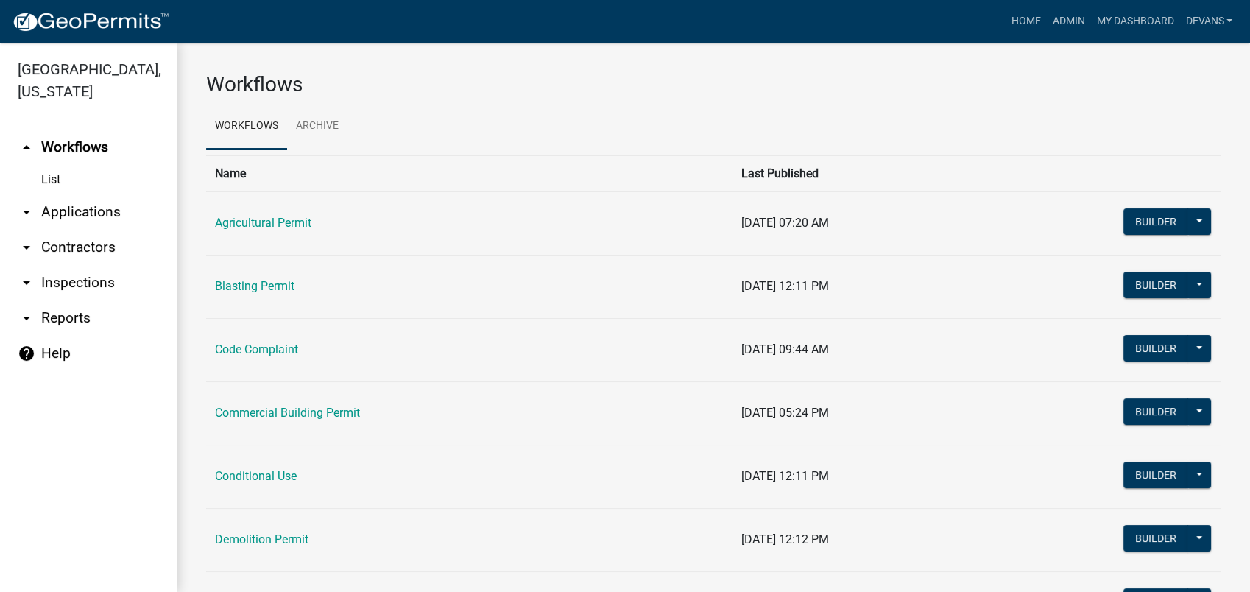
click at [43, 178] on link "List" at bounding box center [88, 179] width 177 height 29
click at [95, 216] on link "arrow_drop_down Applications" at bounding box center [88, 211] width 177 height 35
